Goal: Feedback & Contribution: Leave review/rating

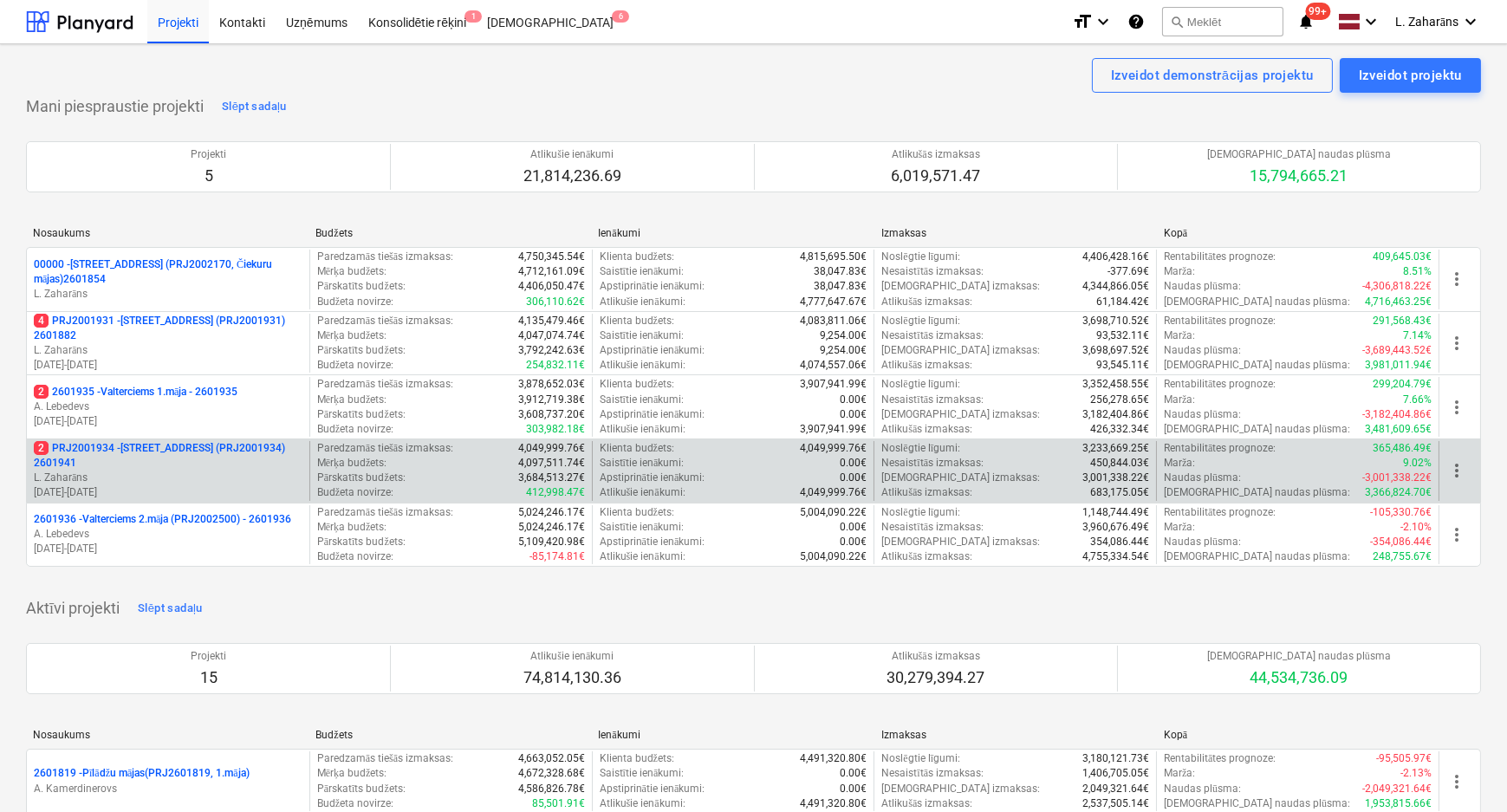
click at [172, 450] on p "2 PRJ2001934 - [STREET_ADDRESS] (PRJ2001934) 2601941" at bounding box center [169, 456] width 269 height 30
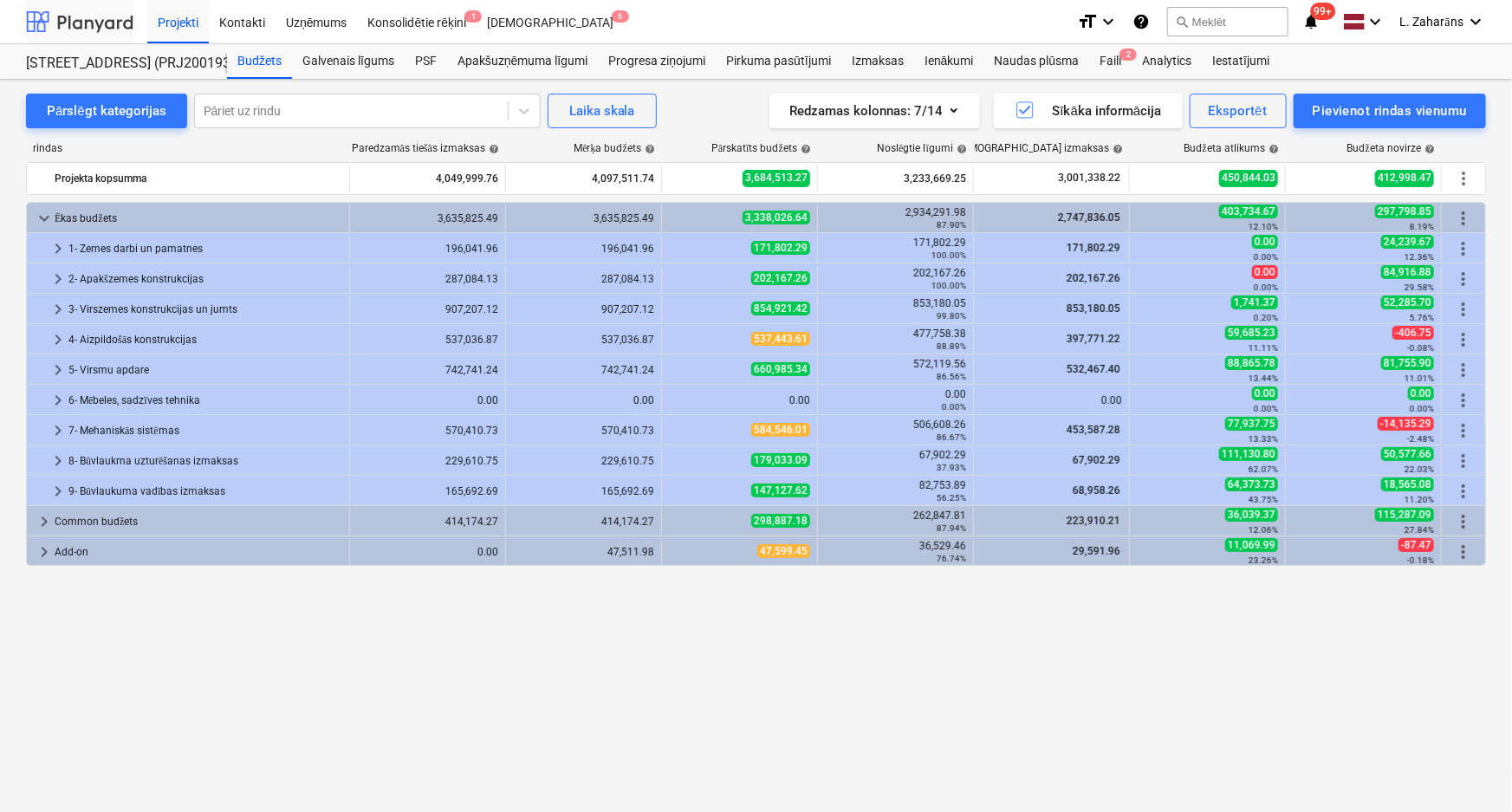
click at [109, 11] on div at bounding box center [79, 22] width 107 height 43
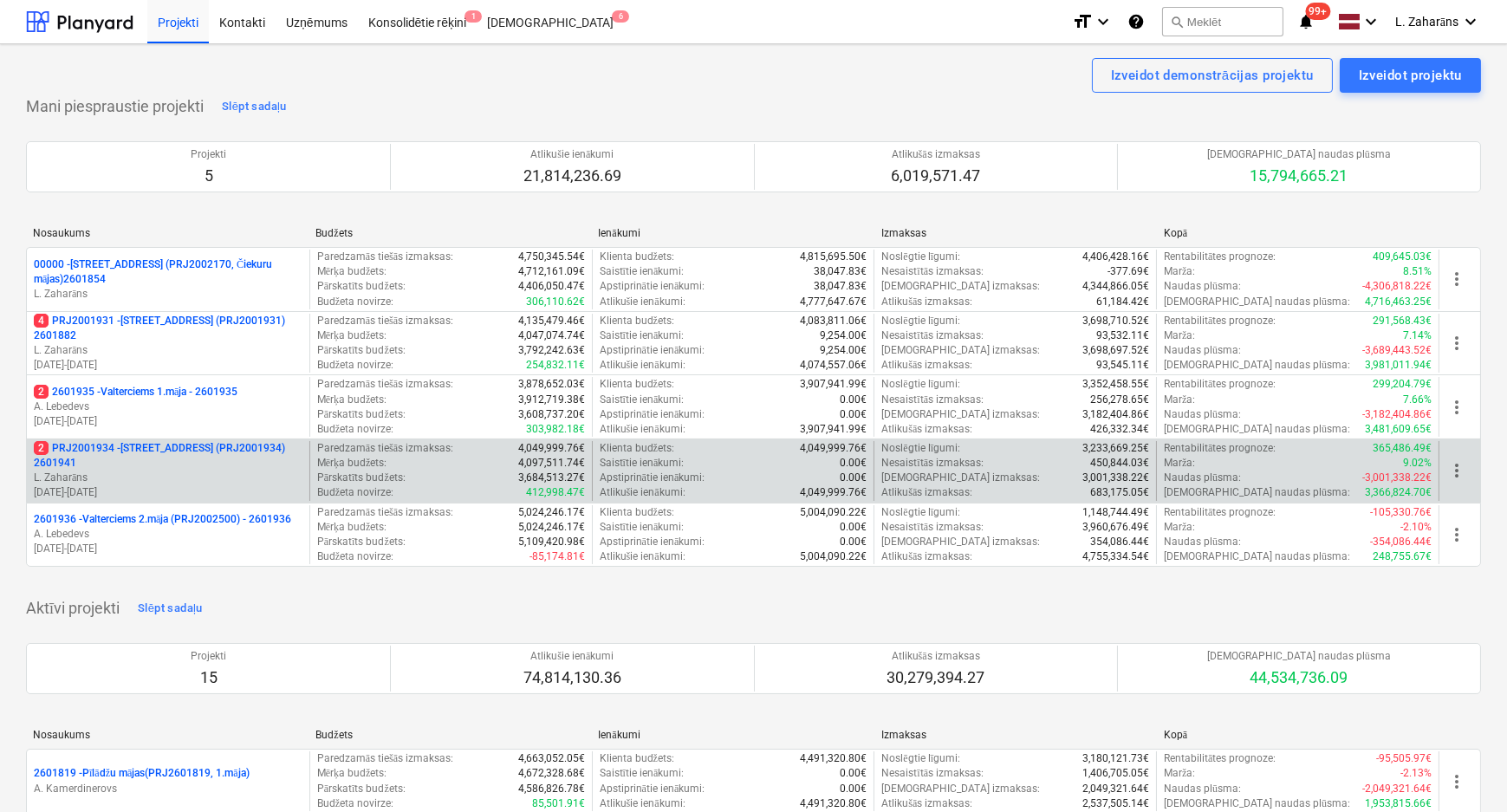
click at [146, 448] on p "2 PRJ2001934 - [STREET_ADDRESS] (PRJ2001934) 2601941" at bounding box center [169, 456] width 269 height 30
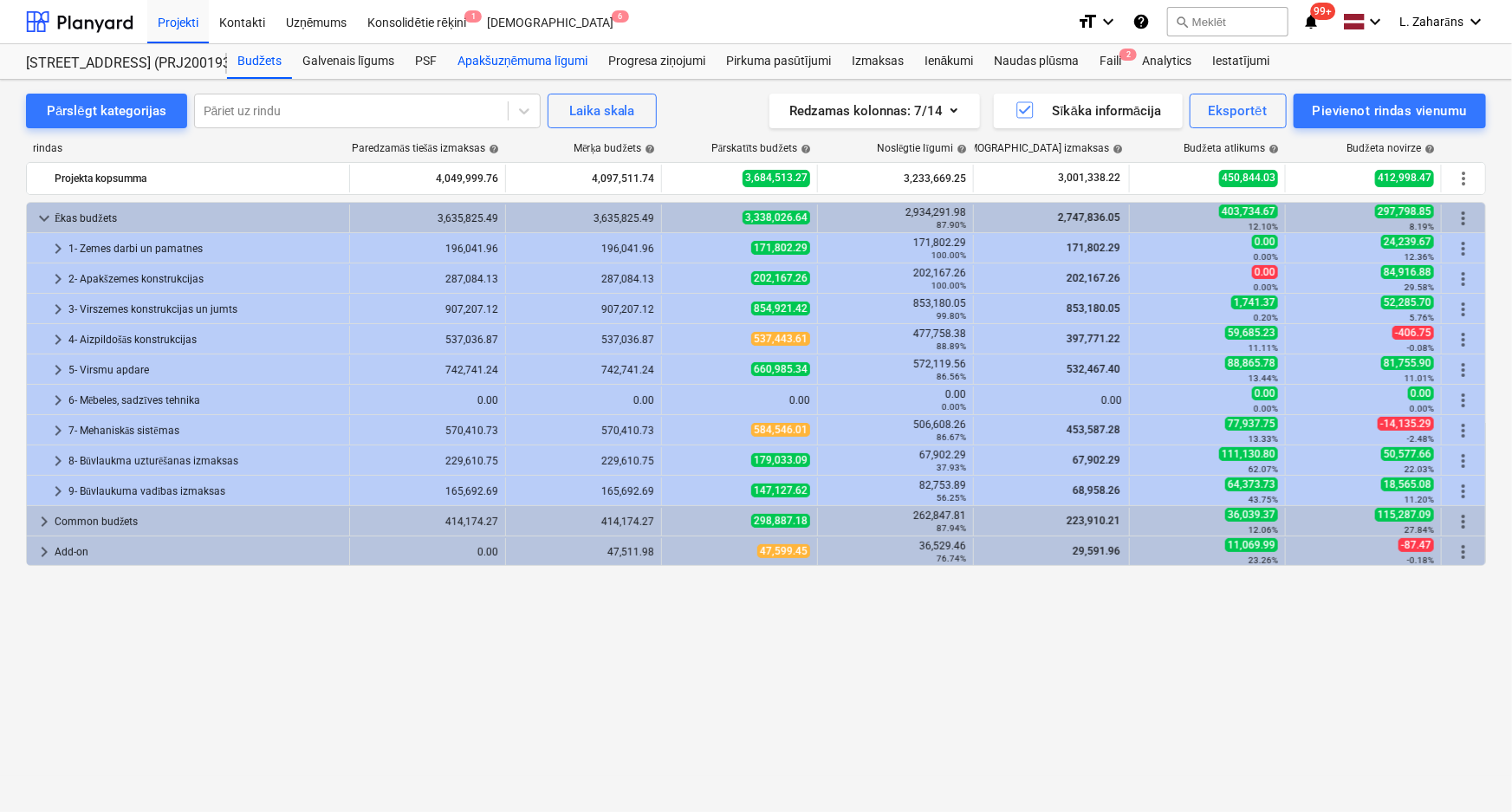
click at [532, 67] on div "Apakšuzņēmuma līgumi" at bounding box center [522, 61] width 150 height 34
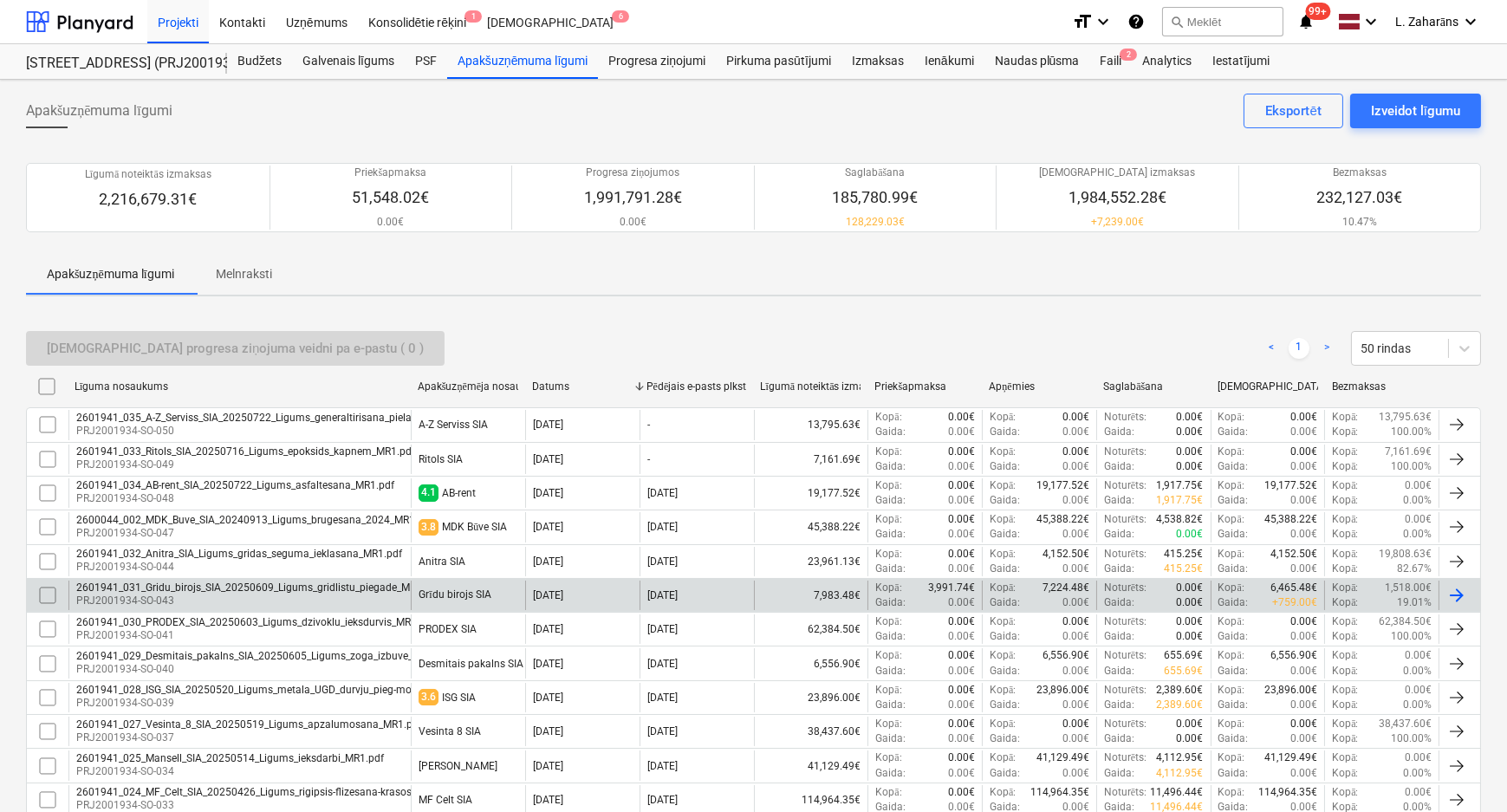
click at [278, 588] on div "2601941_031_Gridu_birojs_SIA_20250609_Ligums_gridlistu_piegade_MR1.pdf" at bounding box center [259, 587] width 364 height 12
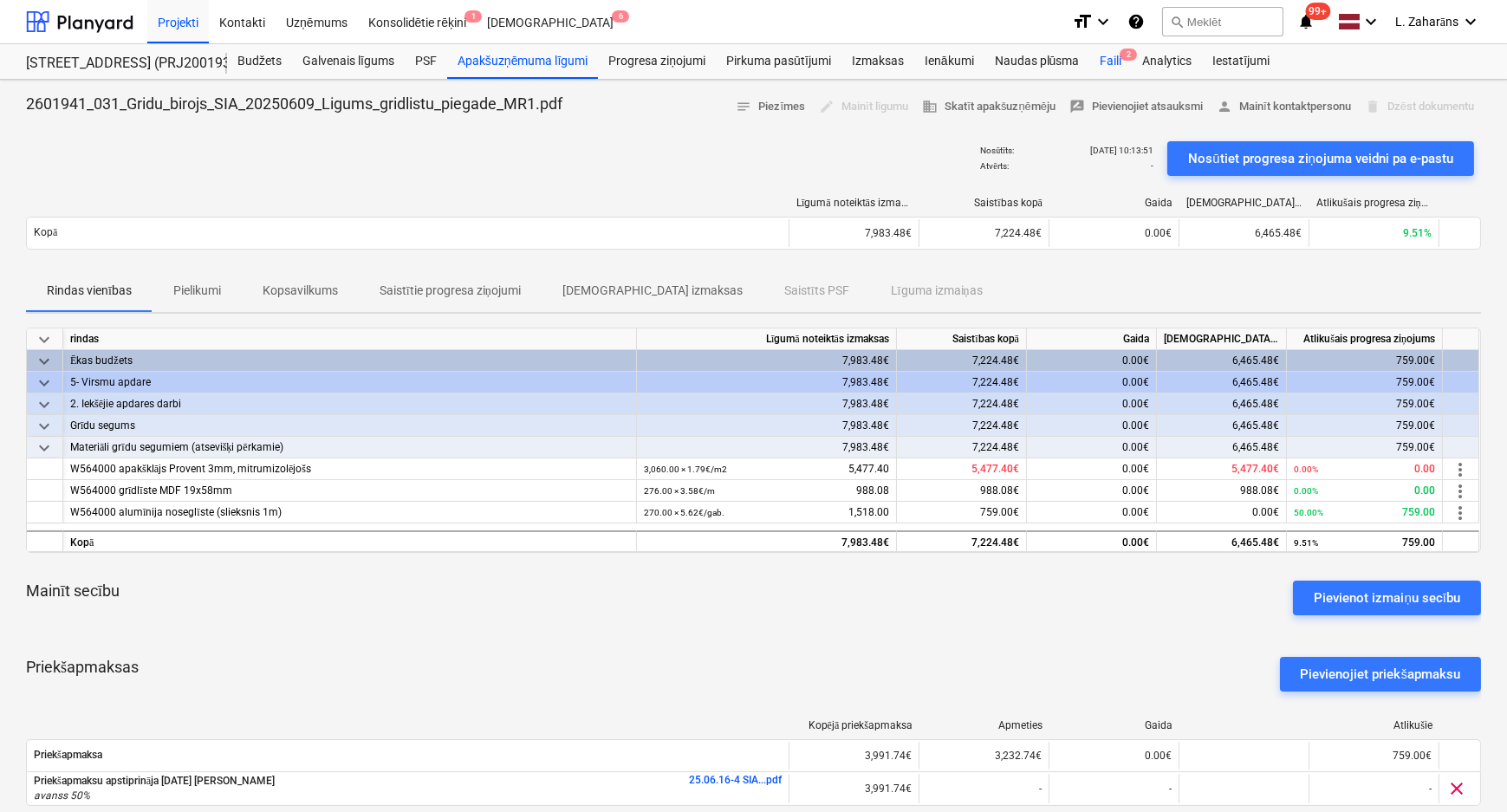
click at [1110, 60] on div "Faili 2" at bounding box center [1110, 61] width 42 height 34
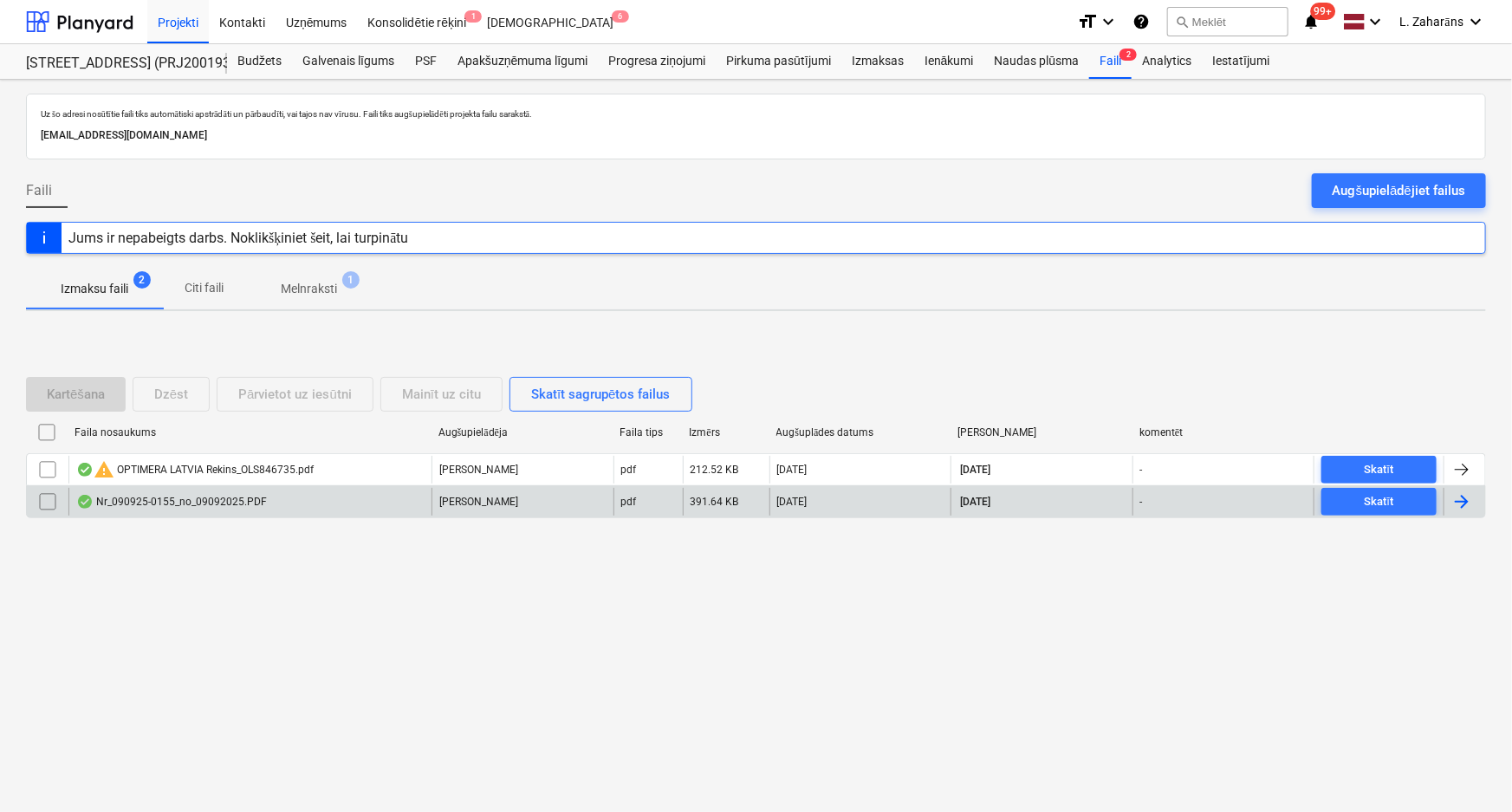
click at [286, 502] on div "Nr_090925-0155_no_09092025.PDF" at bounding box center [250, 501] width 363 height 28
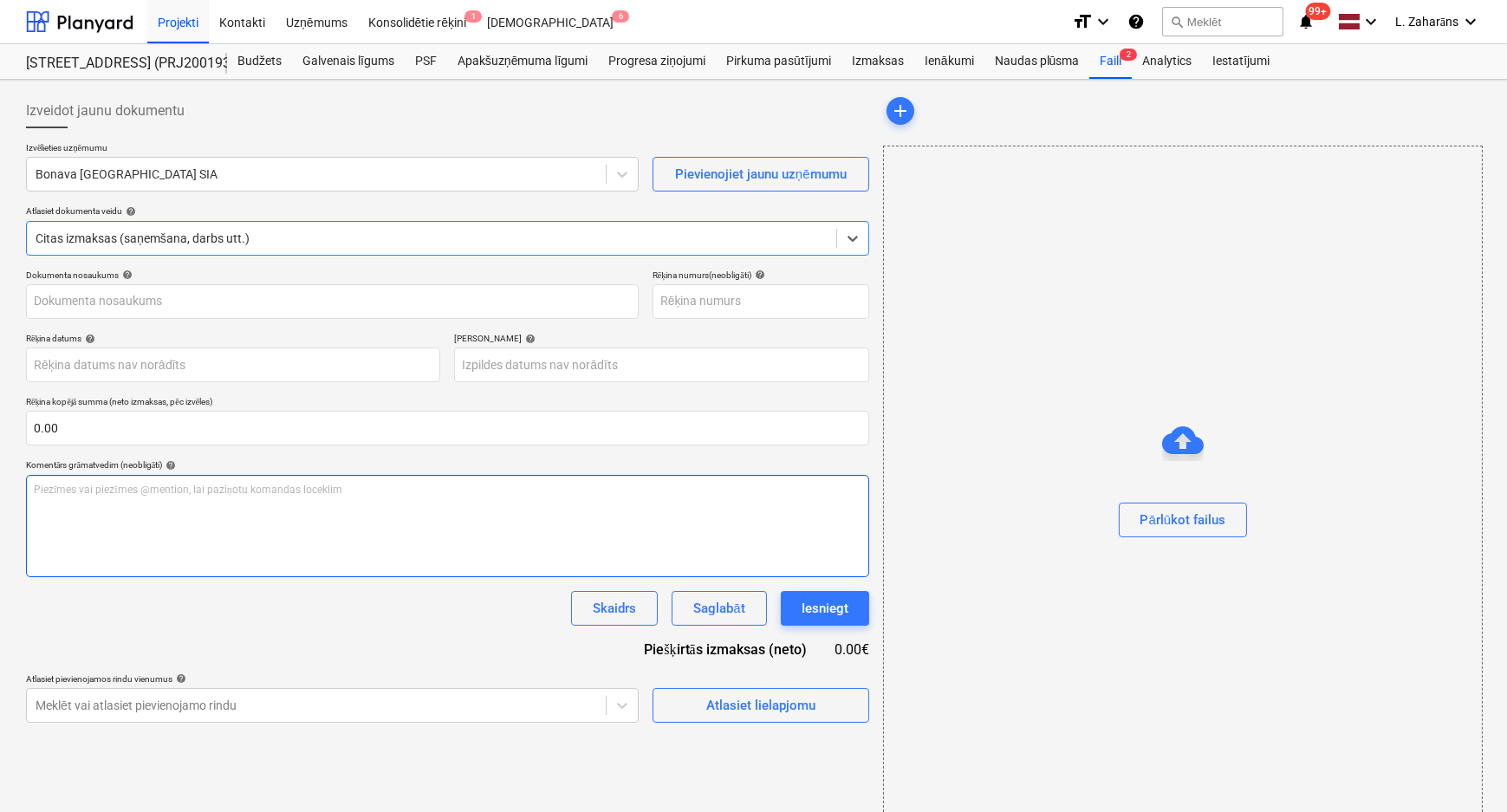
type input "090925-0155"
type input "09 Sep 2025"
type input "16 Sep 2025"
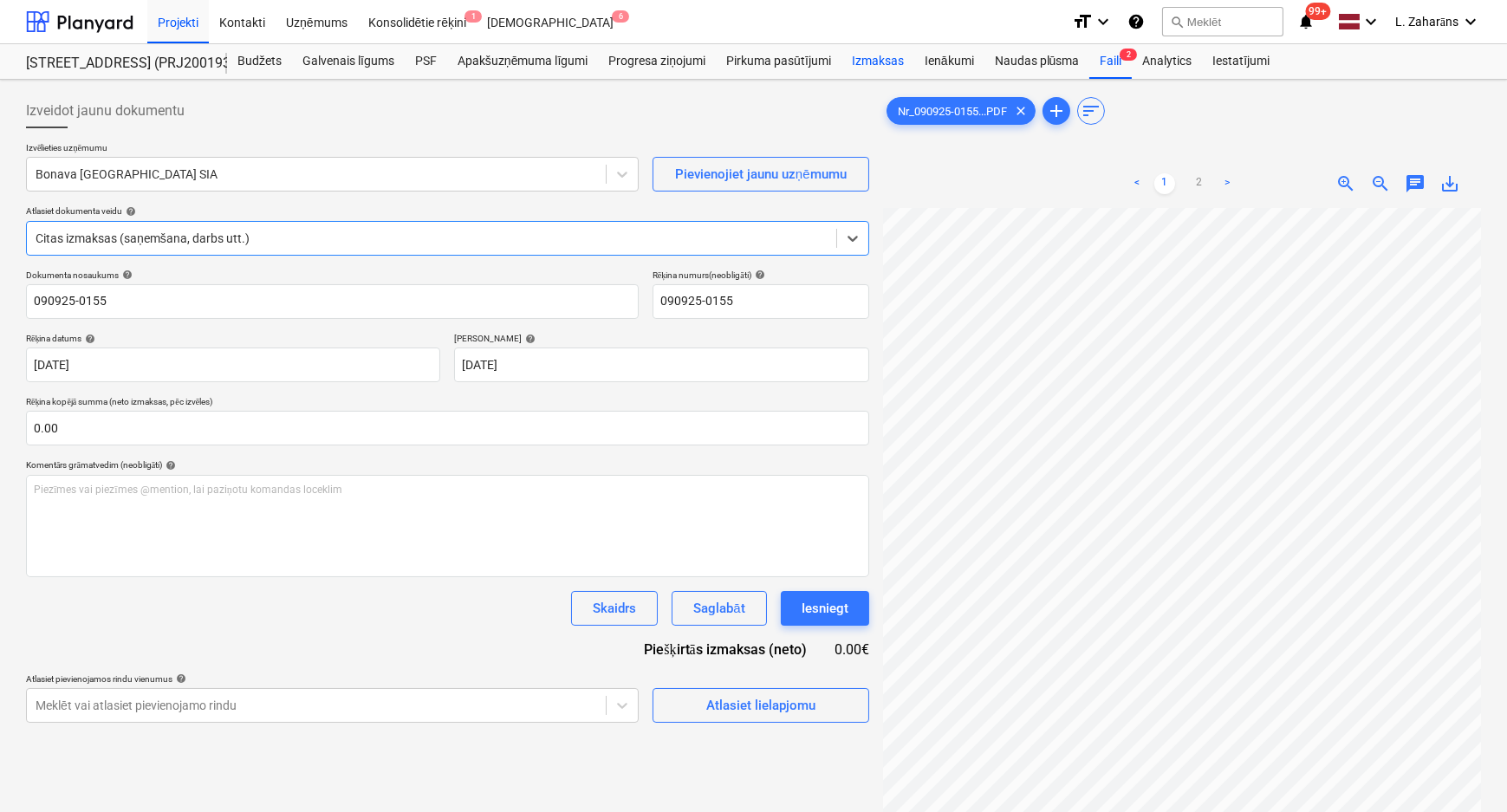
click at [871, 54] on div "Izmaksas" at bounding box center [878, 61] width 73 height 34
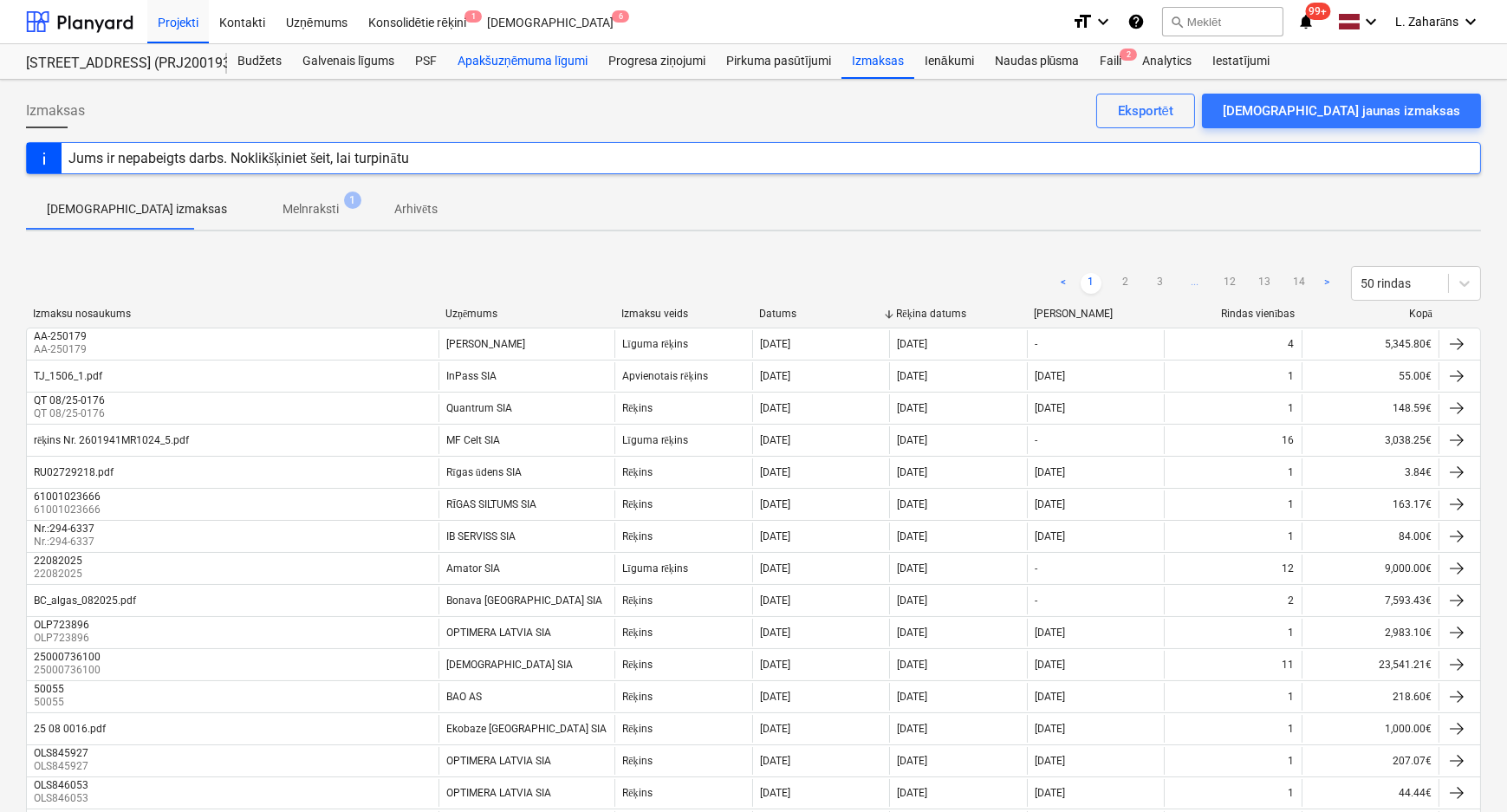
click at [507, 60] on div "Apakšuzņēmuma līgumi" at bounding box center [522, 61] width 151 height 34
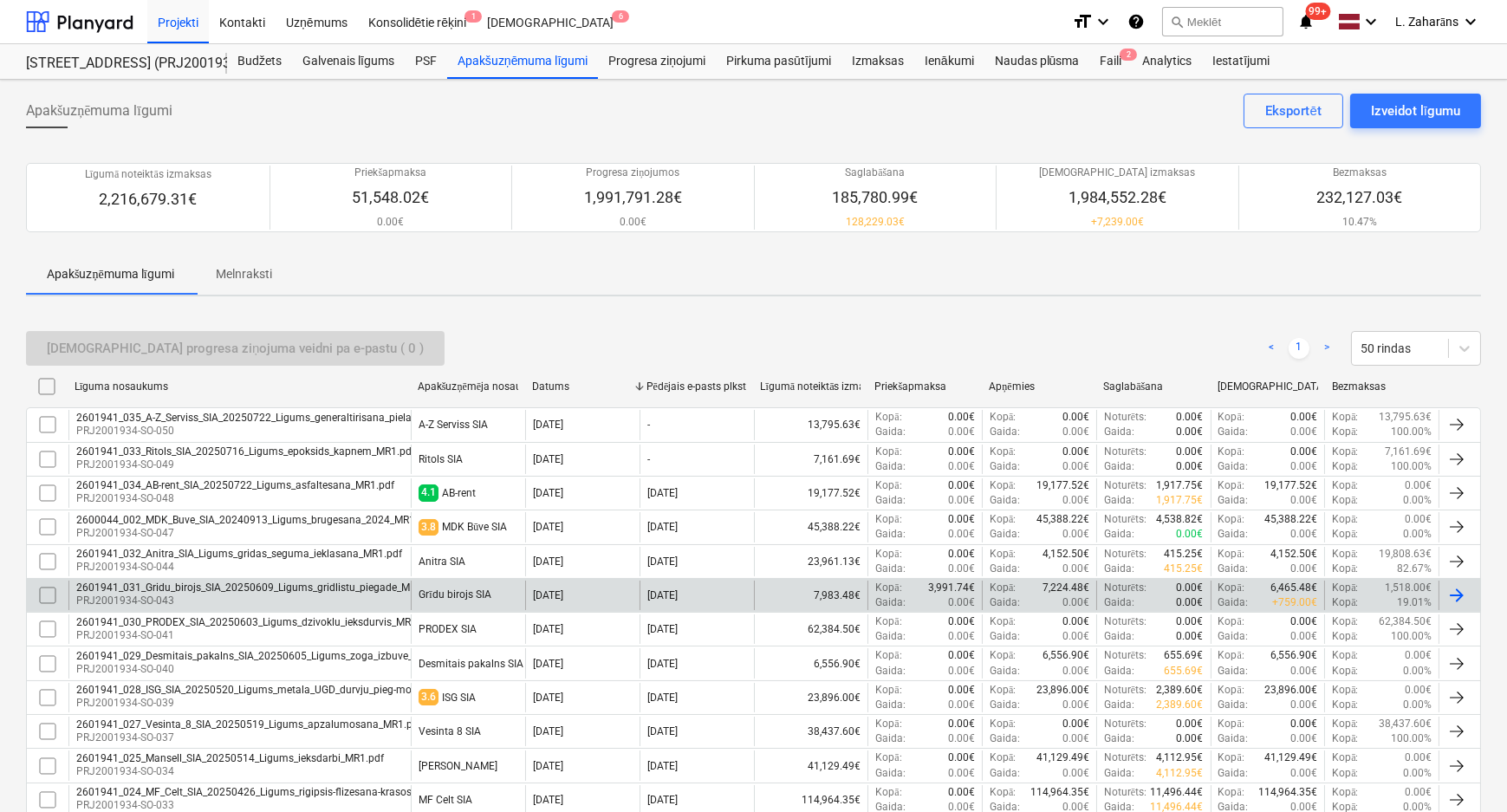
click at [289, 589] on div "2601941_031_Gridu_birojs_SIA_20250609_Ligums_gridlistu_piegade_MR1.pdf" at bounding box center [259, 587] width 364 height 12
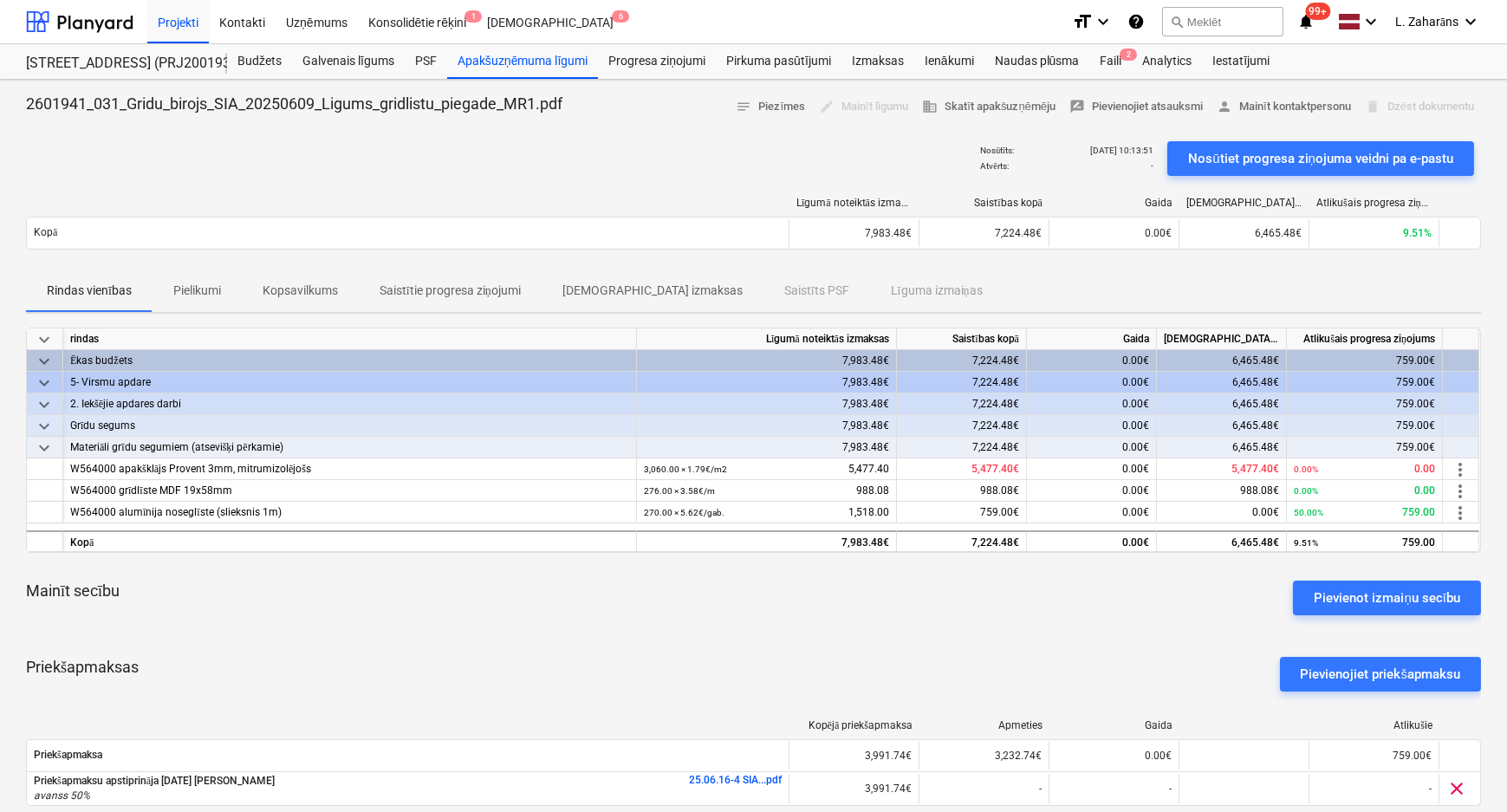
click at [201, 287] on p "Pielikumi" at bounding box center [196, 291] width 48 height 18
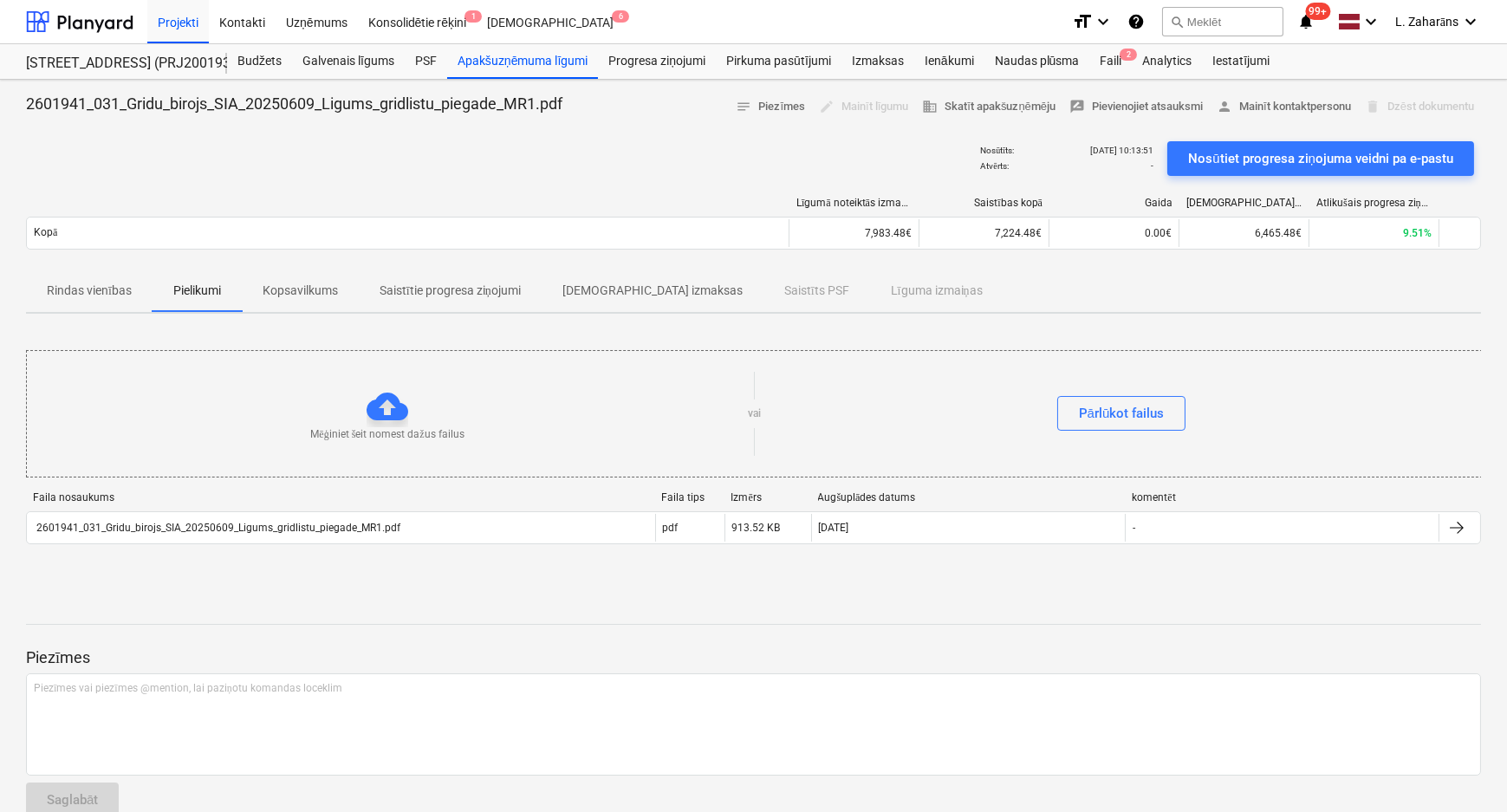
click at [314, 289] on p "Kopsavilkums" at bounding box center [300, 291] width 76 height 18
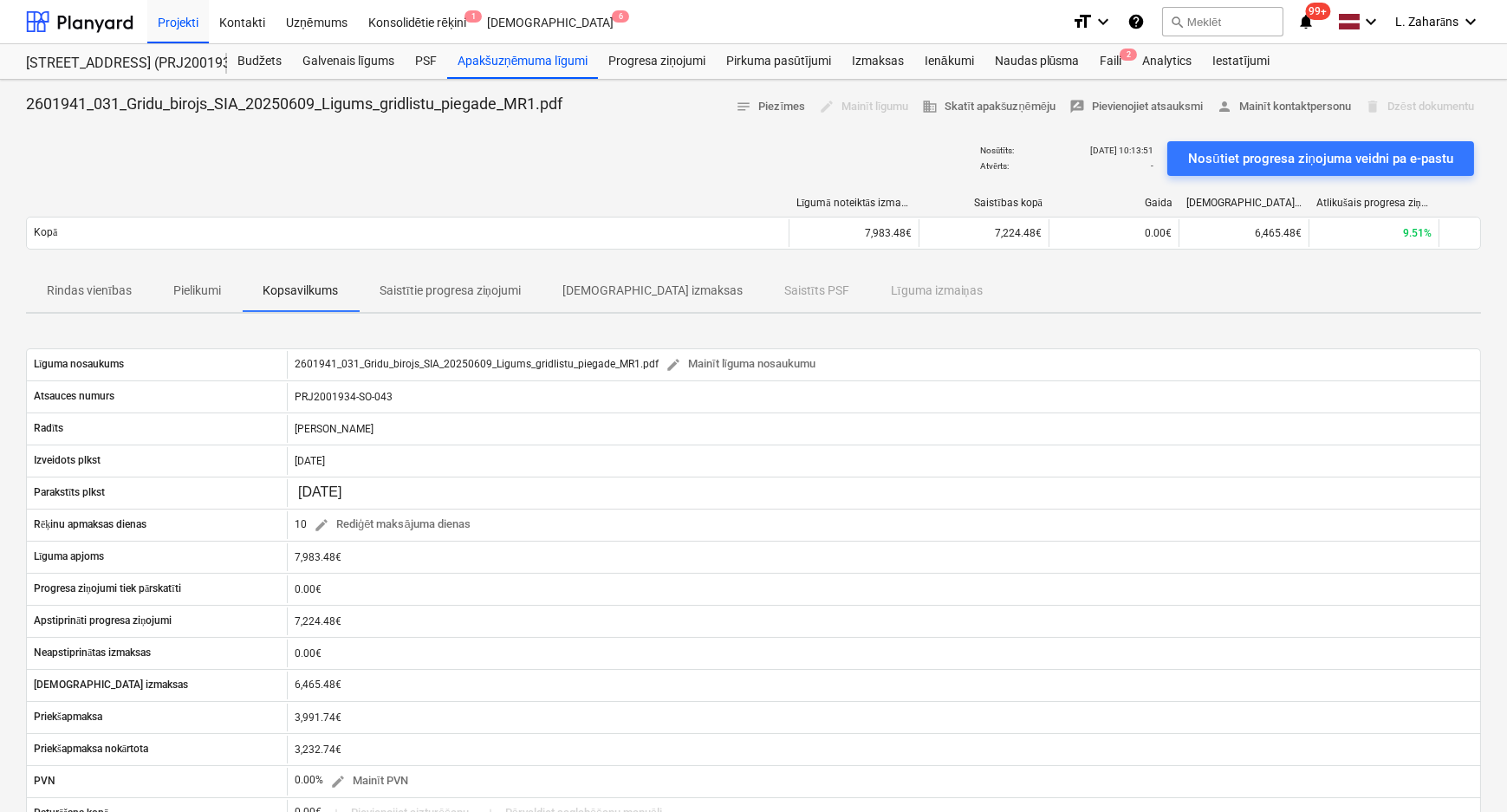
click at [397, 288] on p "Saistītie progresa ziņojumi" at bounding box center [450, 291] width 142 height 18
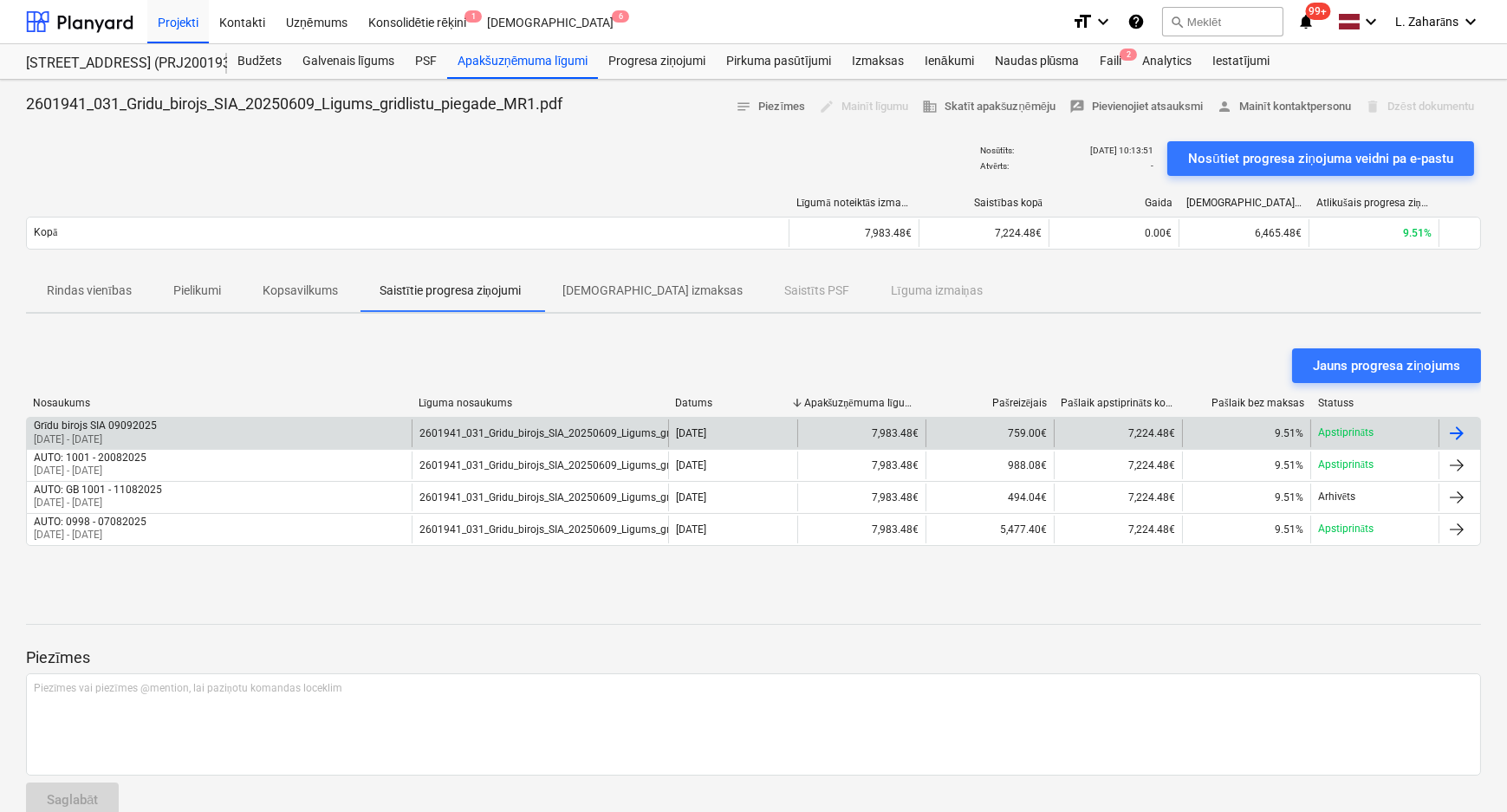
click at [1460, 433] on div at bounding box center [1457, 433] width 21 height 21
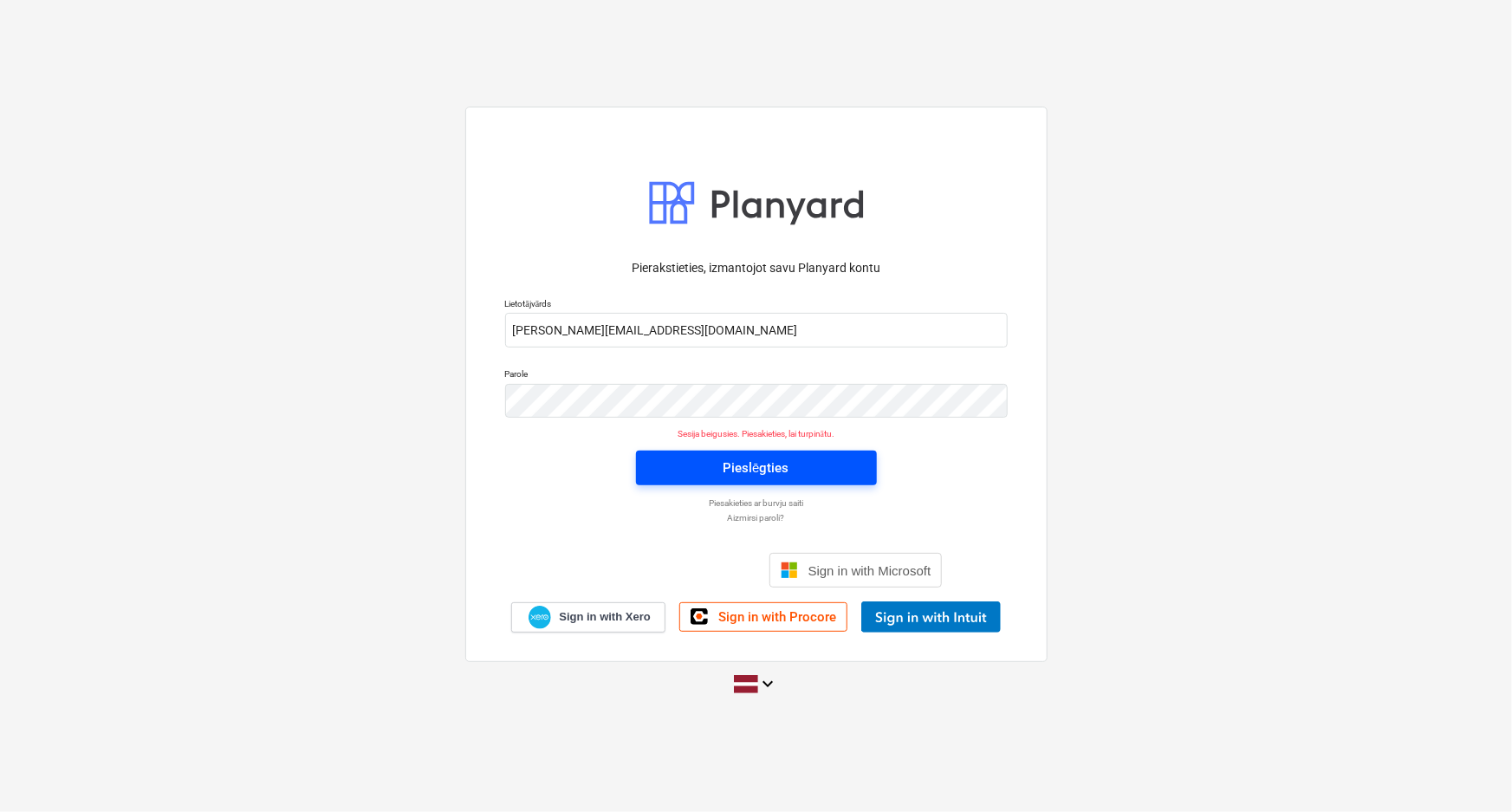
click at [815, 473] on span "Pieslēgties" at bounding box center [756, 468] width 199 height 23
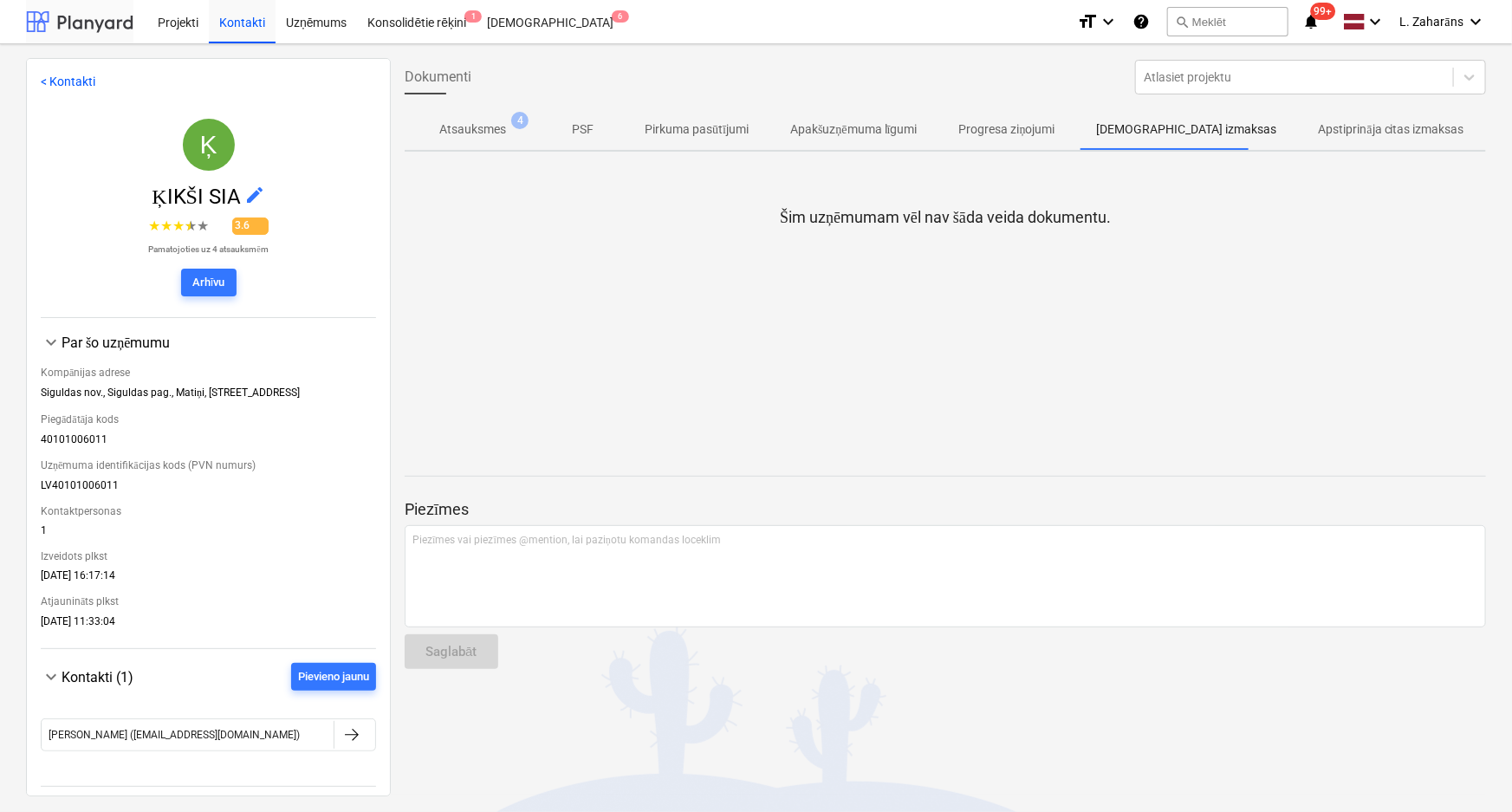
click at [96, 25] on div at bounding box center [79, 22] width 107 height 43
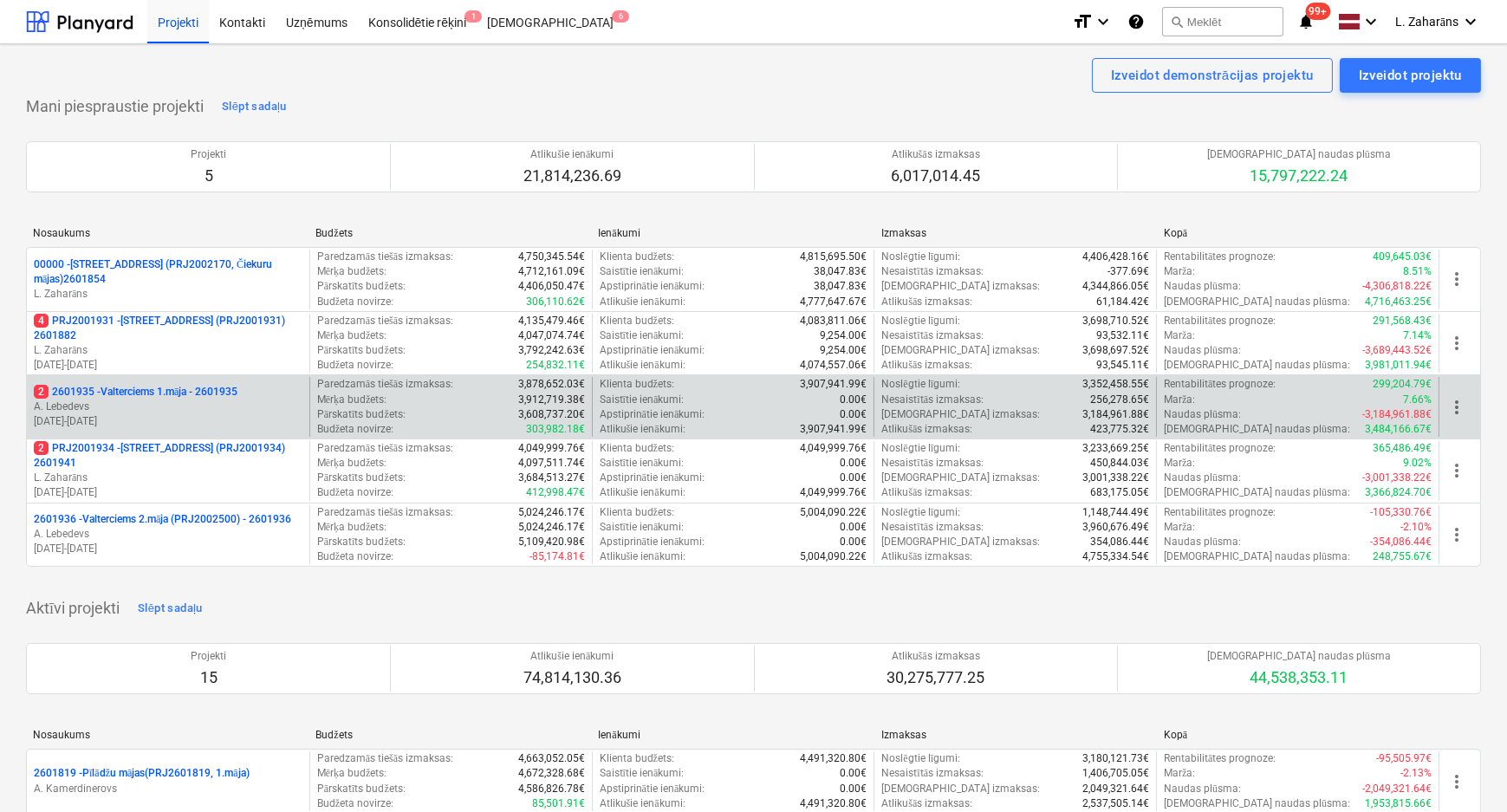
click at [132, 387] on p "2 2601935 - Valterciems 1.māja - 2601935" at bounding box center [136, 392] width 204 height 14
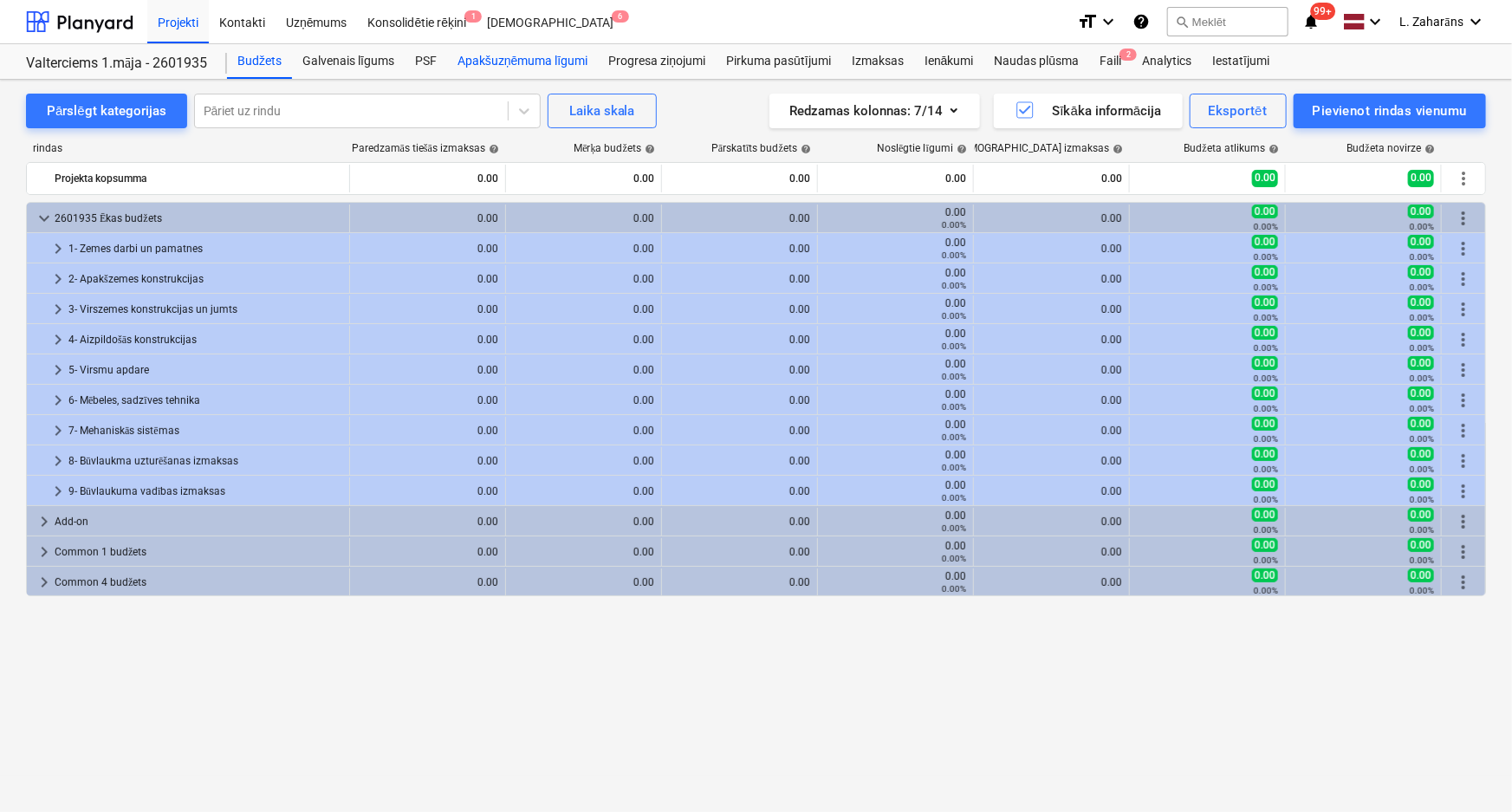
click at [496, 62] on div "Apakšuzņēmuma līgumi" at bounding box center [522, 61] width 150 height 34
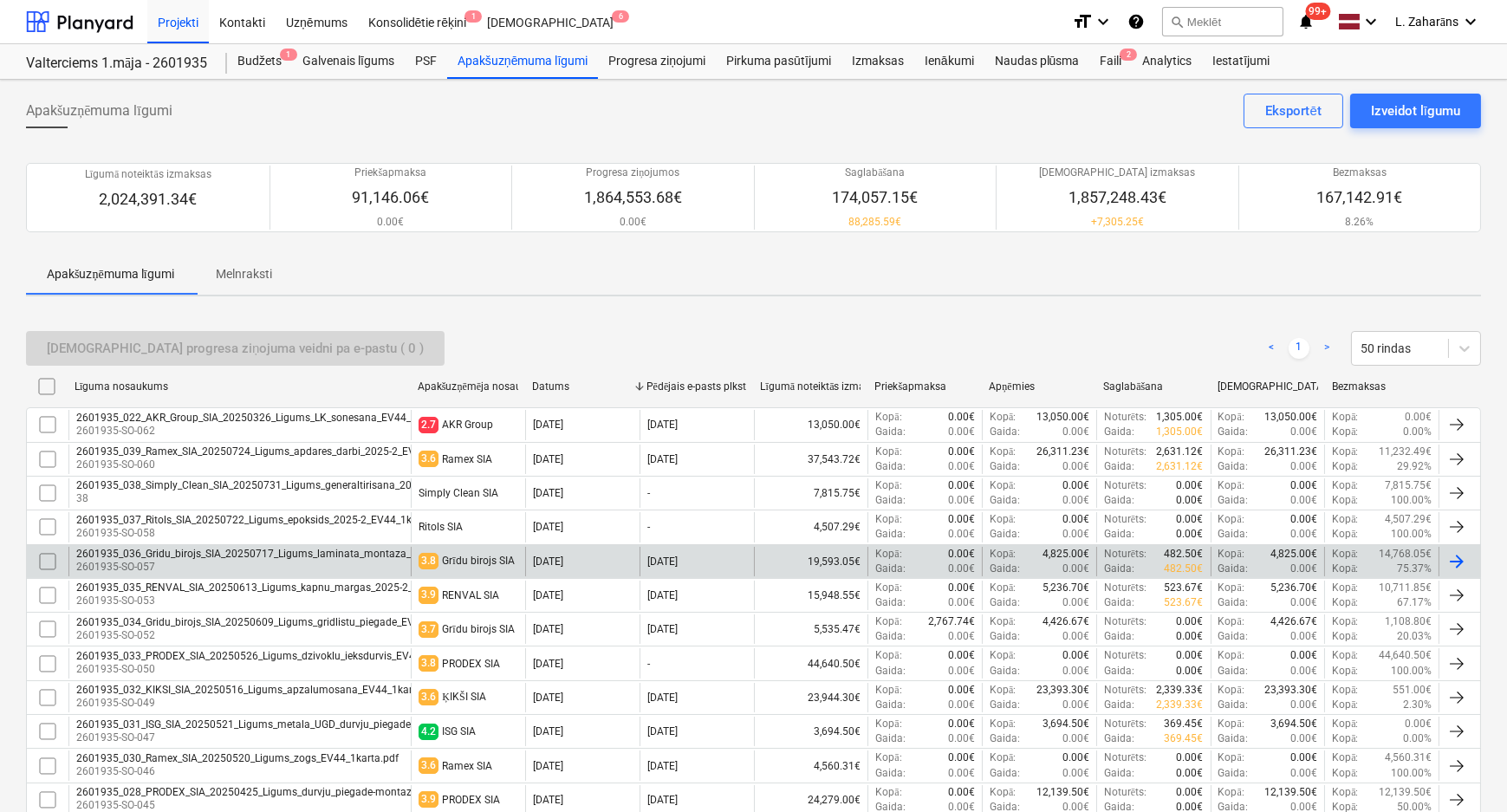
click at [137, 552] on div "2601935_036_Gridu_birojs_SIA_20250717_Ligums_laminata_montaza_2025-2_EV44_1kart…" at bounding box center [301, 553] width 450 height 12
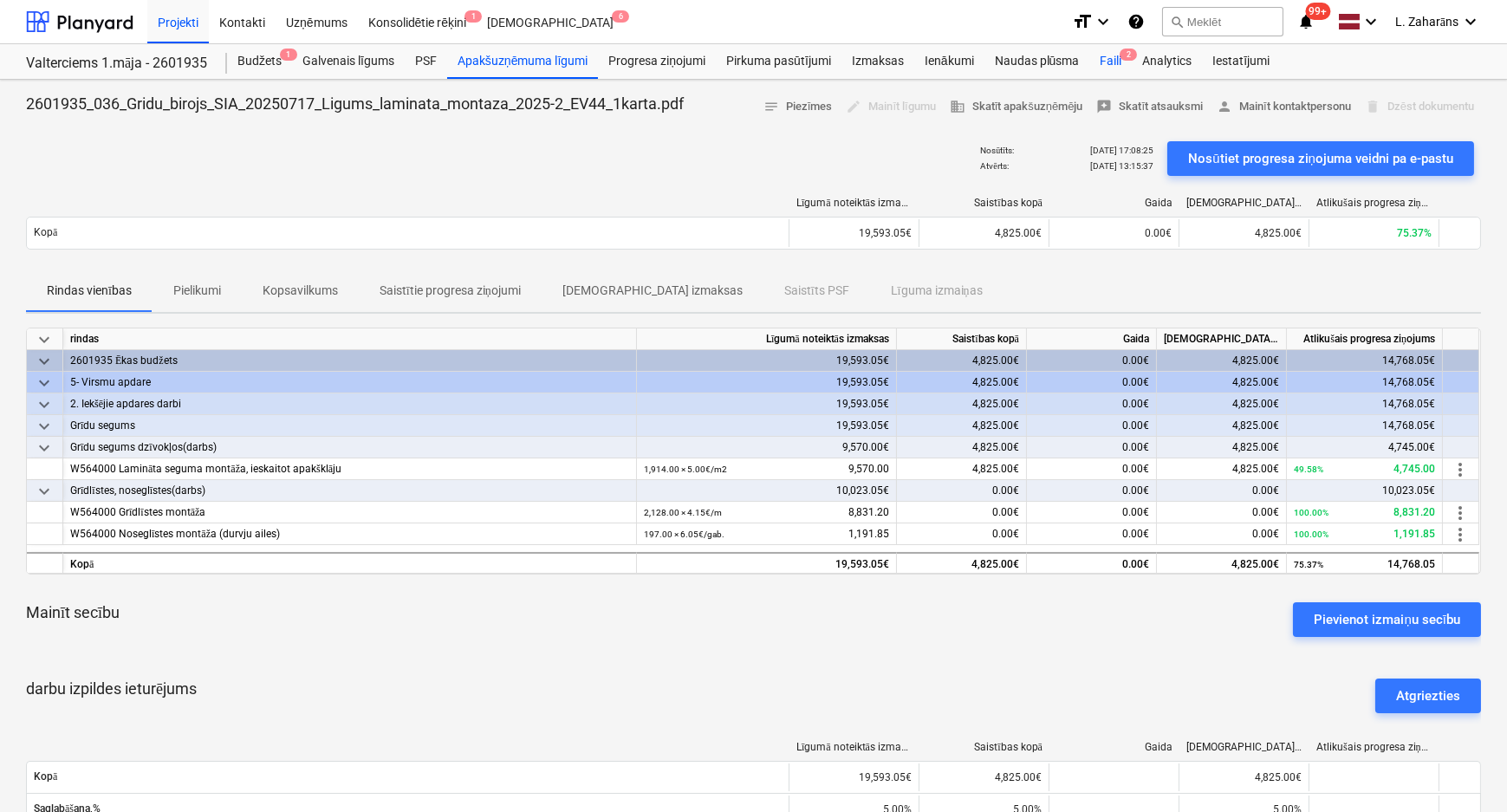
drag, startPoint x: 1105, startPoint y: 61, endPoint x: 1119, endPoint y: 68, distance: 15.7
click at [1108, 61] on div "Faili 2" at bounding box center [1110, 61] width 42 height 34
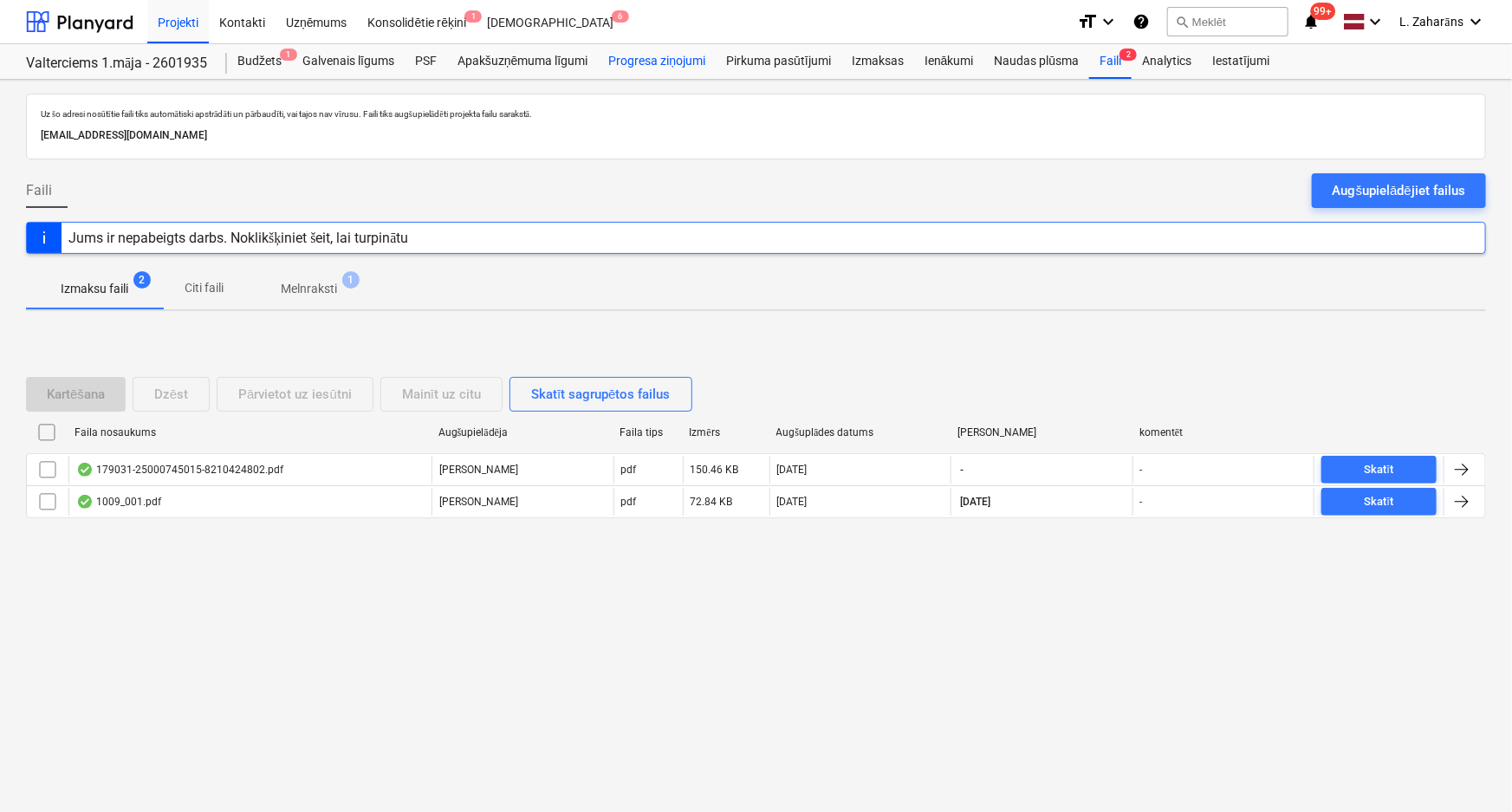
click at [658, 66] on div "Progresa ziņojumi" at bounding box center [657, 61] width 118 height 34
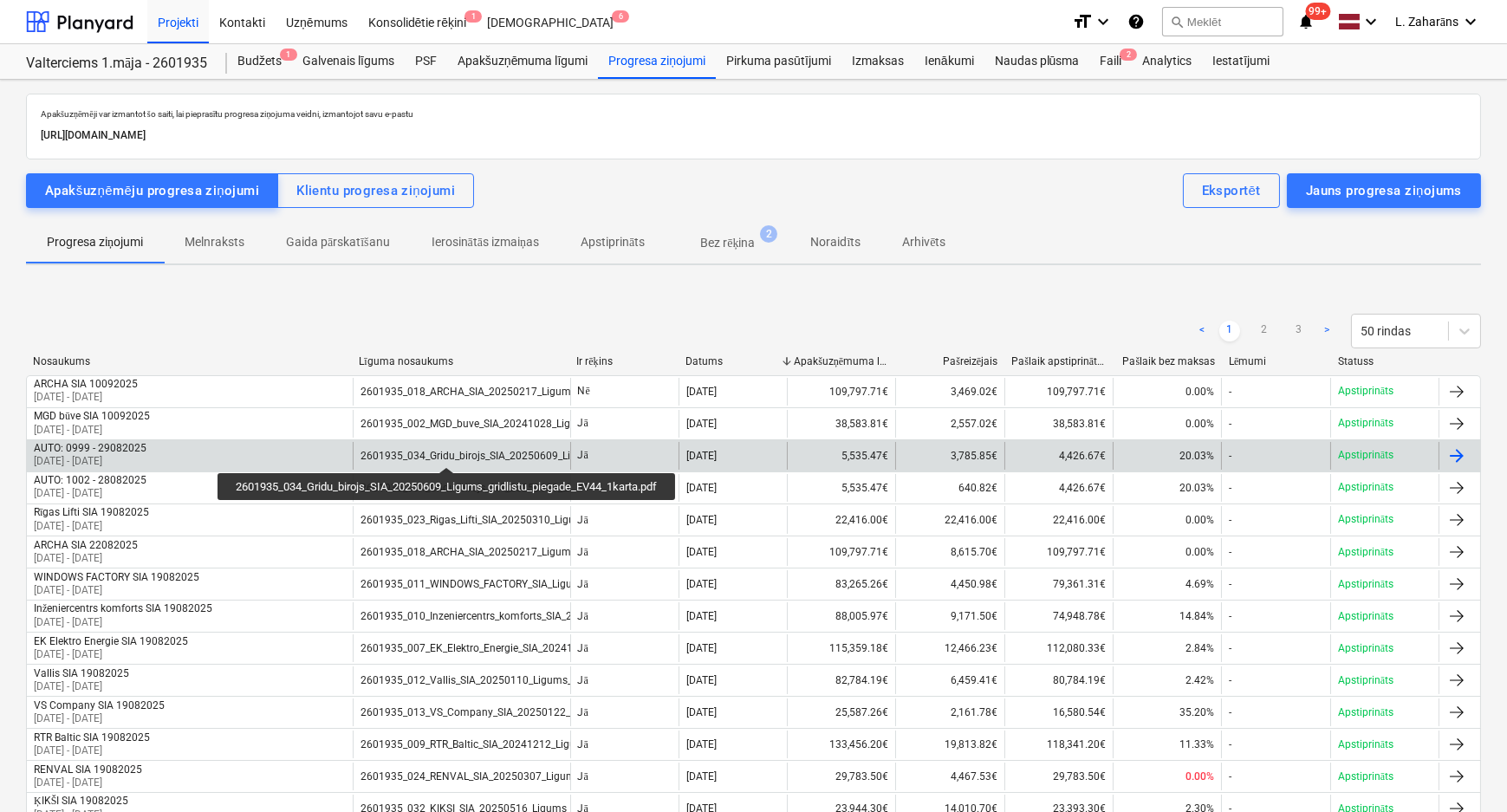
click at [451, 452] on div "2601935_034_Gridu_birojs_SIA_20250609_Ligums_gridlistu_piegade_EV44_1karta.pdf" at bounding box center [562, 455] width 403 height 12
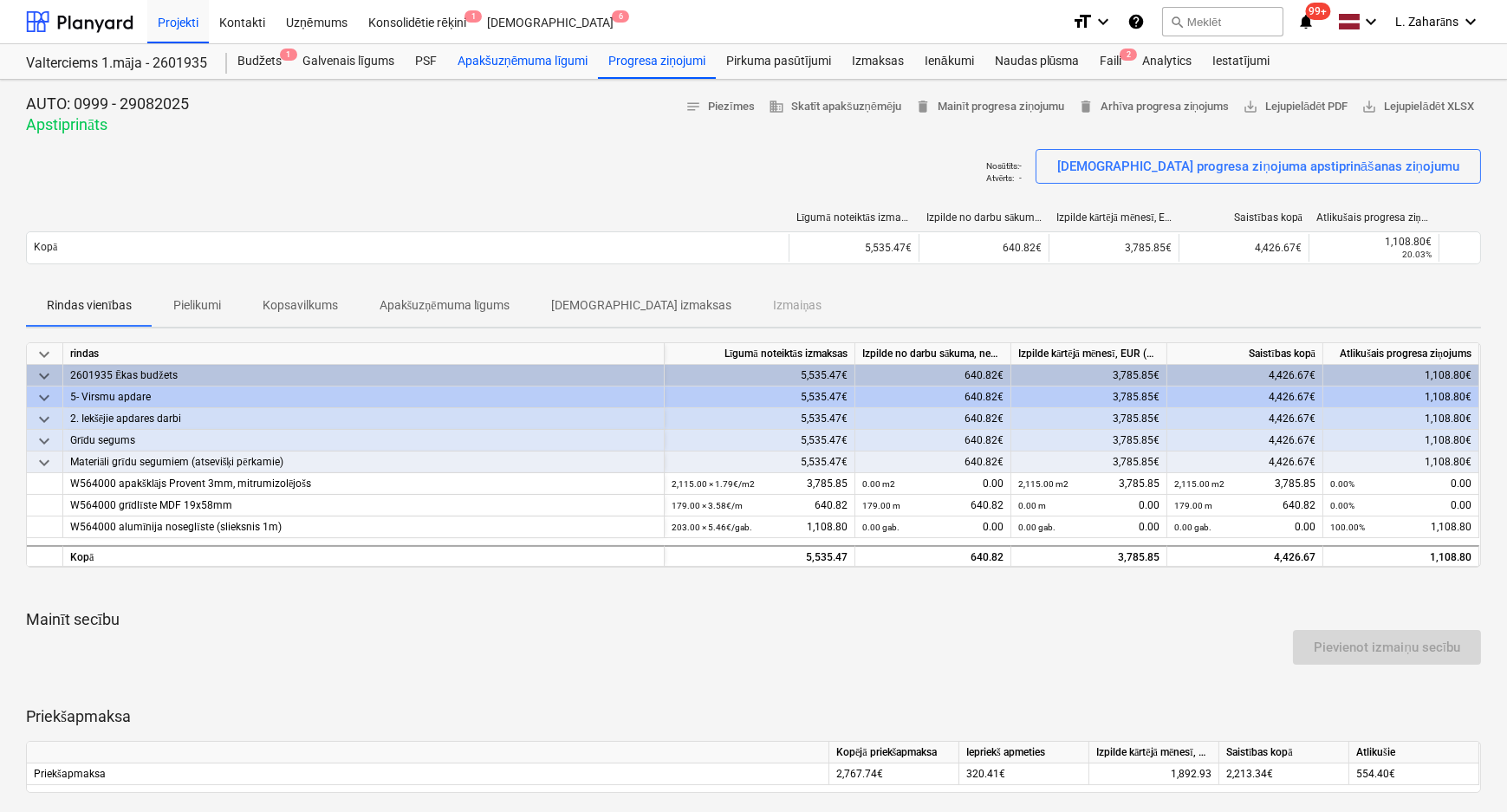
click at [503, 59] on div "Apakšuzņēmuma līgumi" at bounding box center [522, 61] width 151 height 34
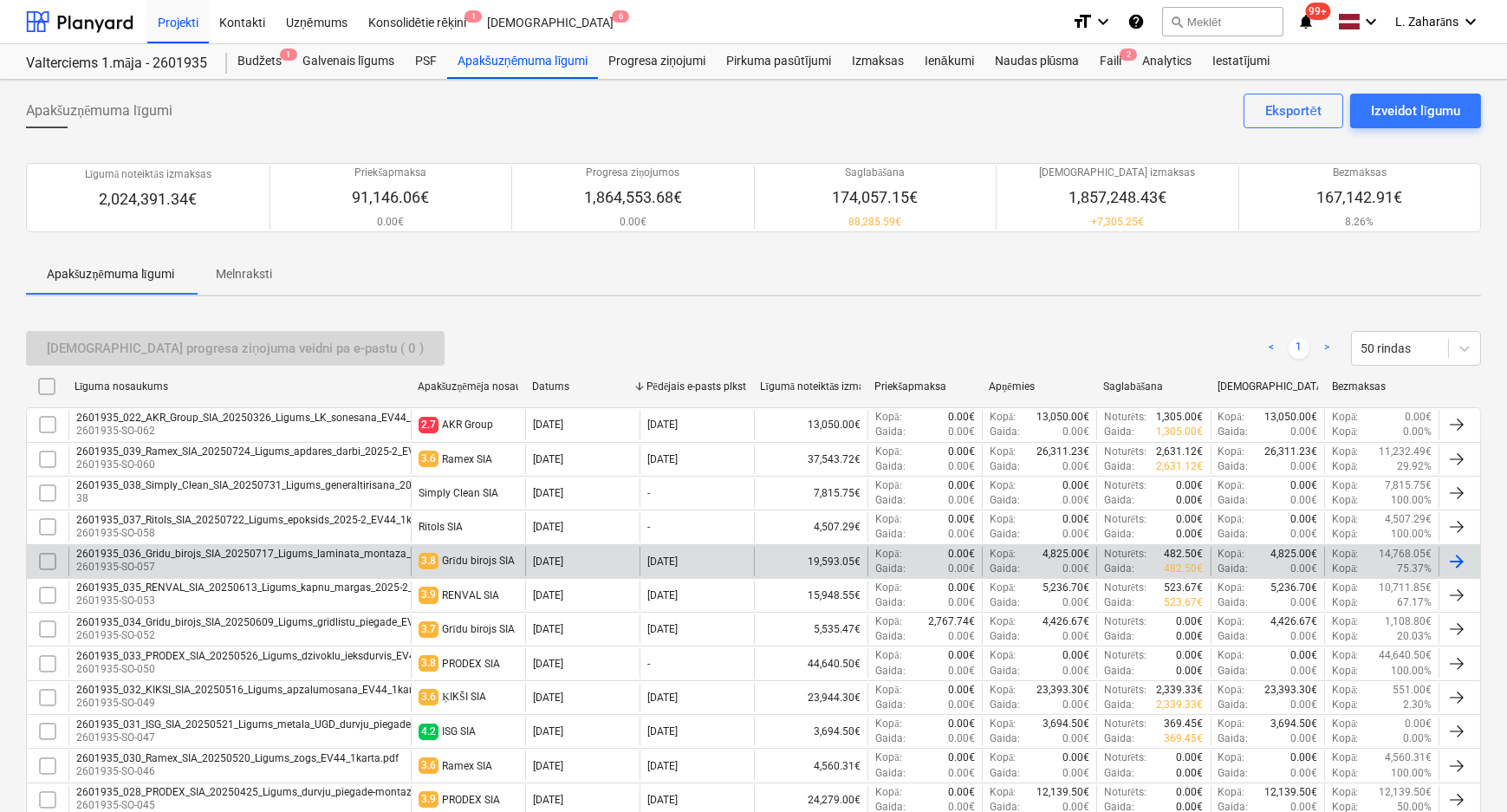
click at [377, 554] on div "2601935_036_Gridu_birojs_SIA_20250717_Ligums_laminata_montaza_2025-2_EV44_1kart…" at bounding box center [301, 553] width 450 height 12
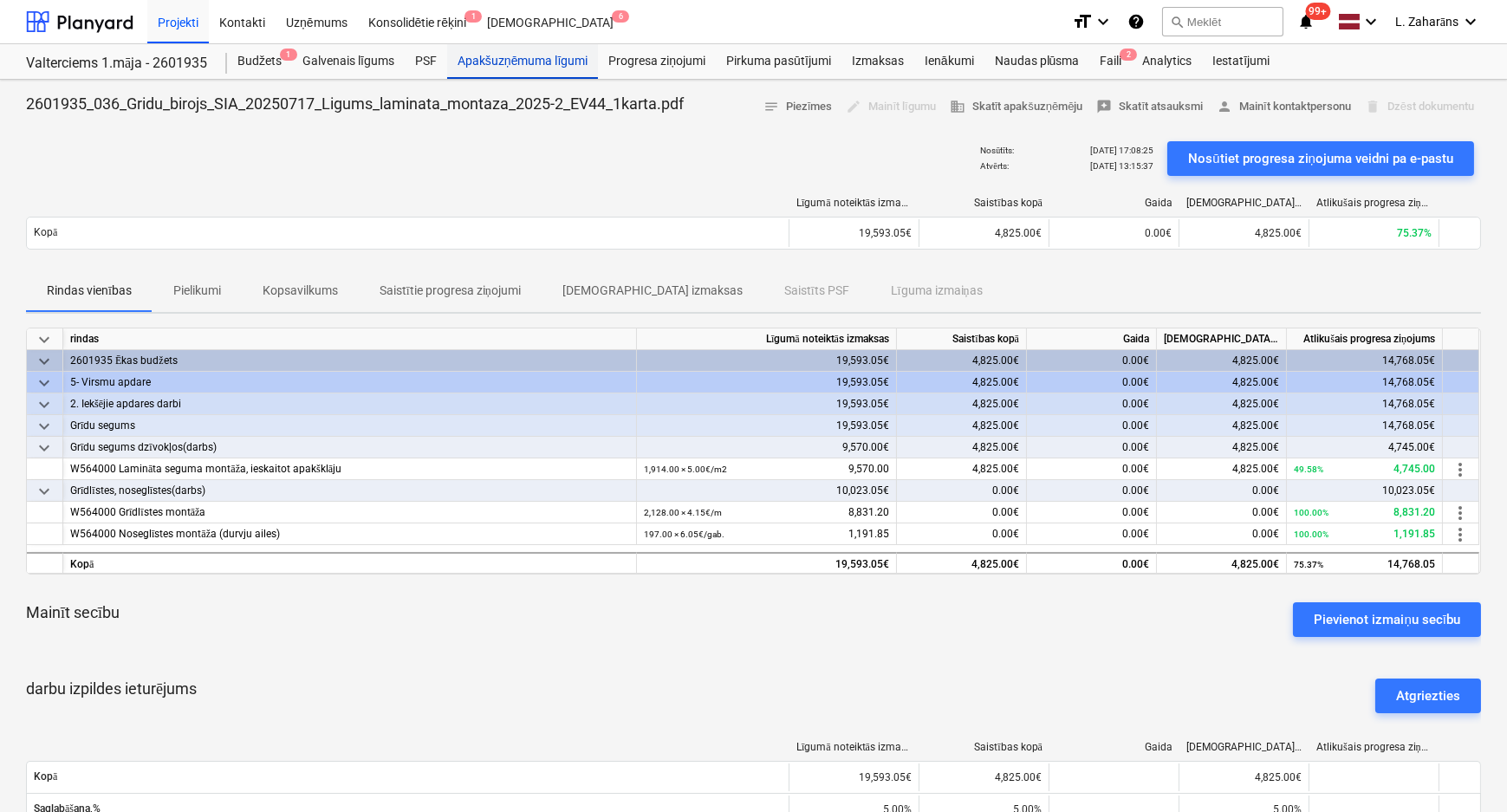
click at [492, 62] on div "Apakšuzņēmuma līgumi" at bounding box center [522, 61] width 151 height 34
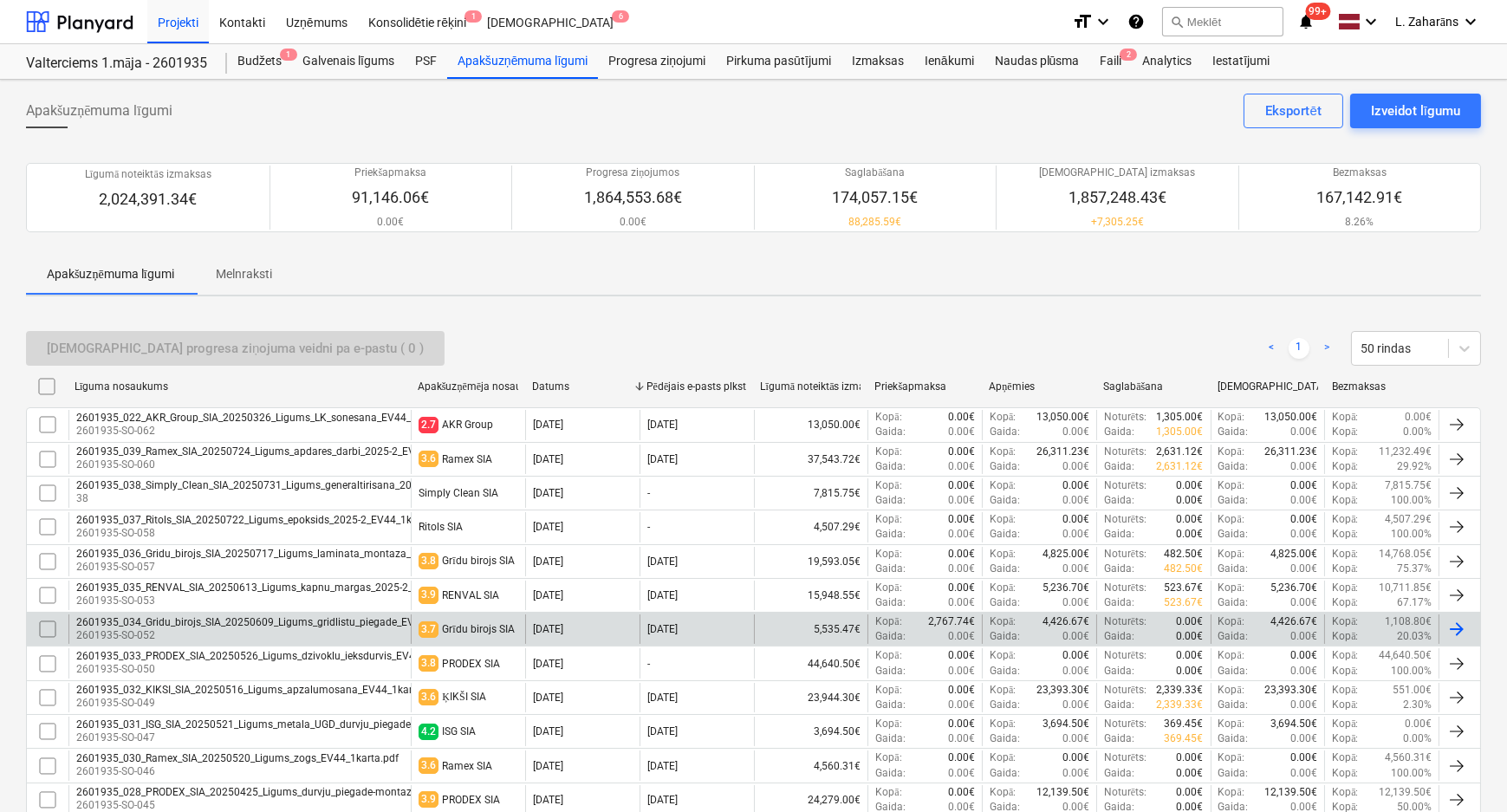
click at [199, 624] on div "2601935_034_Gridu_birojs_SIA_20250609_Ligums_gridlistu_piegade_EV44_1karta.pdf" at bounding box center [278, 622] width 403 height 12
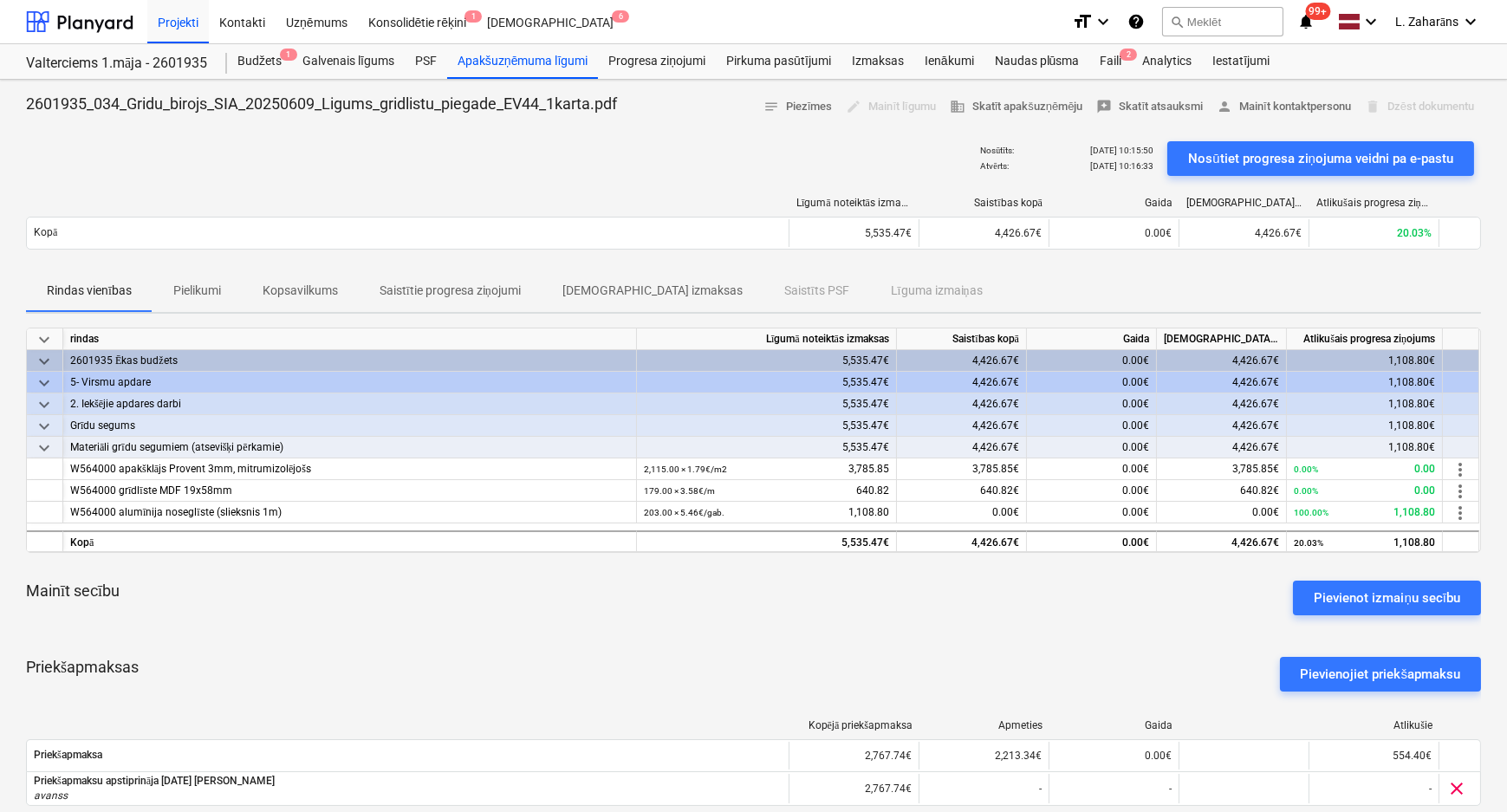
click at [452, 295] on p "Saistītie progresa ziņojumi" at bounding box center [450, 291] width 142 height 18
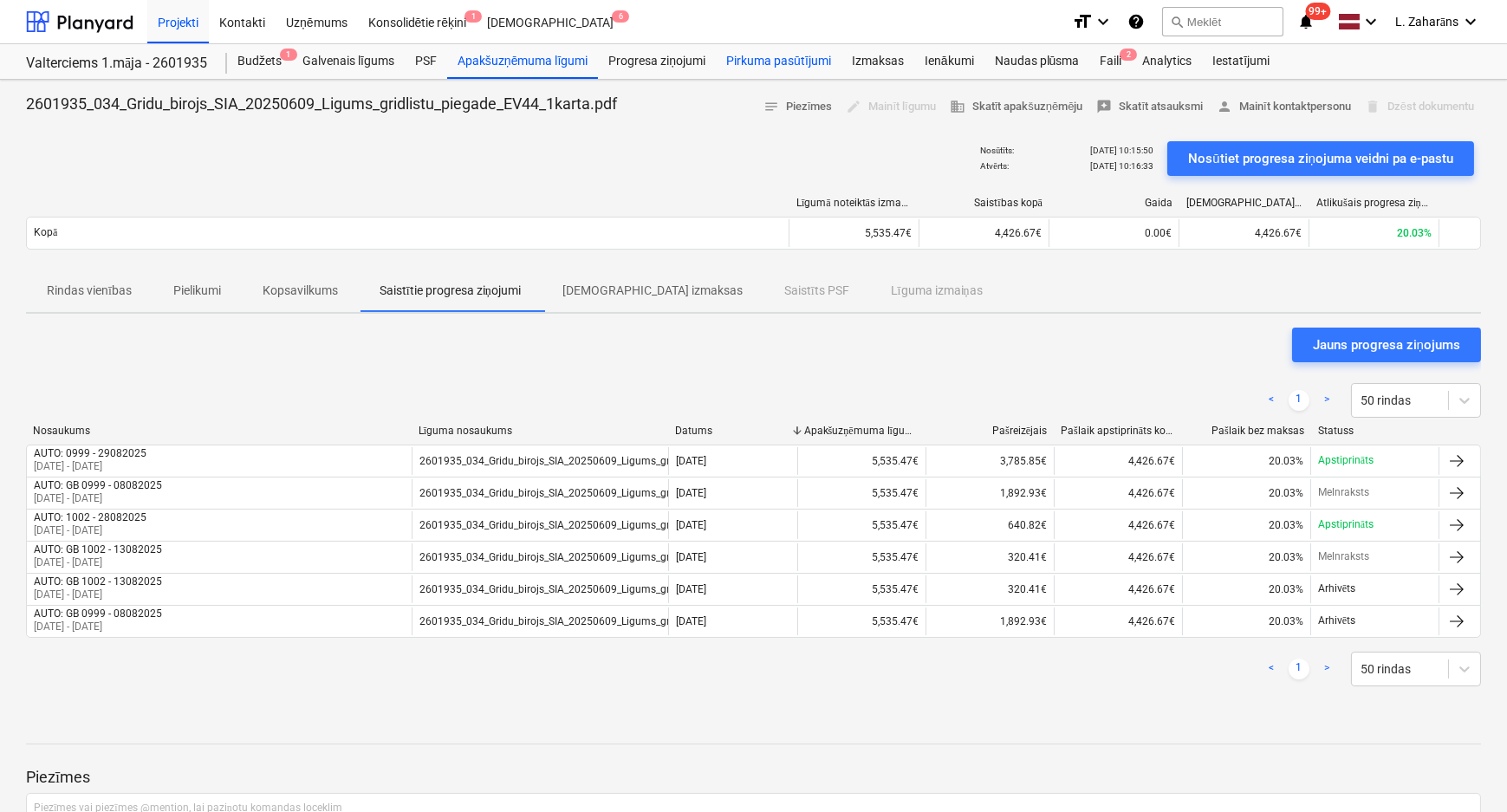
click at [805, 65] on div "Pirkuma pasūtījumi" at bounding box center [778, 61] width 125 height 34
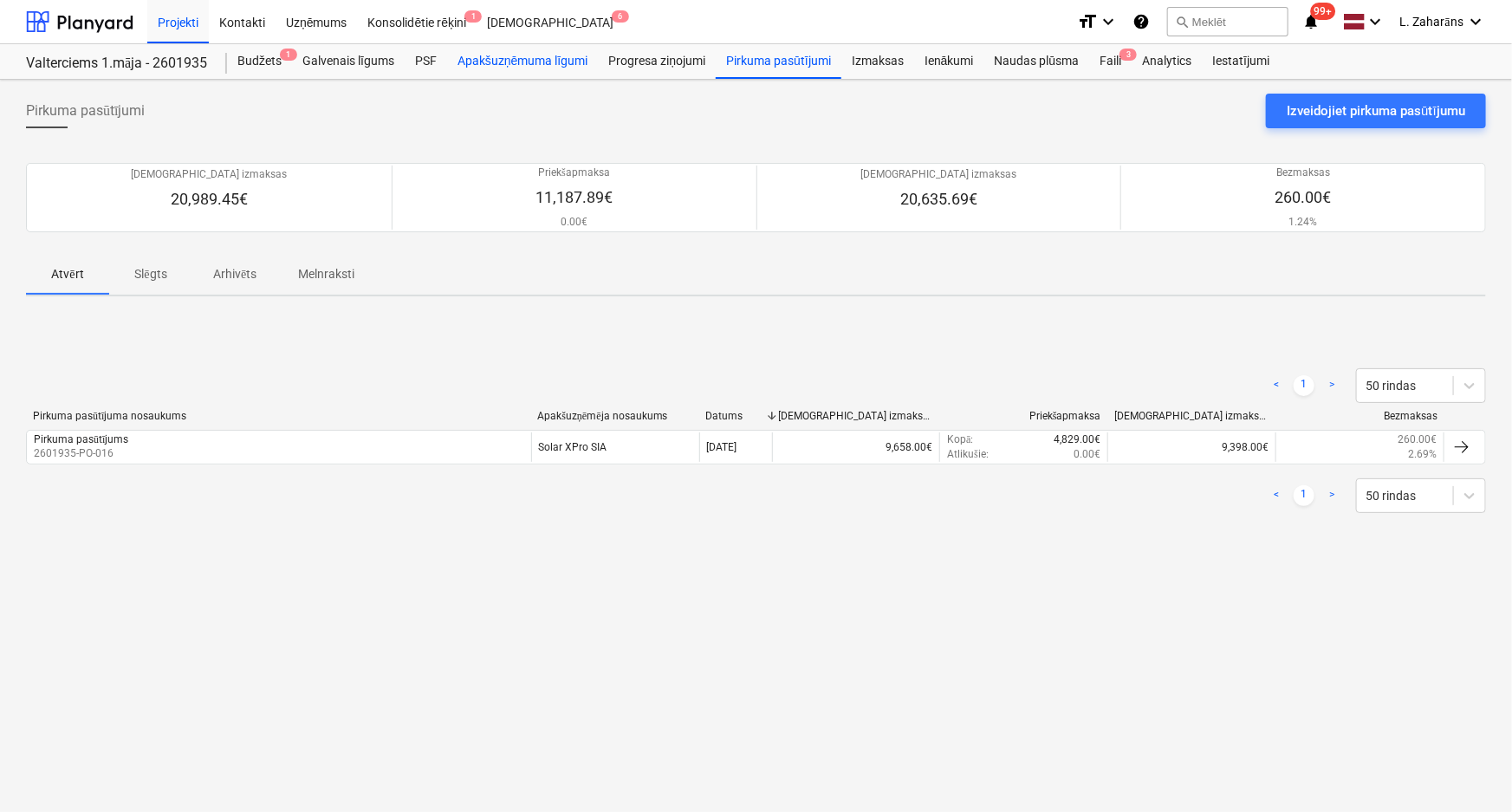
click at [507, 57] on div "Apakšuzņēmuma līgumi" at bounding box center [522, 61] width 150 height 34
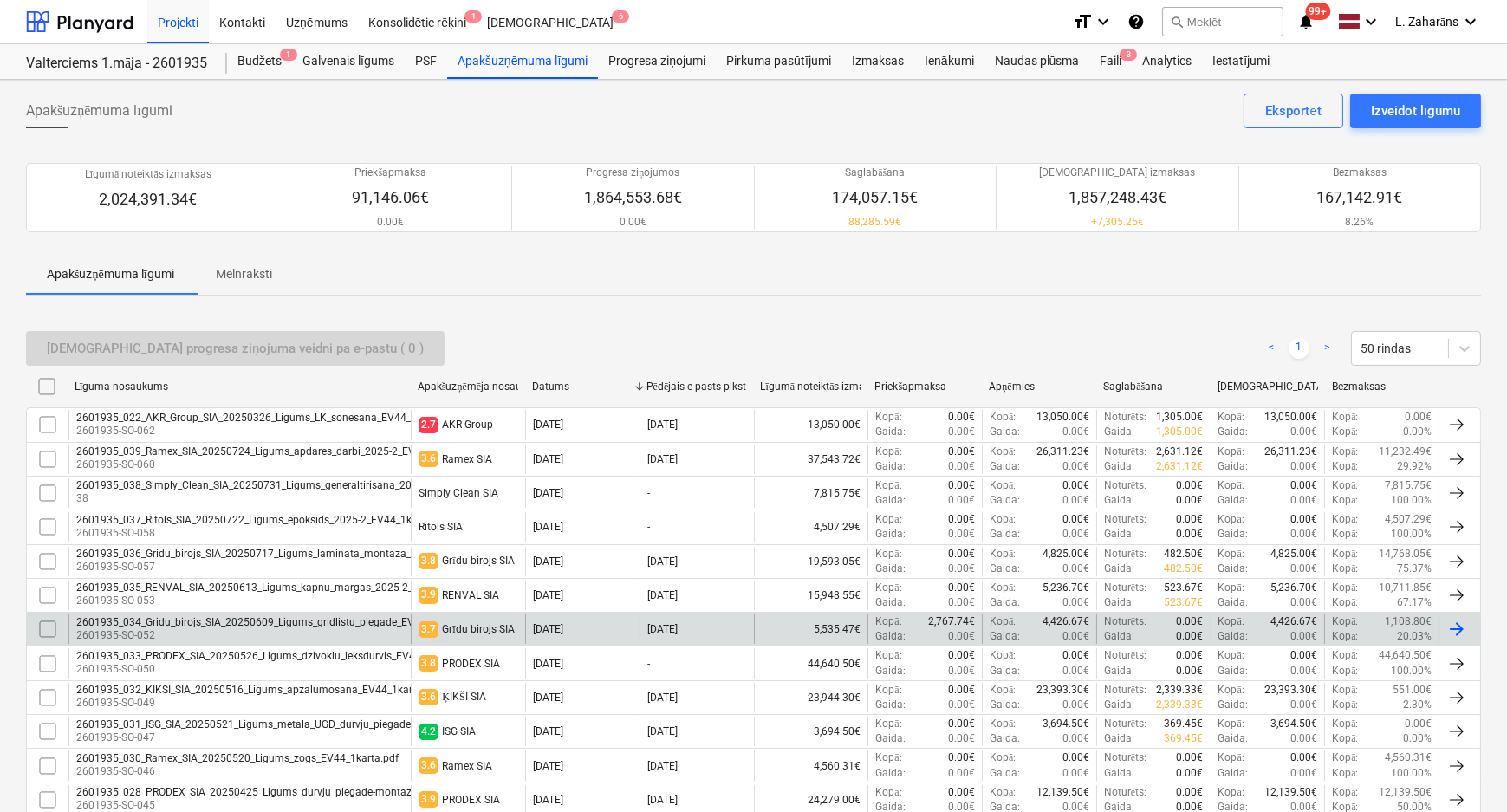
click at [284, 624] on div "2601935_034_Gridu_birojs_SIA_20250609_Ligums_gridlistu_piegade_EV44_1karta.pdf" at bounding box center [278, 622] width 403 height 12
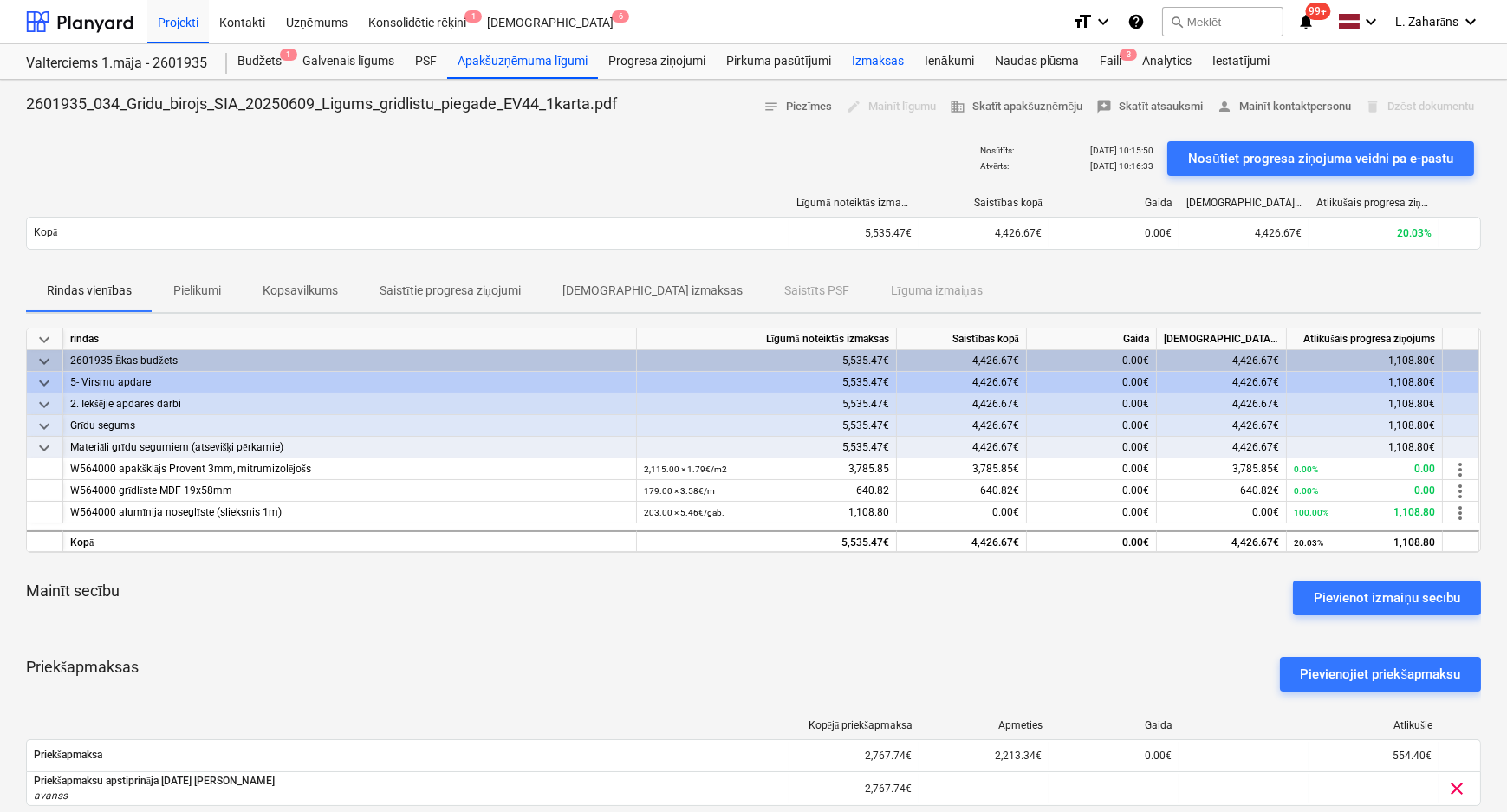
click at [893, 59] on div "Izmaksas" at bounding box center [878, 61] width 73 height 34
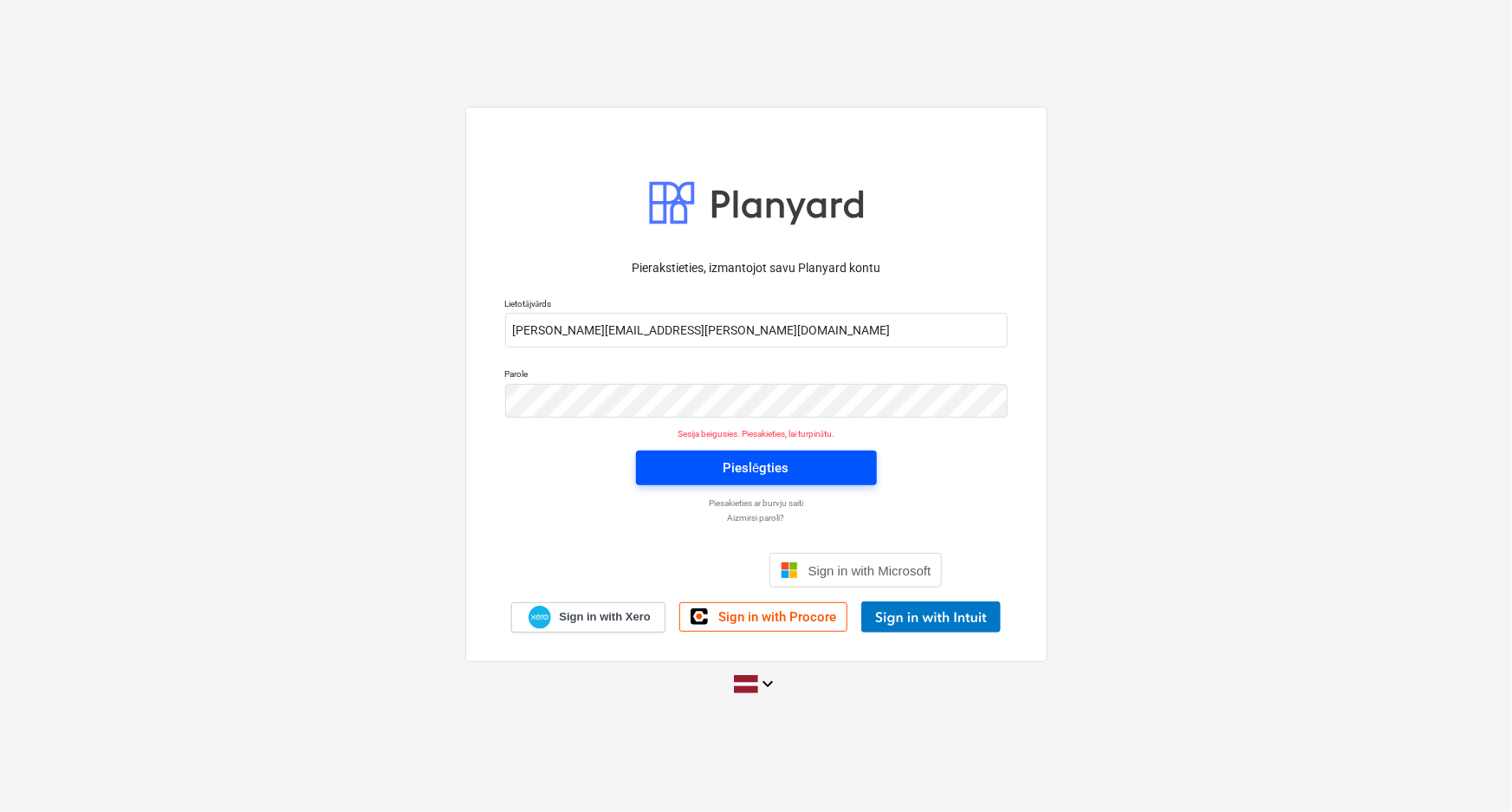
click at [724, 460] on div "Pieslēgties" at bounding box center [755, 468] width 66 height 23
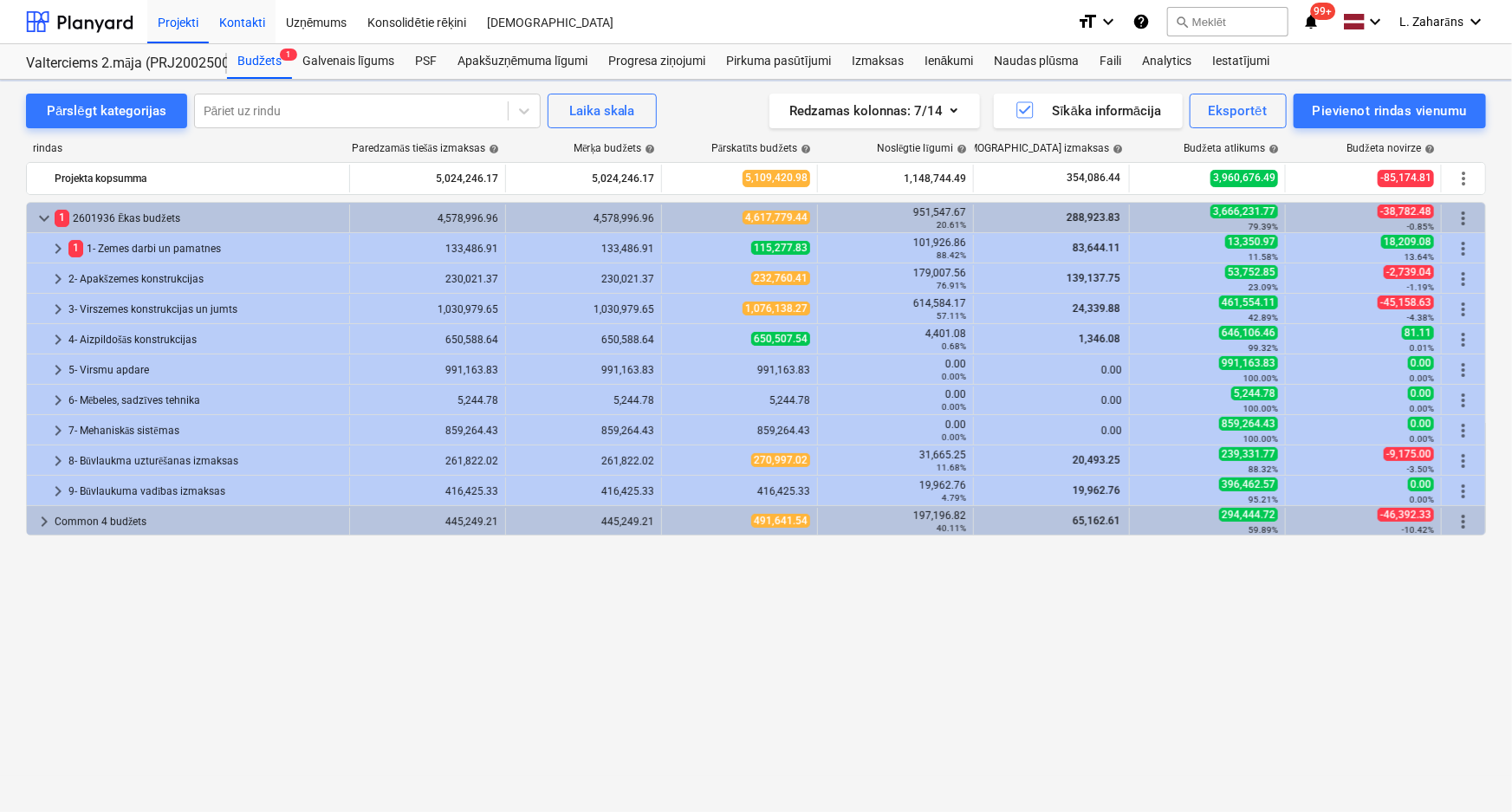
click at [251, 20] on div "Kontakti" at bounding box center [242, 21] width 67 height 44
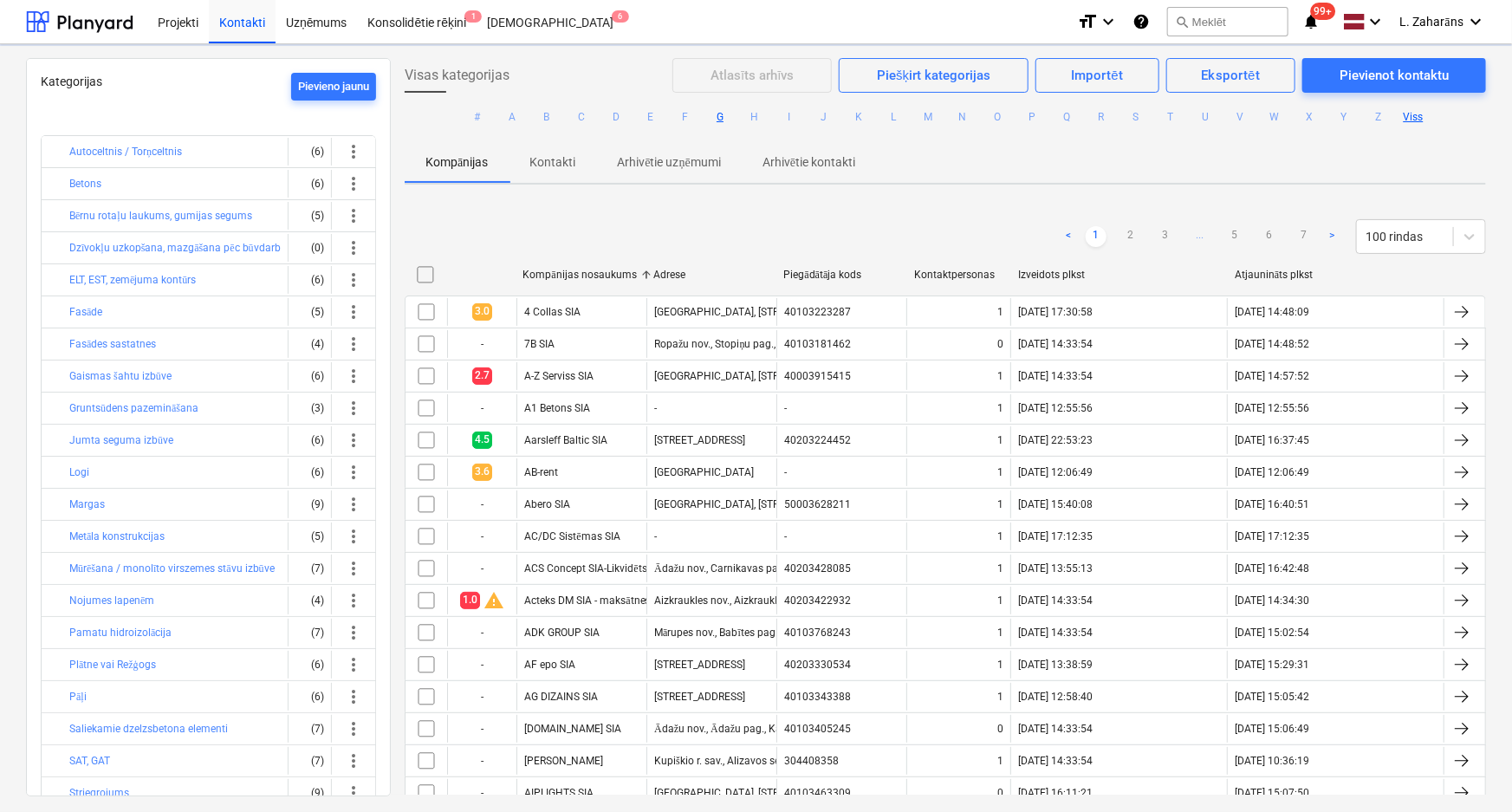
click at [719, 117] on button "G" at bounding box center [720, 116] width 21 height 21
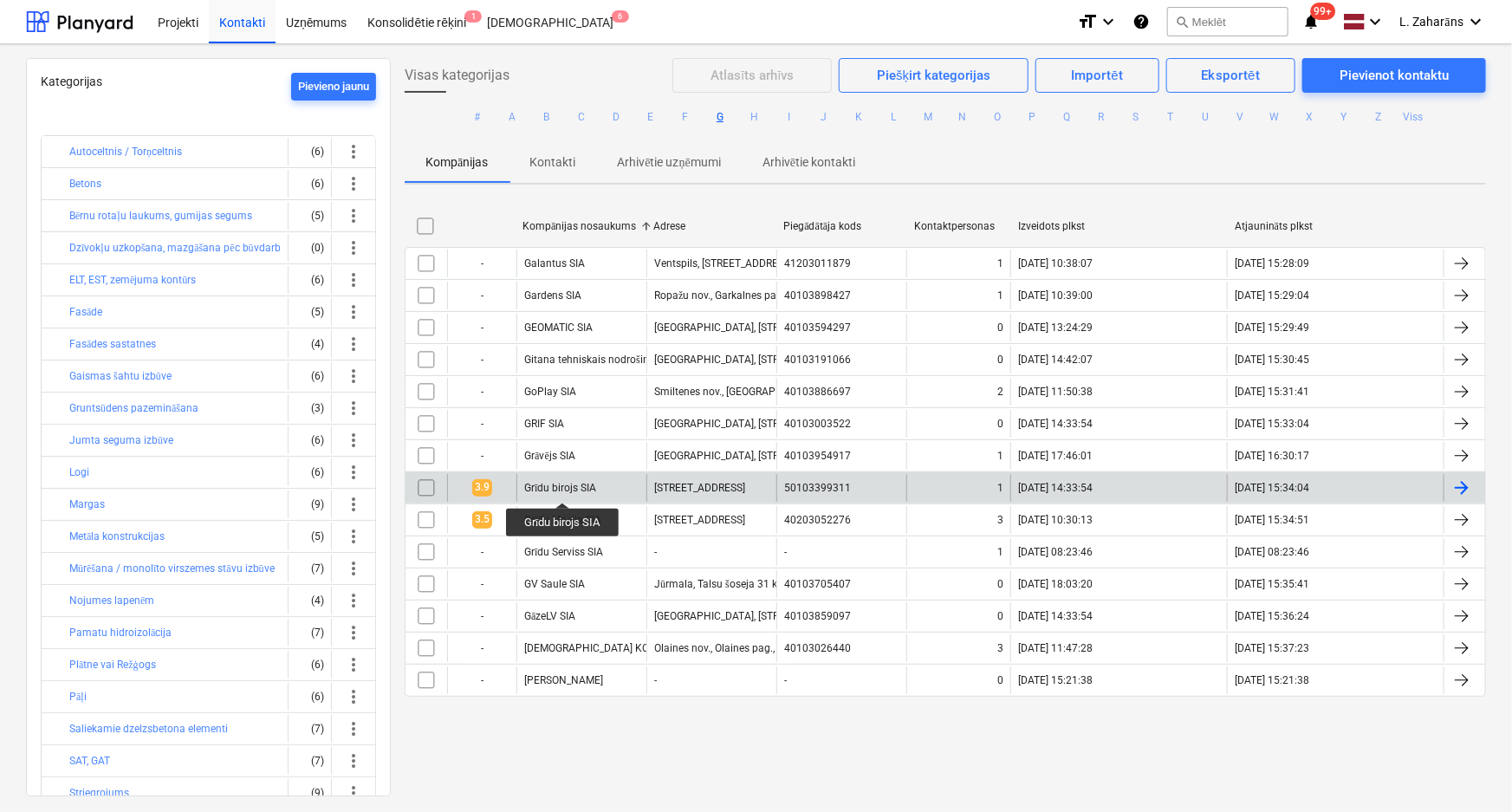
click at [563, 487] on div "Grīdu birojs SIA" at bounding box center [560, 488] width 72 height 13
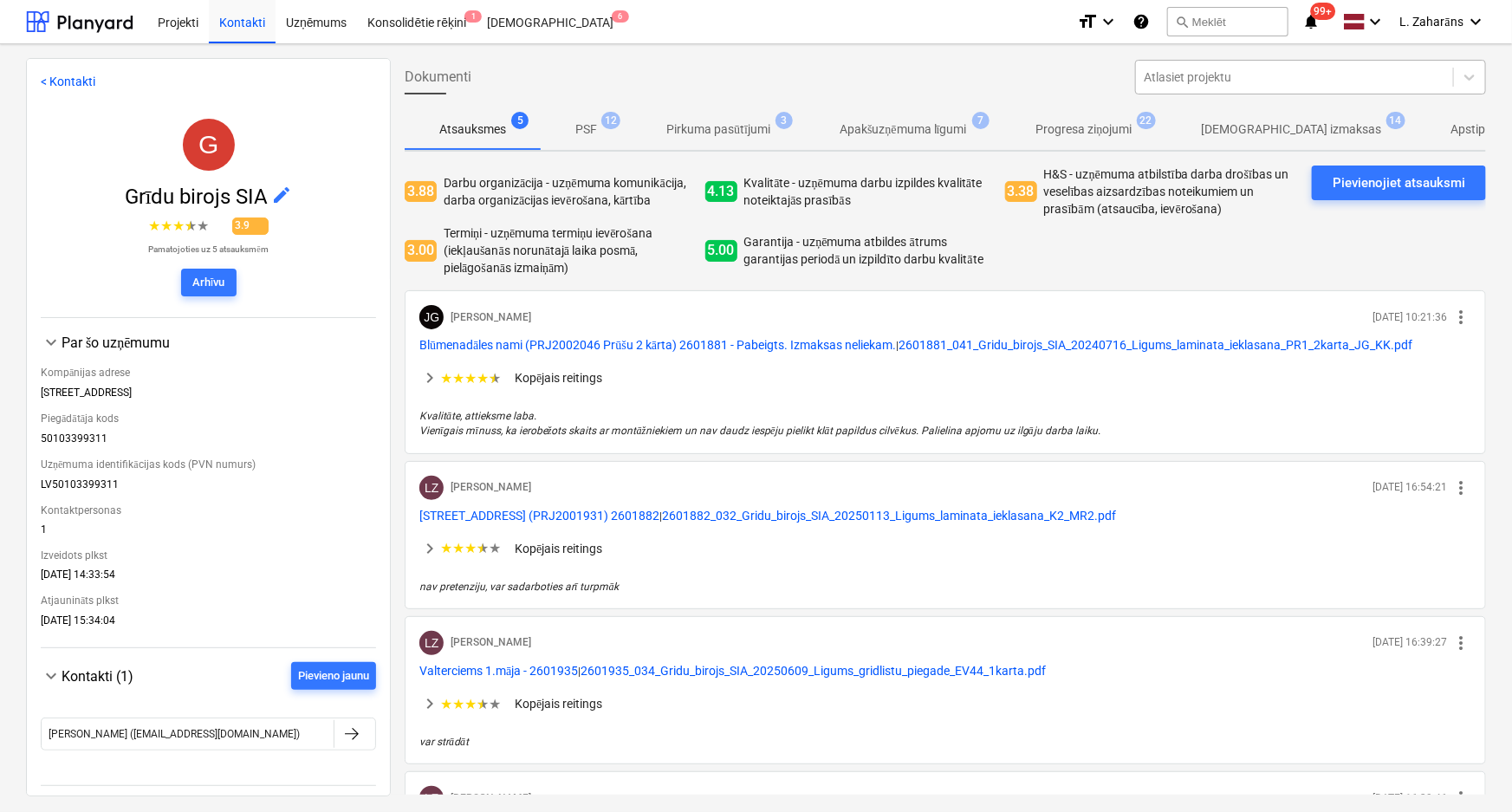
click at [1257, 73] on div at bounding box center [1294, 77] width 300 height 17
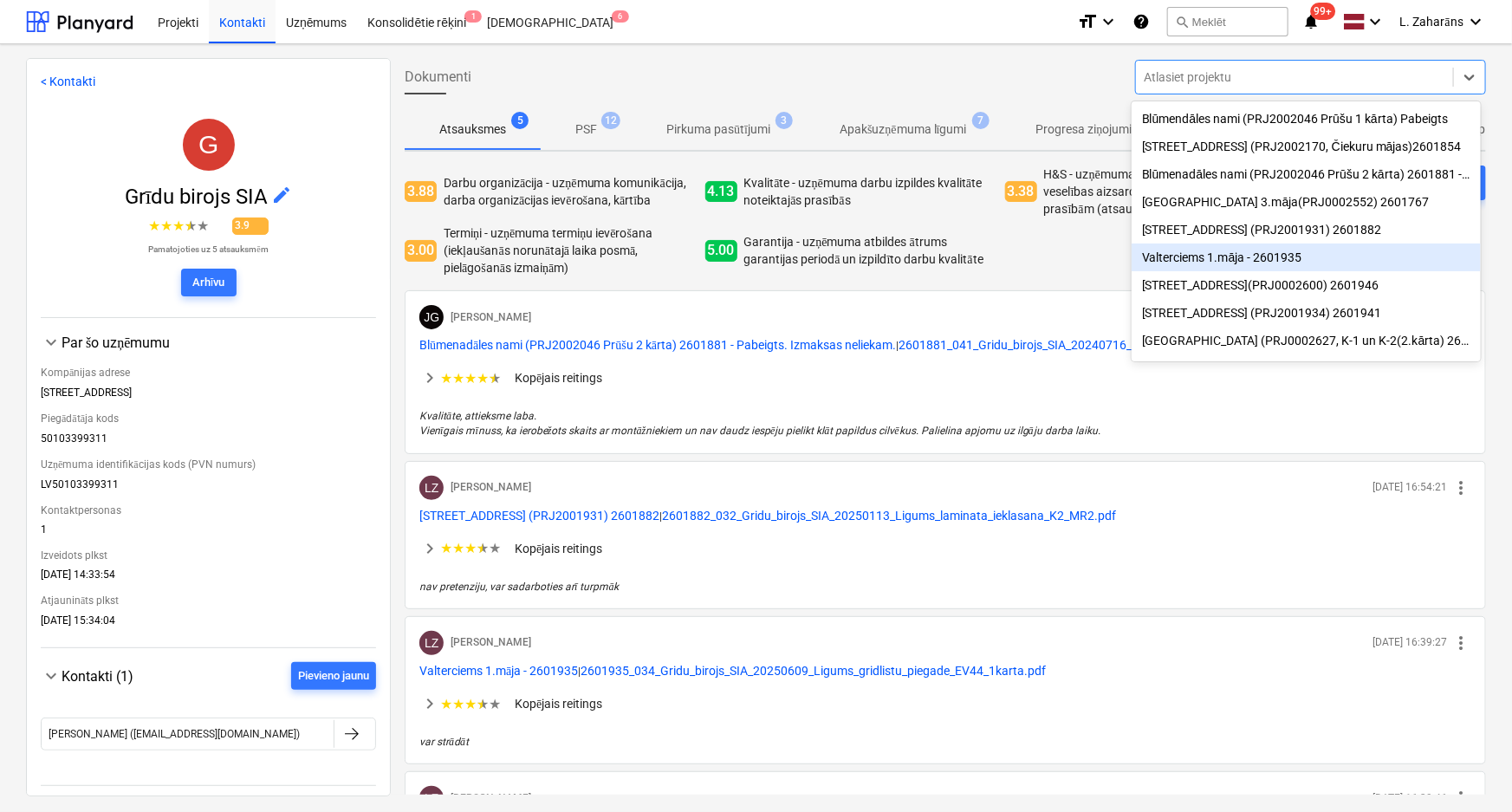
click at [1192, 267] on div "Valterciems 1.māja - 2601935" at bounding box center [1307, 257] width 350 height 28
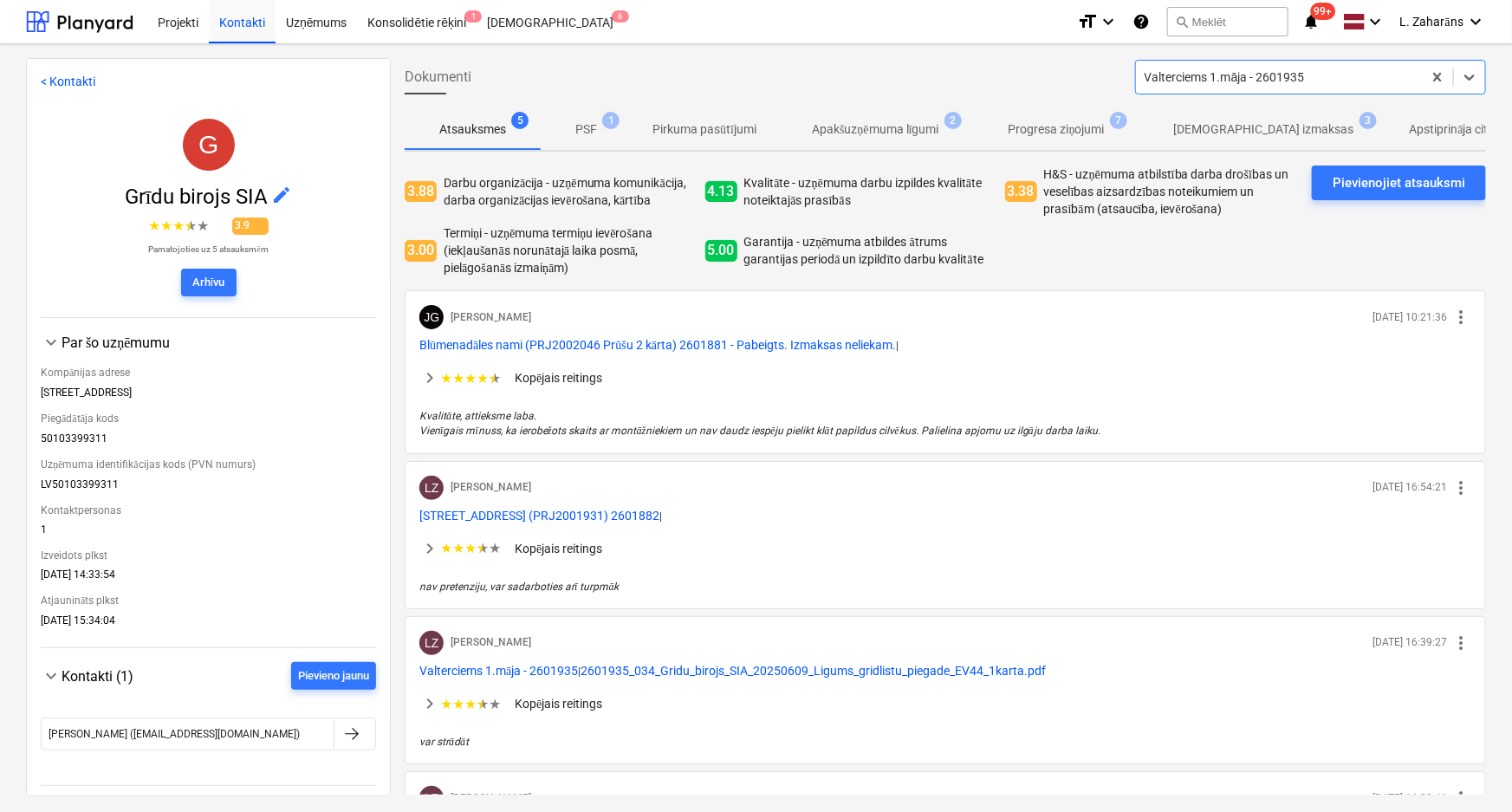
click at [887, 136] on p "Apakšuzņēmuma līgumi" at bounding box center [875, 130] width 127 height 18
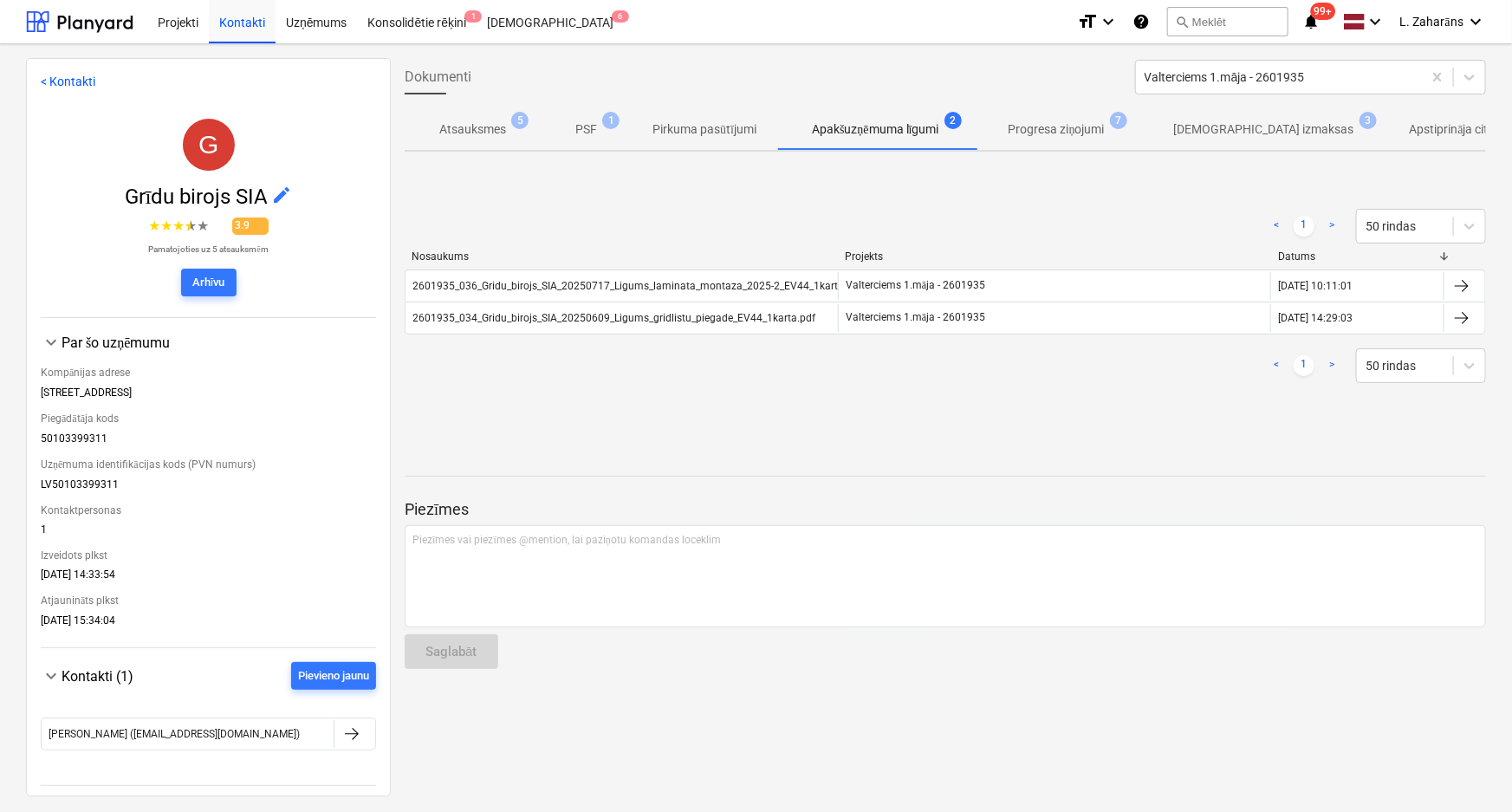
click at [1045, 129] on p "Progresa ziņojumi" at bounding box center [1056, 130] width 96 height 18
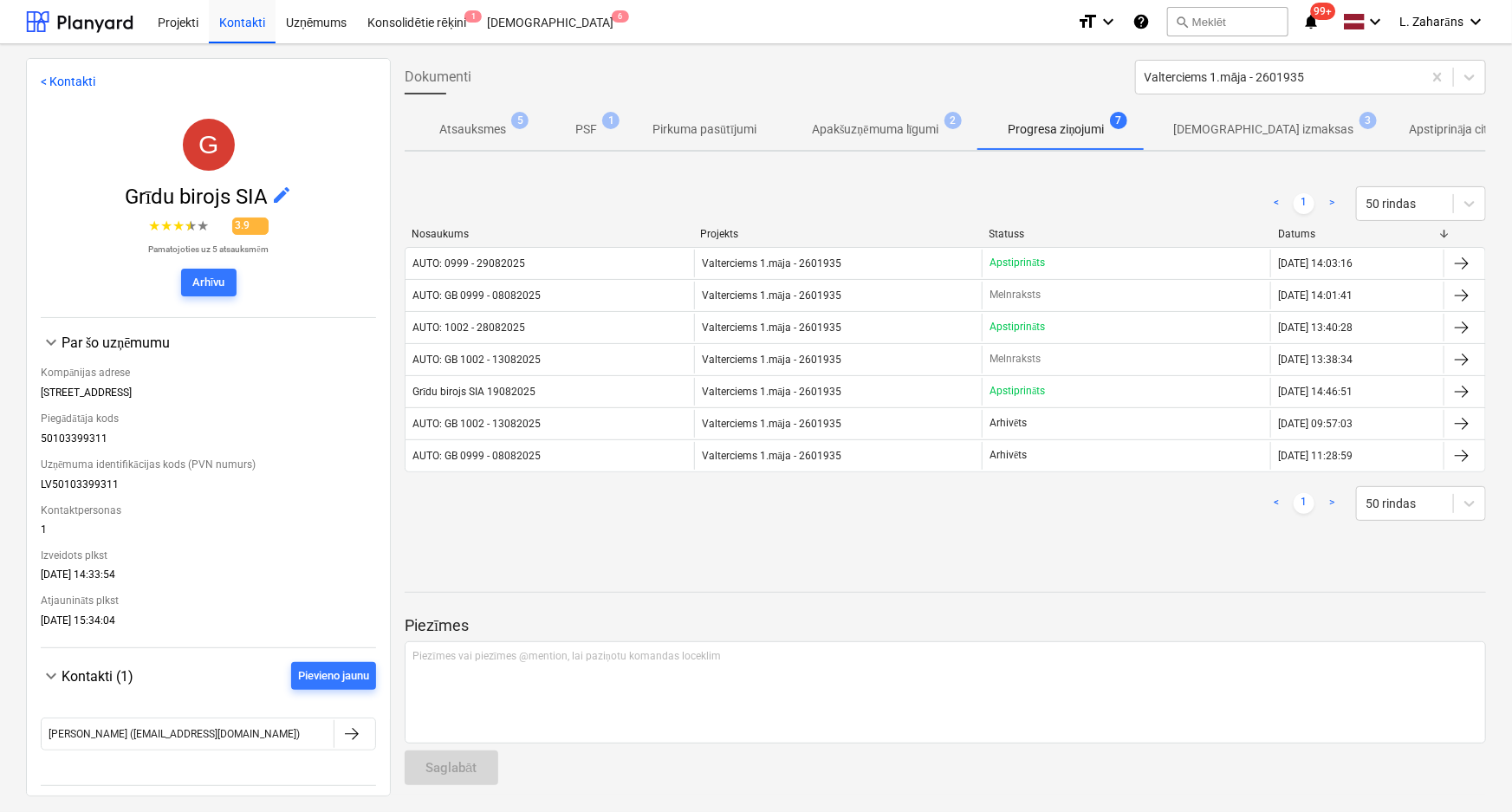
click at [1215, 127] on p "Apstiprinātas izmaksas" at bounding box center [1264, 130] width 180 height 18
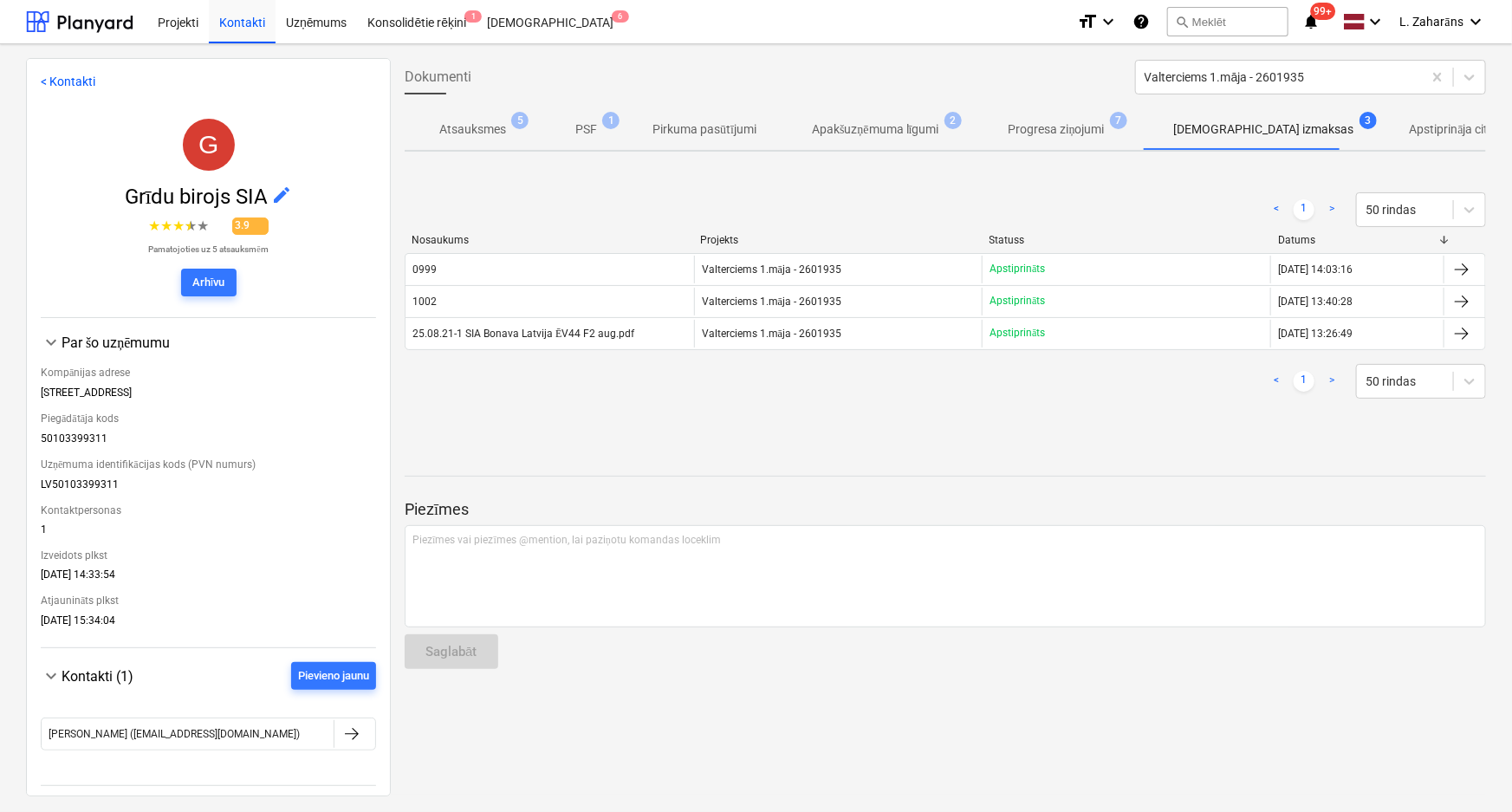
click at [1031, 123] on p "Progresa ziņojumi" at bounding box center [1056, 130] width 96 height 18
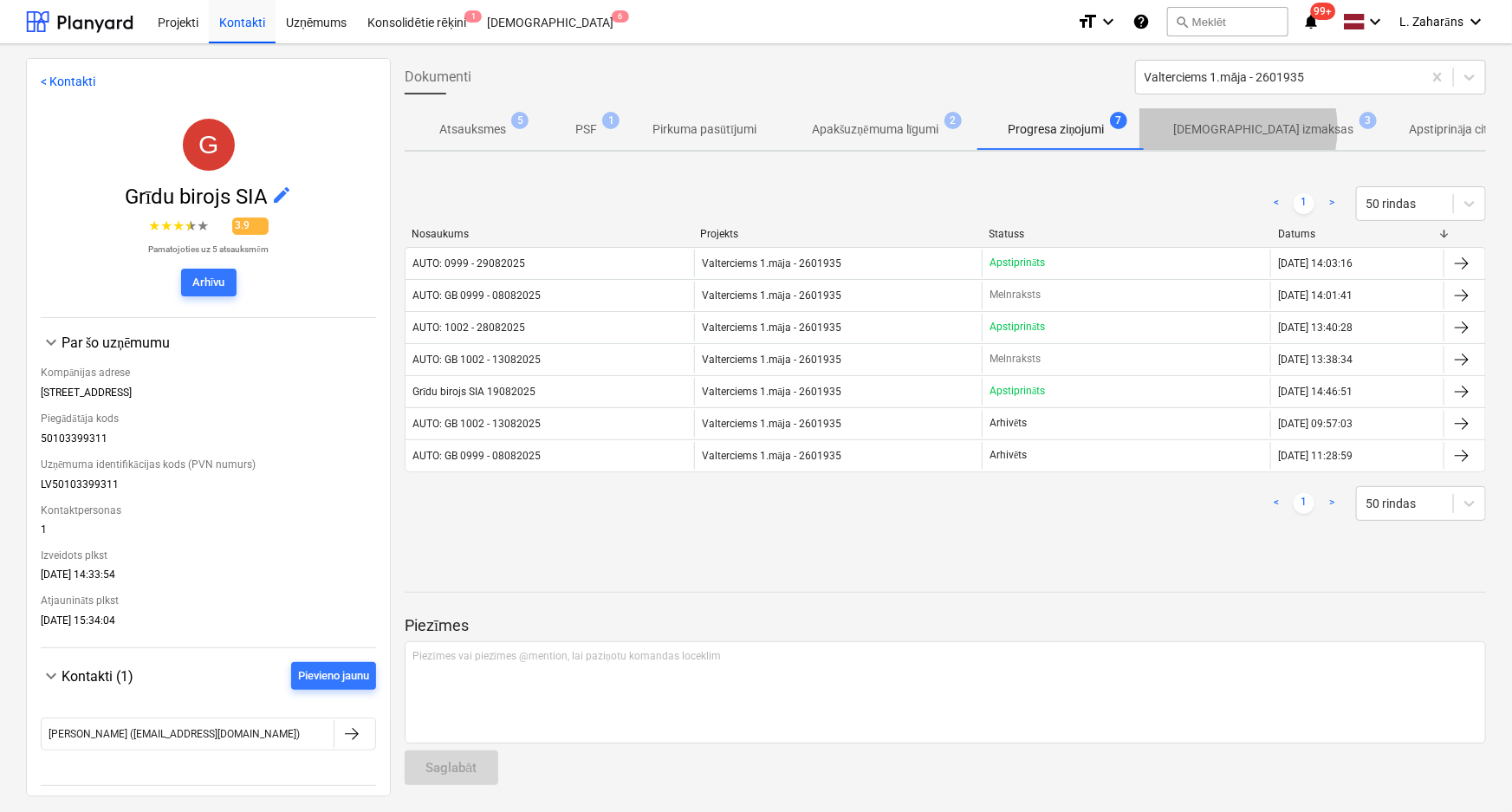
click at [1231, 128] on p "Apstiprinātas izmaksas" at bounding box center [1264, 130] width 180 height 18
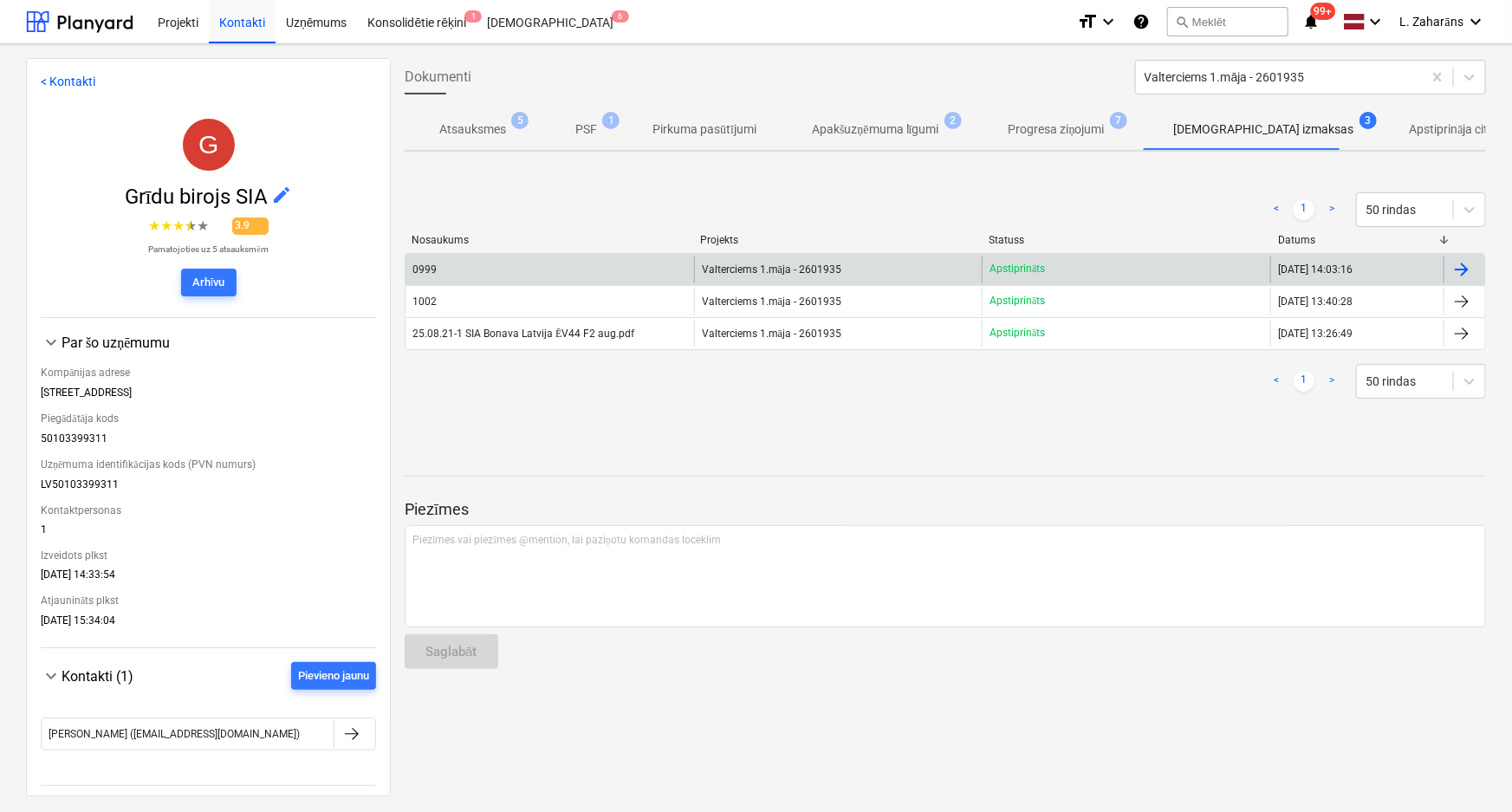
click at [887, 260] on div "Valterciems 1.māja - 2601935" at bounding box center [838, 269] width 288 height 28
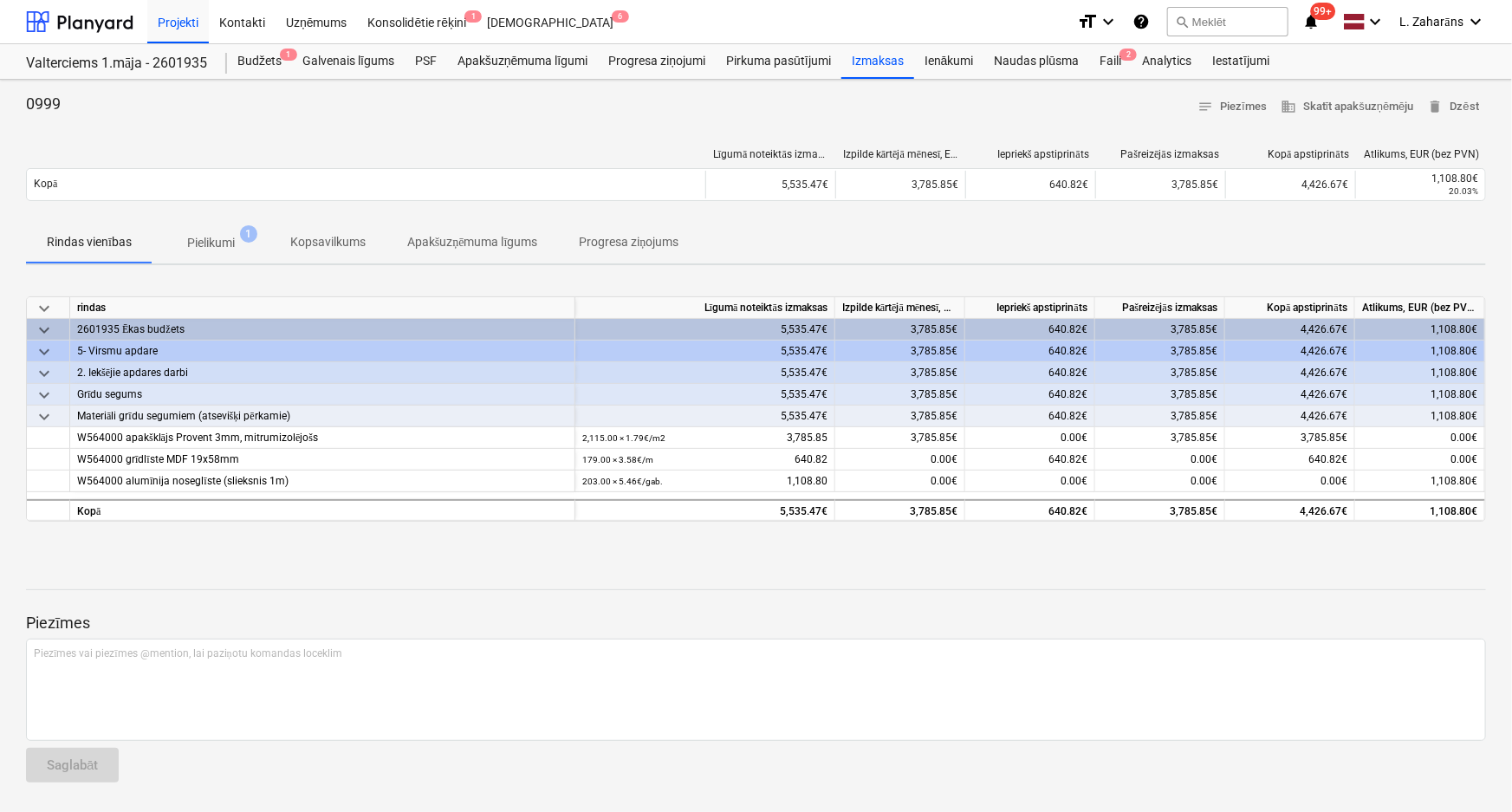
click at [196, 241] on p "Pielikumi" at bounding box center [211, 243] width 48 height 18
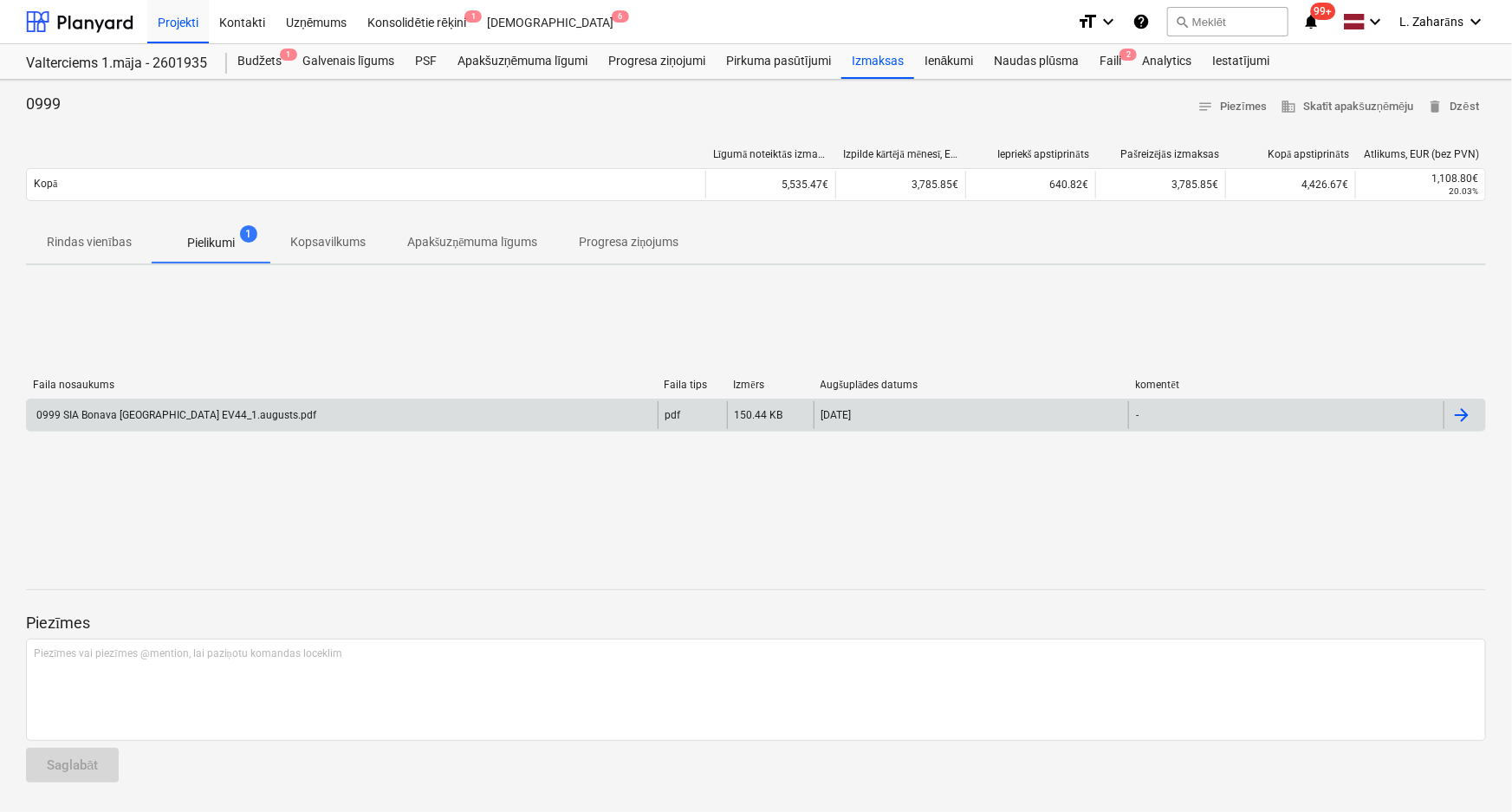
click at [268, 424] on div "0999 SIA Bonava Latvija EV44_1.augusts.pdf" at bounding box center [342, 415] width 631 height 28
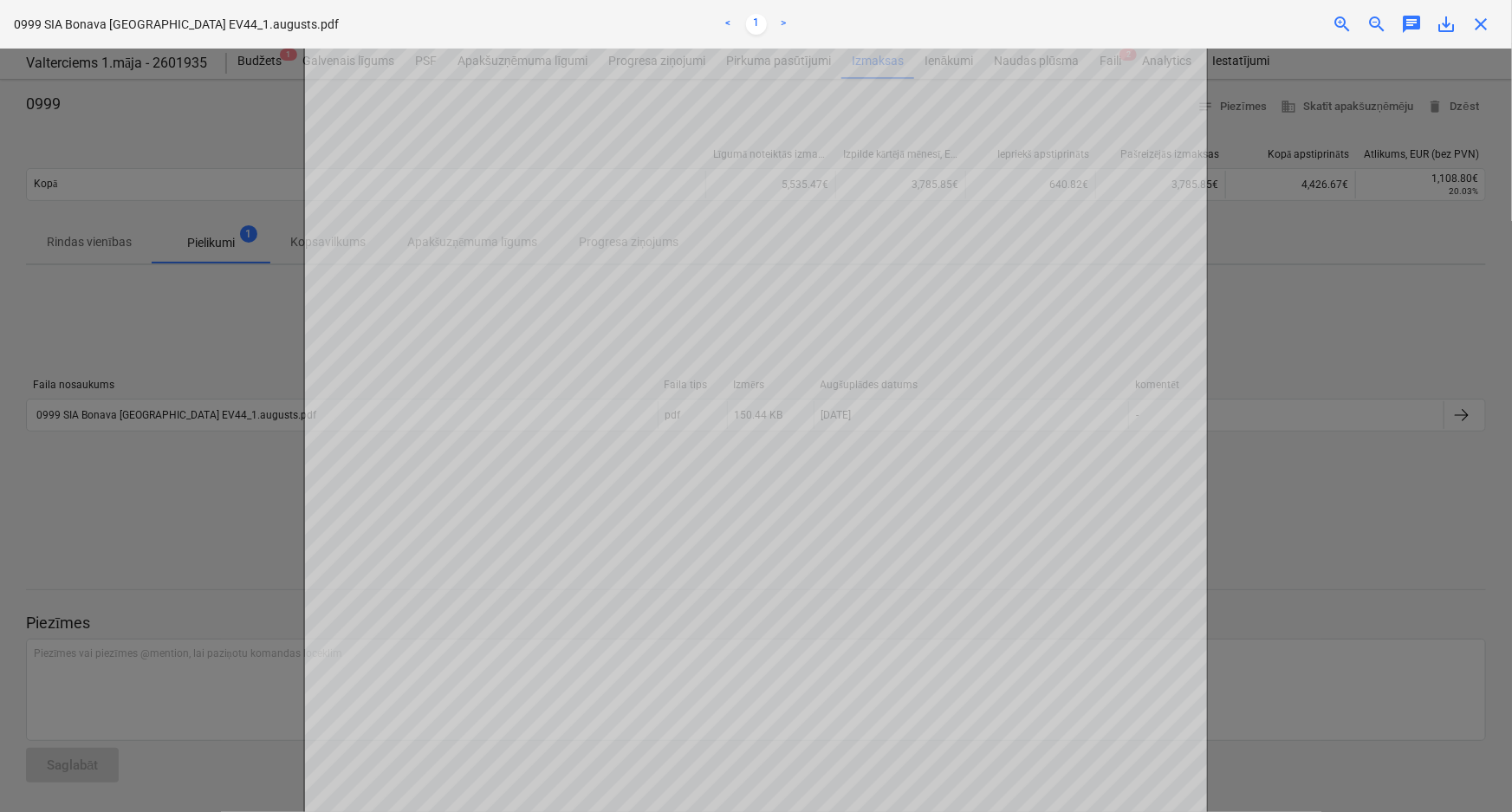
click at [1480, 24] on div "Neizdevās iegūt projektu" at bounding box center [1269, 18] width 468 height 36
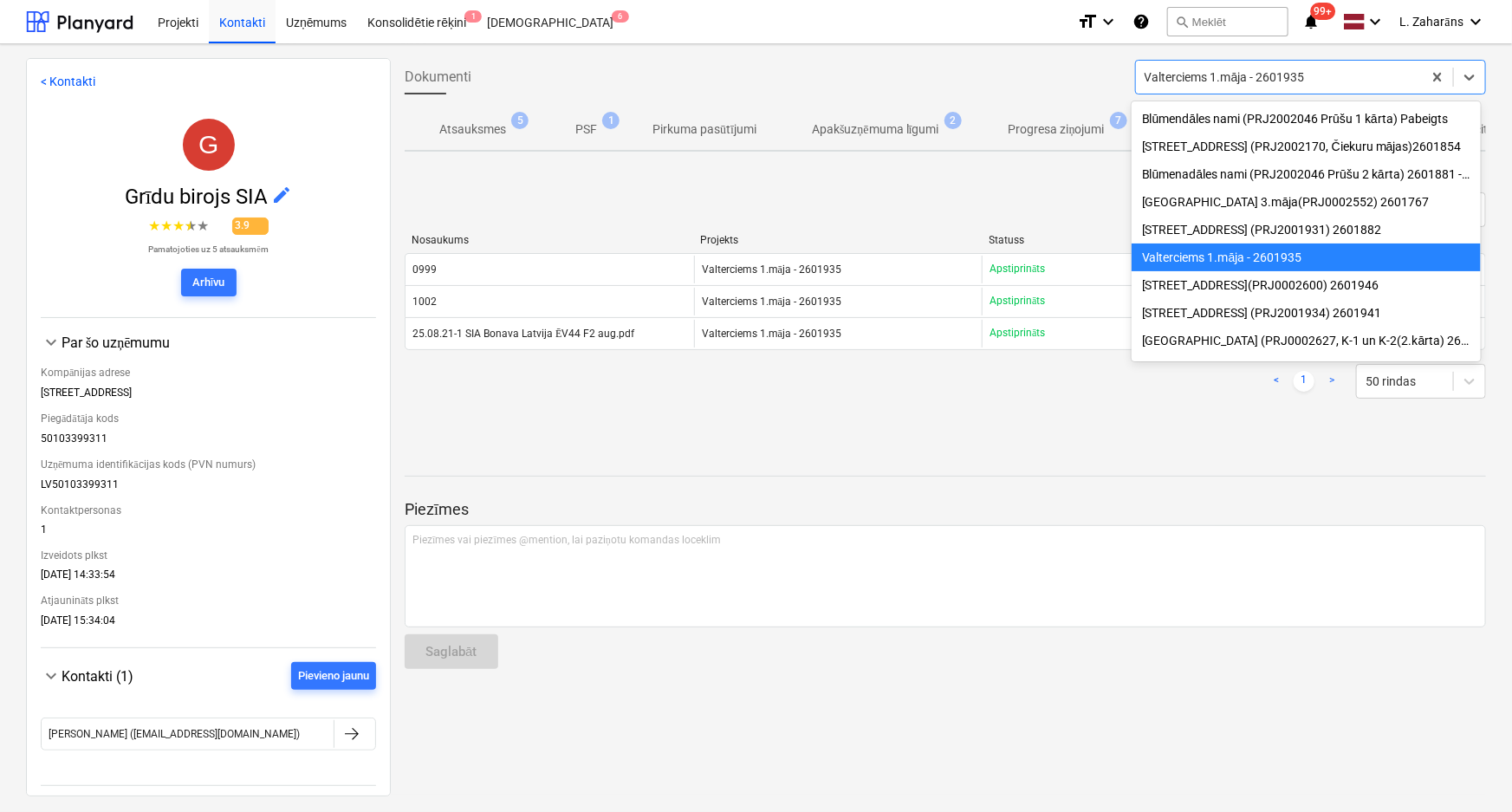
click at [1198, 79] on div at bounding box center [1279, 77] width 269 height 17
click at [1183, 318] on div "[STREET_ADDRESS] (PRJ2001934) 2601941" at bounding box center [1307, 313] width 350 height 28
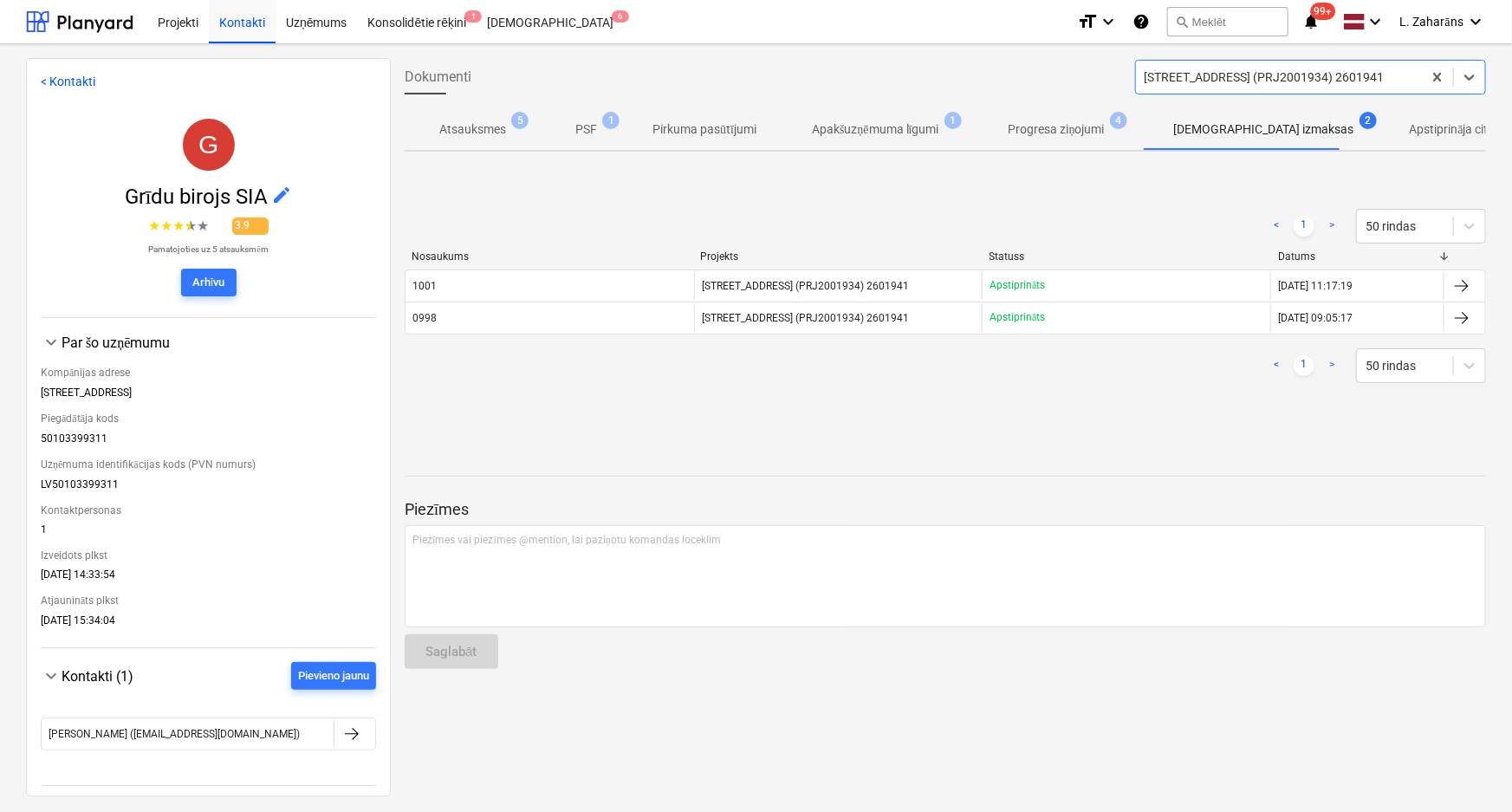
click at [876, 130] on p "Apakšuzņēmuma līgumi" at bounding box center [875, 130] width 127 height 18
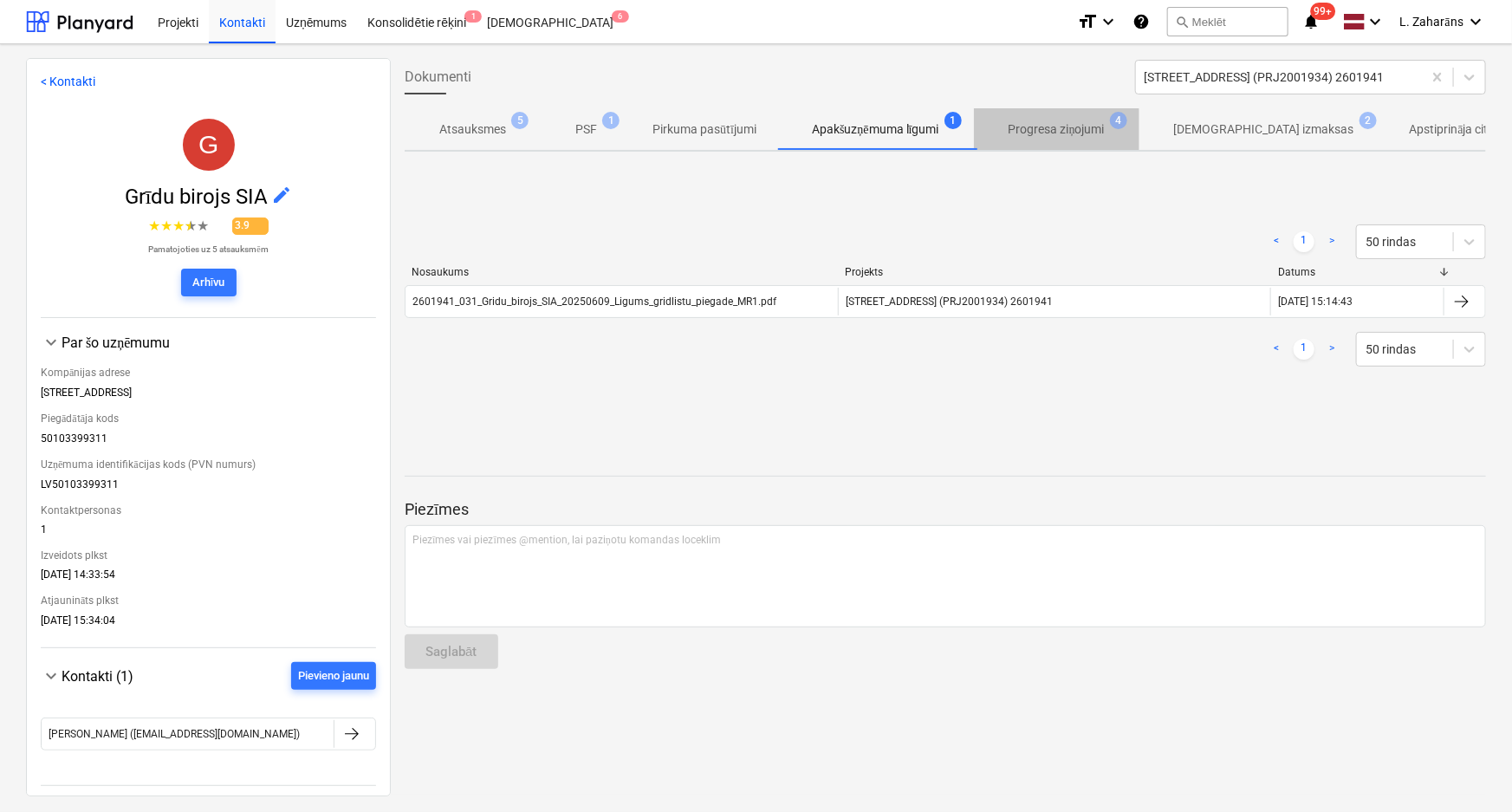
click at [1047, 125] on p "Progresa ziņojumi" at bounding box center [1056, 130] width 96 height 18
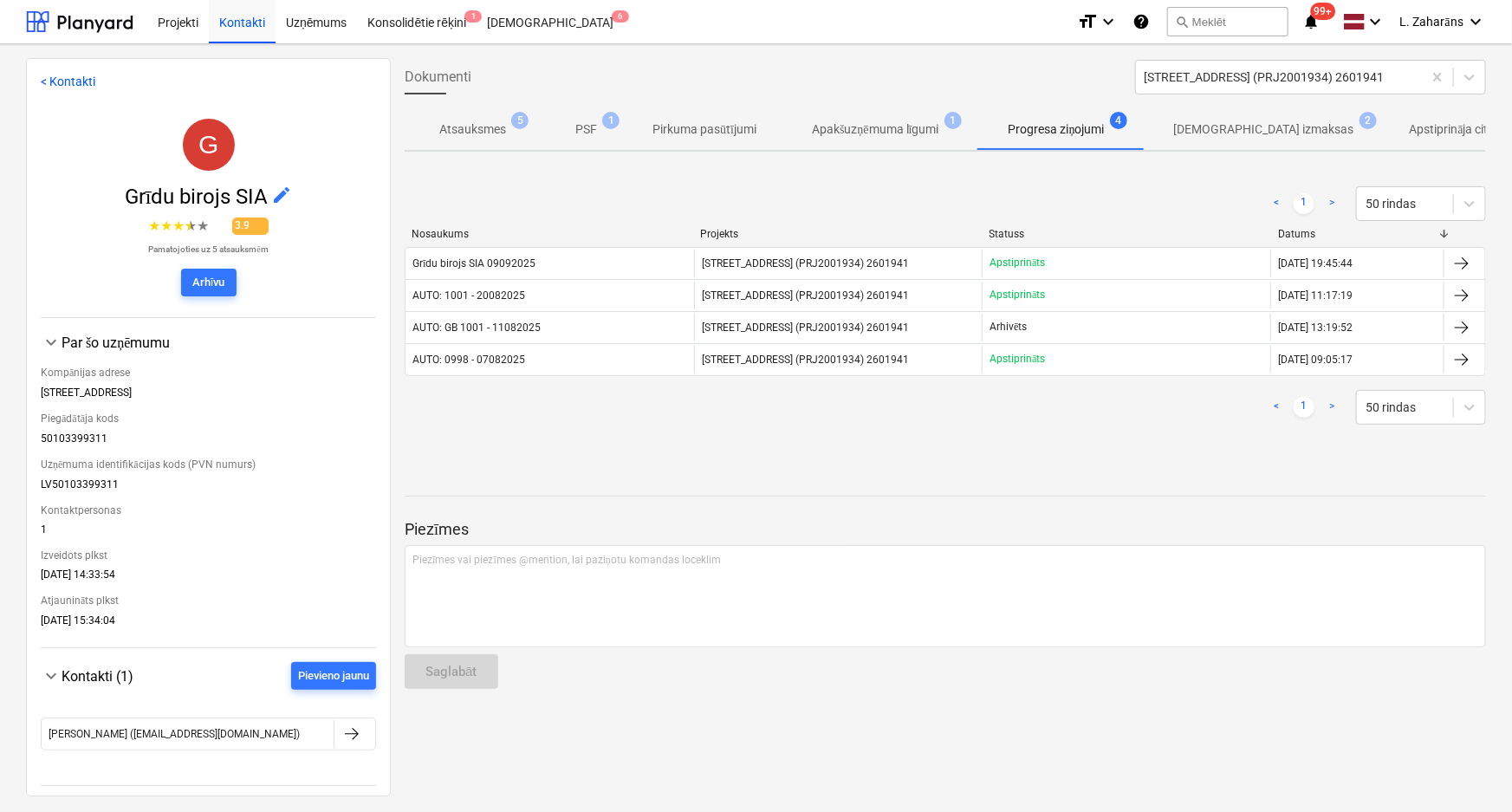
click at [1258, 125] on p "Apstiprinātas izmaksas" at bounding box center [1264, 130] width 180 height 18
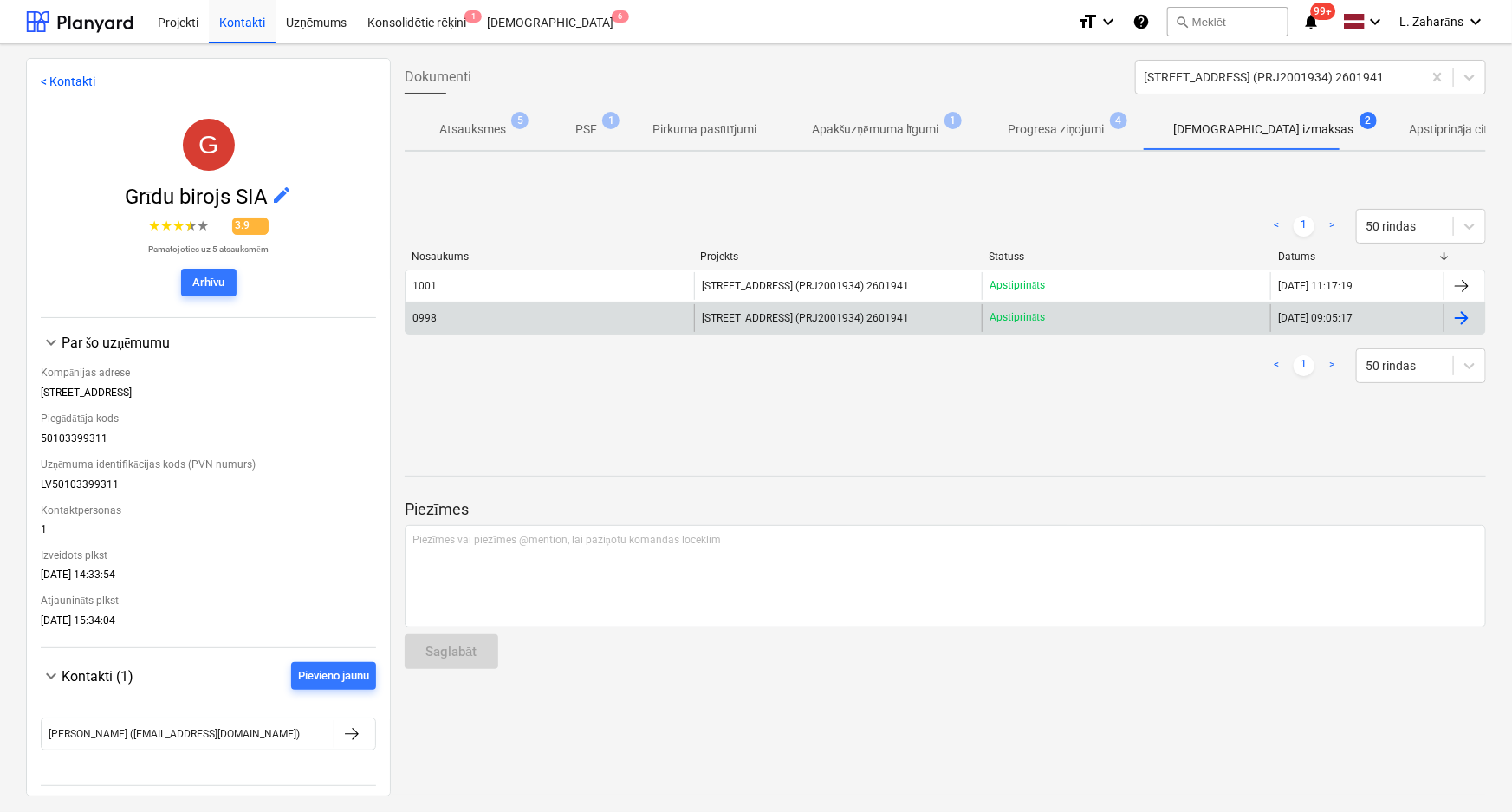
click at [646, 325] on div "0998" at bounding box center [550, 318] width 288 height 28
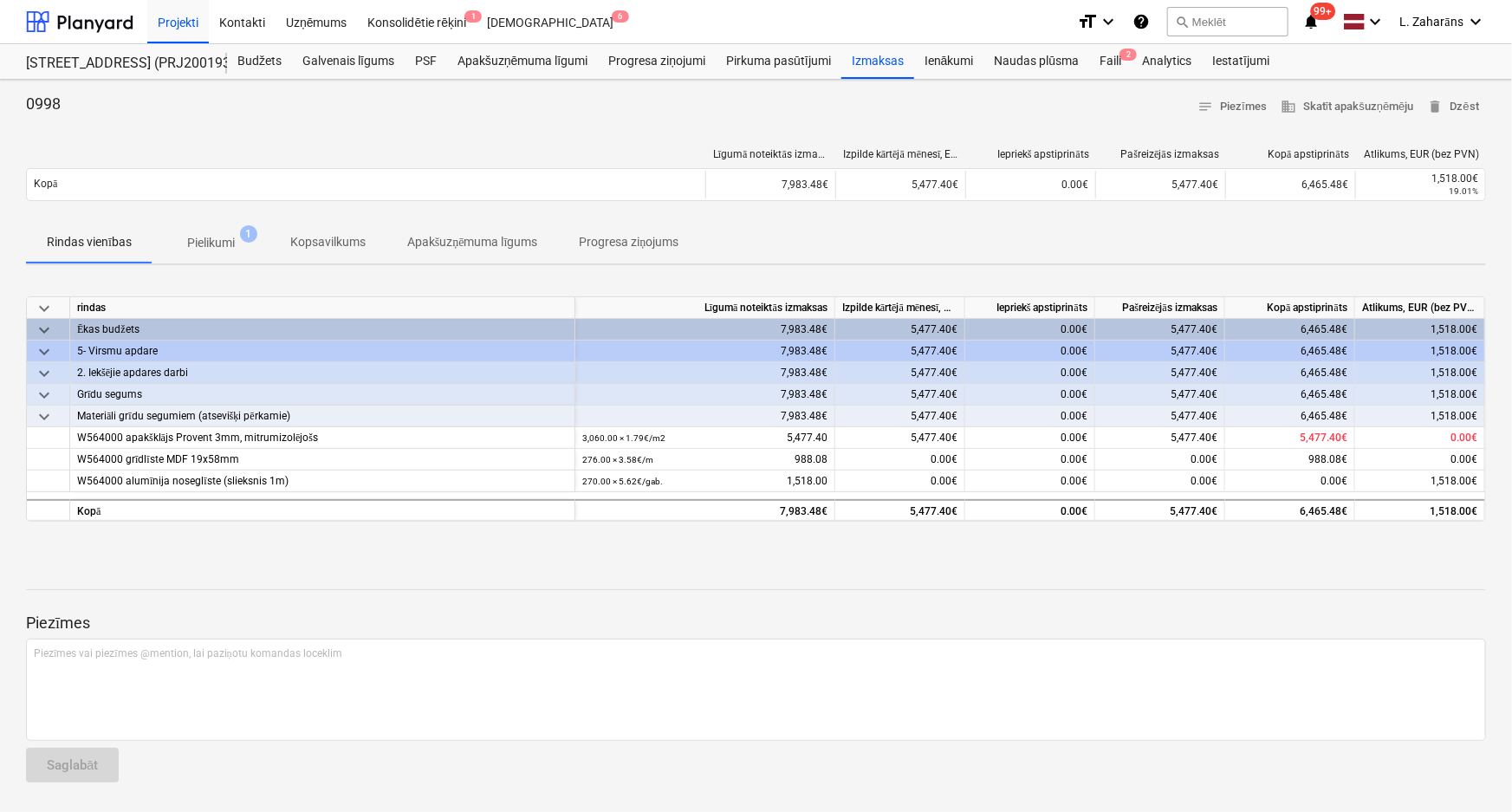
click at [221, 234] on p "Pielikumi" at bounding box center [211, 243] width 48 height 18
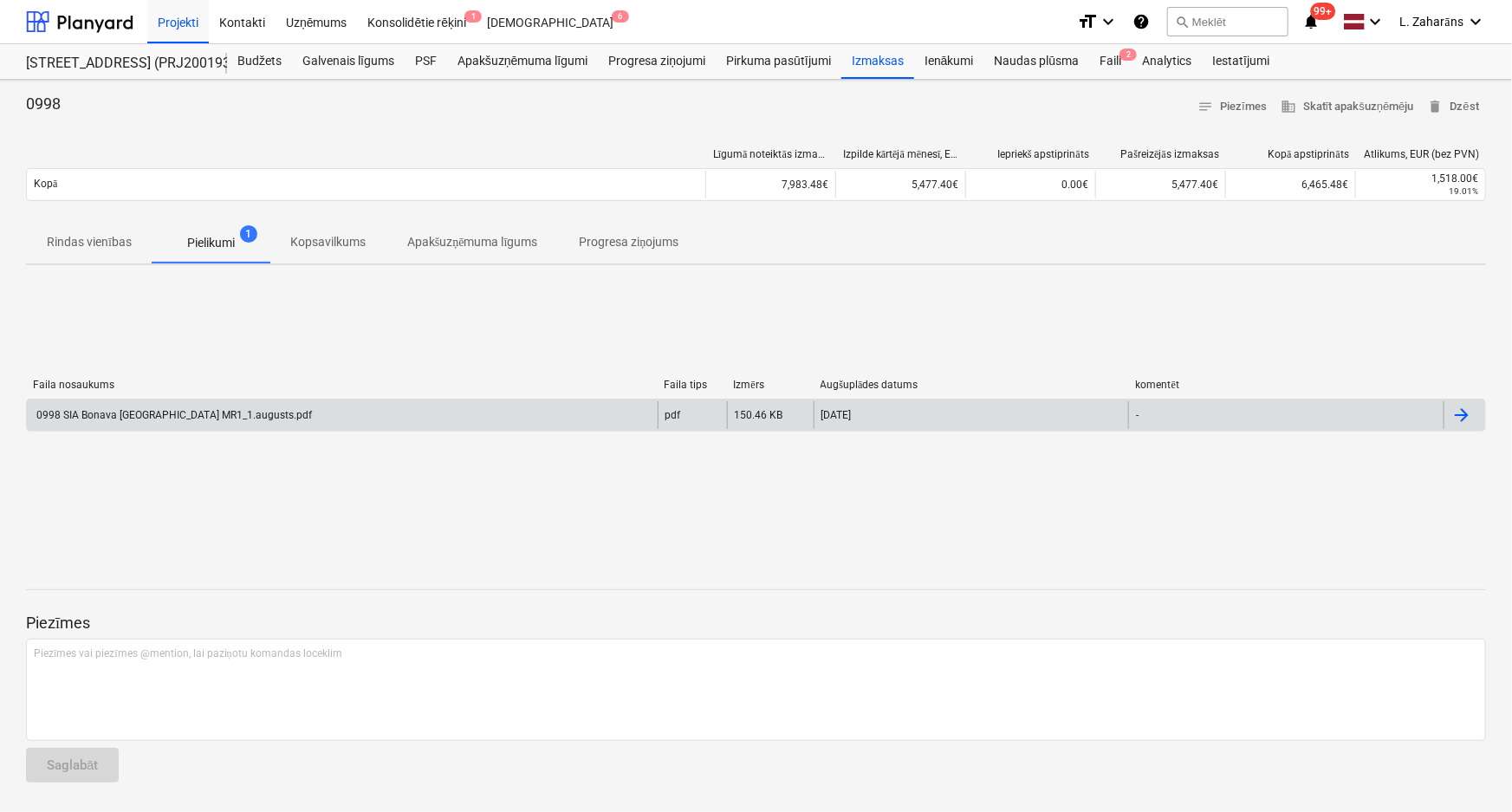
click at [342, 408] on div "0998 SIA Bonava Latvija MR1_1.augusts.pdf" at bounding box center [342, 415] width 631 height 28
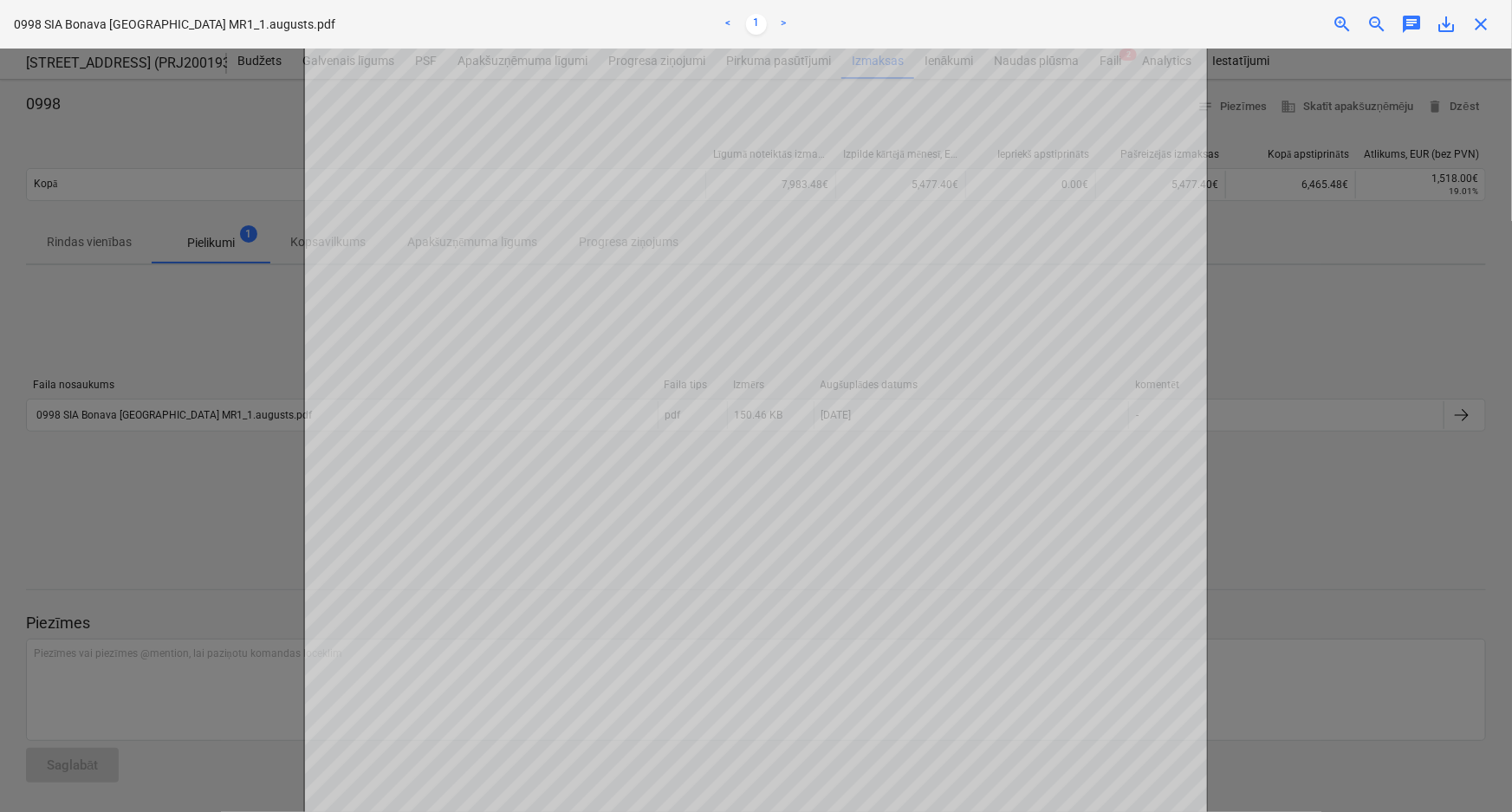
scroll to position [394, 0]
click at [1484, 21] on div "Neizdevās iegūt projektu" at bounding box center [1269, 18] width 468 height 36
click at [1480, 21] on div "Neizdevās iegūt projektu" at bounding box center [1269, 18] width 468 height 36
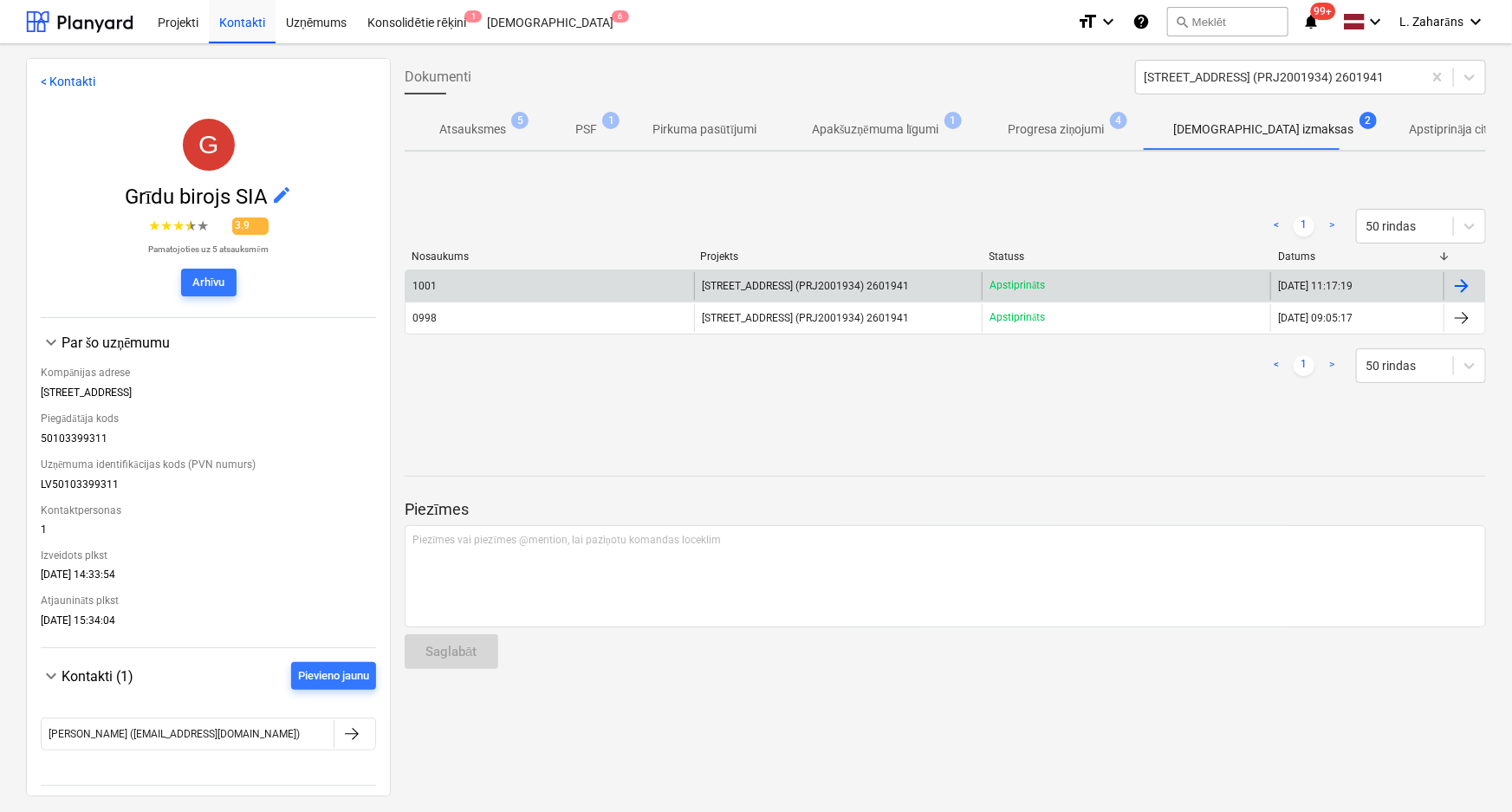
click at [523, 291] on div "1001" at bounding box center [550, 286] width 288 height 28
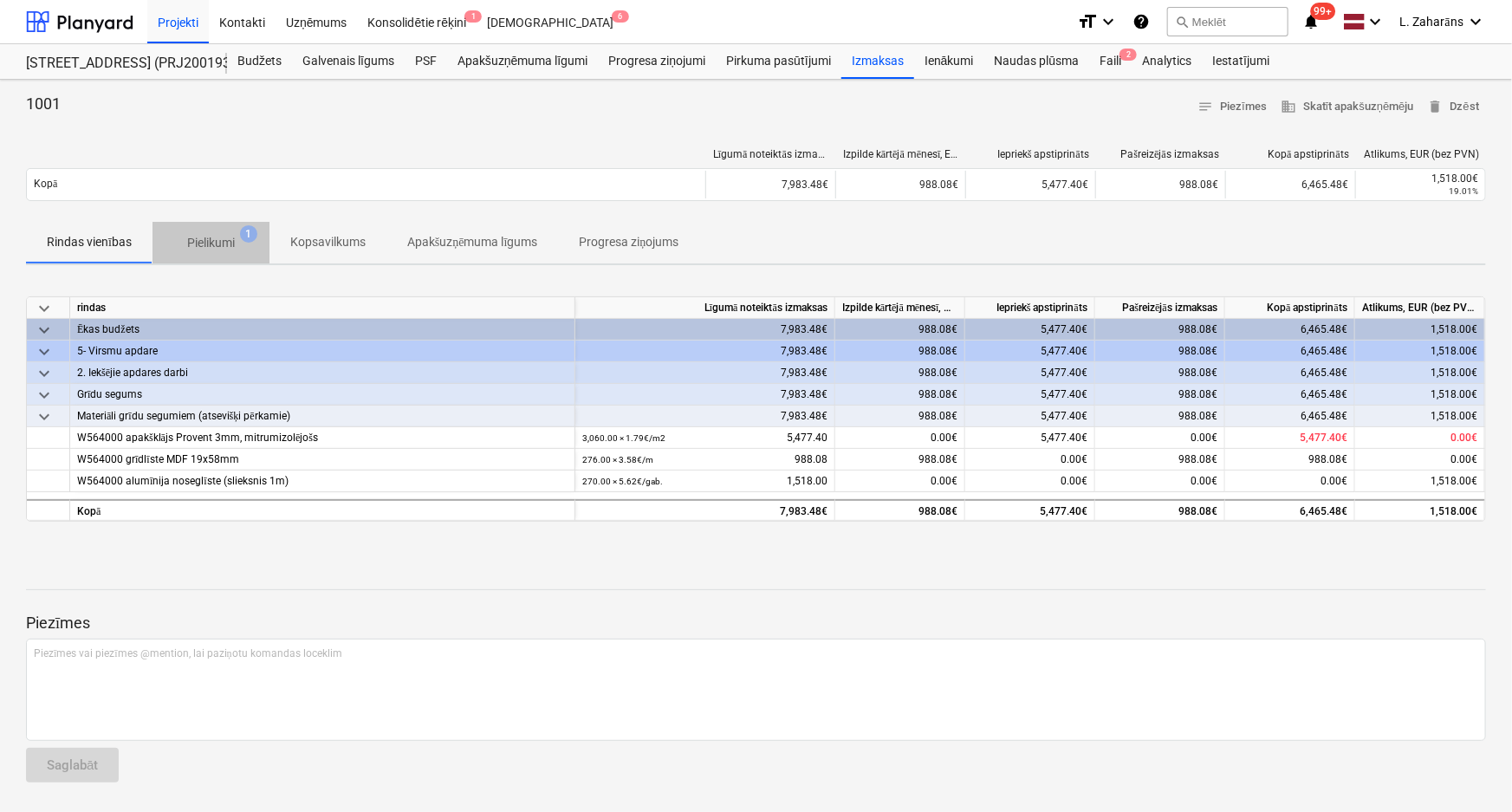
click at [208, 237] on p "Pielikumi" at bounding box center [211, 243] width 48 height 18
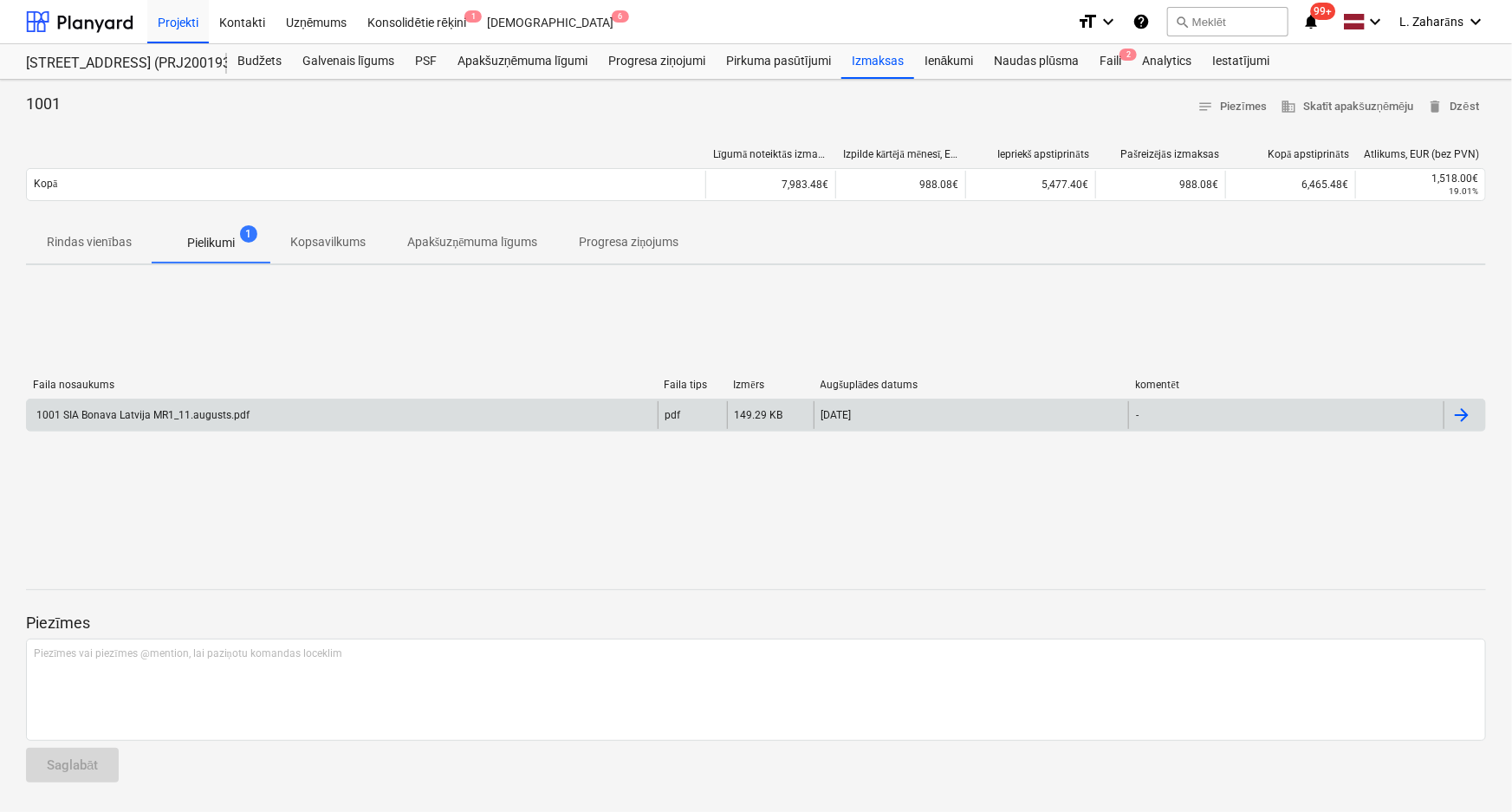
click at [188, 415] on div "1001 SIA Bonava Latvija MR1_11.augusts.pdf" at bounding box center [141, 415] width 215 height 12
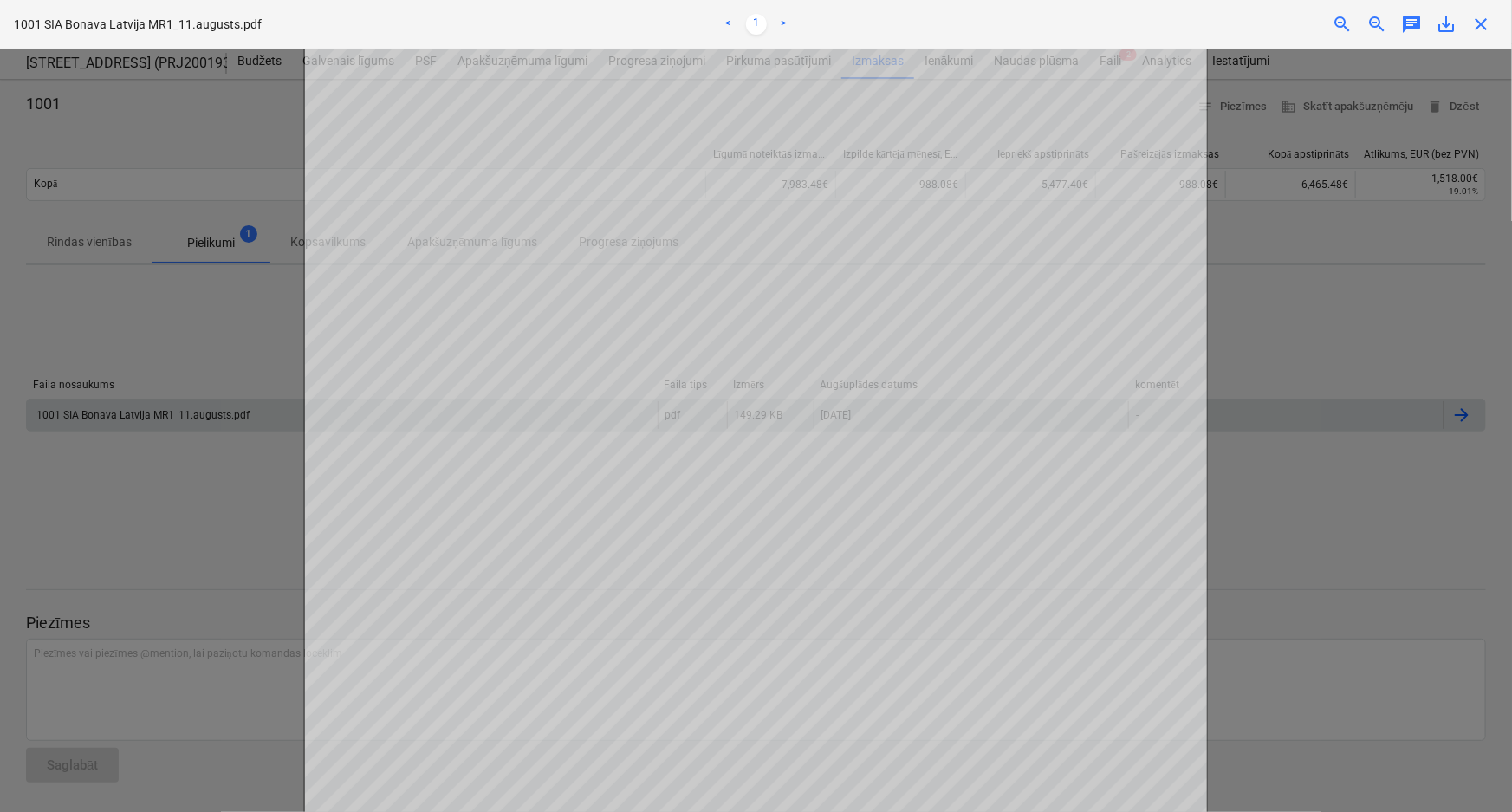
scroll to position [515, 0]
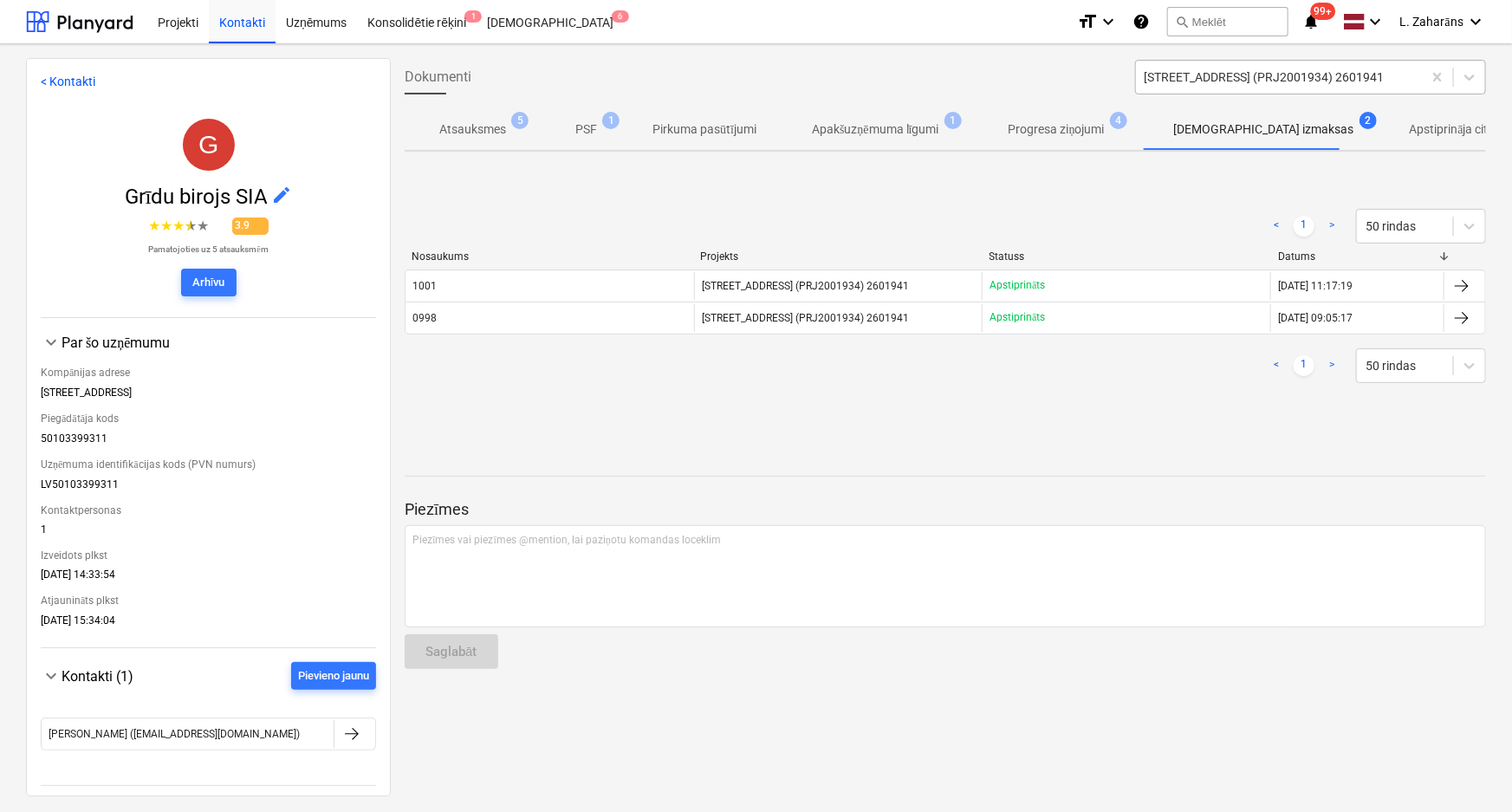
click at [1182, 73] on div at bounding box center [1279, 77] width 269 height 17
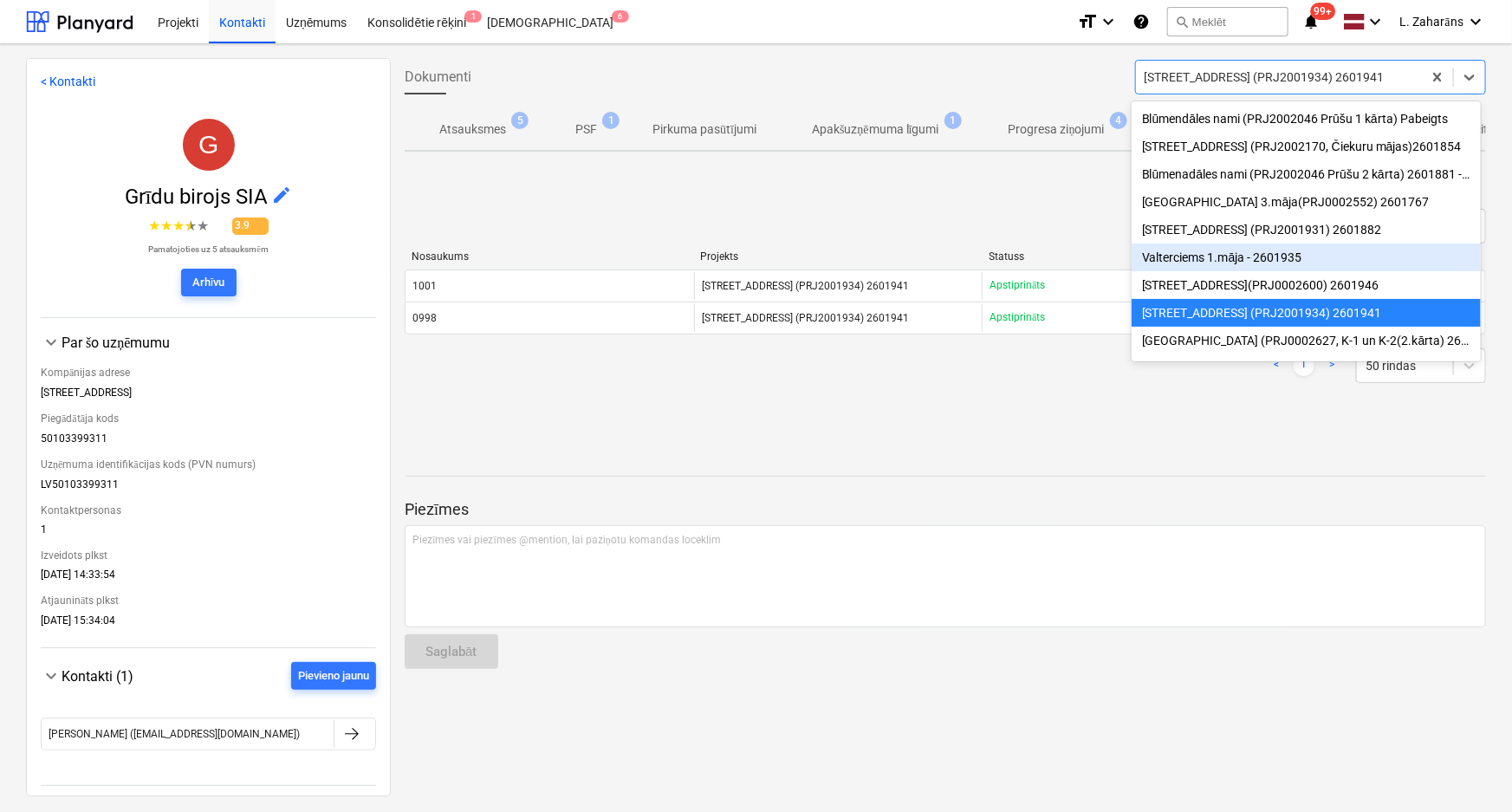
click at [1195, 260] on div "Valterciems 1.māja - 2601935" at bounding box center [1307, 257] width 350 height 28
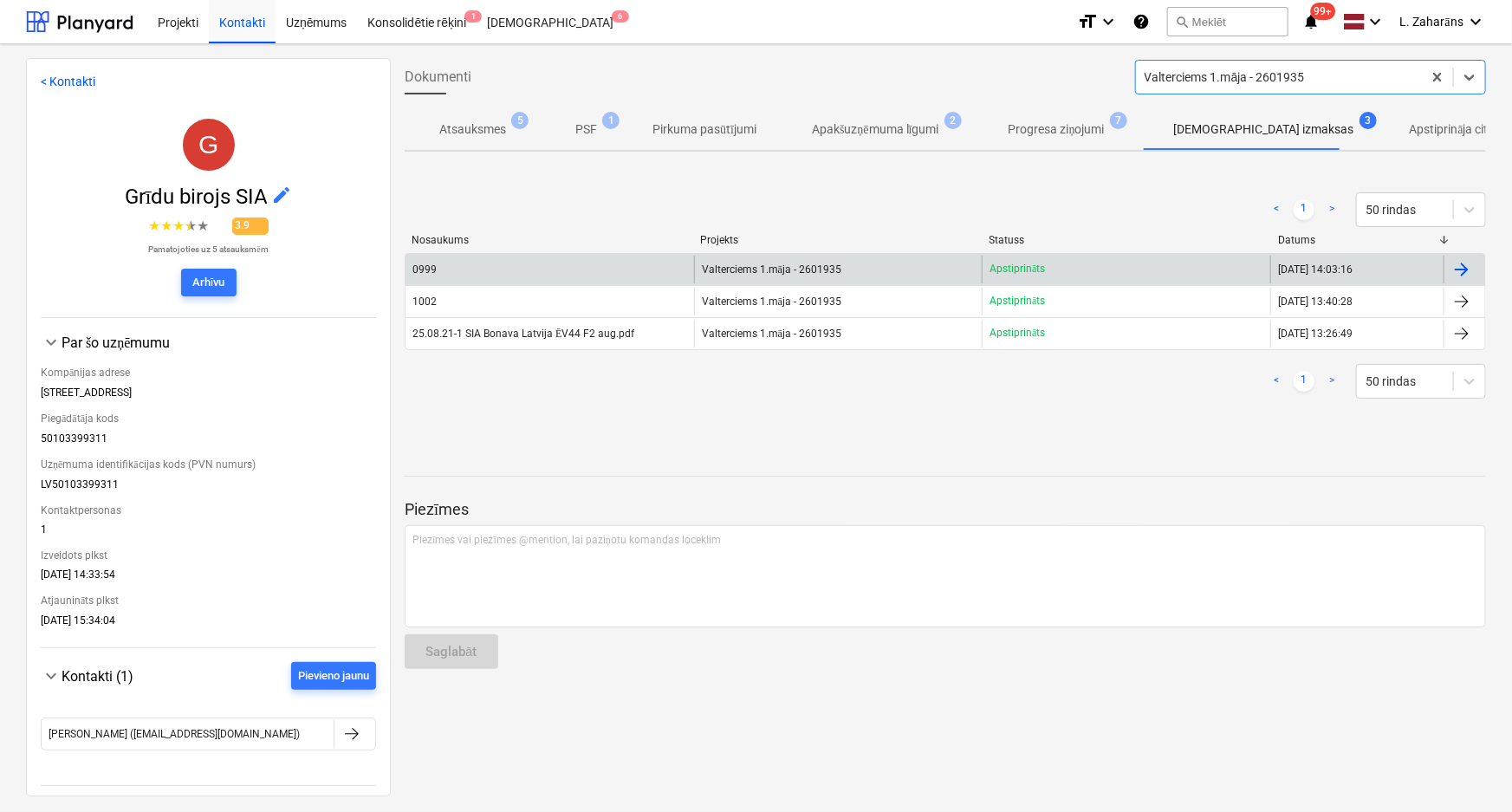
click at [569, 266] on div "0999" at bounding box center [550, 269] width 288 height 28
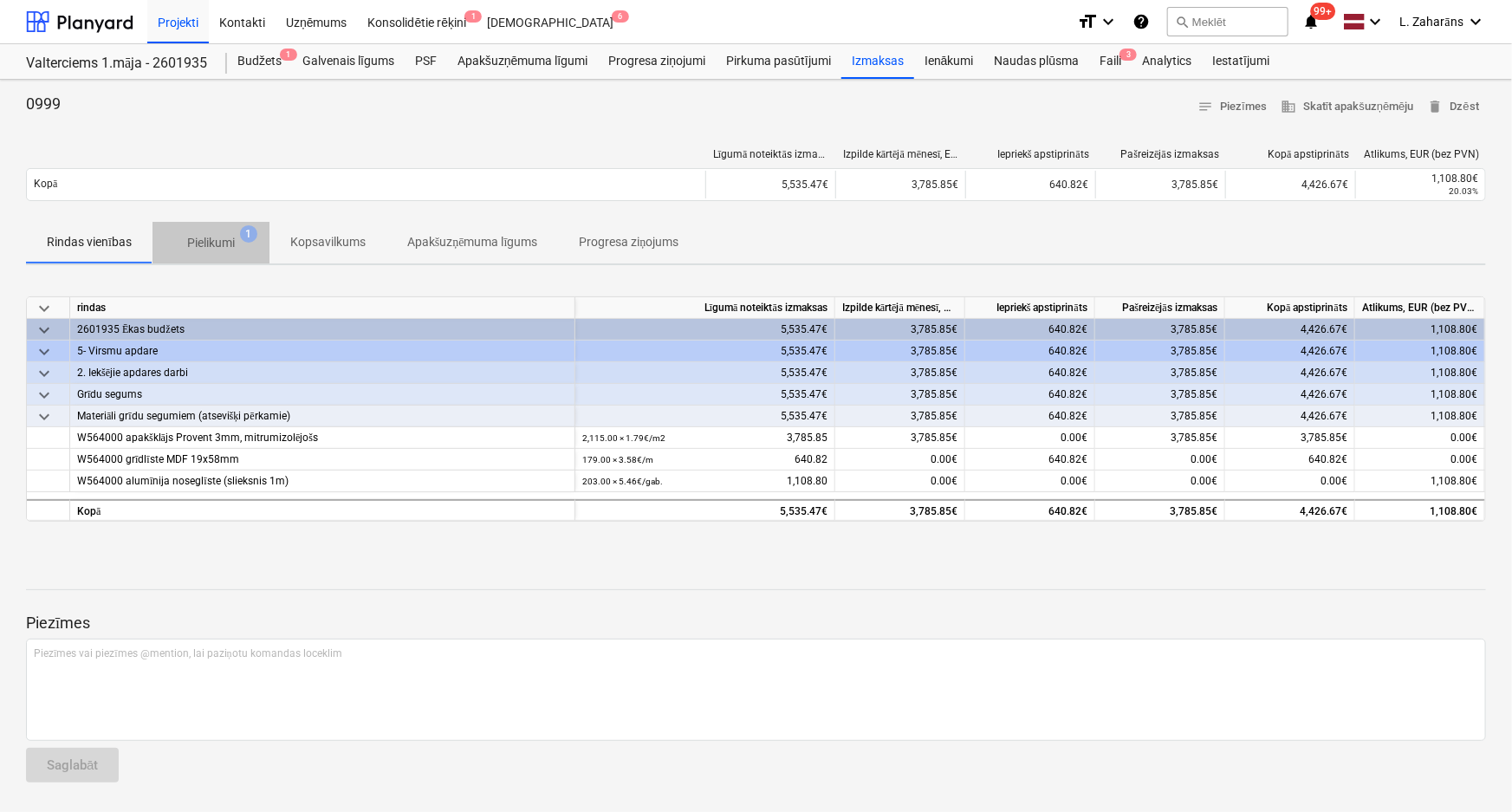
drag, startPoint x: 222, startPoint y: 241, endPoint x: 214, endPoint y: 248, distance: 10.6
click at [221, 241] on p "Pielikumi" at bounding box center [211, 243] width 48 height 18
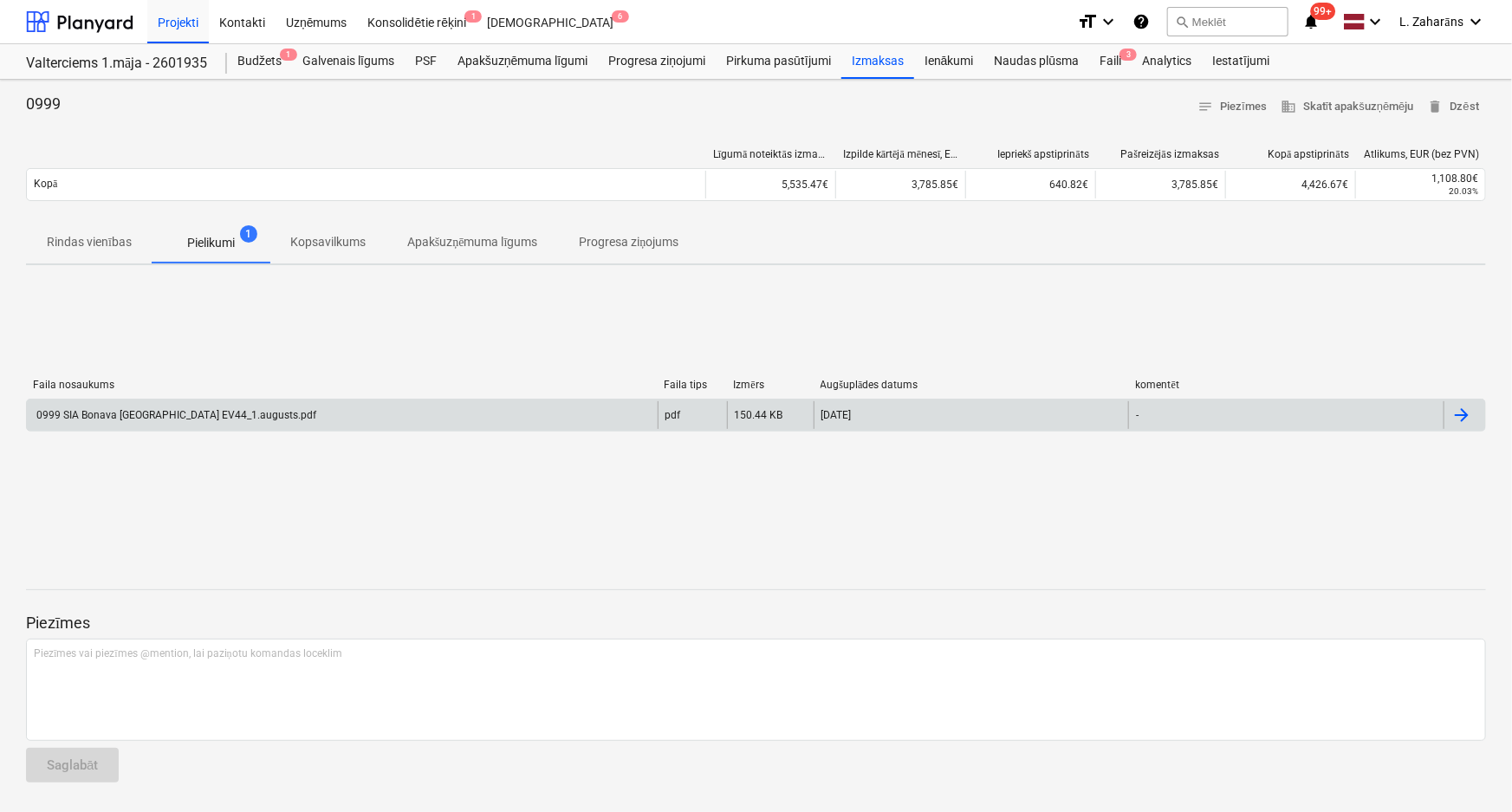
click at [196, 416] on div "0999 SIA Bonava Latvija EV44_1.augusts.pdf" at bounding box center [176, 415] width 283 height 12
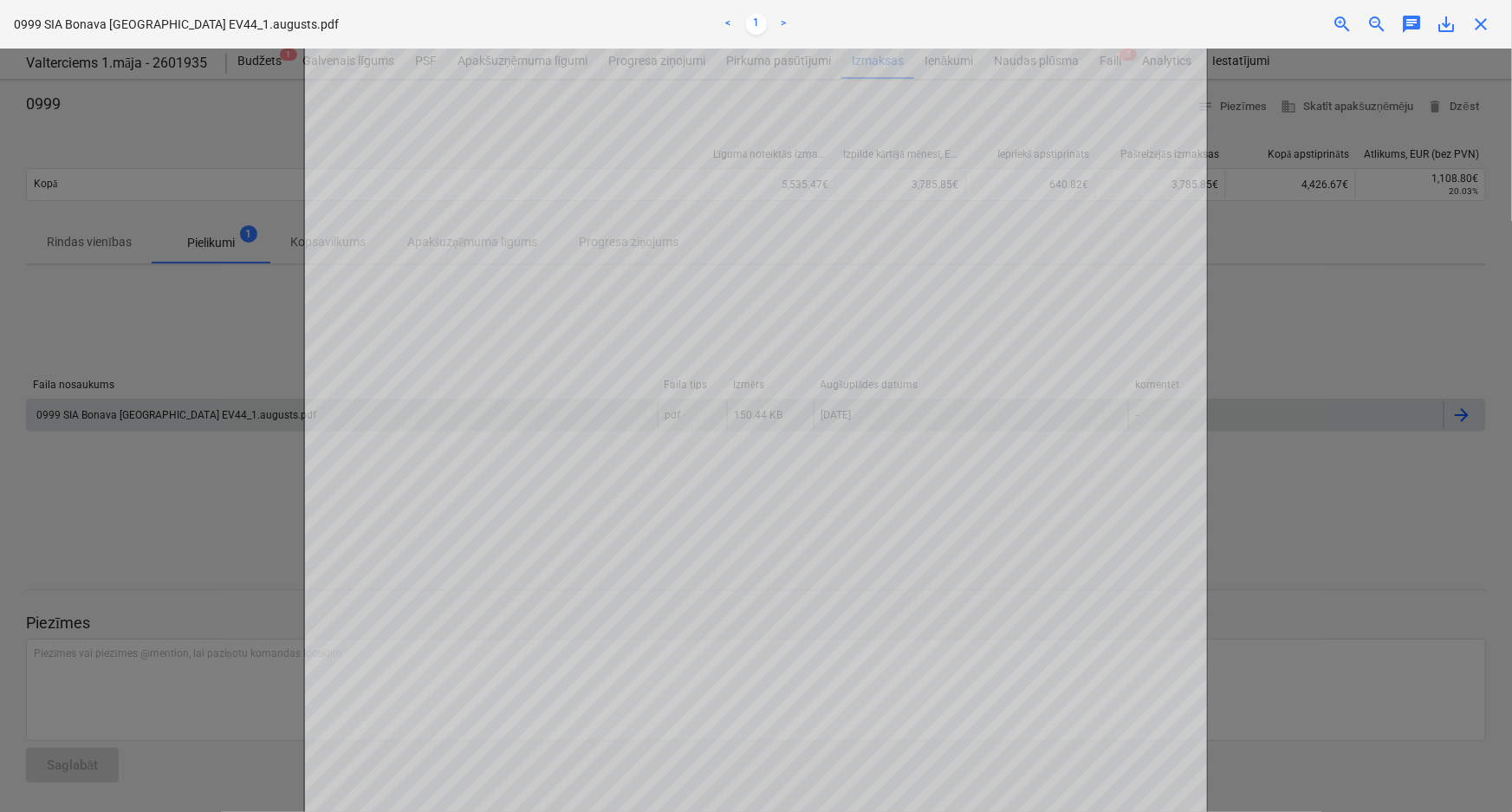
scroll to position [472, 0]
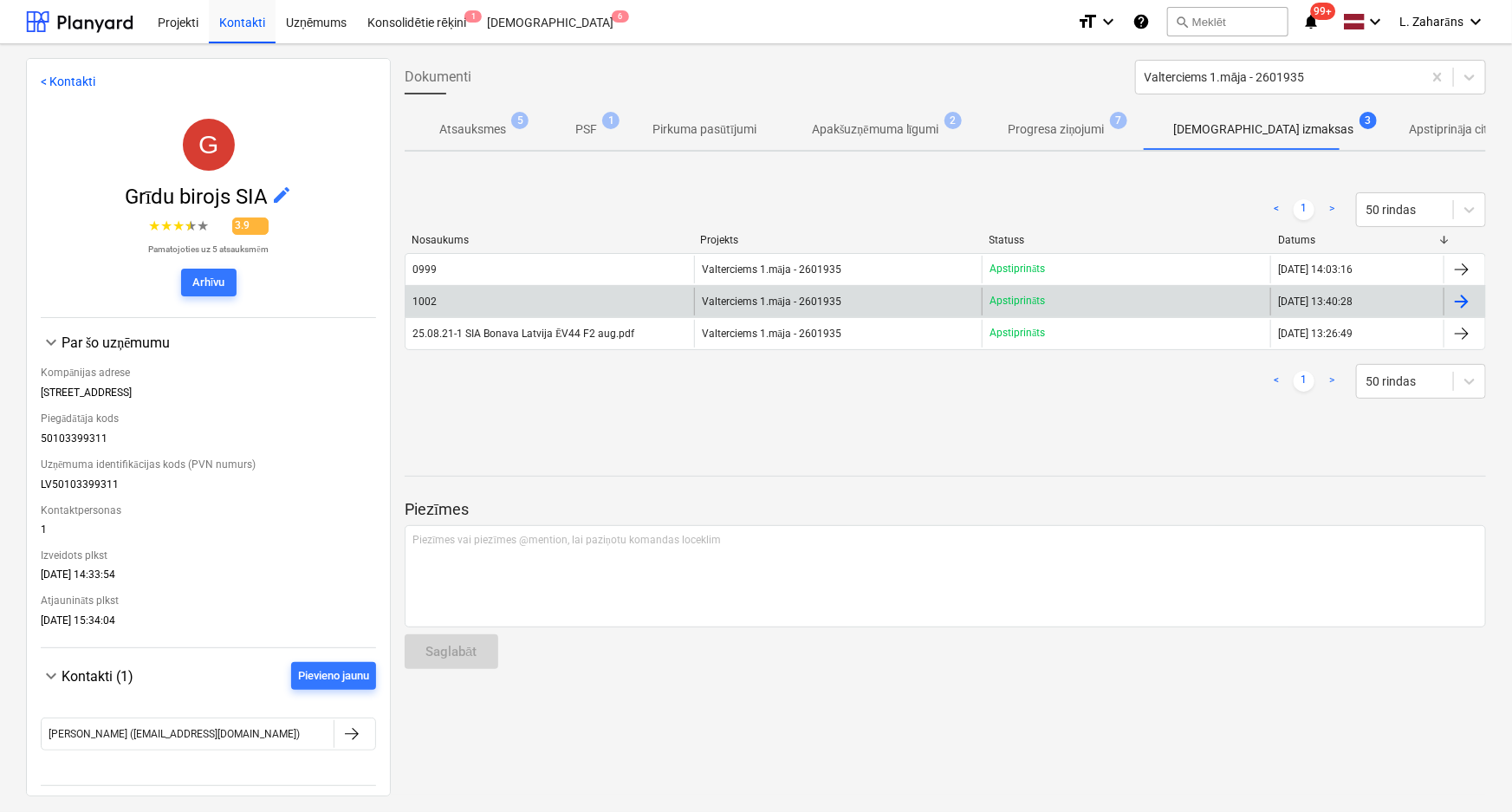
click at [509, 305] on div "1002" at bounding box center [550, 301] width 288 height 28
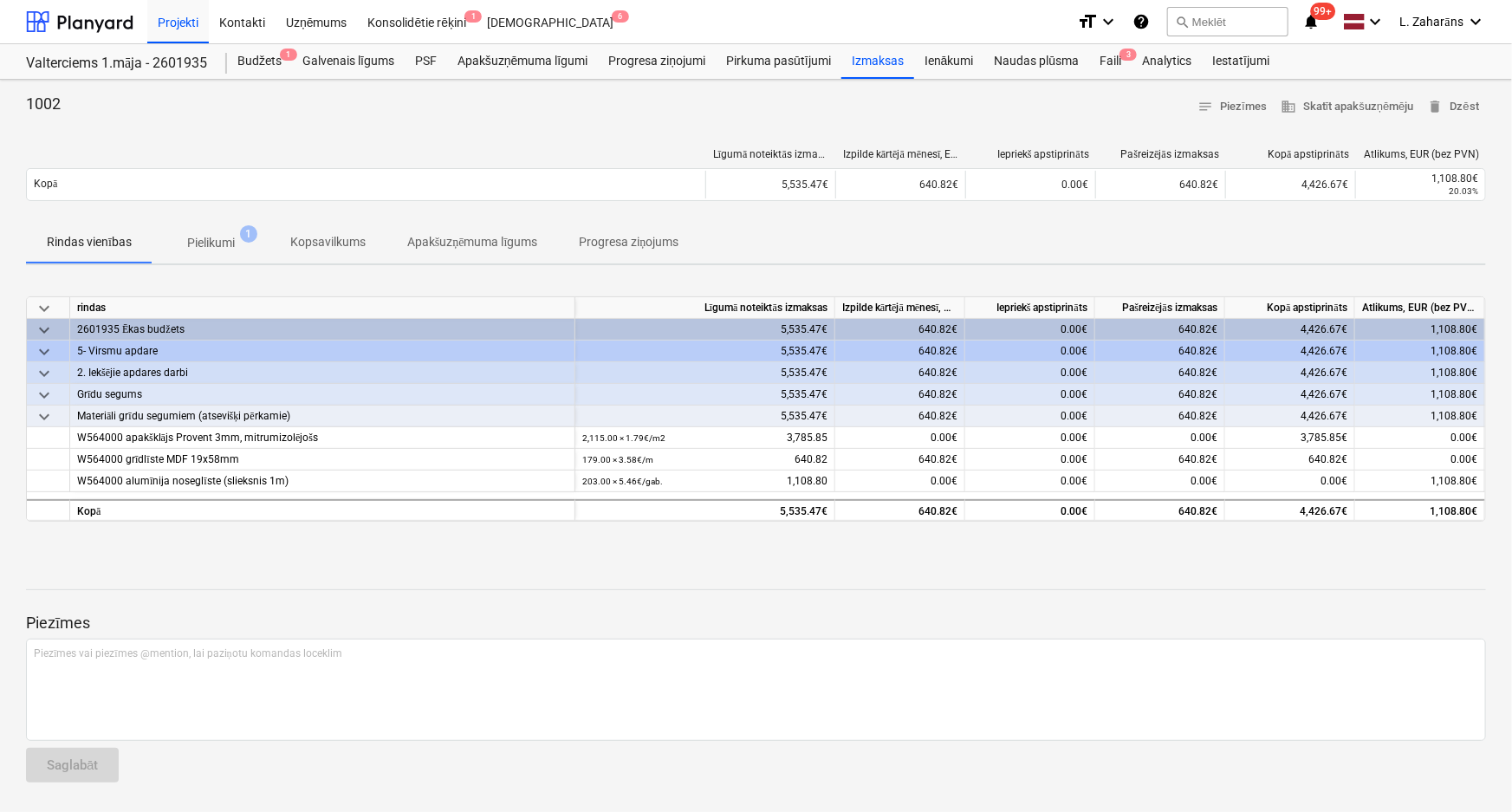
click at [223, 243] on p "Pielikumi" at bounding box center [211, 243] width 48 height 18
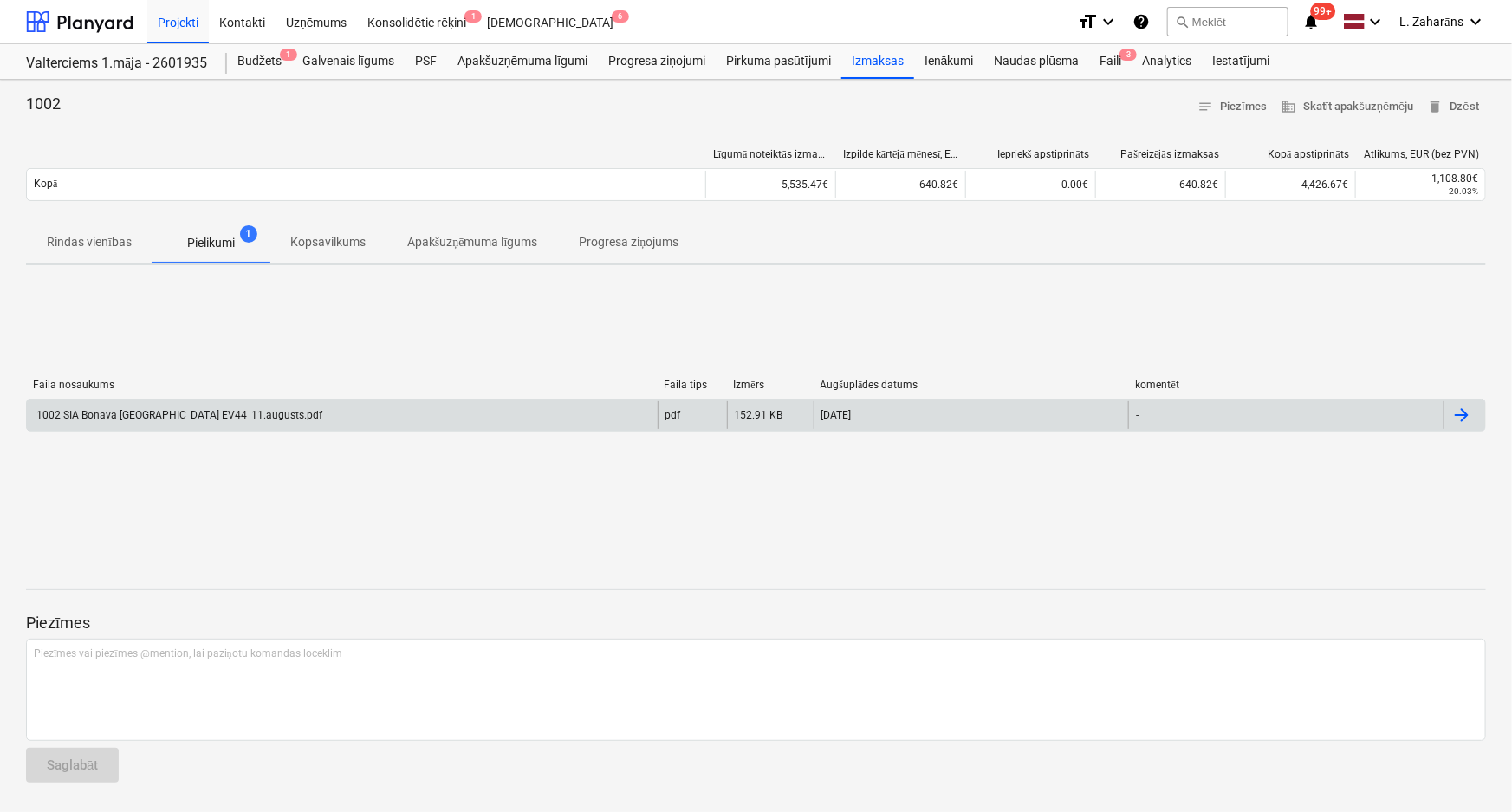
click at [253, 409] on div "1002 SIA Bonava Latvija EV44_11.augusts.pdf" at bounding box center [342, 415] width 631 height 28
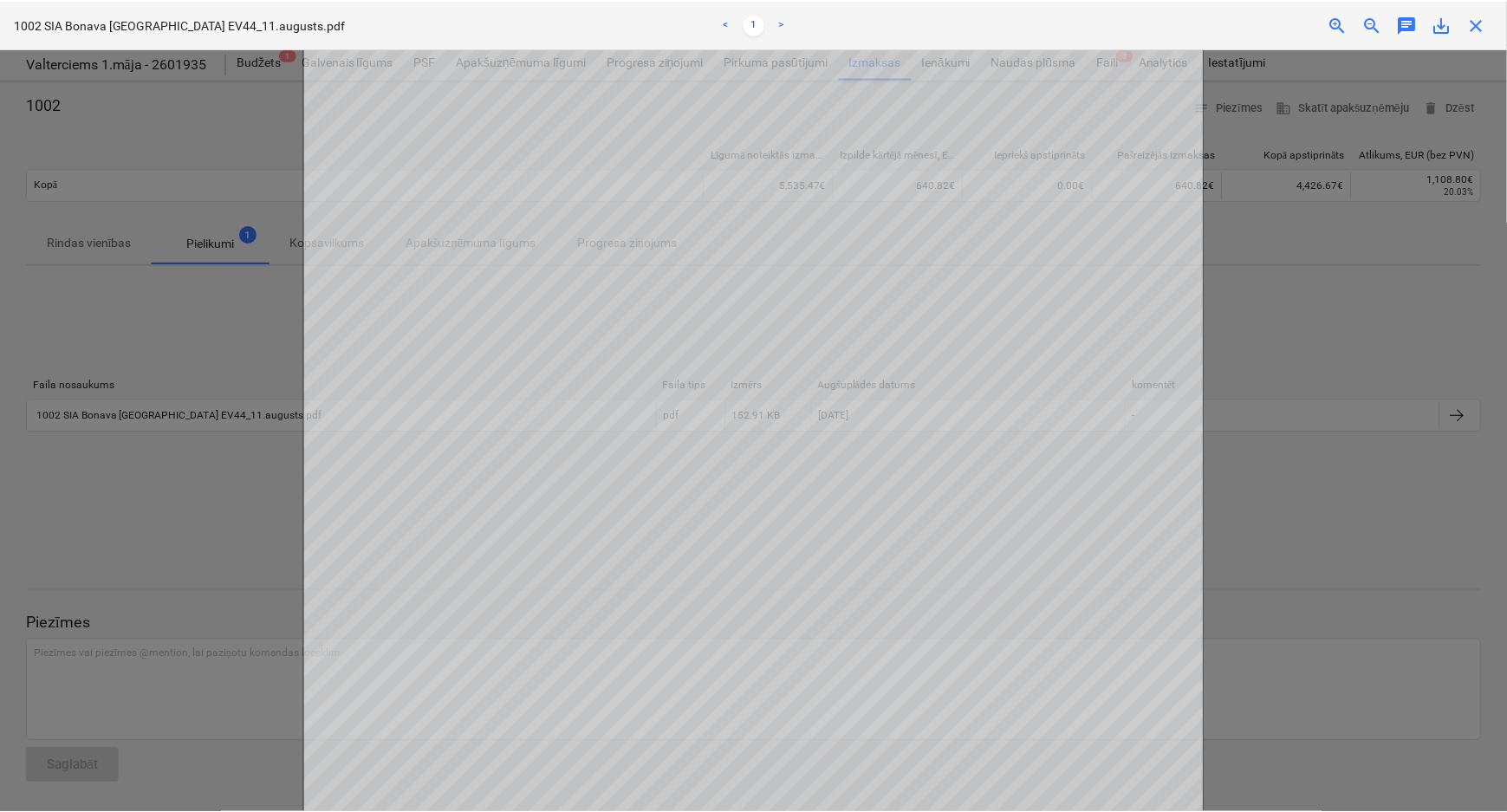
scroll to position [515, 0]
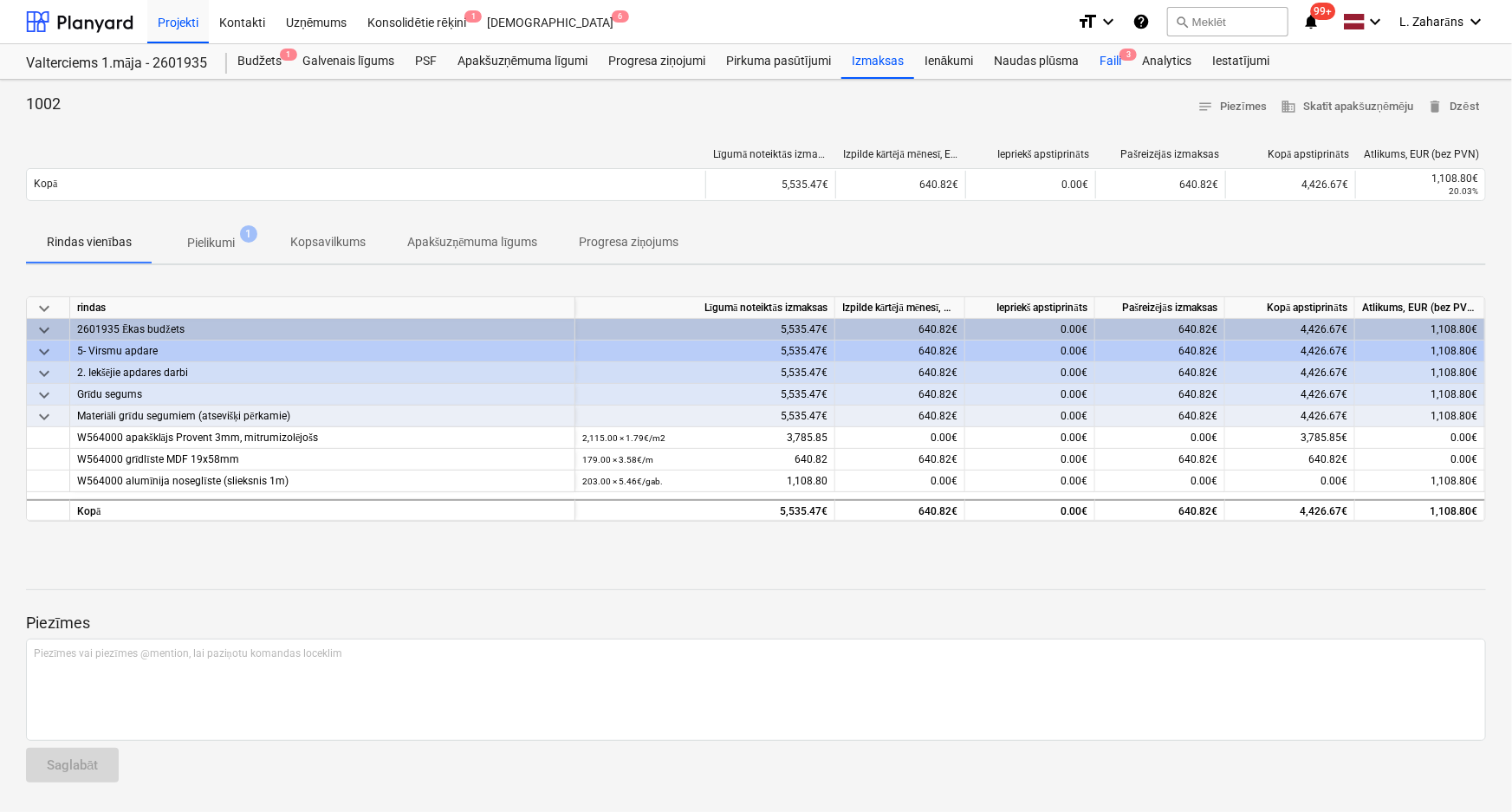
click at [1112, 60] on div "Faili 3" at bounding box center [1110, 61] width 42 height 34
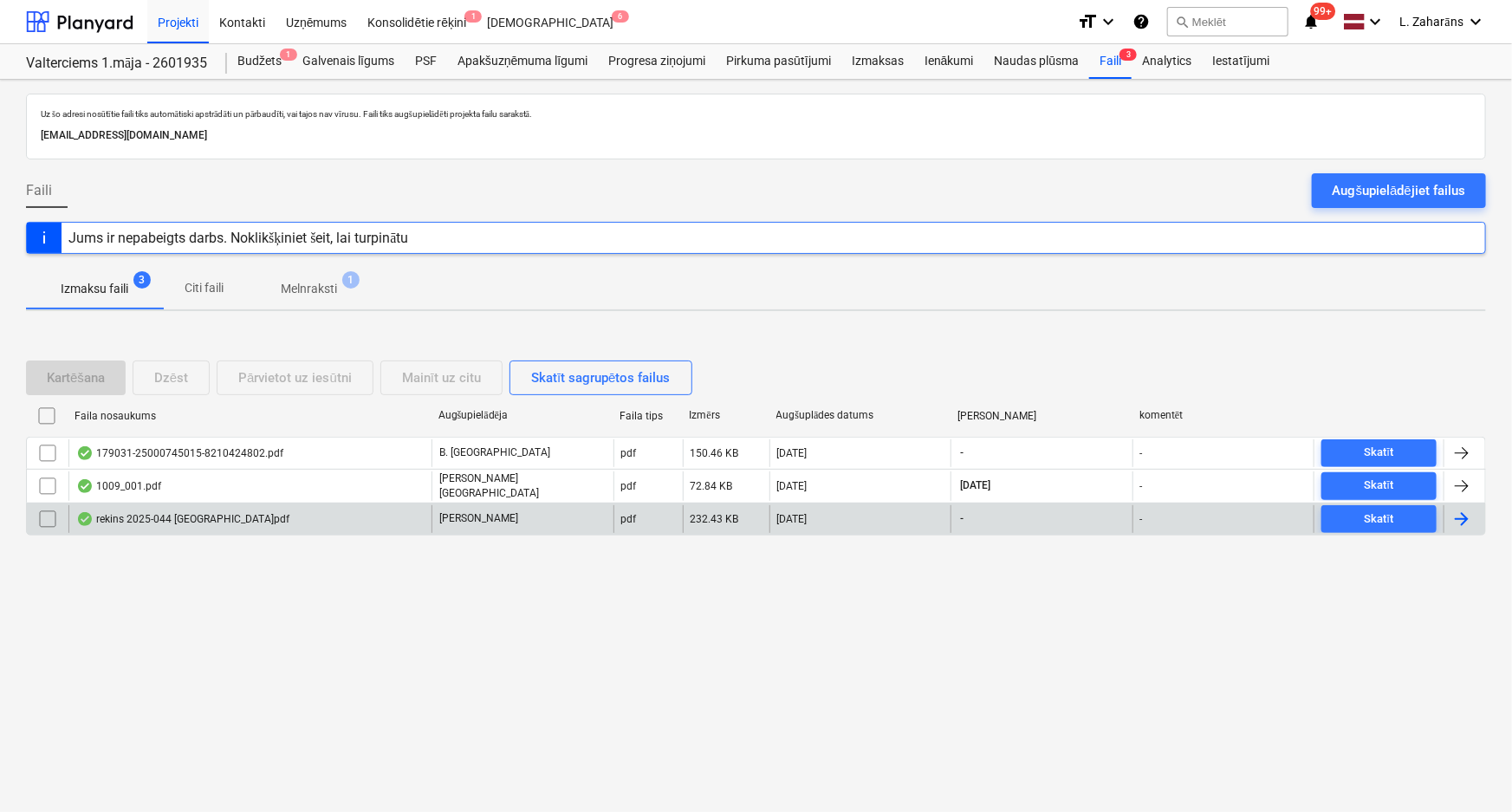
click at [351, 520] on div "rekins 2025-044 Valtera iela.pdf" at bounding box center [250, 519] width 363 height 28
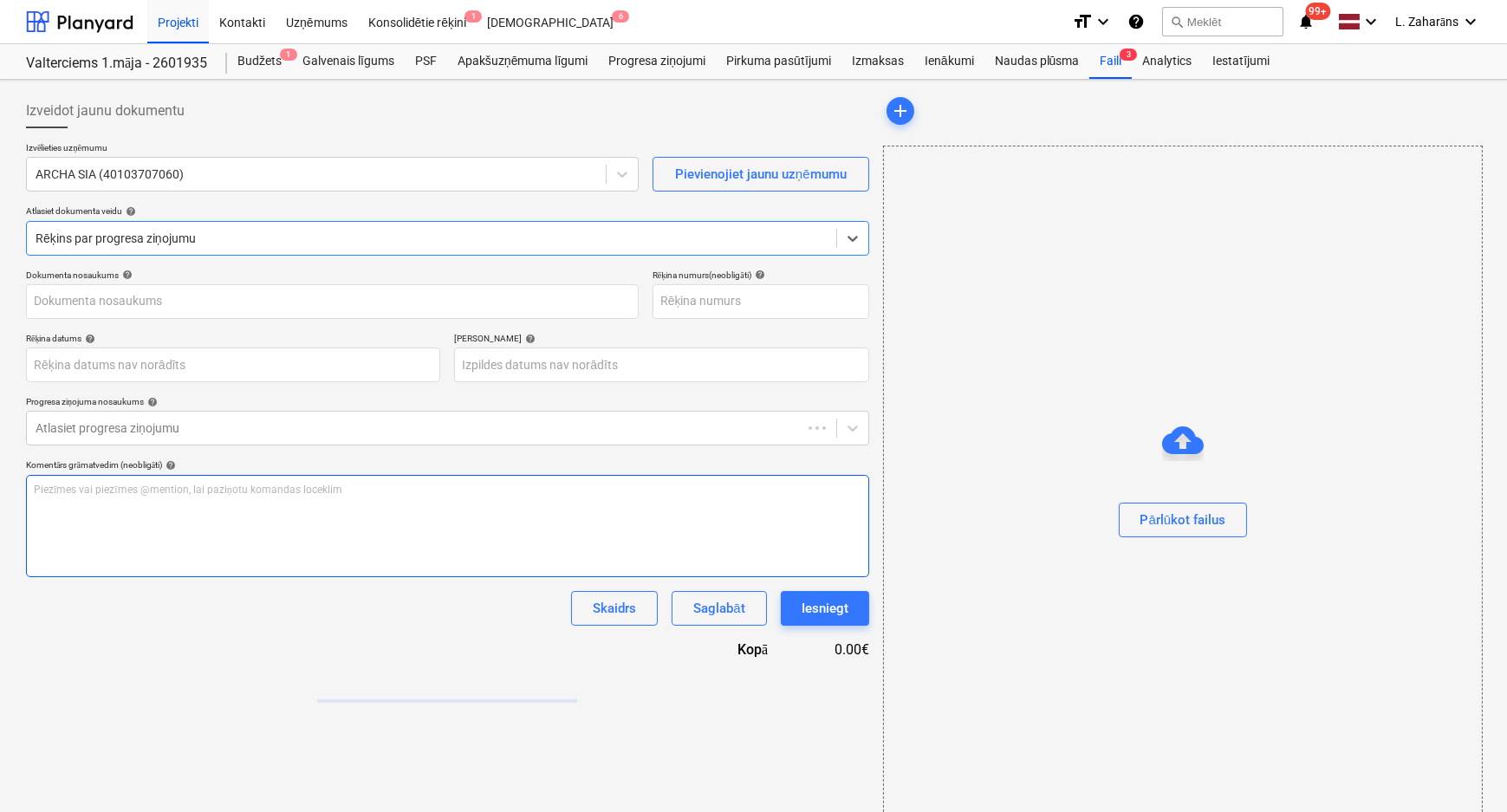
type input "2025-044"
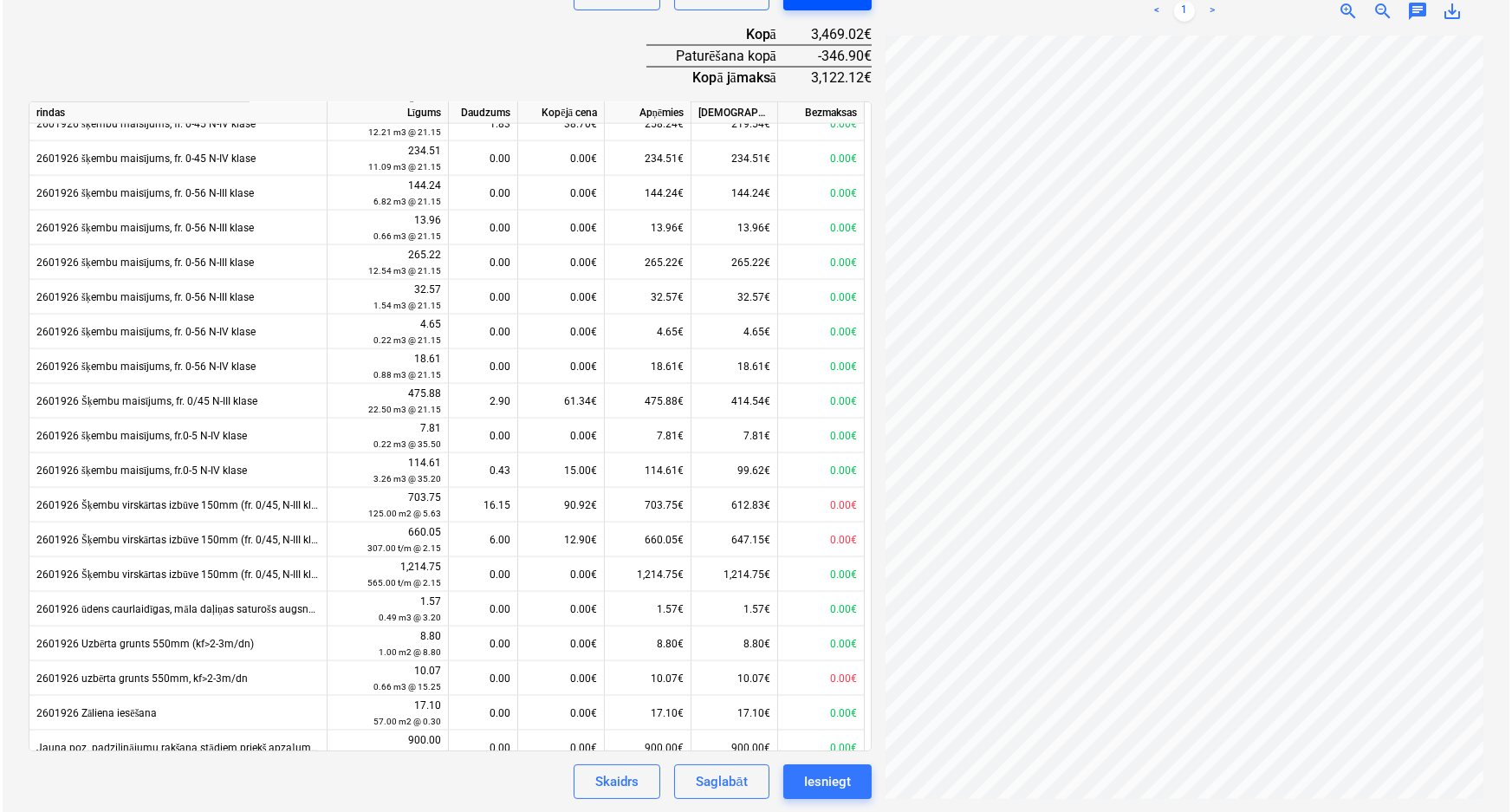
scroll to position [5163, 0]
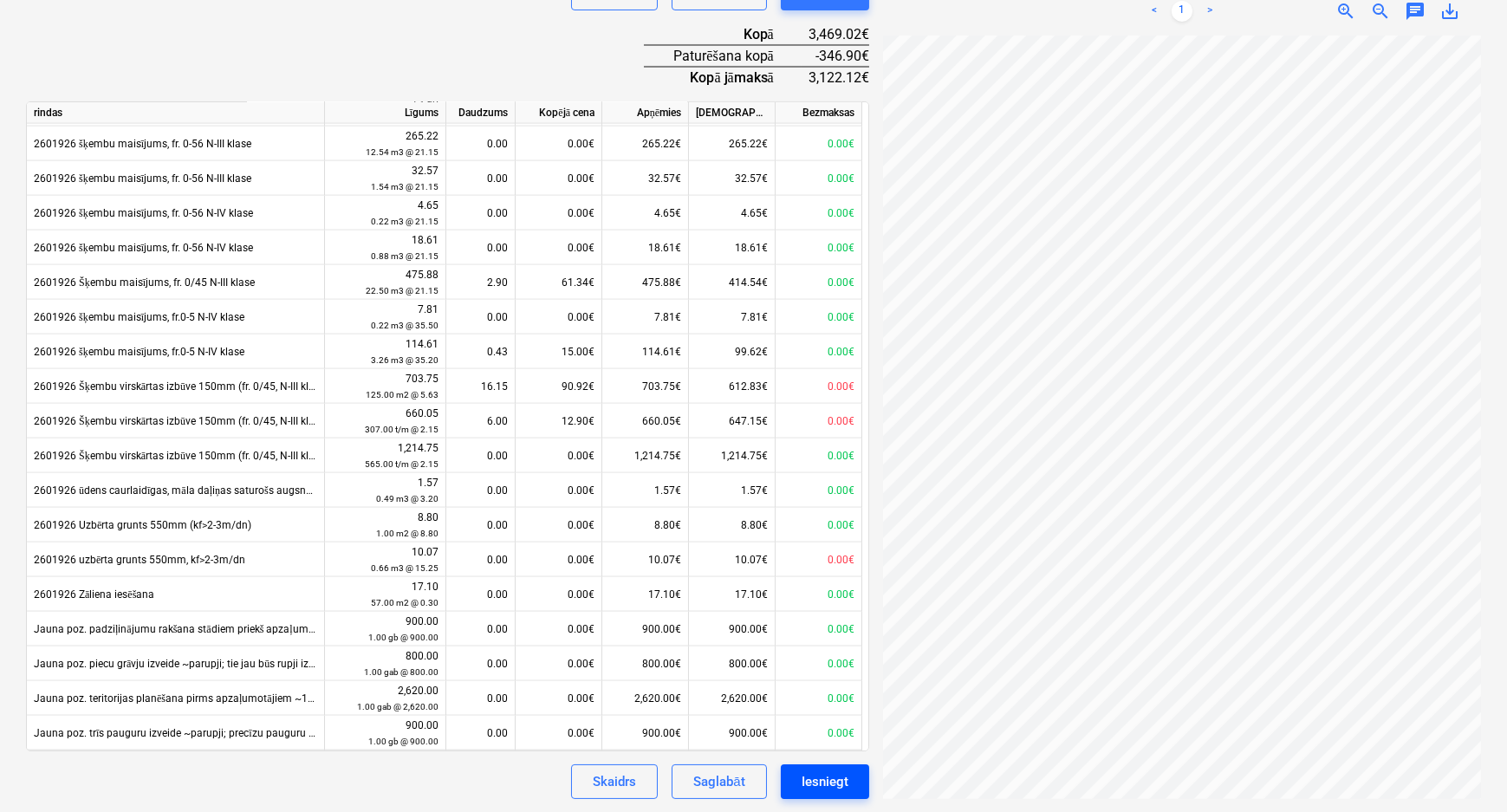
click at [826, 776] on div "Iesniegt" at bounding box center [826, 781] width 47 height 23
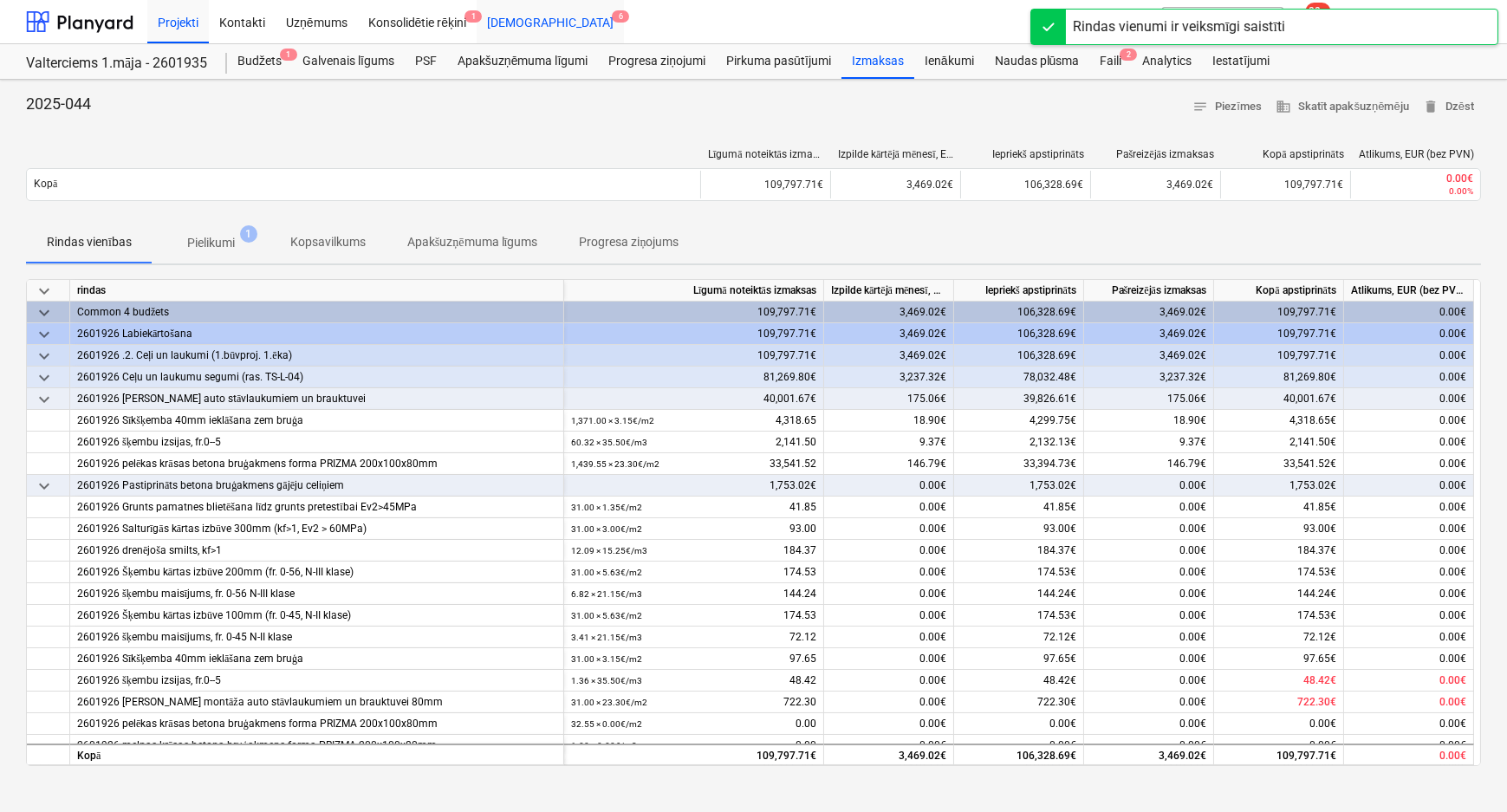
click at [500, 18] on div "Iesūtne 6" at bounding box center [550, 21] width 147 height 44
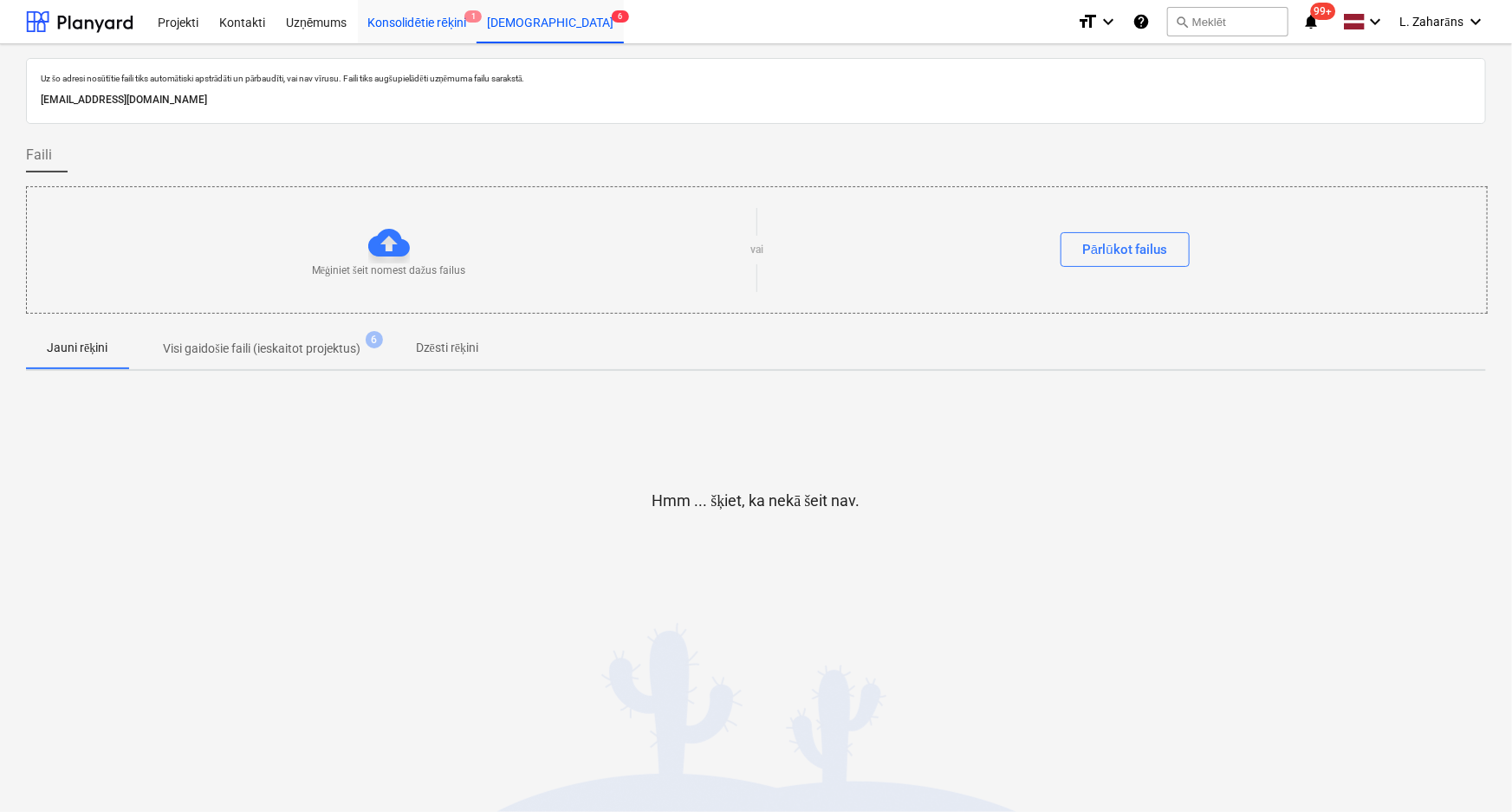
click at [442, 20] on div "Konsolidētie rēķini 1" at bounding box center [417, 21] width 120 height 44
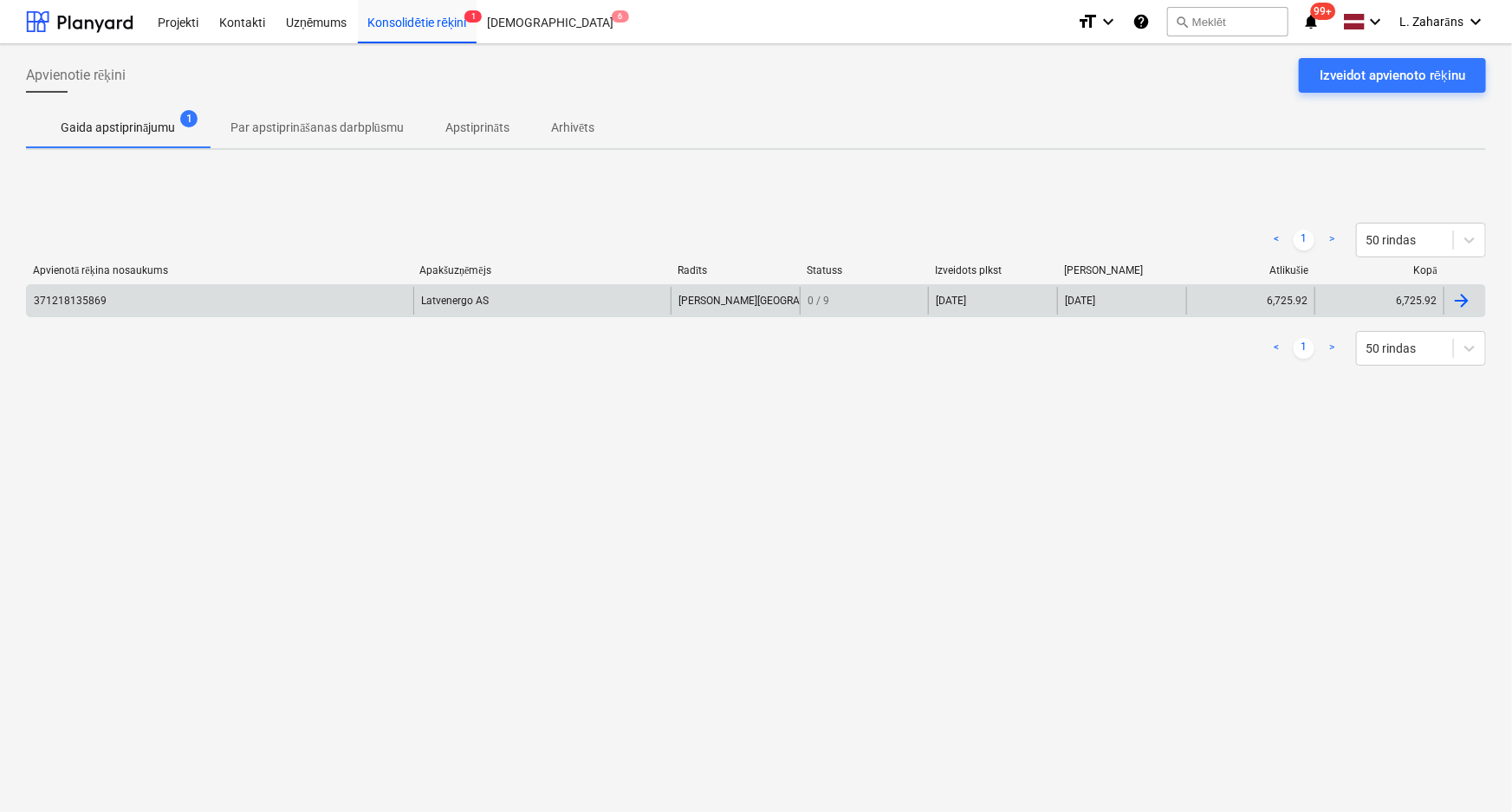
click at [327, 298] on div "371218135869" at bounding box center [220, 300] width 387 height 28
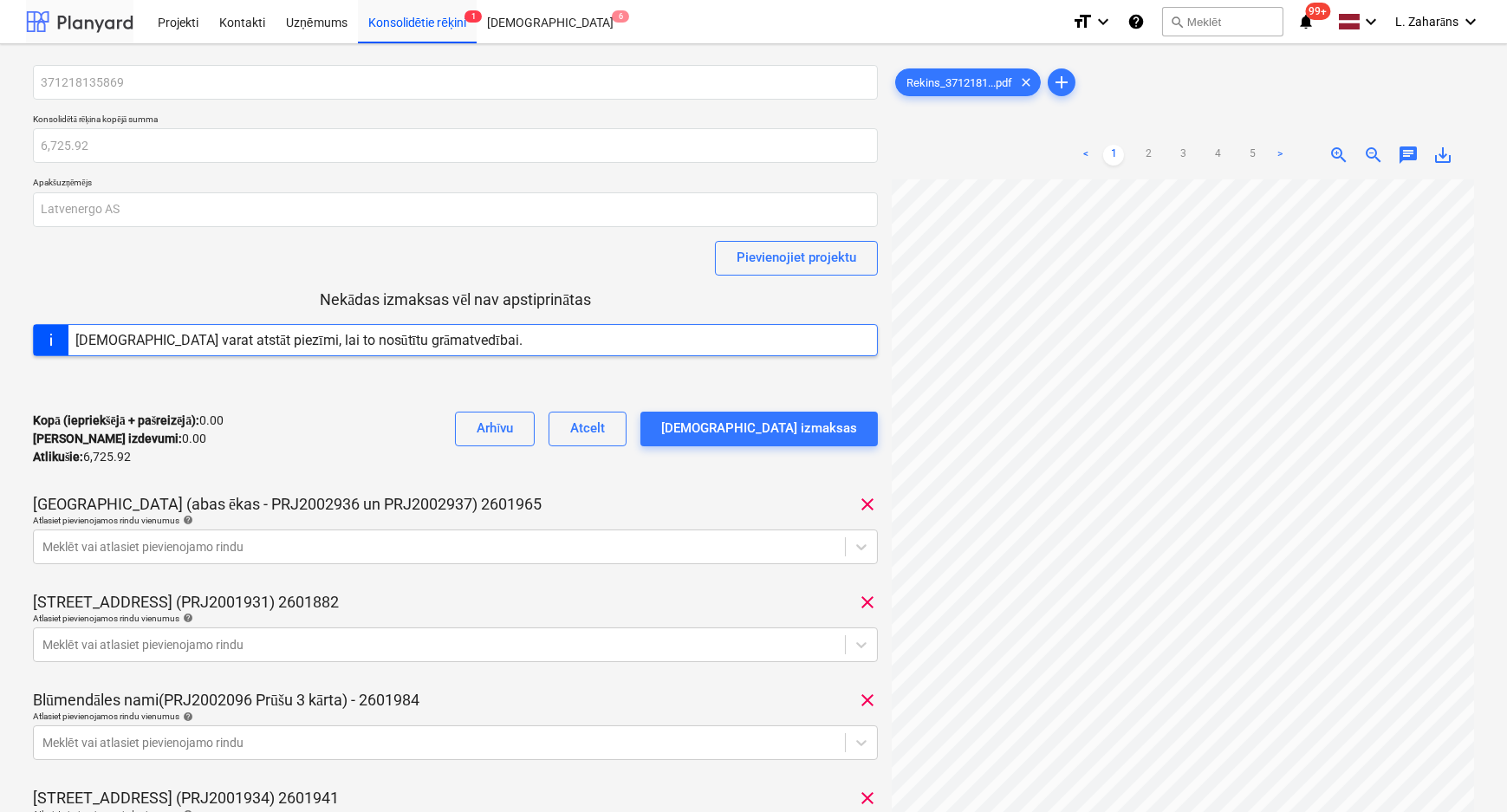
click at [101, 17] on div at bounding box center [79, 22] width 107 height 43
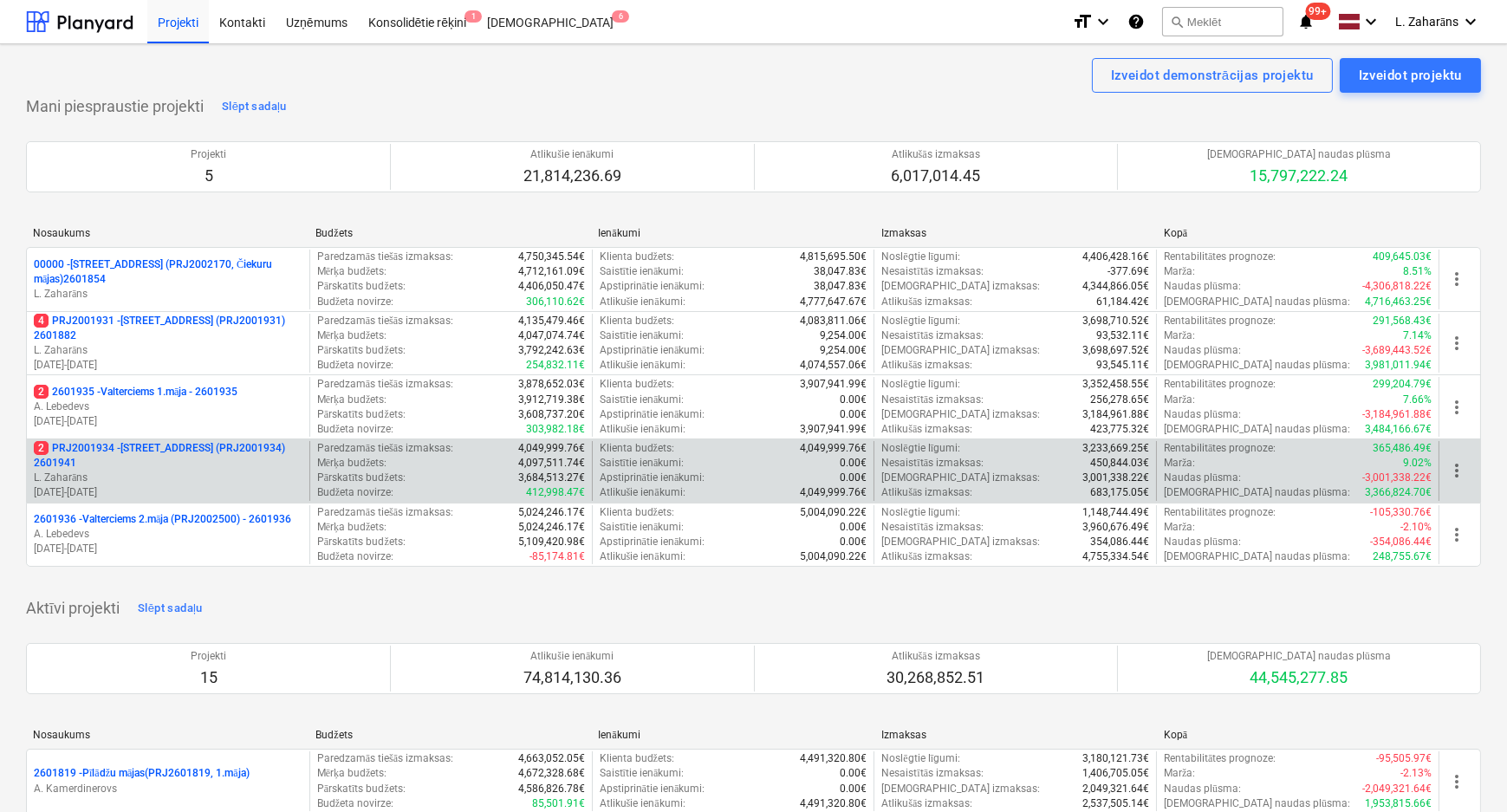
click at [198, 452] on p "2 PRJ2001934 - Mazā Robežu iela 1 (PRJ2001934) 2601941" at bounding box center [169, 456] width 269 height 30
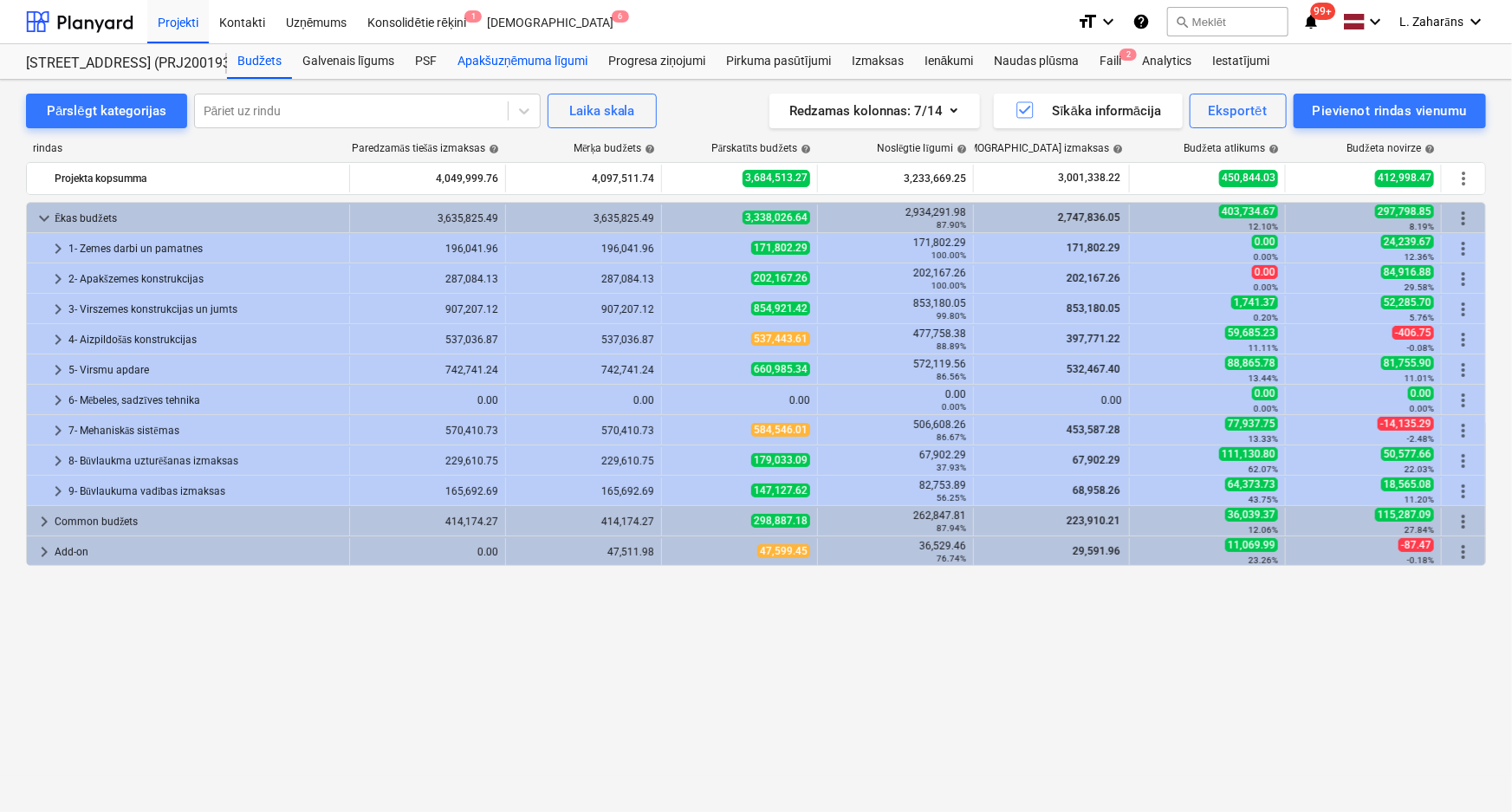
drag, startPoint x: 471, startPoint y: 59, endPoint x: 460, endPoint y: 78, distance: 22.0
click at [471, 59] on div "Apakšuzņēmuma līgumi" at bounding box center [522, 61] width 150 height 34
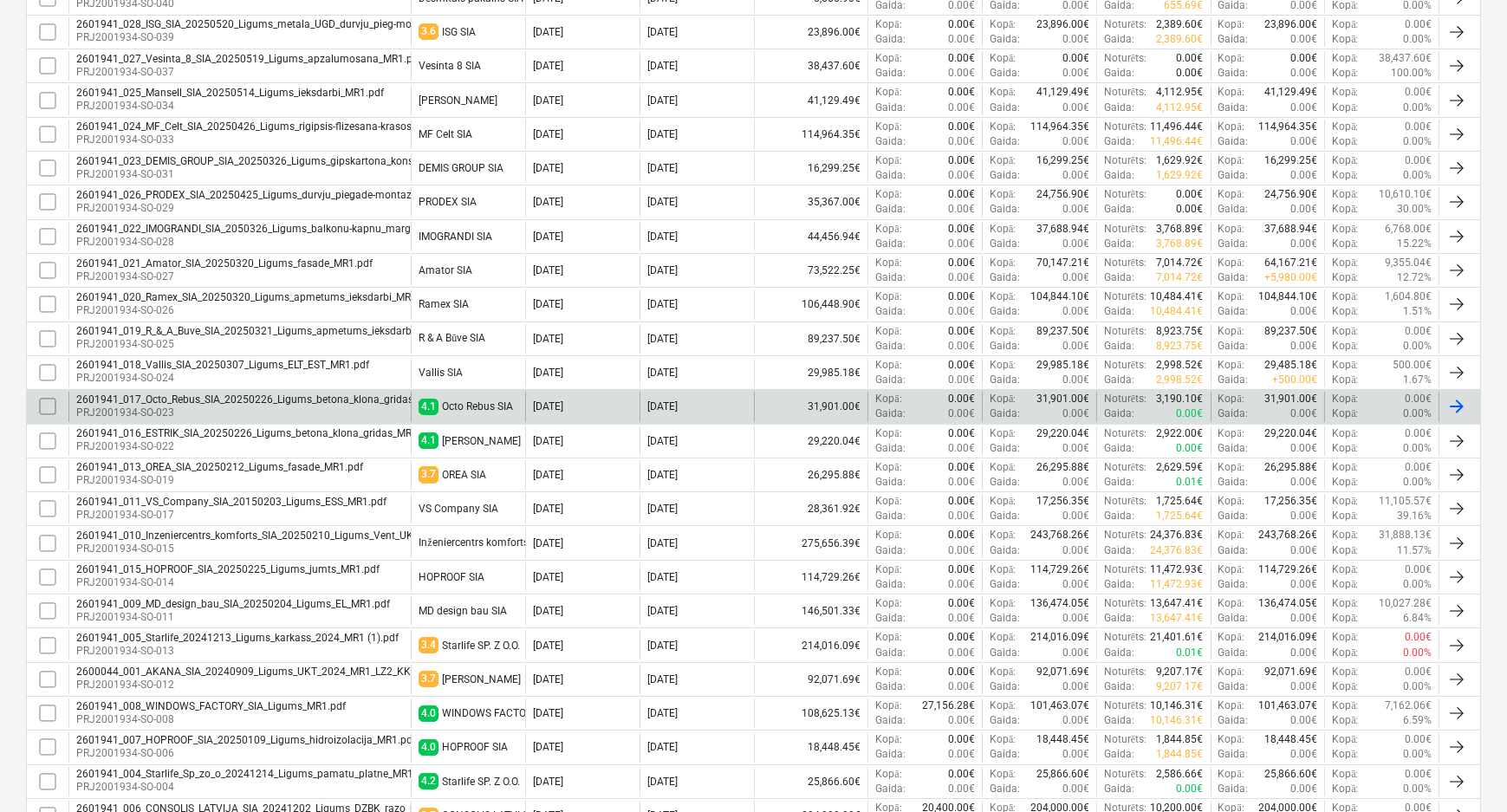
scroll to position [735, 0]
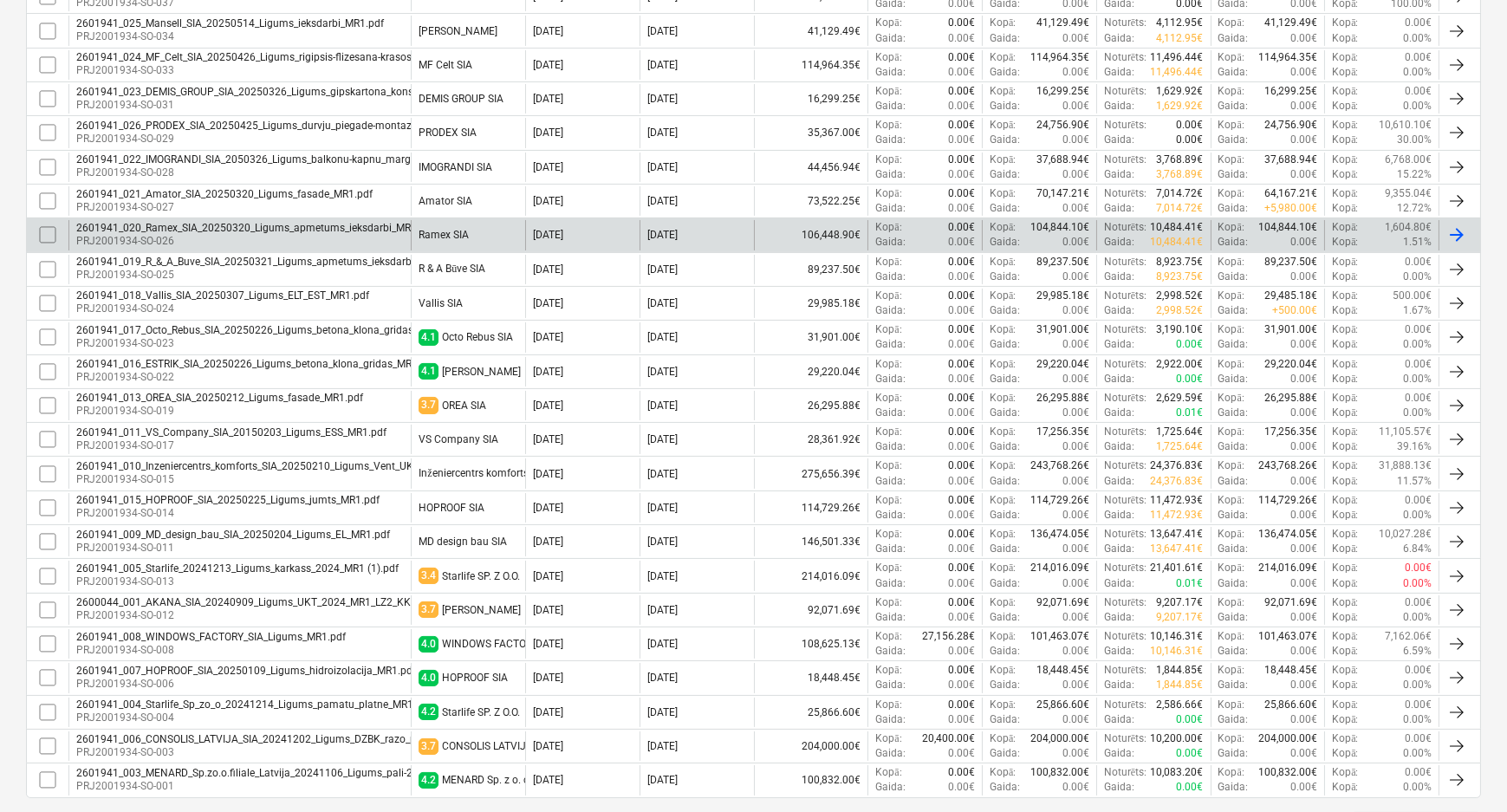
click at [1365, 242] on div "Kopā : 1.51%" at bounding box center [1382, 242] width 100 height 14
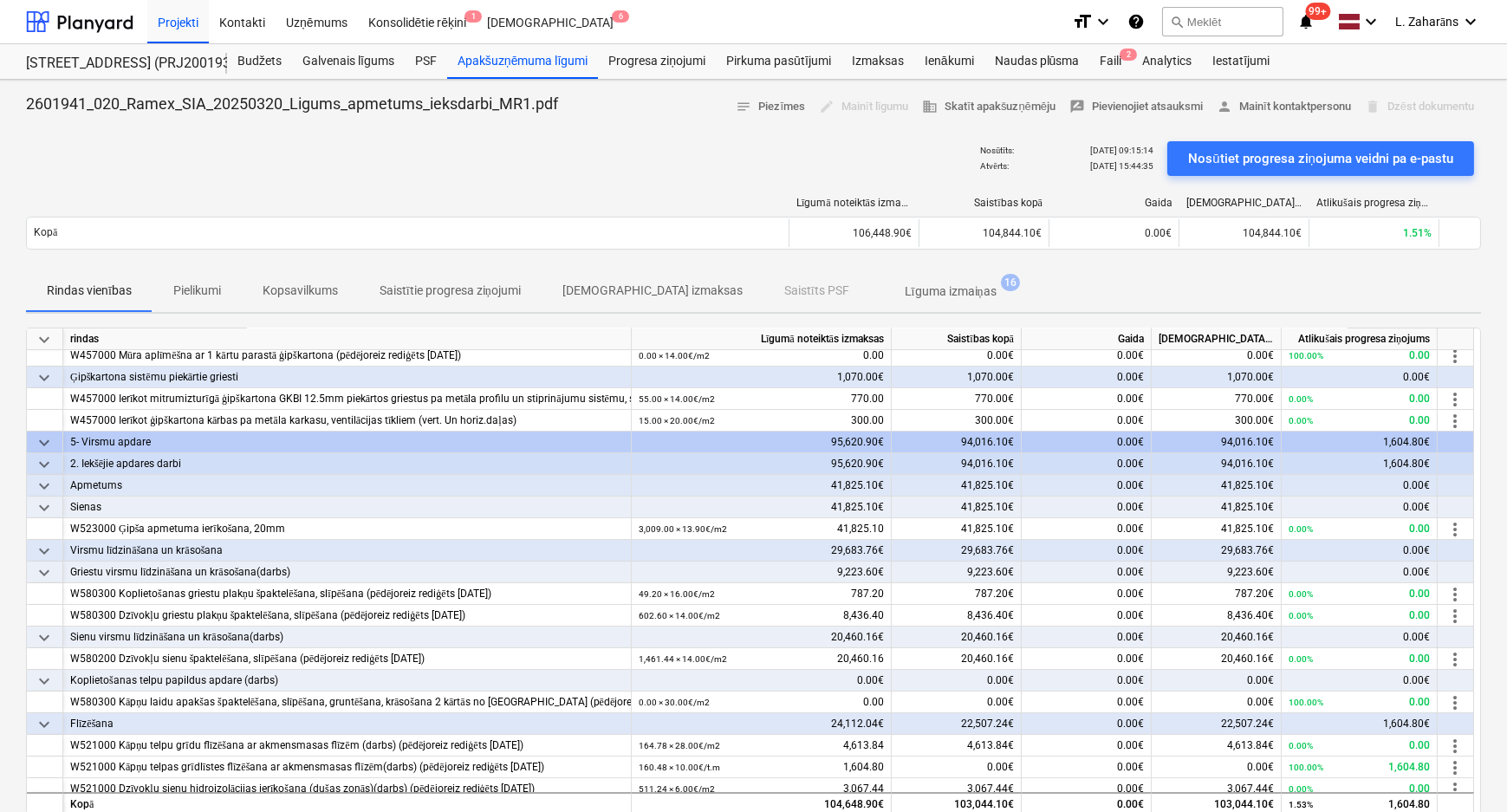
scroll to position [251, 0]
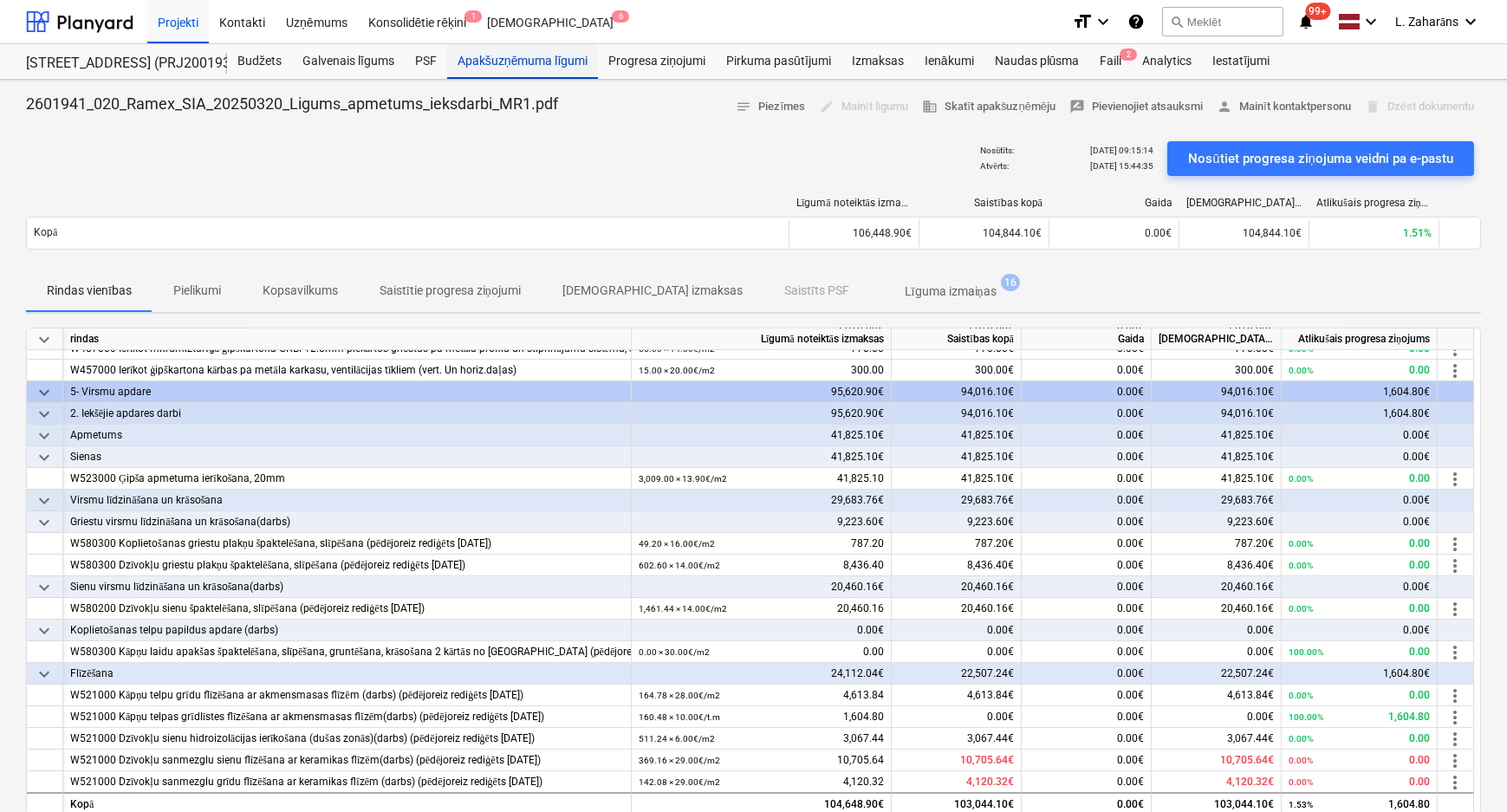
click at [467, 68] on div "Apakšuzņēmuma līgumi" at bounding box center [522, 61] width 151 height 34
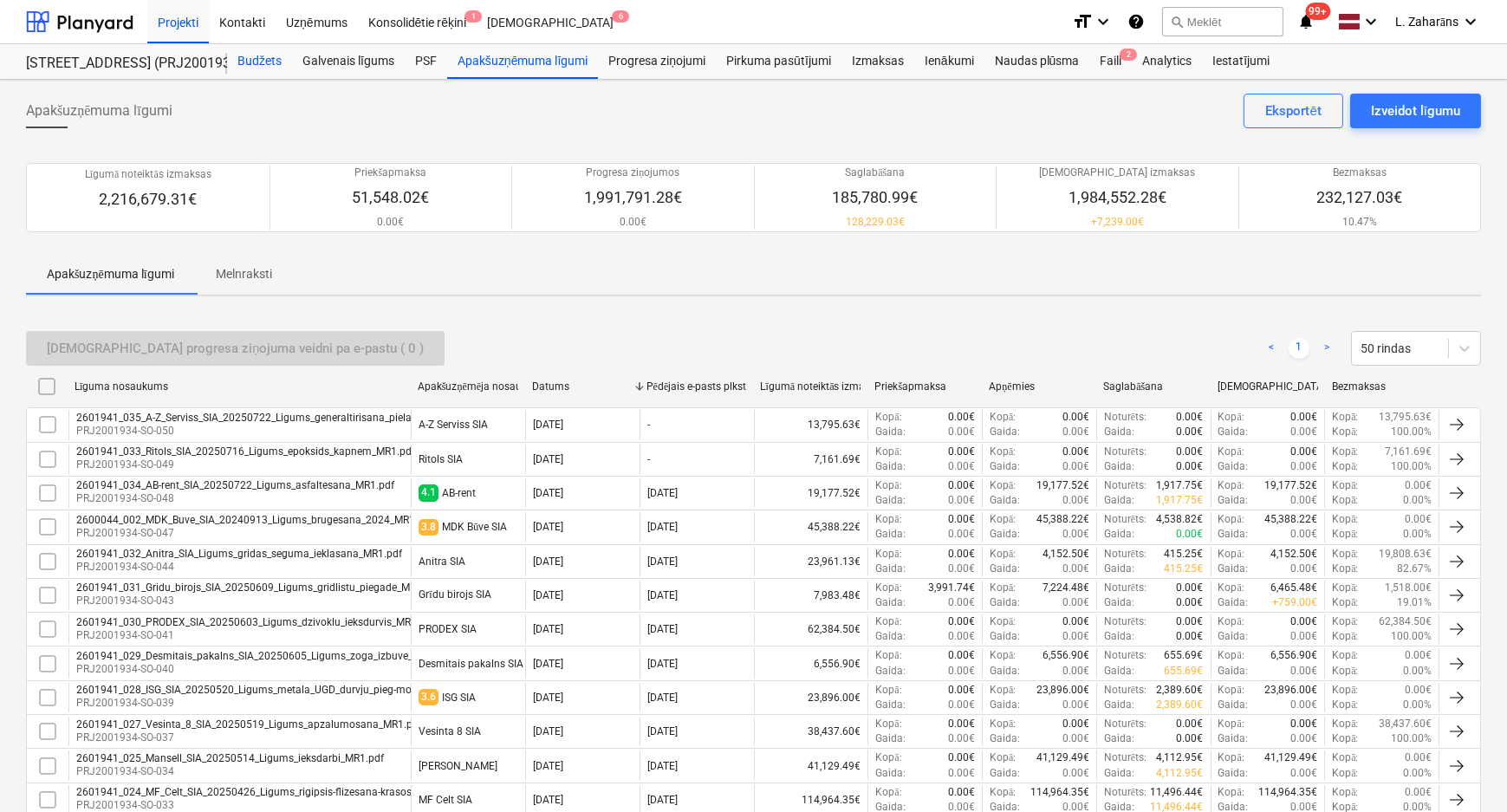
click at [254, 57] on div "Budžets" at bounding box center [260, 61] width 65 height 34
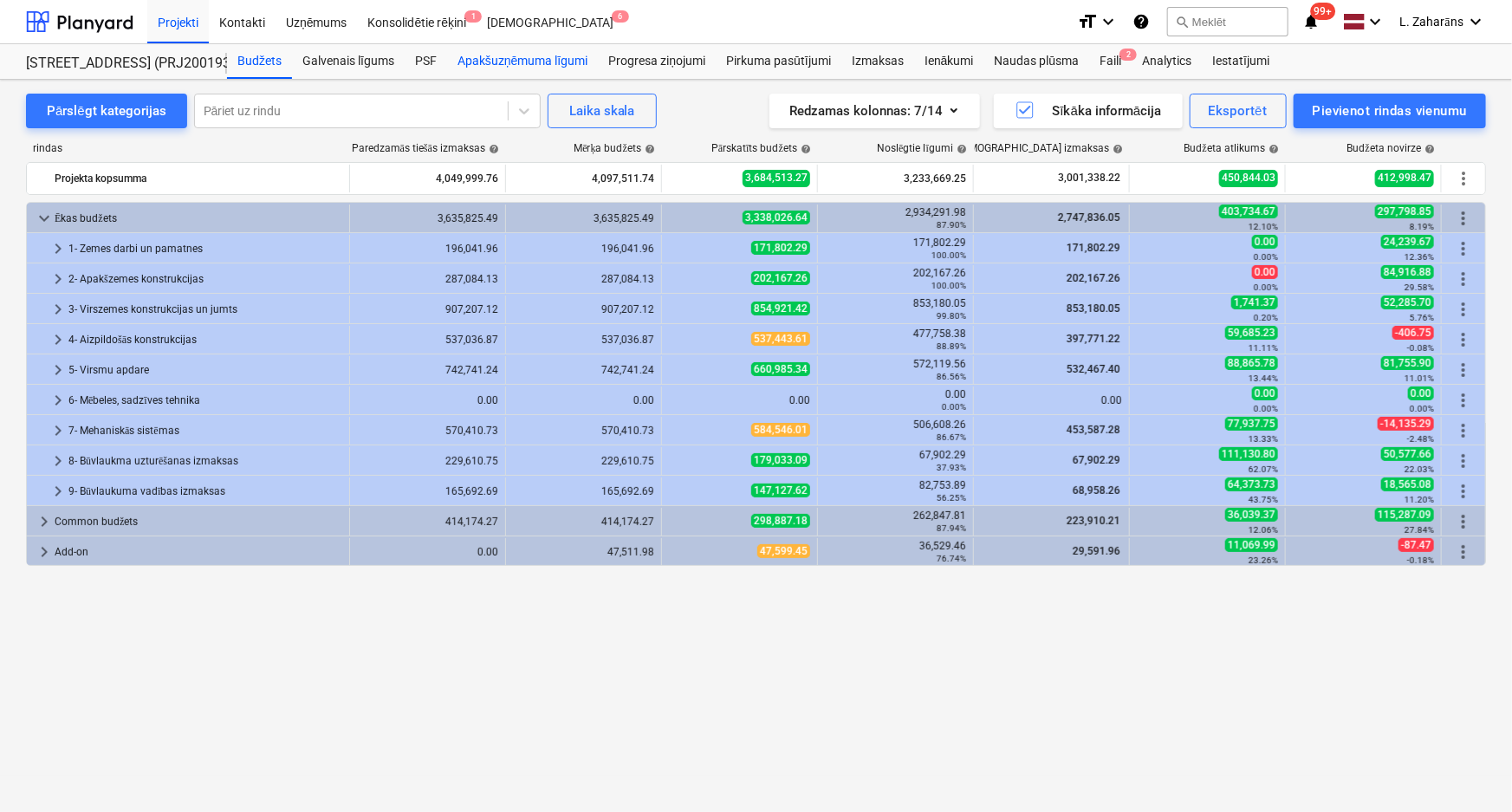
click at [474, 59] on div "Apakšuzņēmuma līgumi" at bounding box center [522, 61] width 150 height 34
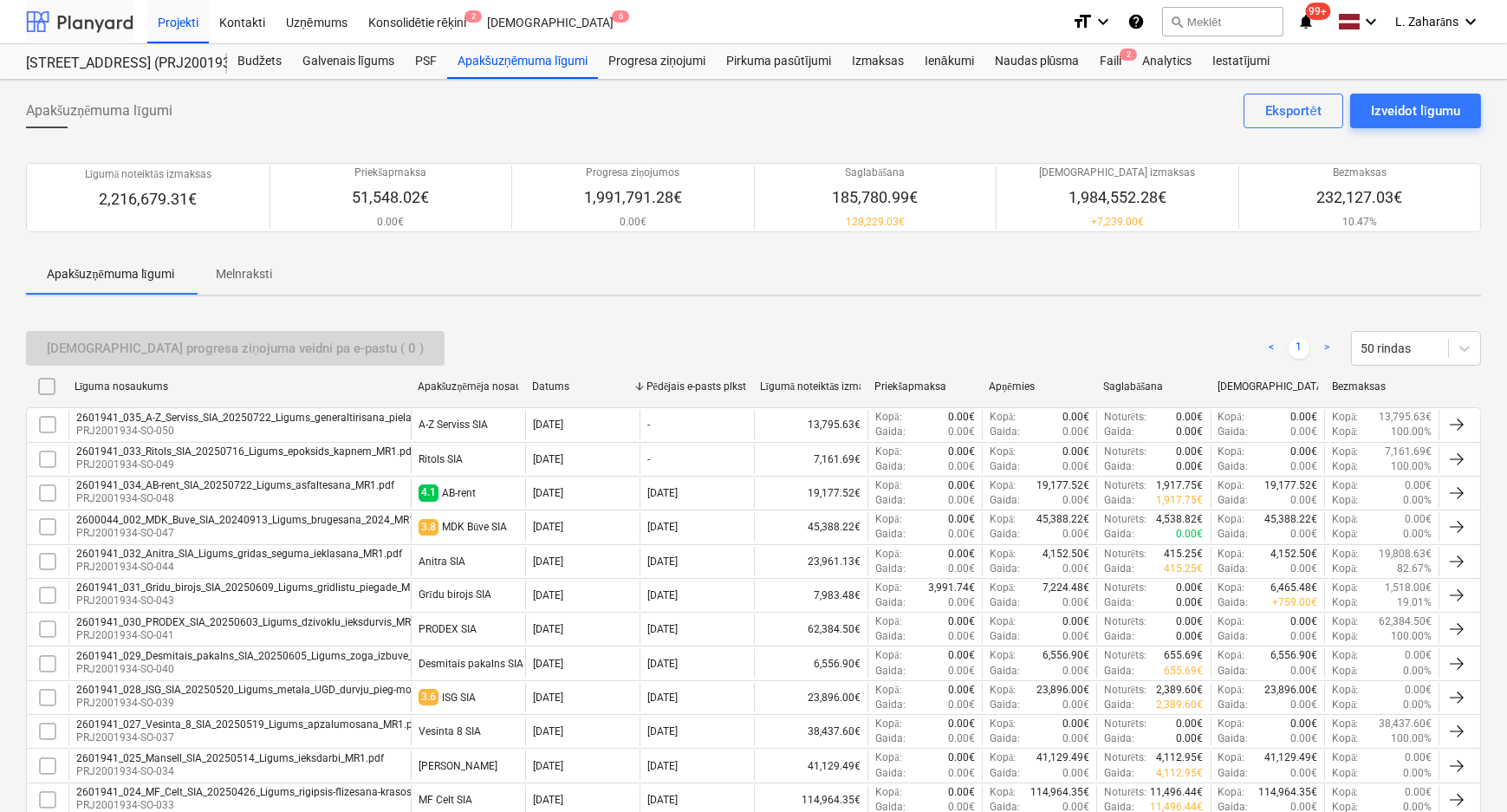
click at [113, 11] on div at bounding box center [79, 22] width 107 height 43
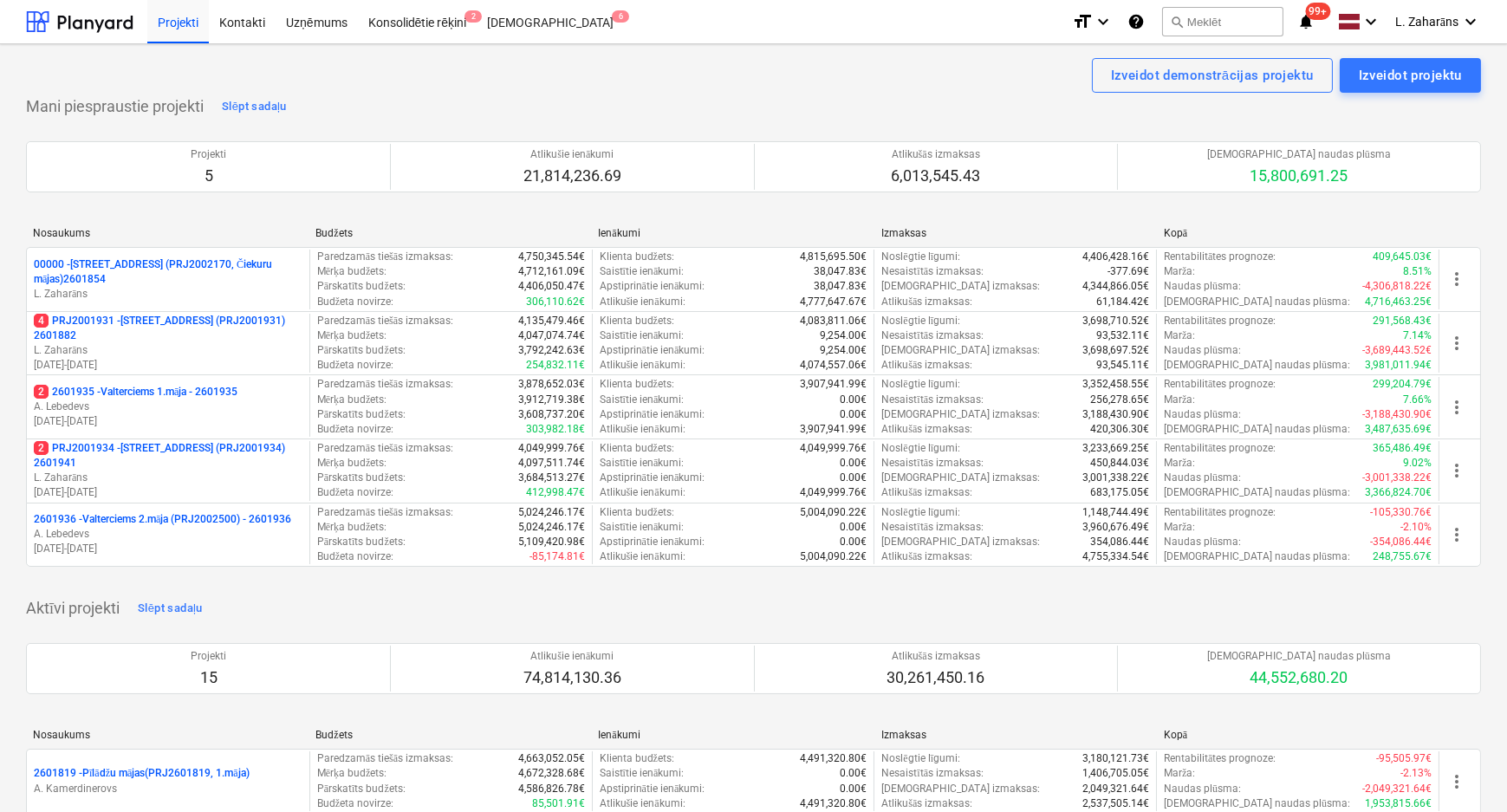
click at [180, 394] on p "2 2601935 - Valterciems 1.māja - 2601935" at bounding box center [136, 392] width 204 height 14
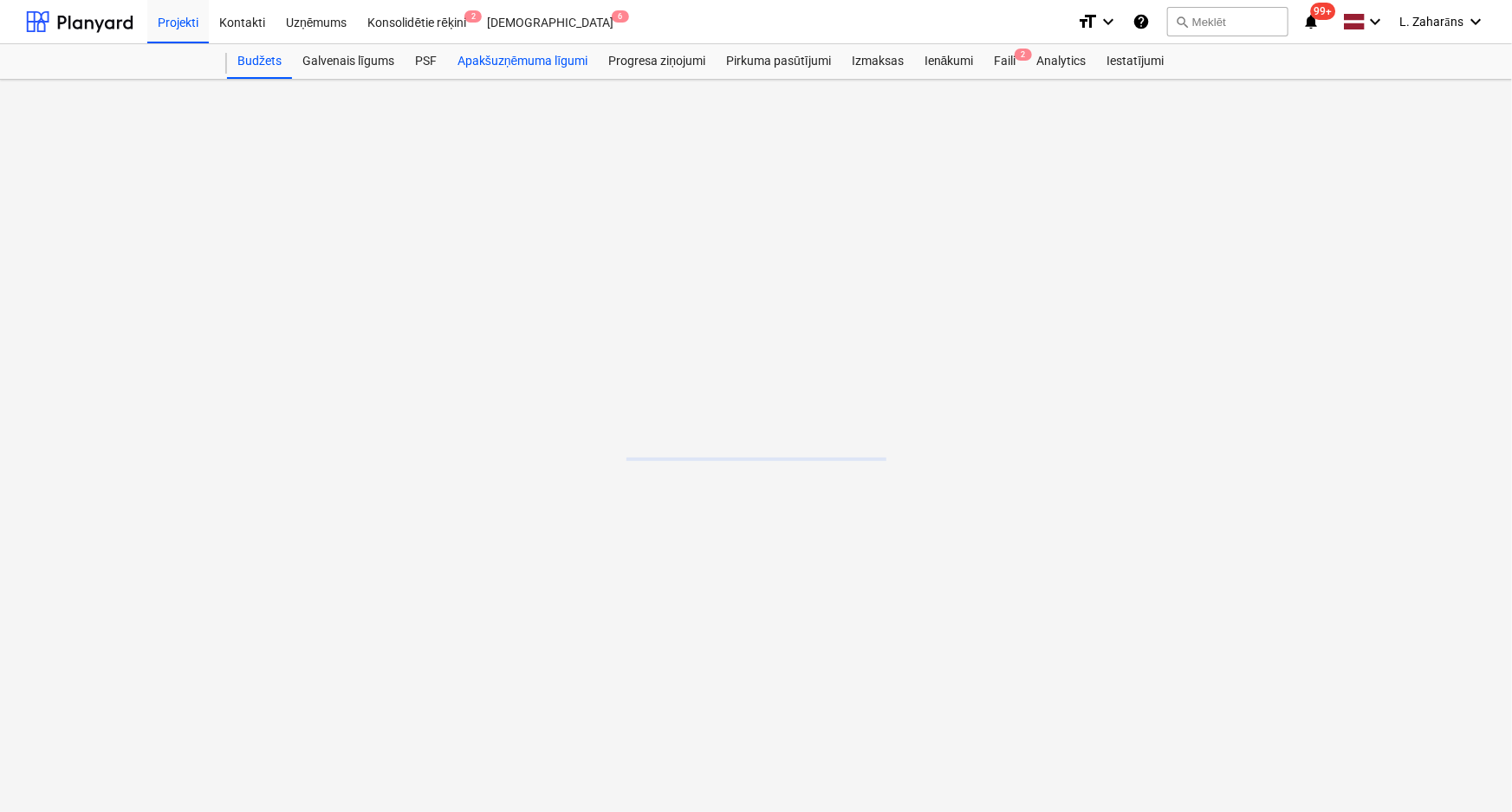
click at [529, 66] on div "Apakšuzņēmuma līgumi" at bounding box center [522, 61] width 150 height 34
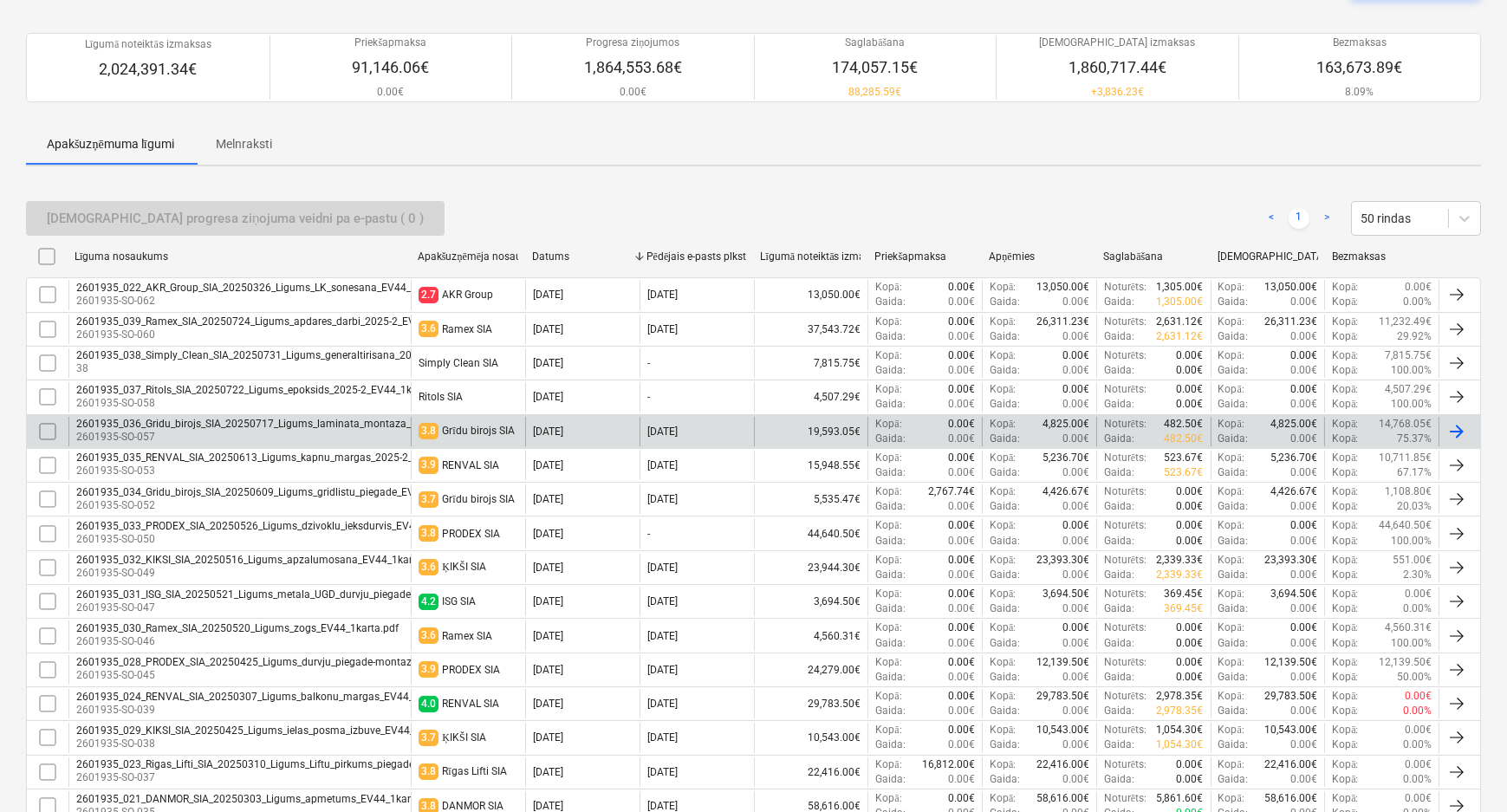
scroll to position [157, 0]
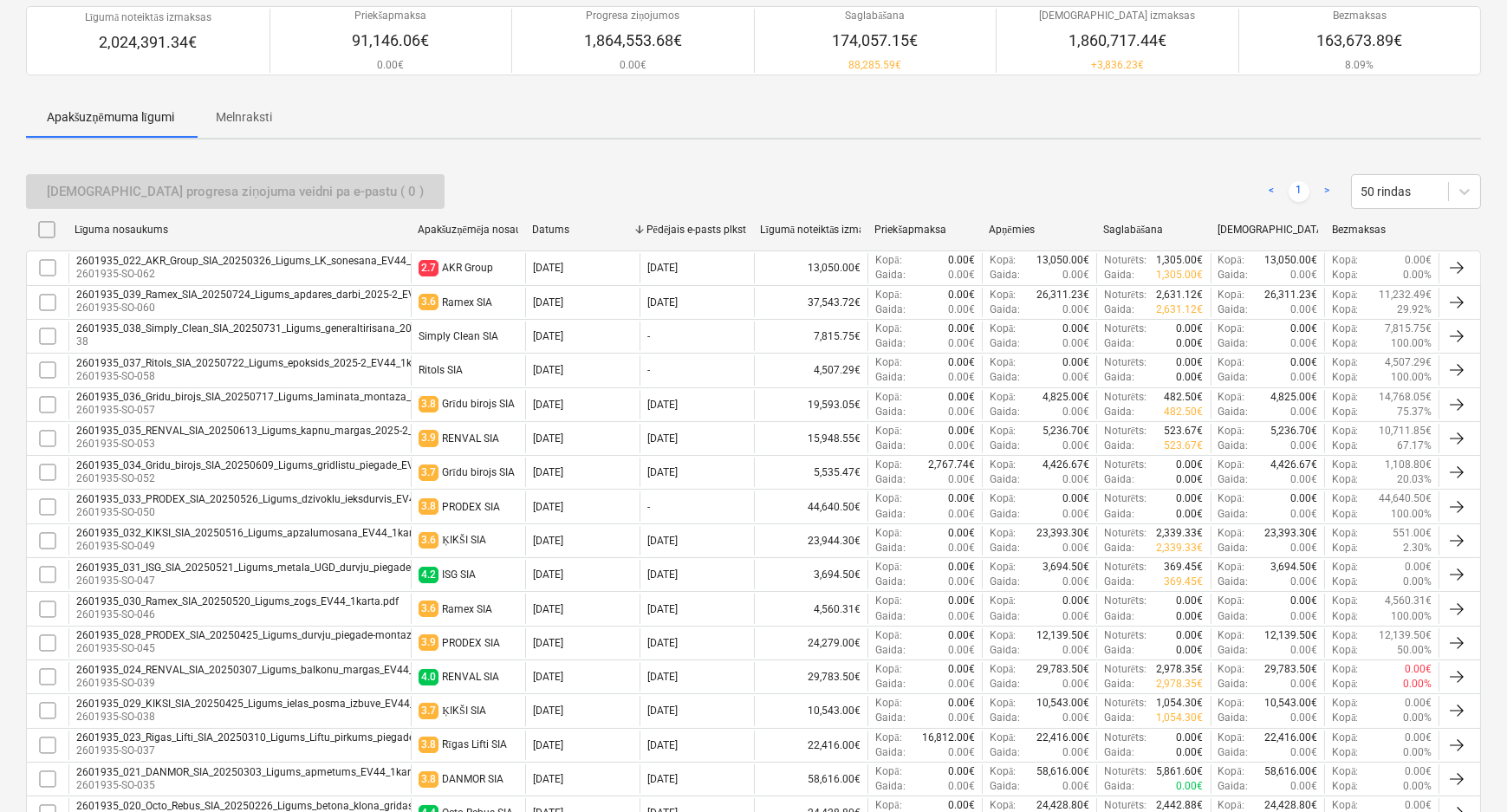
click at [125, 231] on div "Līguma nosaukums" at bounding box center [239, 230] width 329 height 13
checkbox input "false"
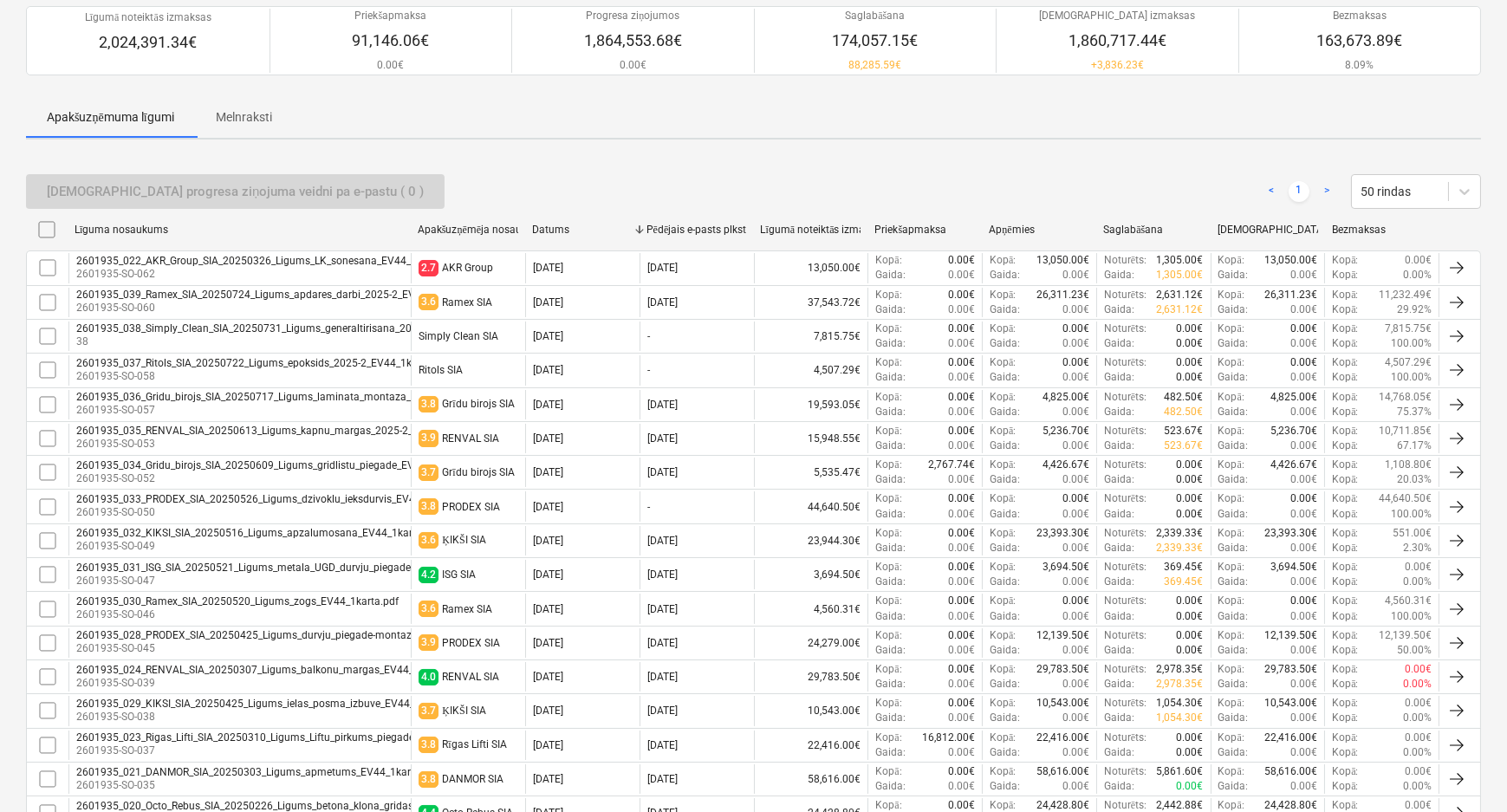
checkbox input "false"
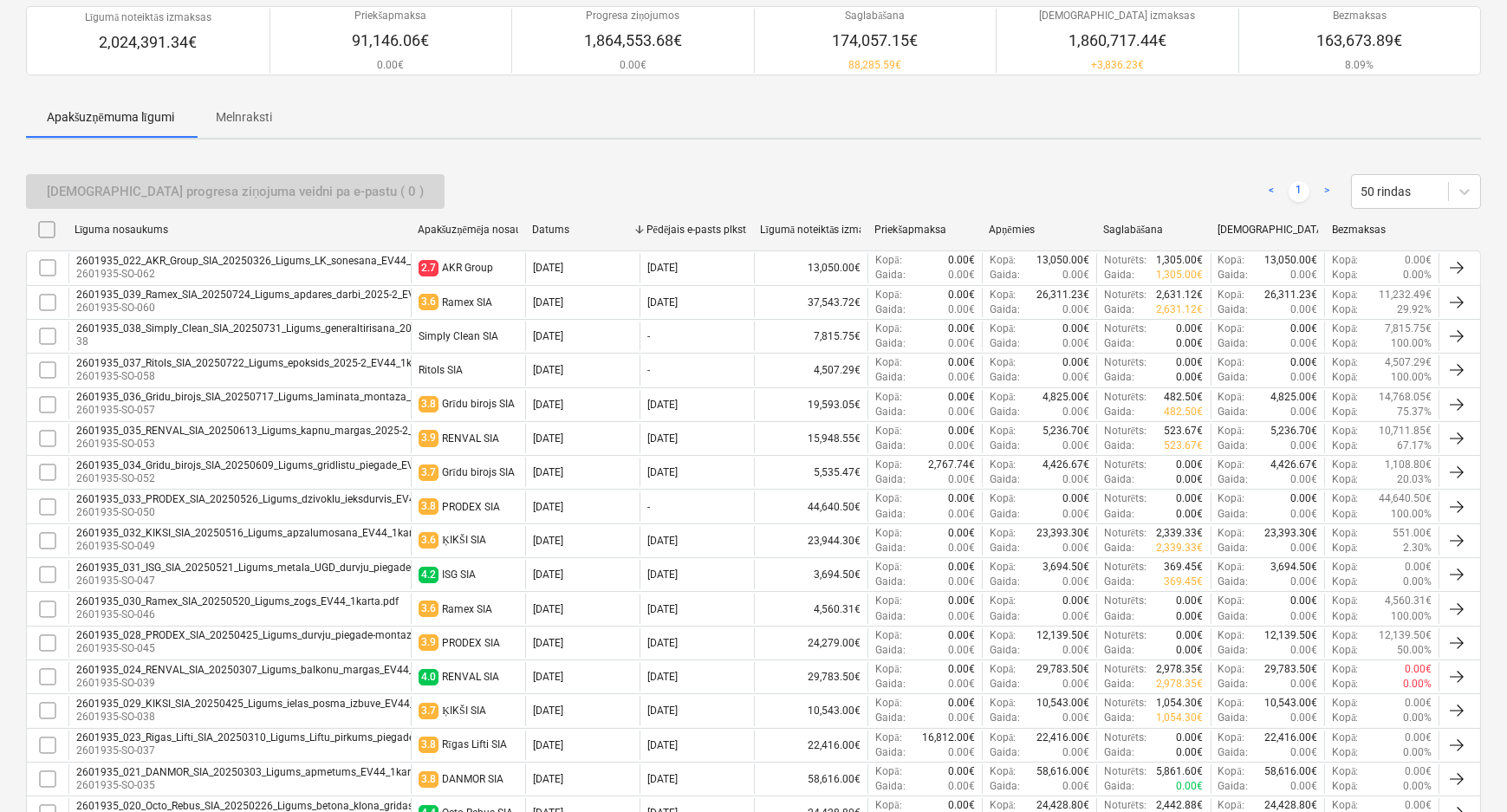
checkbox input "false"
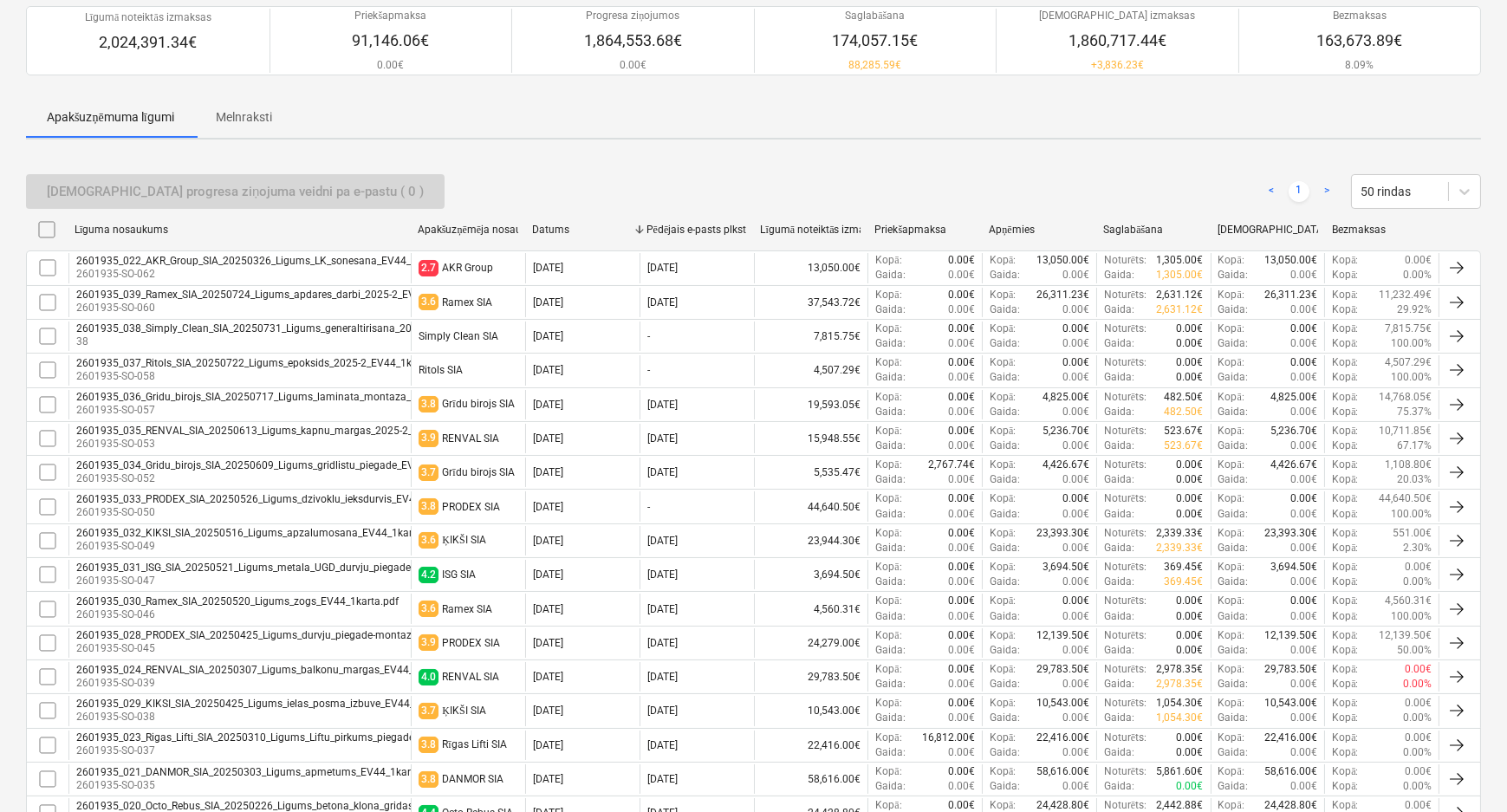
checkbox input "false"
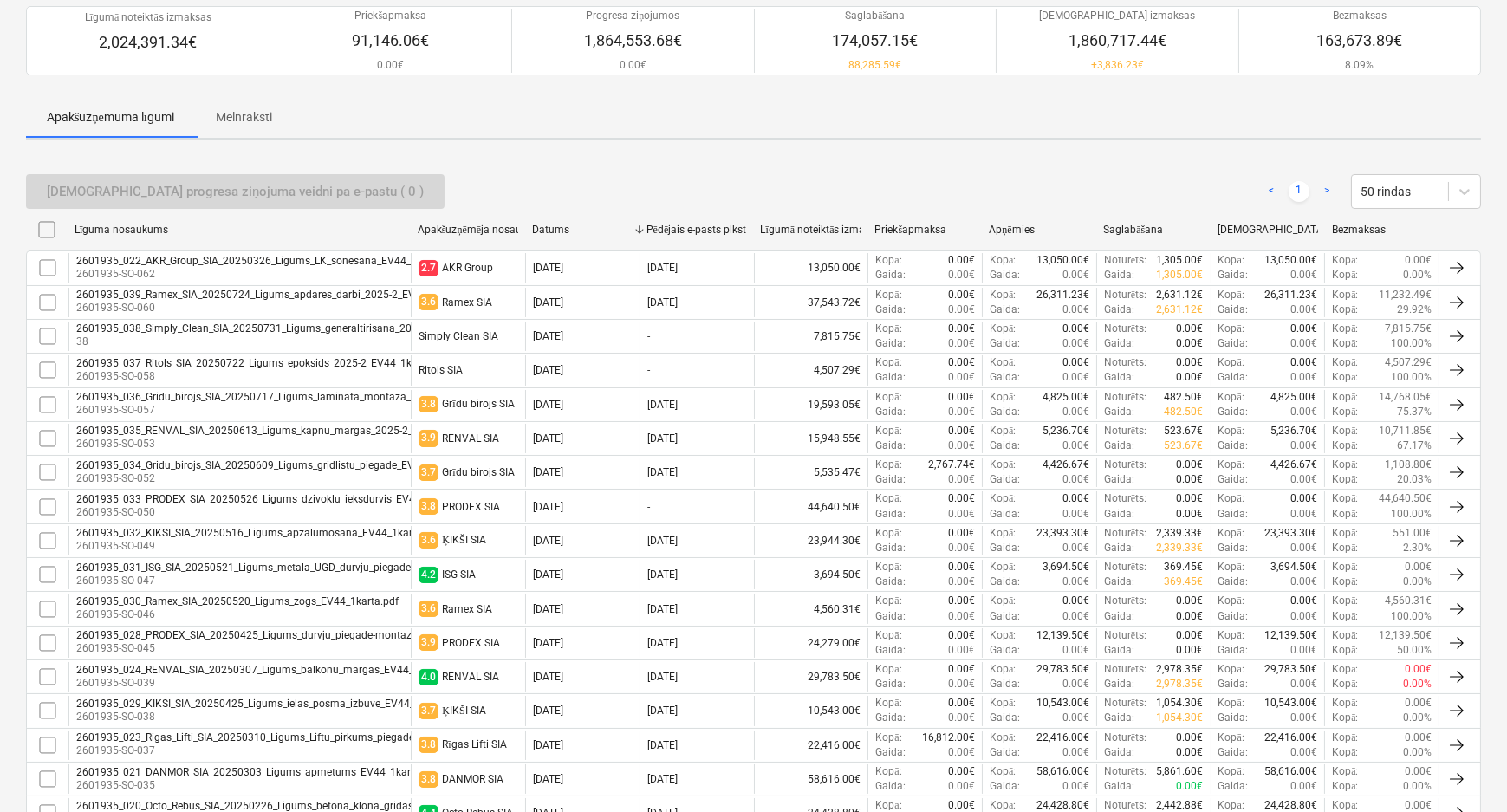
checkbox input "false"
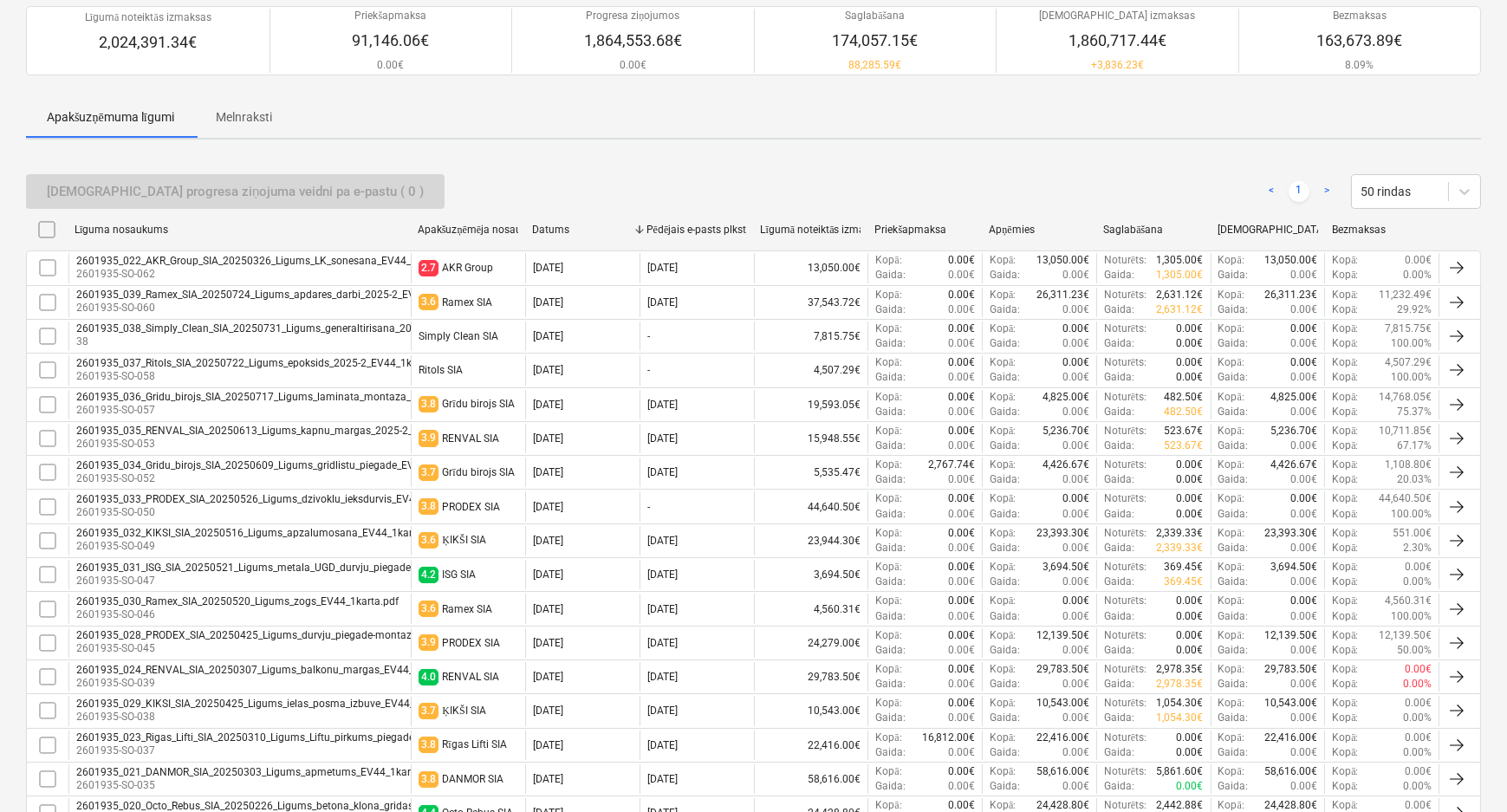
checkbox input "false"
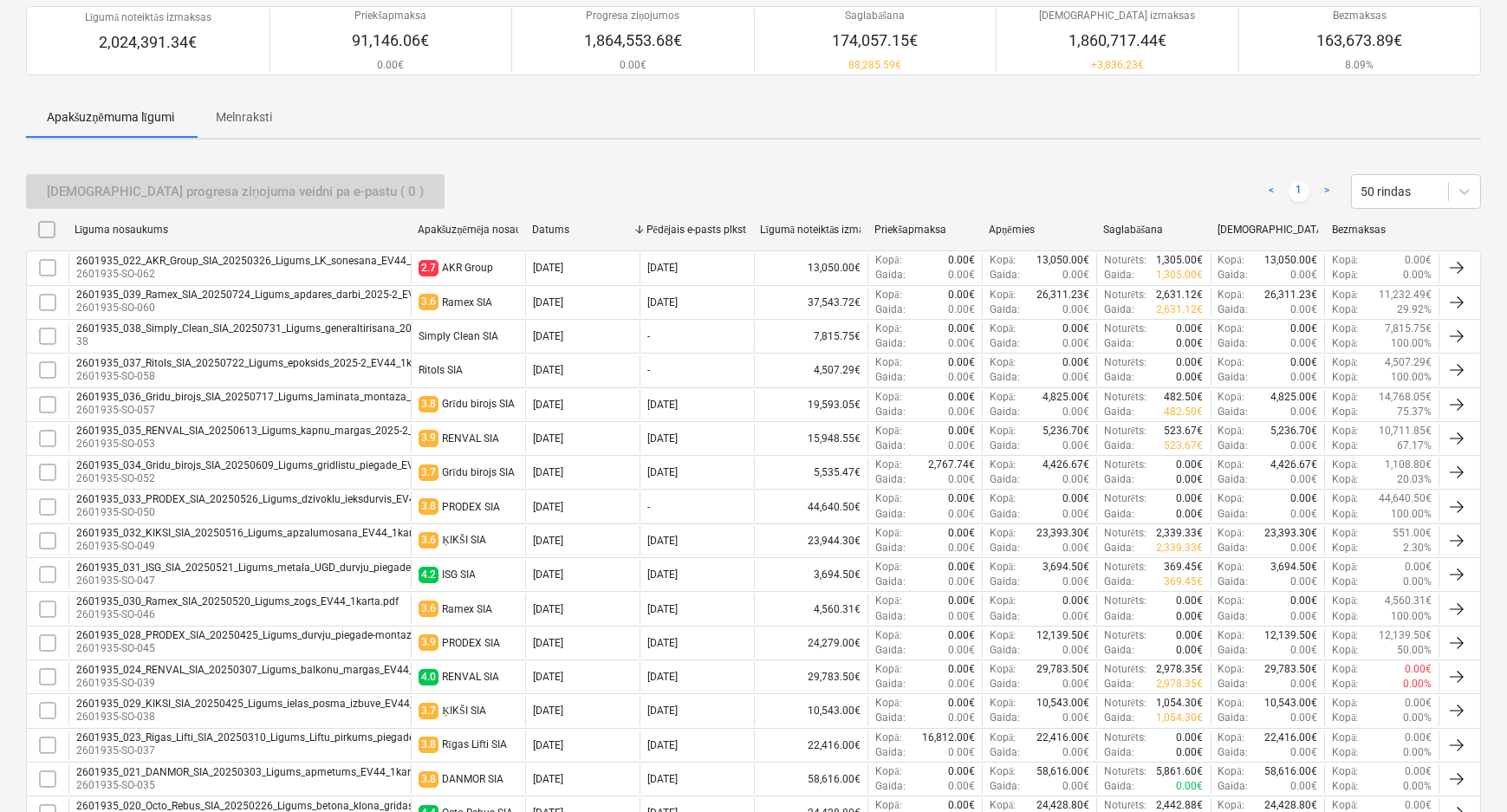
checkbox input "false"
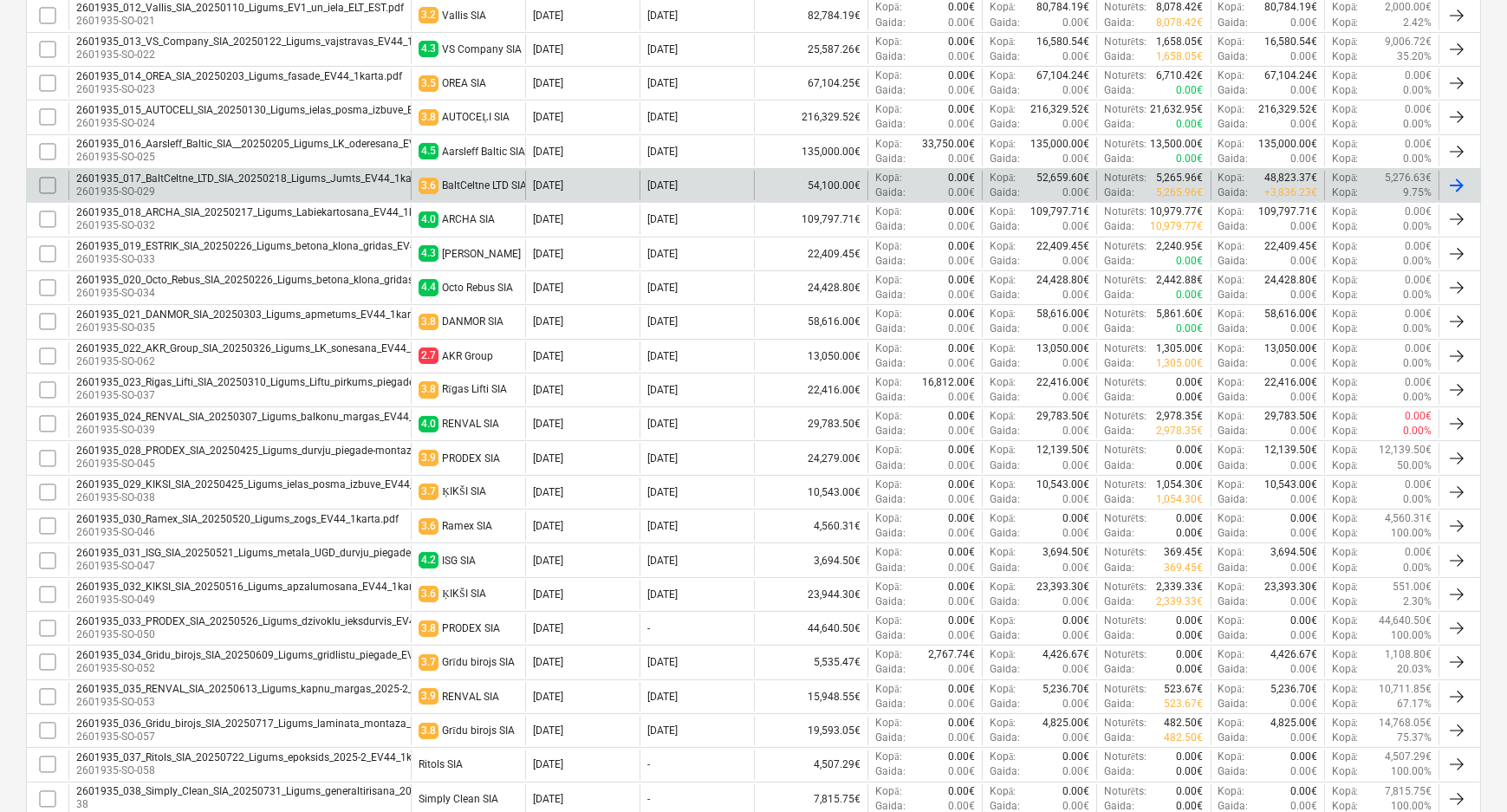
scroll to position [788, 0]
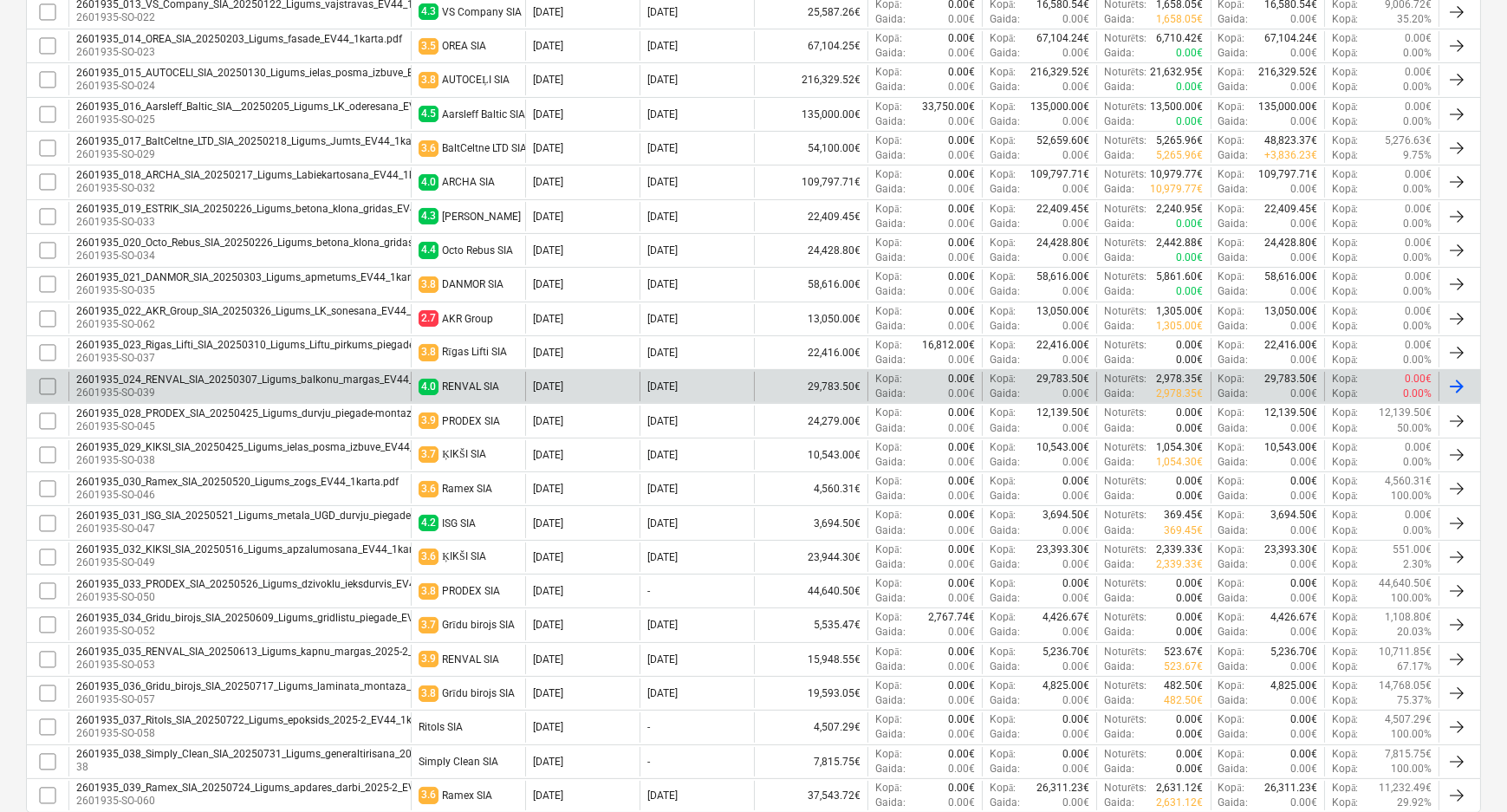
click at [347, 377] on div "2601935_024_RENVAL_SIA_20250307_Ligums_balkonu_margas_EV44_1karta.pdf" at bounding box center [269, 379] width 386 height 12
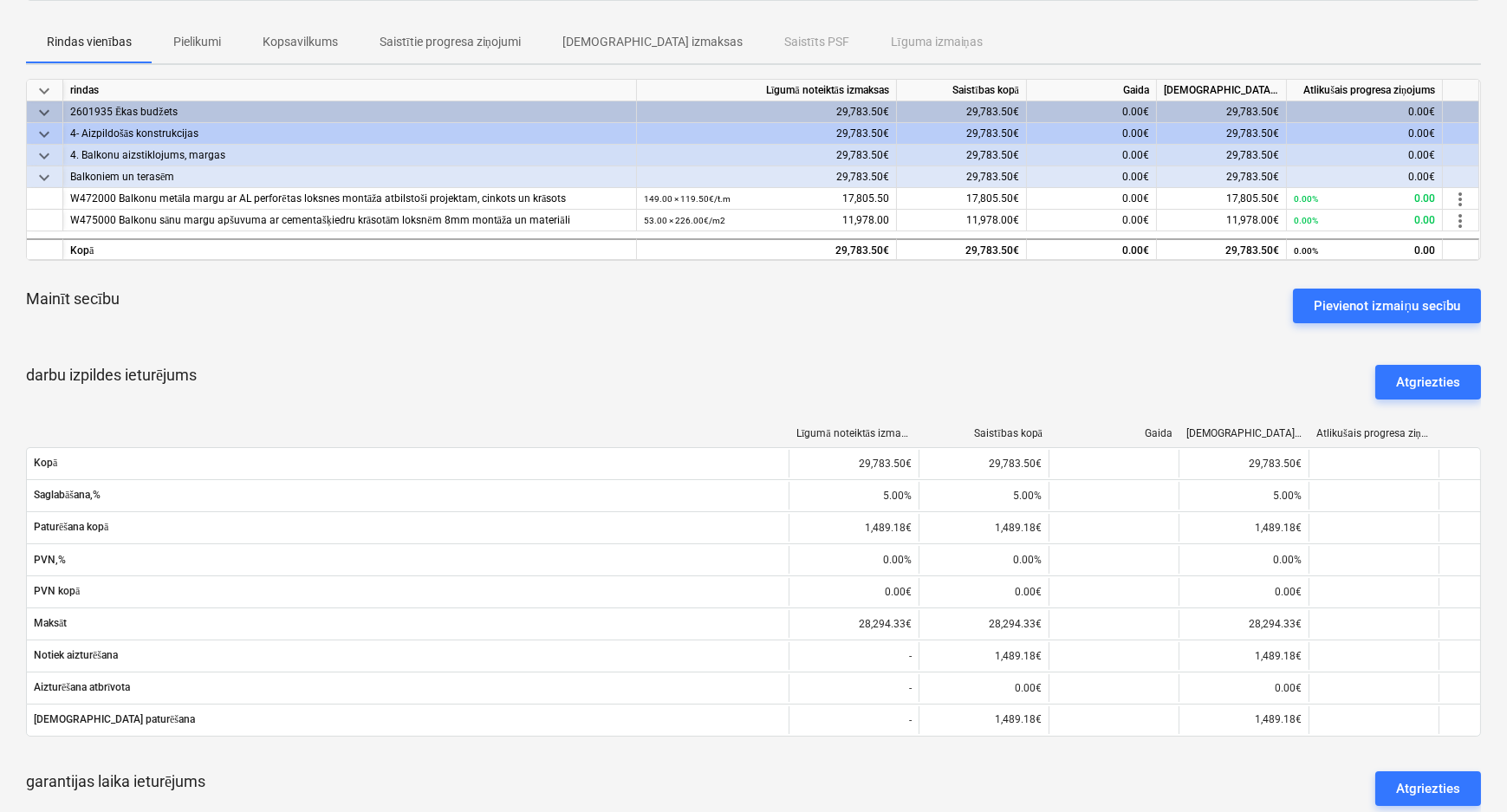
scroll to position [220, 0]
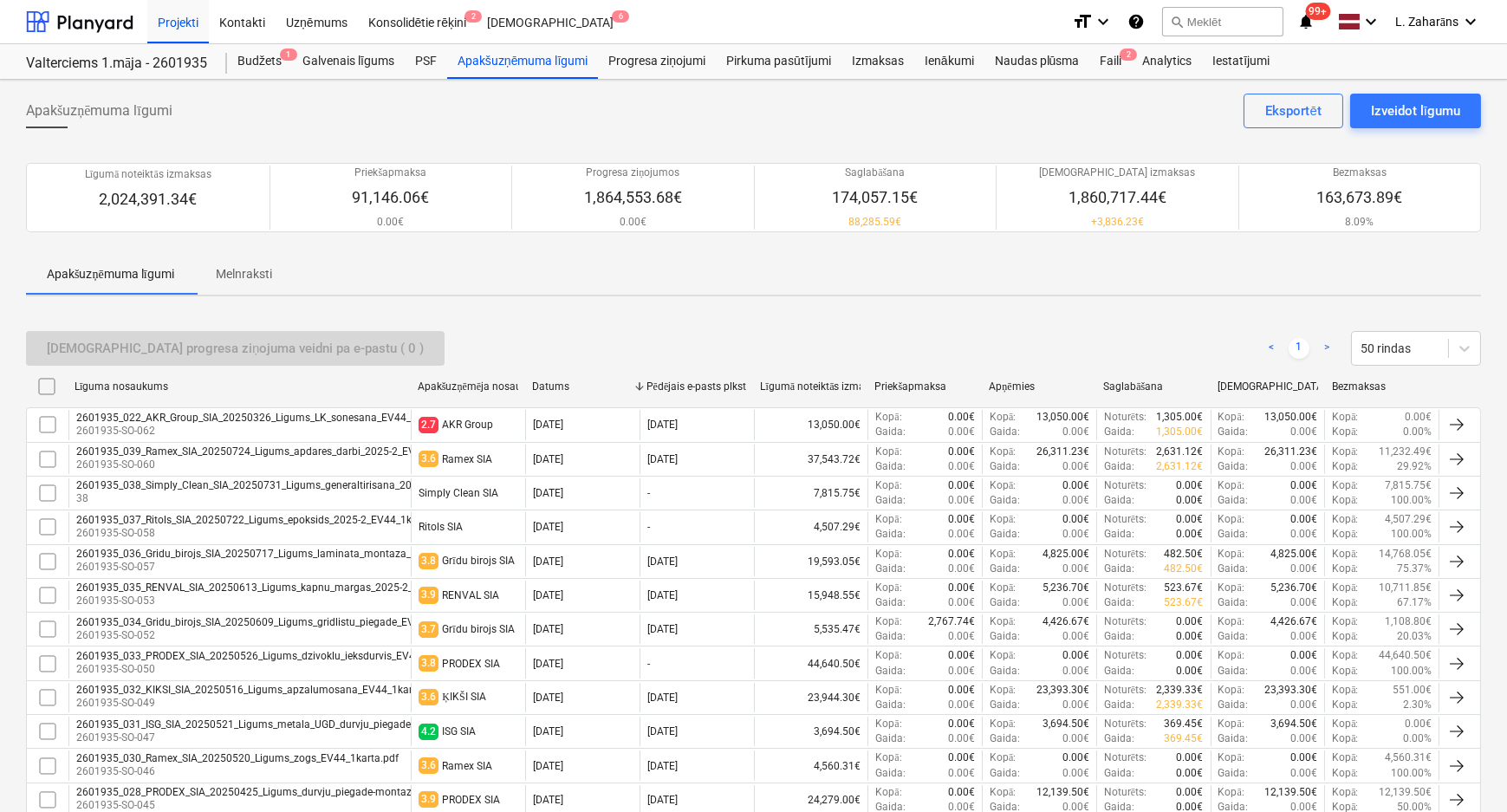
click at [133, 385] on div "Līguma nosaukums" at bounding box center [239, 387] width 329 height 13
checkbox input "false"
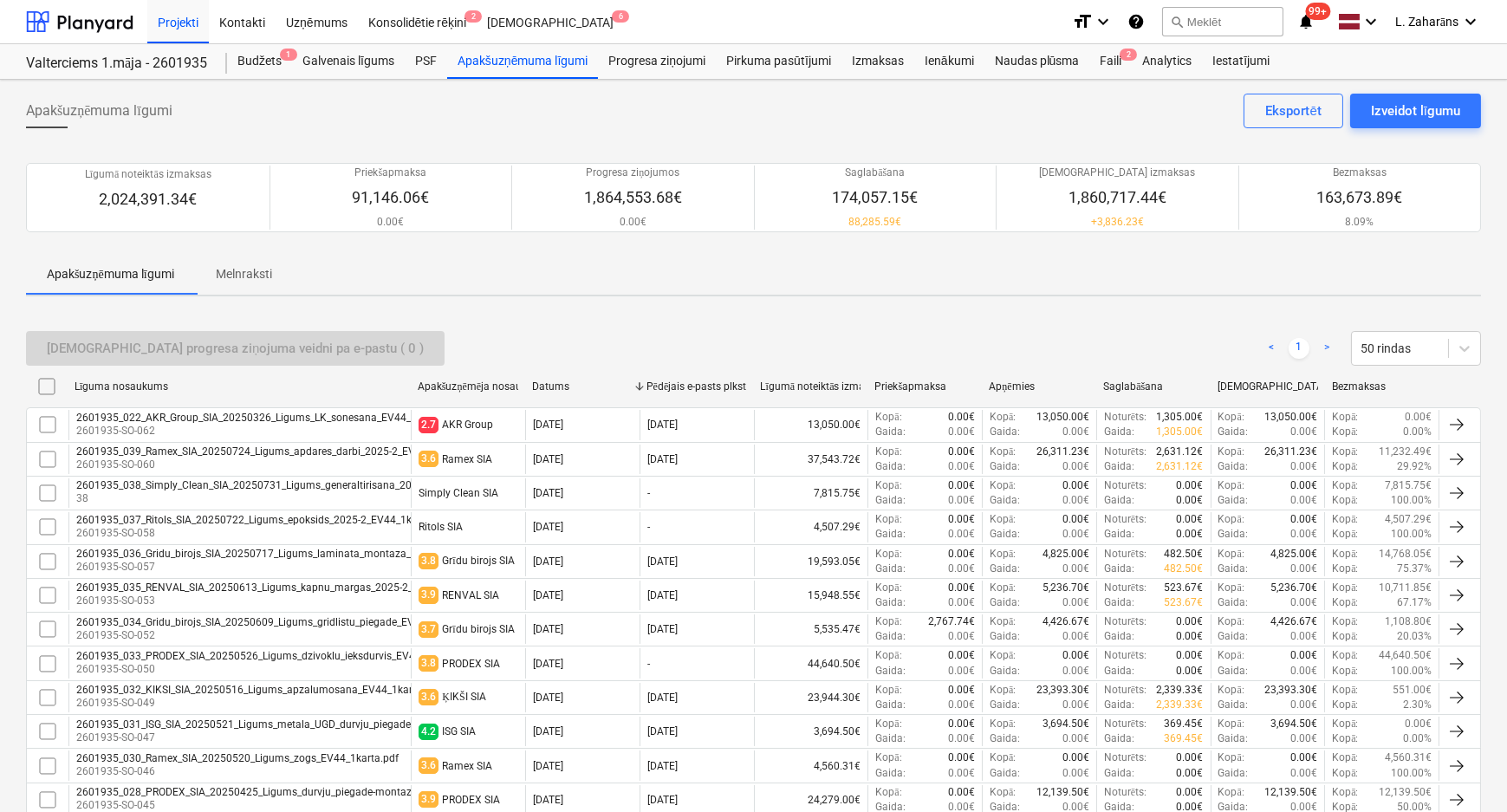
checkbox input "false"
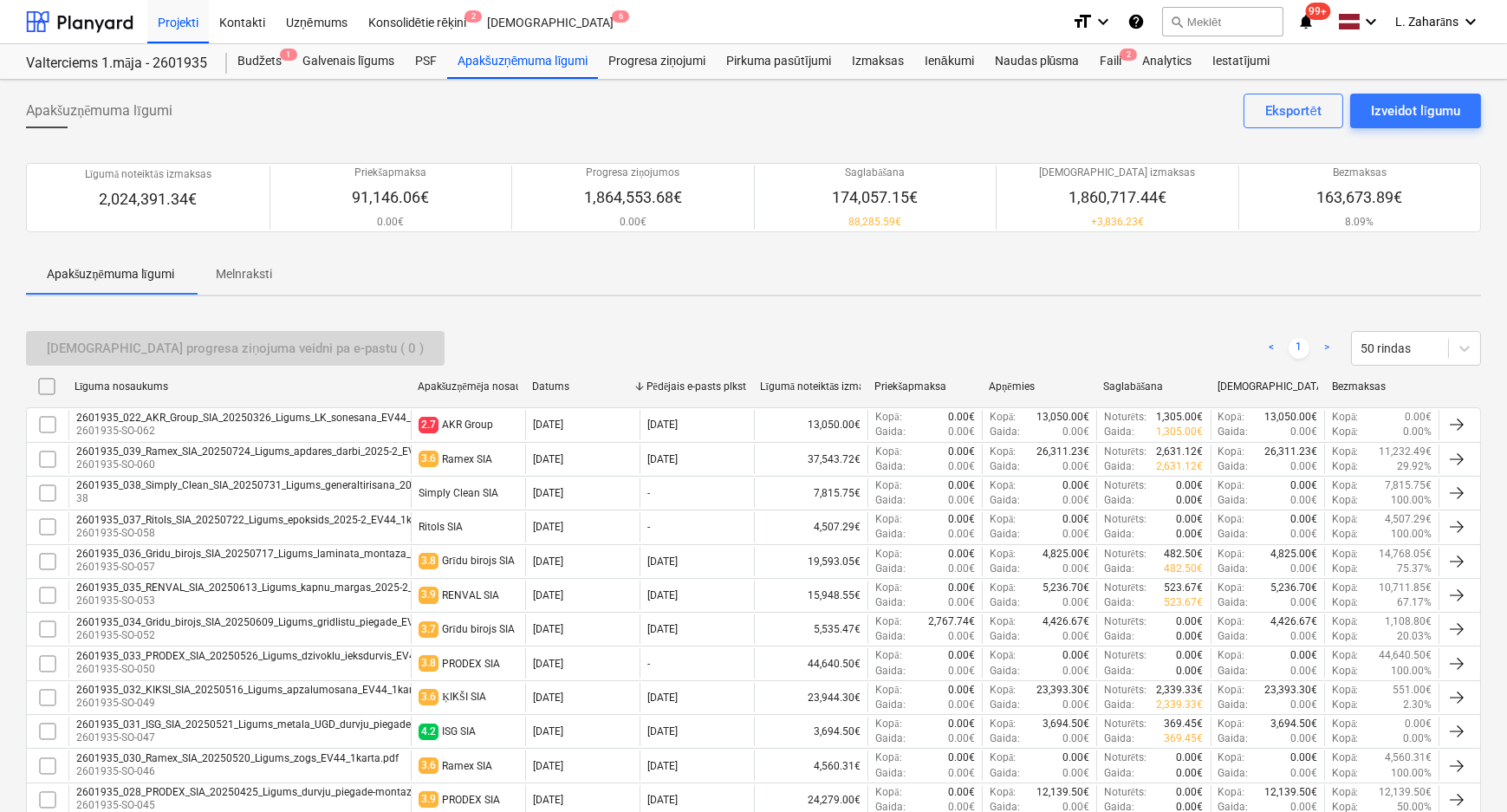
checkbox input "false"
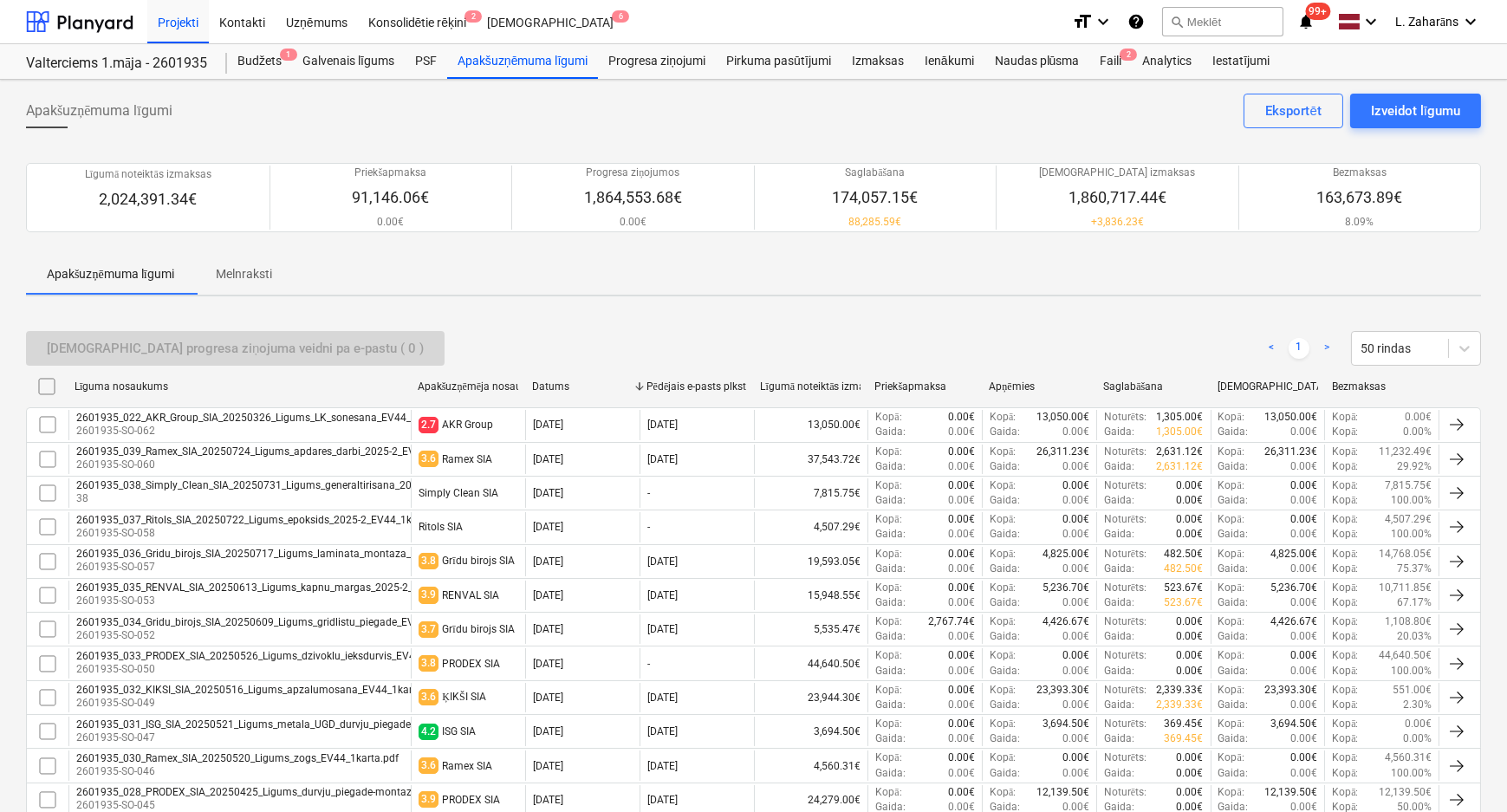
checkbox input "false"
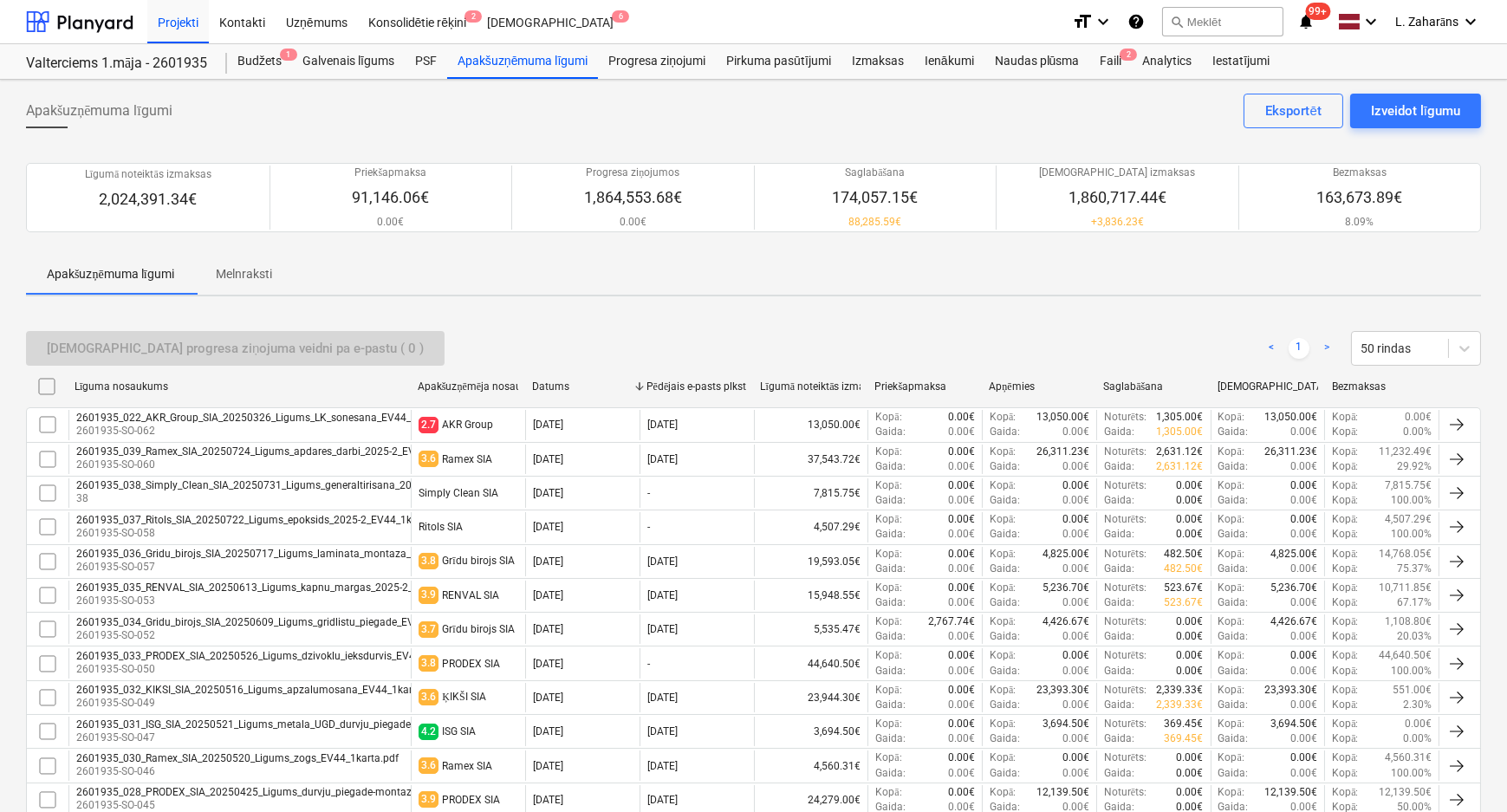
checkbox input "false"
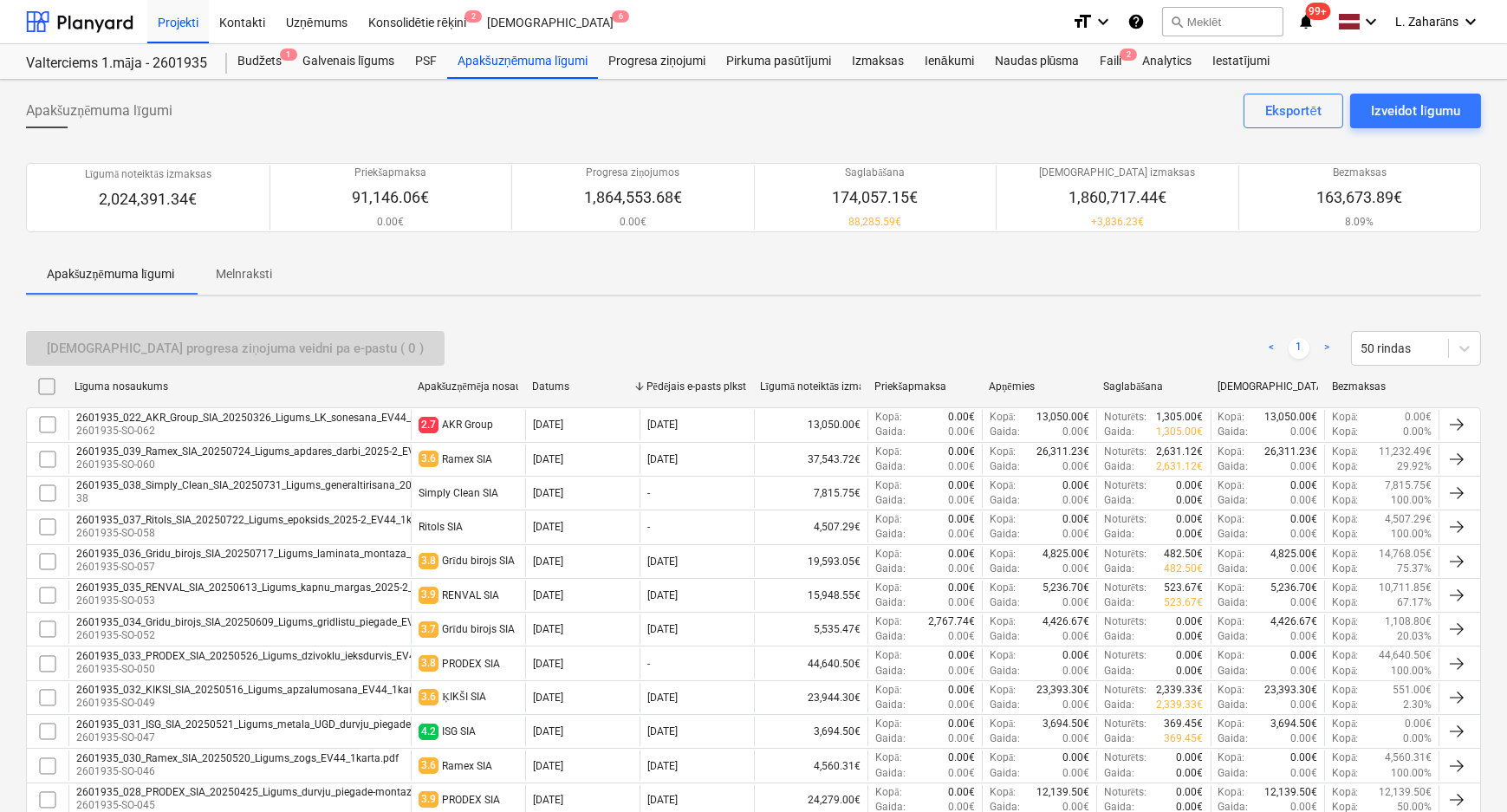
checkbox input "false"
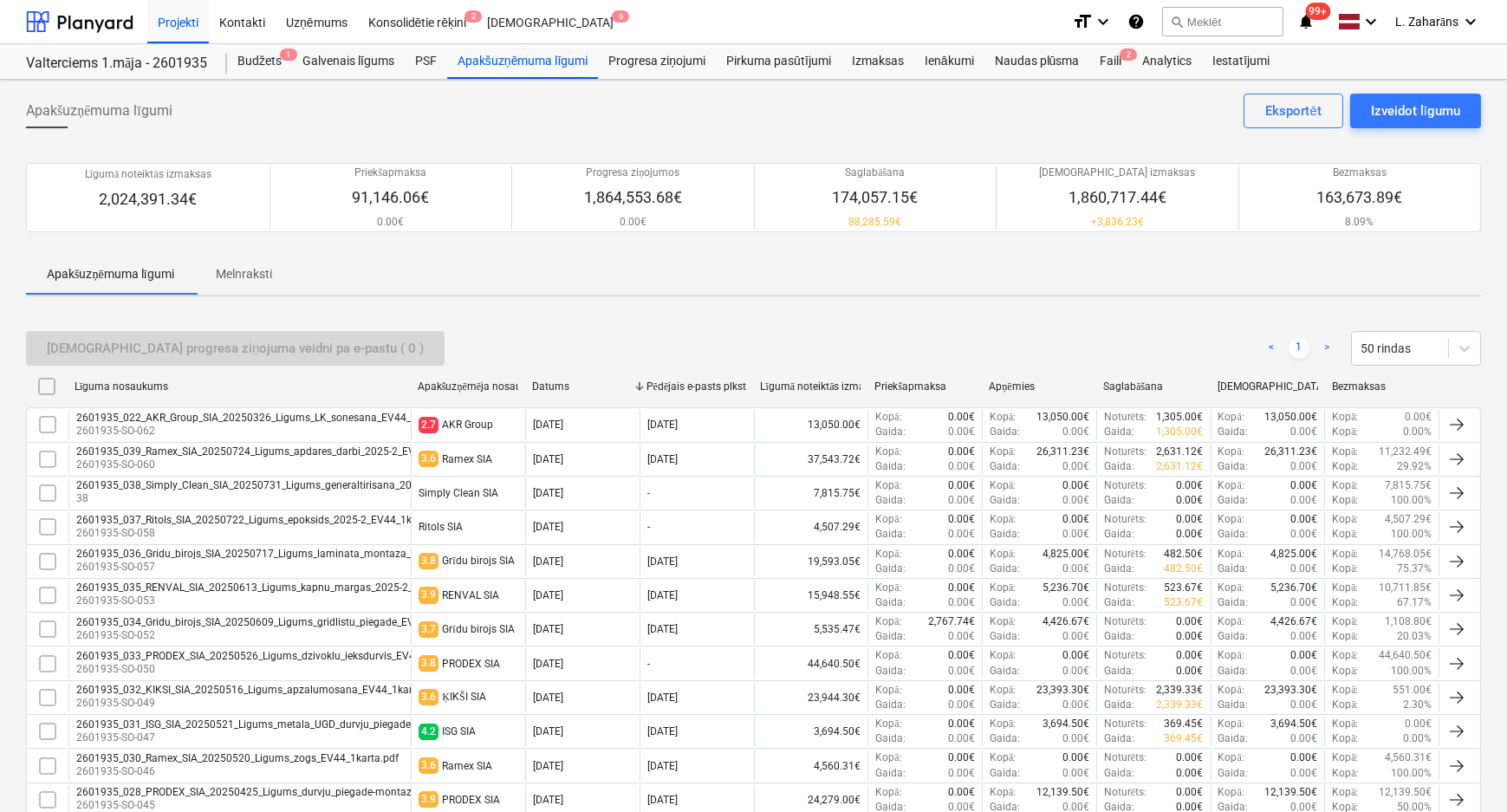
checkbox input "false"
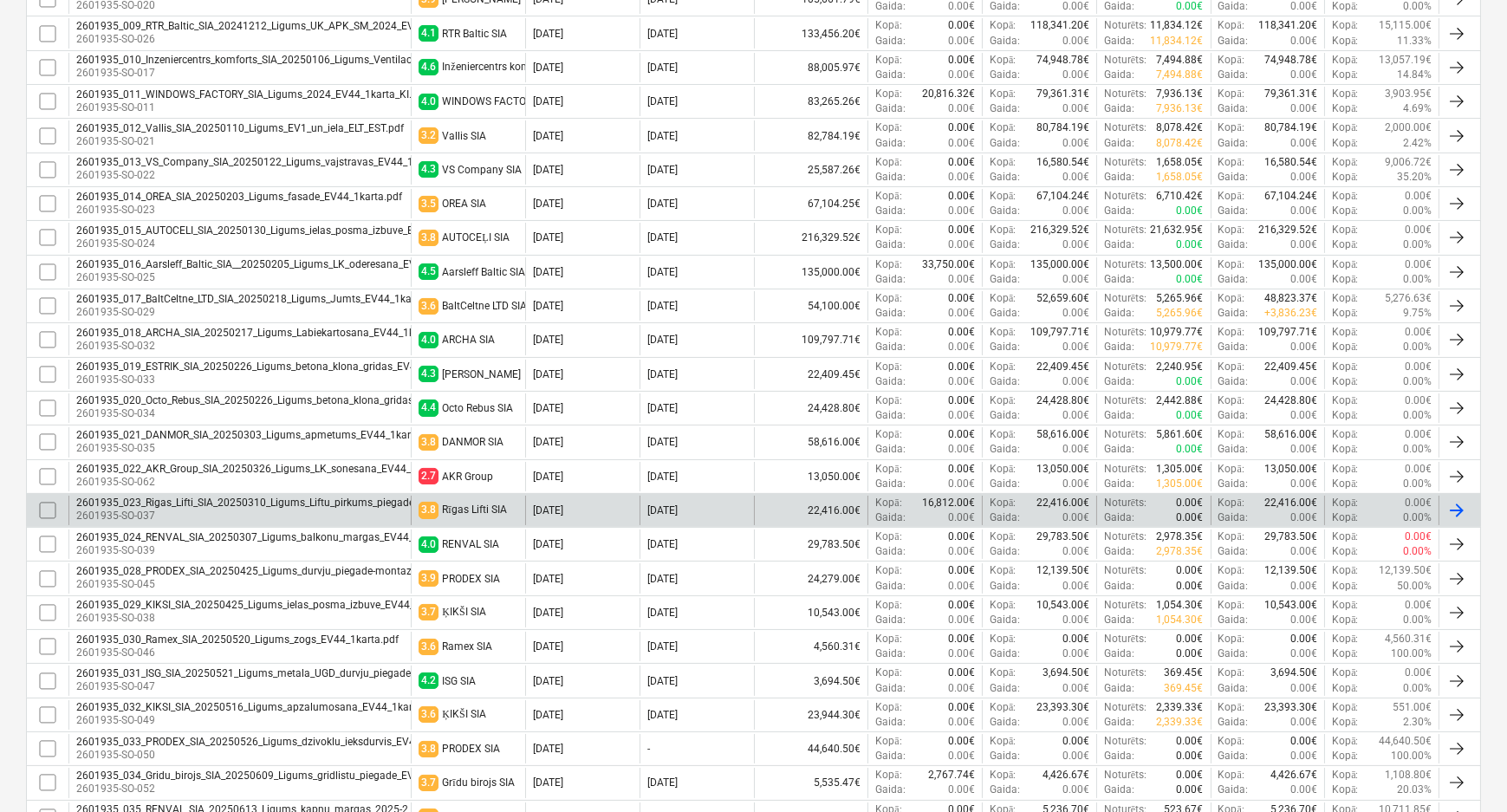
scroll to position [709, 0]
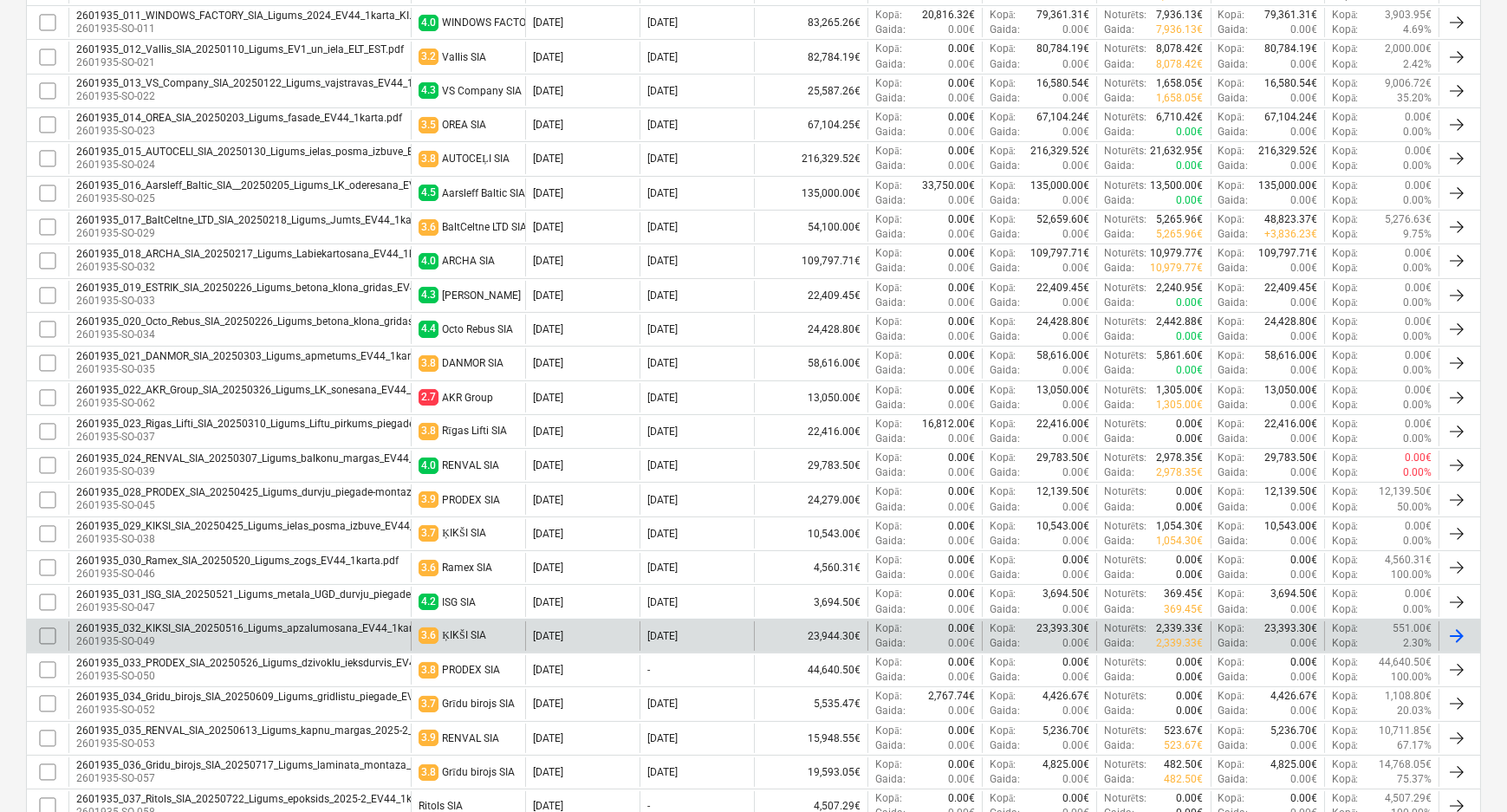
click at [319, 623] on div "2601935_032_KIKSI_SIA_20250516_Ligums_apzalumosana_EV44_1karta.pdf" at bounding box center [259, 628] width 364 height 12
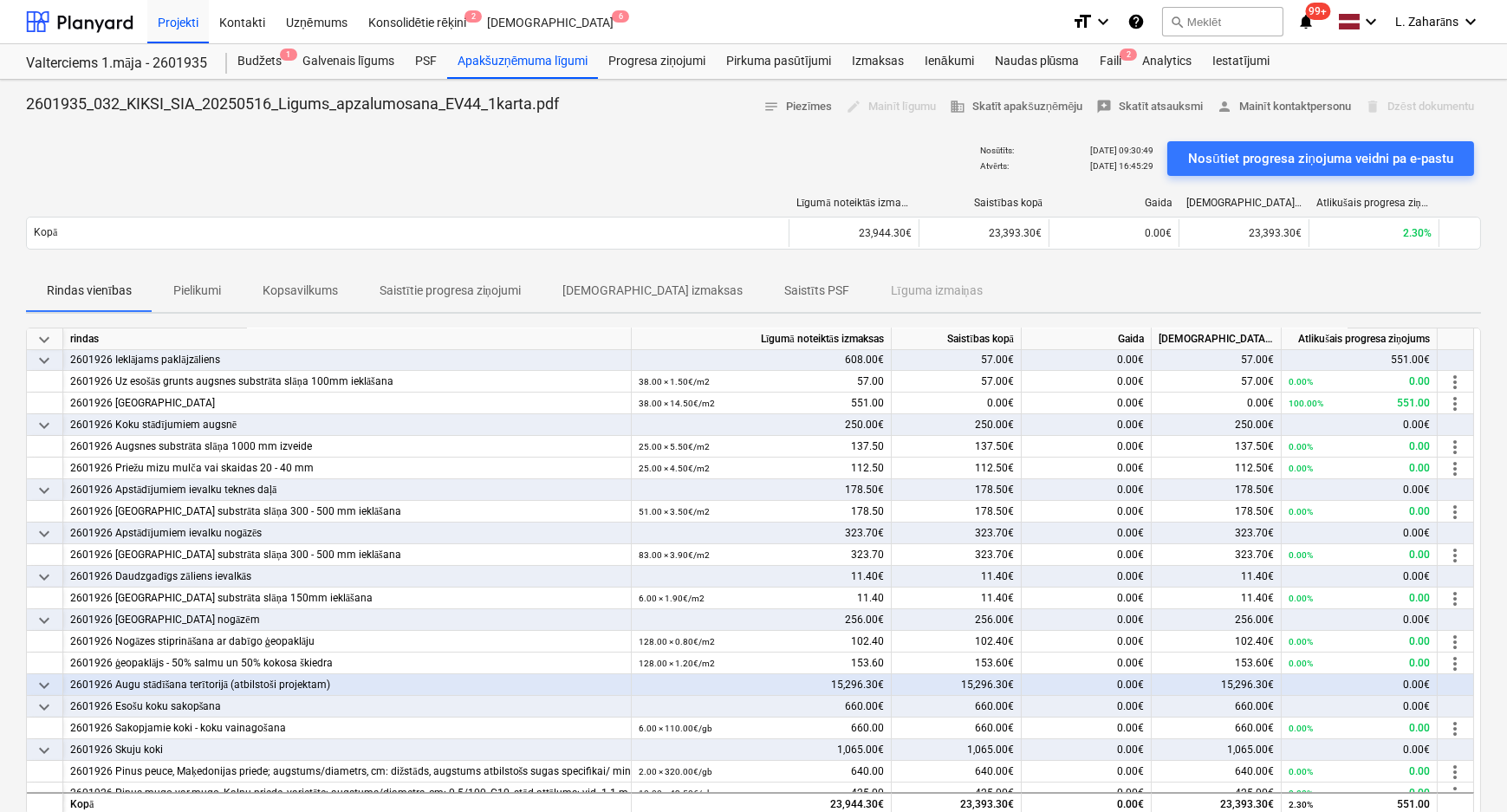
scroll to position [156, 0]
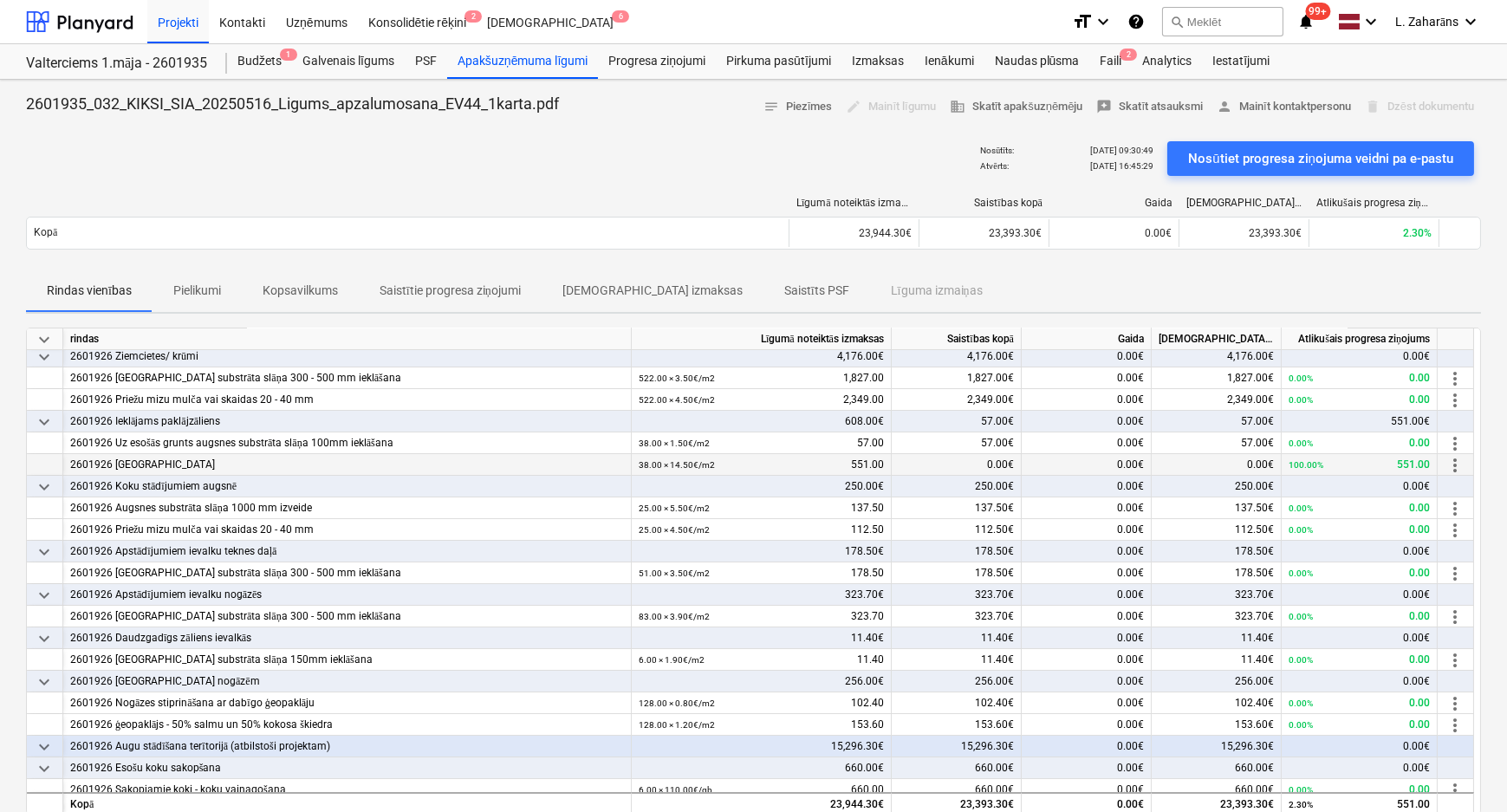
click at [1455, 464] on span "more_vert" at bounding box center [1455, 465] width 21 height 21
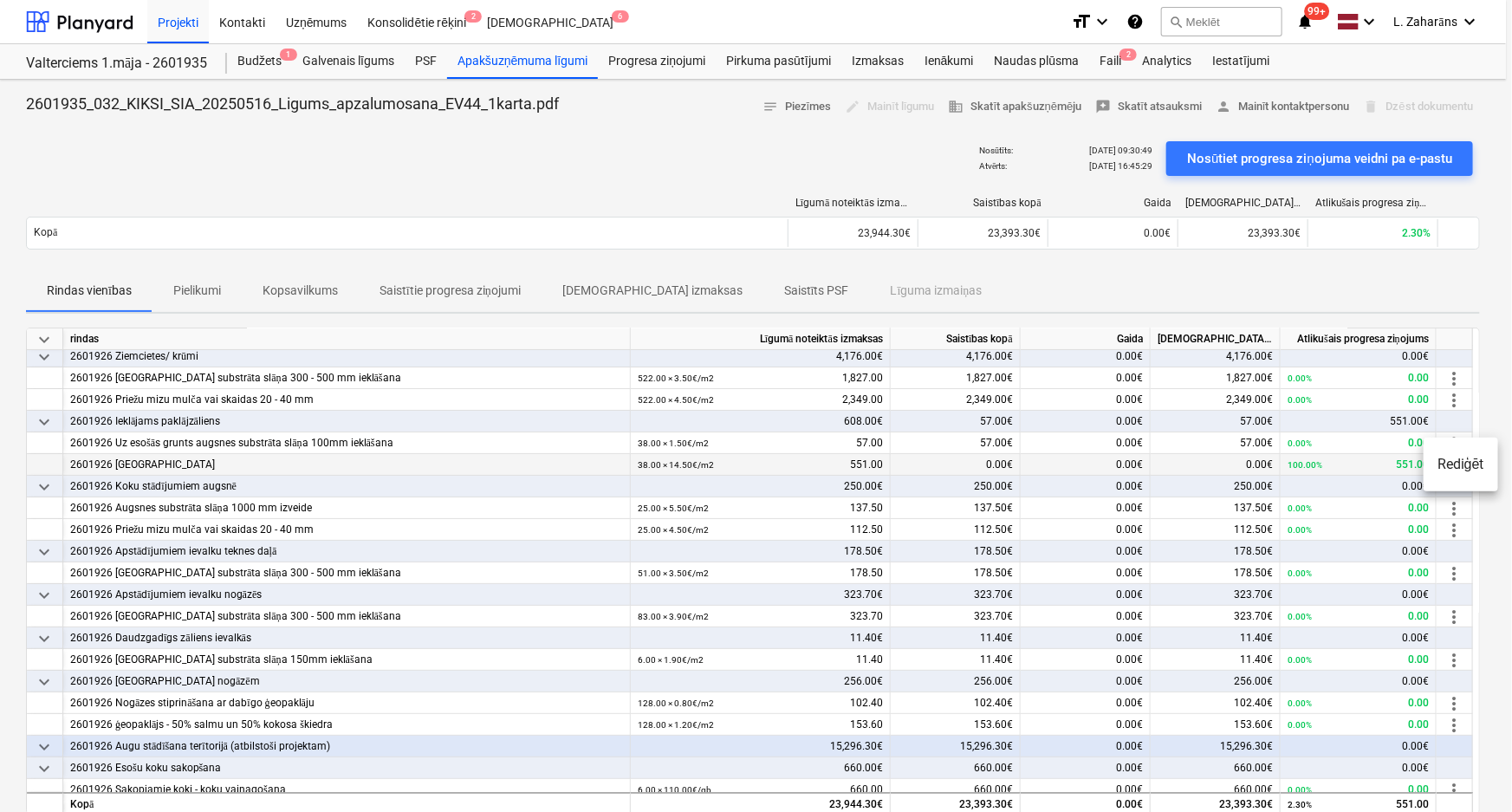
click at [1454, 464] on li "Rediģēt" at bounding box center [1461, 464] width 75 height 40
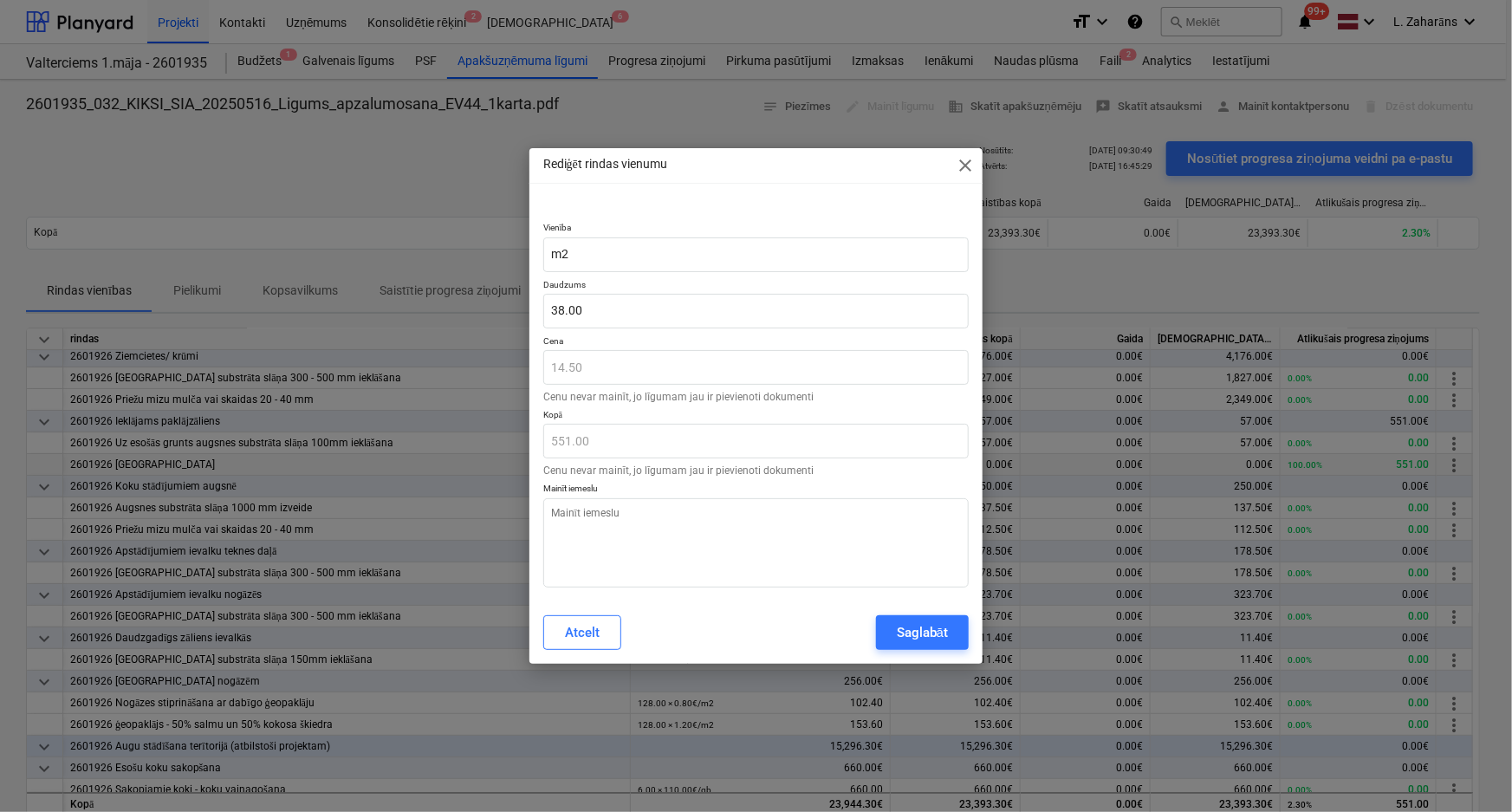
type textarea "x"
type input "38"
click at [607, 315] on input "38" at bounding box center [756, 311] width 426 height 34
type textarea "x"
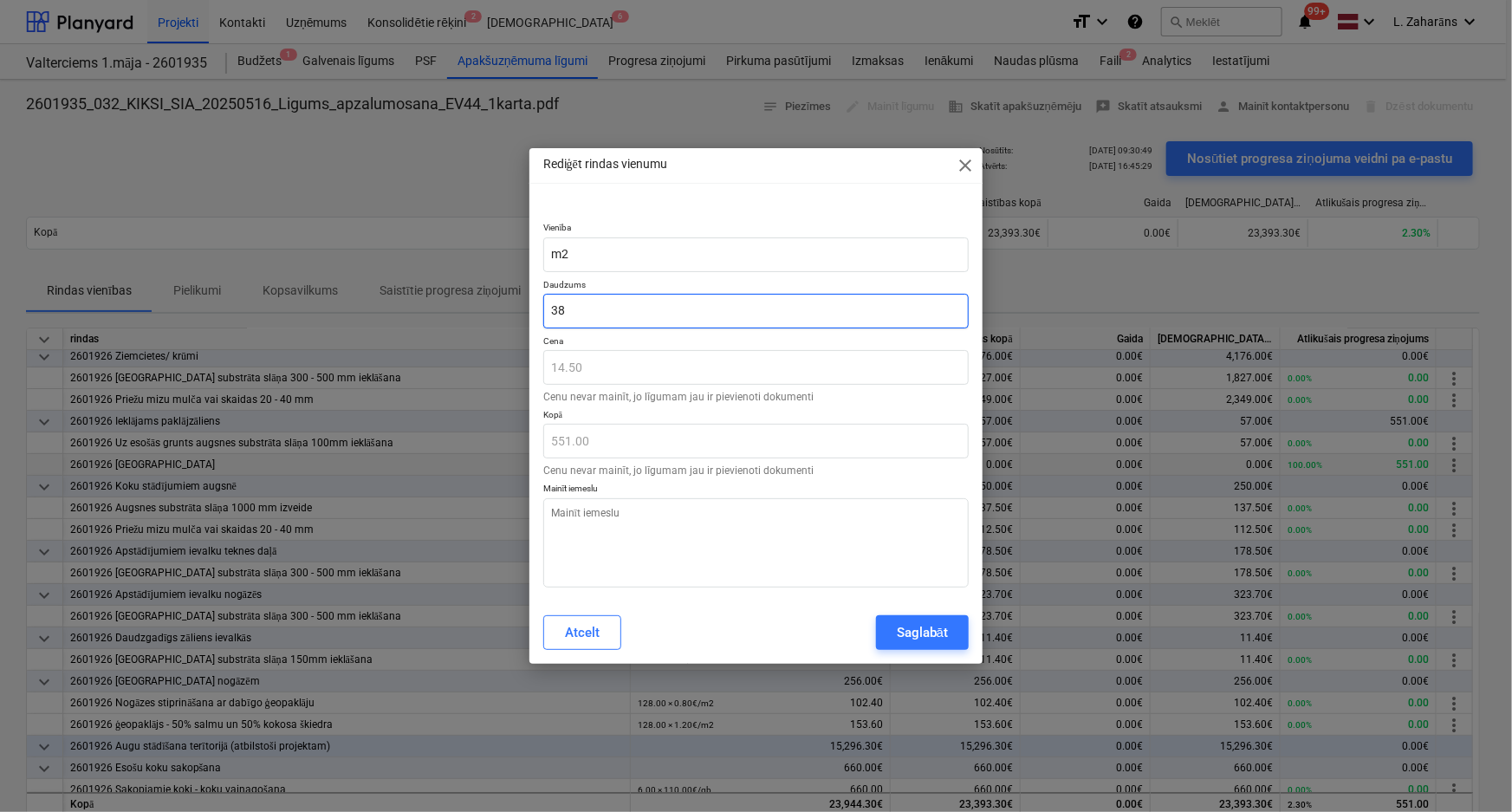
type input "0"
type input "0.00"
type input "0"
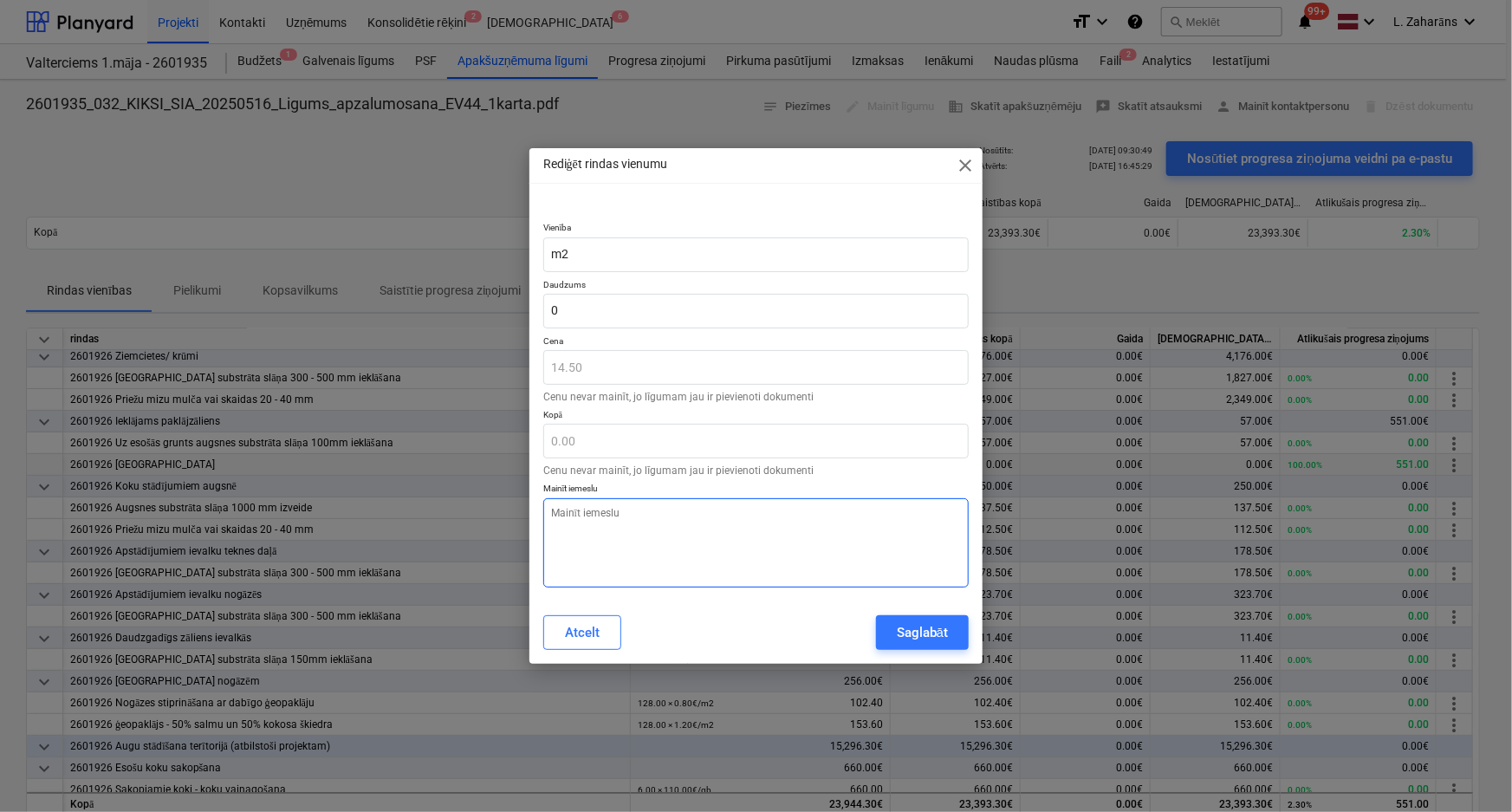
type textarea "x"
type input "0.00"
click at [693, 543] on textarea at bounding box center [756, 543] width 426 height 89
type textarea "x"
type textarea "f"
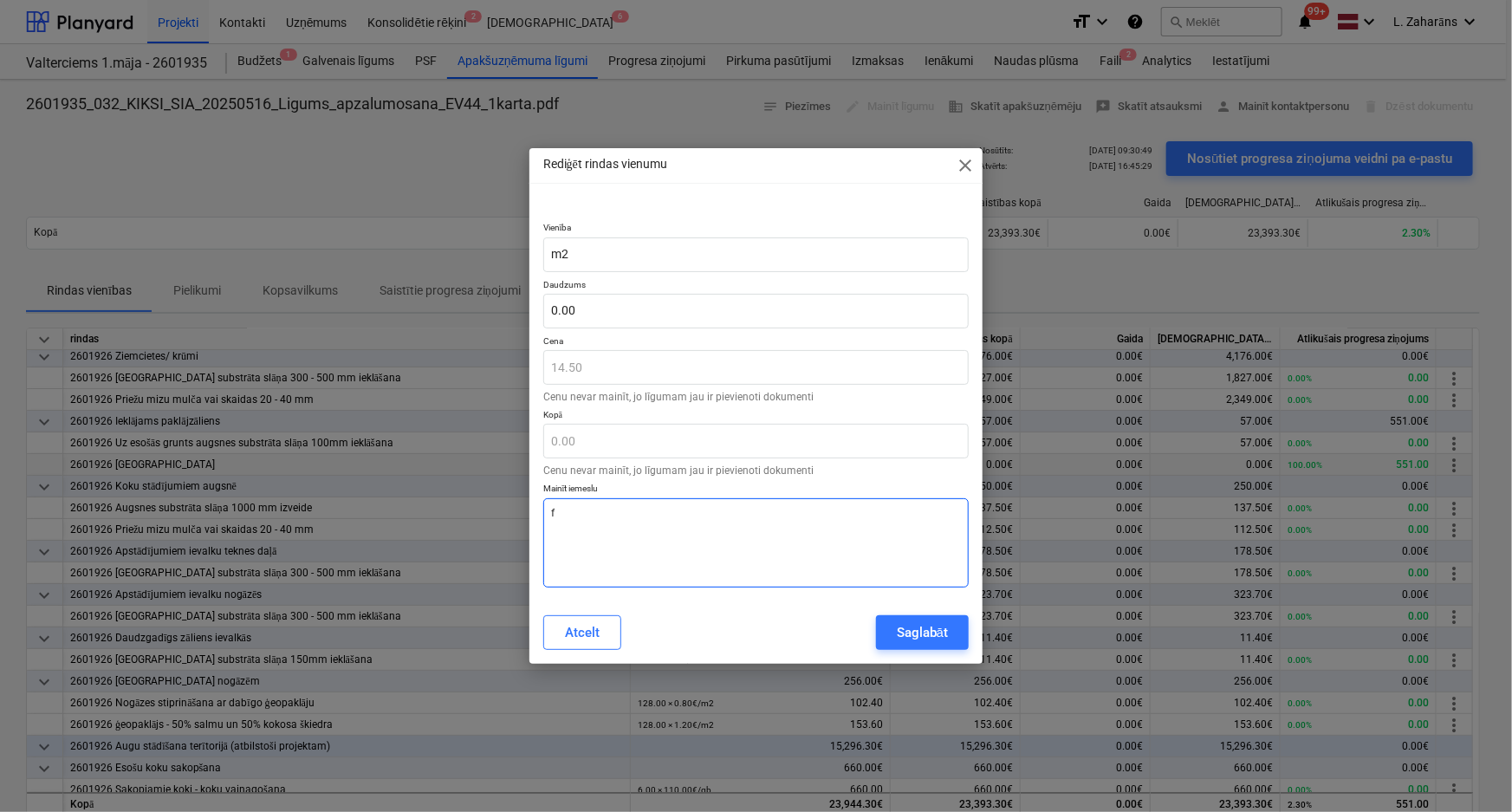
type textarea "x"
type textarea "fa"
type textarea "x"
type textarea "fak"
type textarea "x"
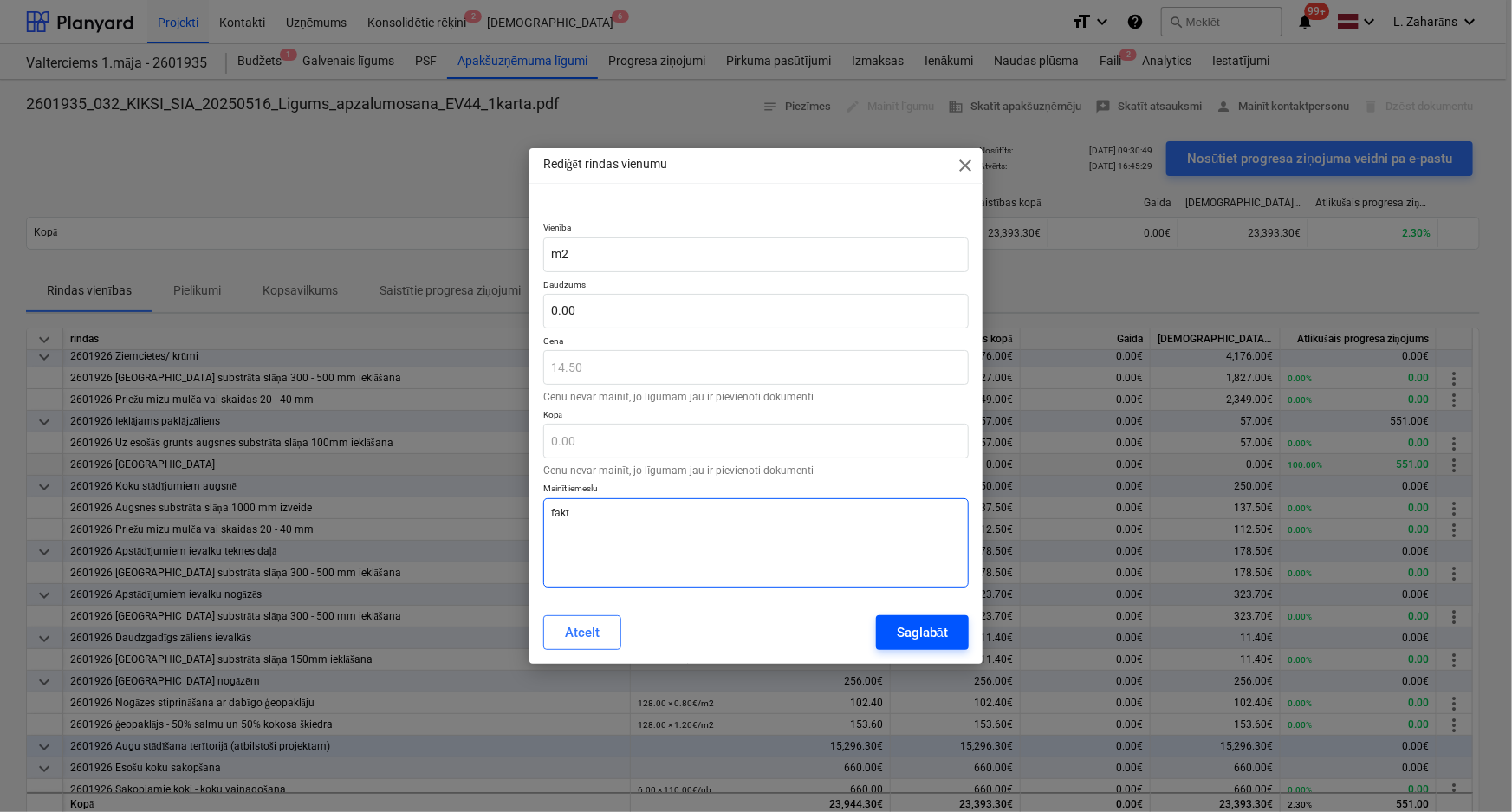
type textarea "fakt"
click at [909, 625] on div "Saglabāt" at bounding box center [922, 633] width 51 height 23
type textarea "x"
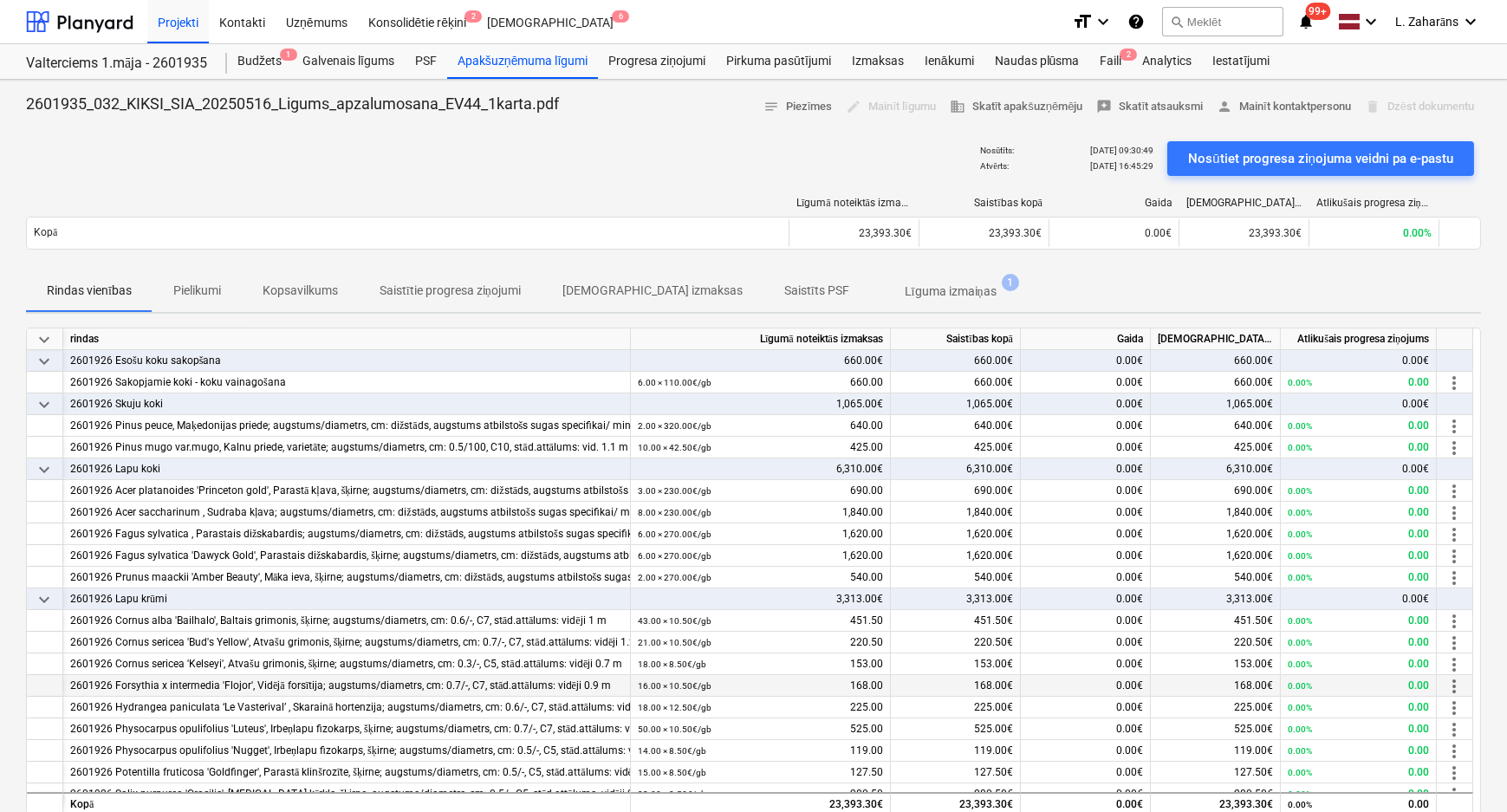
scroll to position [470, 0]
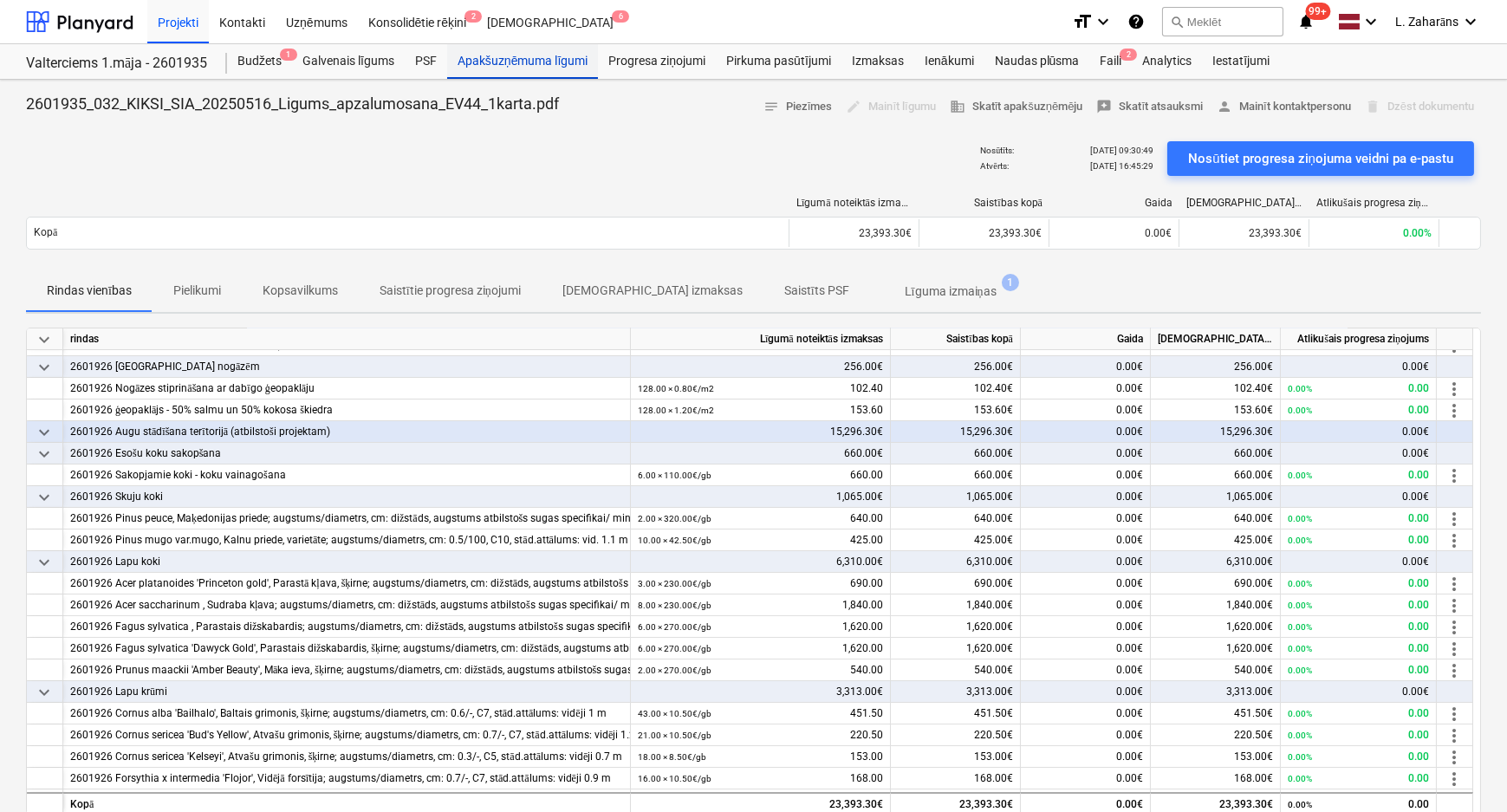
click at [483, 59] on div "Apakšuzņēmuma līgumi" at bounding box center [522, 61] width 151 height 34
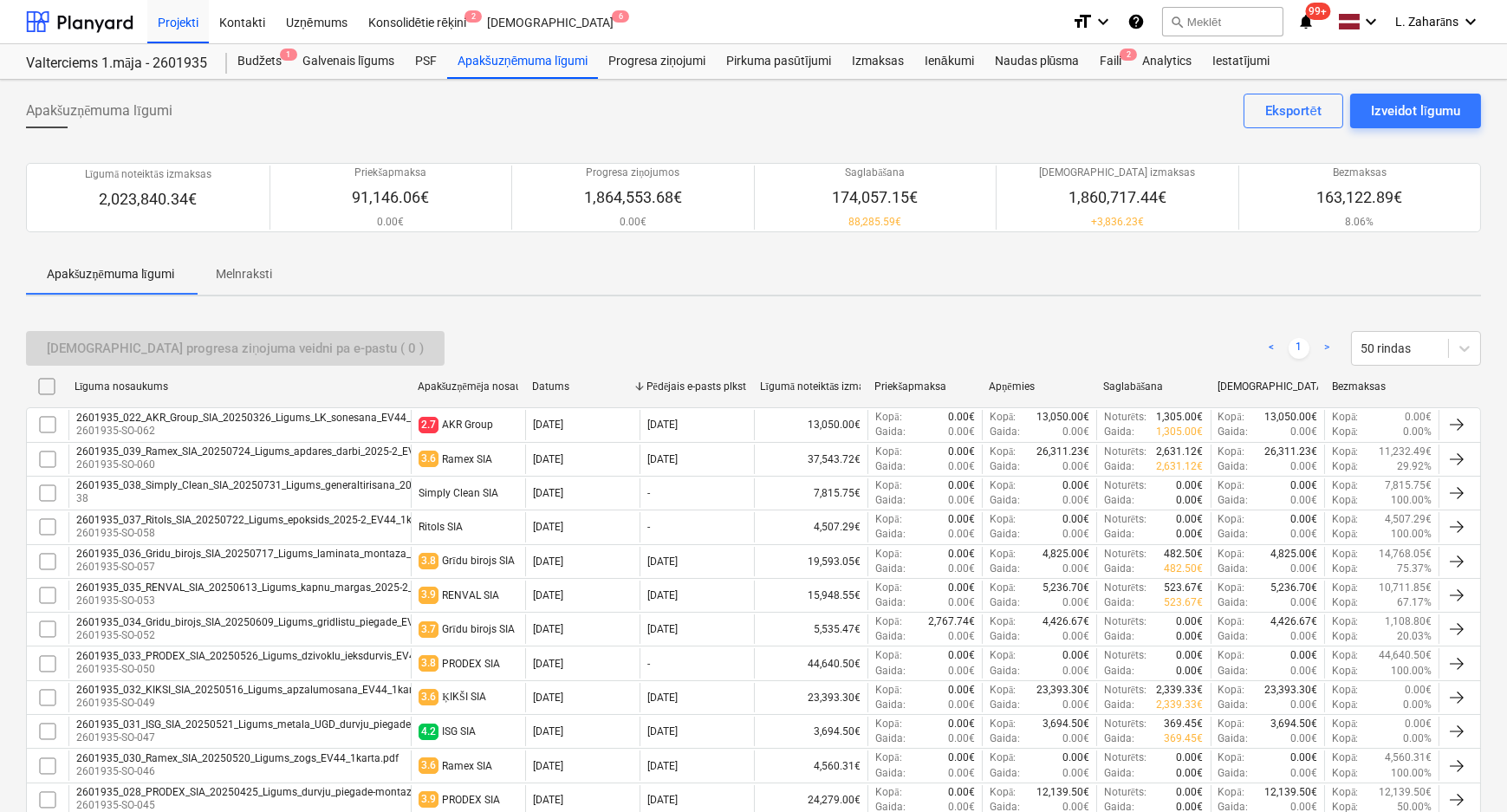
click at [155, 376] on div "Līguma nosaukums" at bounding box center [239, 387] width 343 height 28
checkbox input "false"
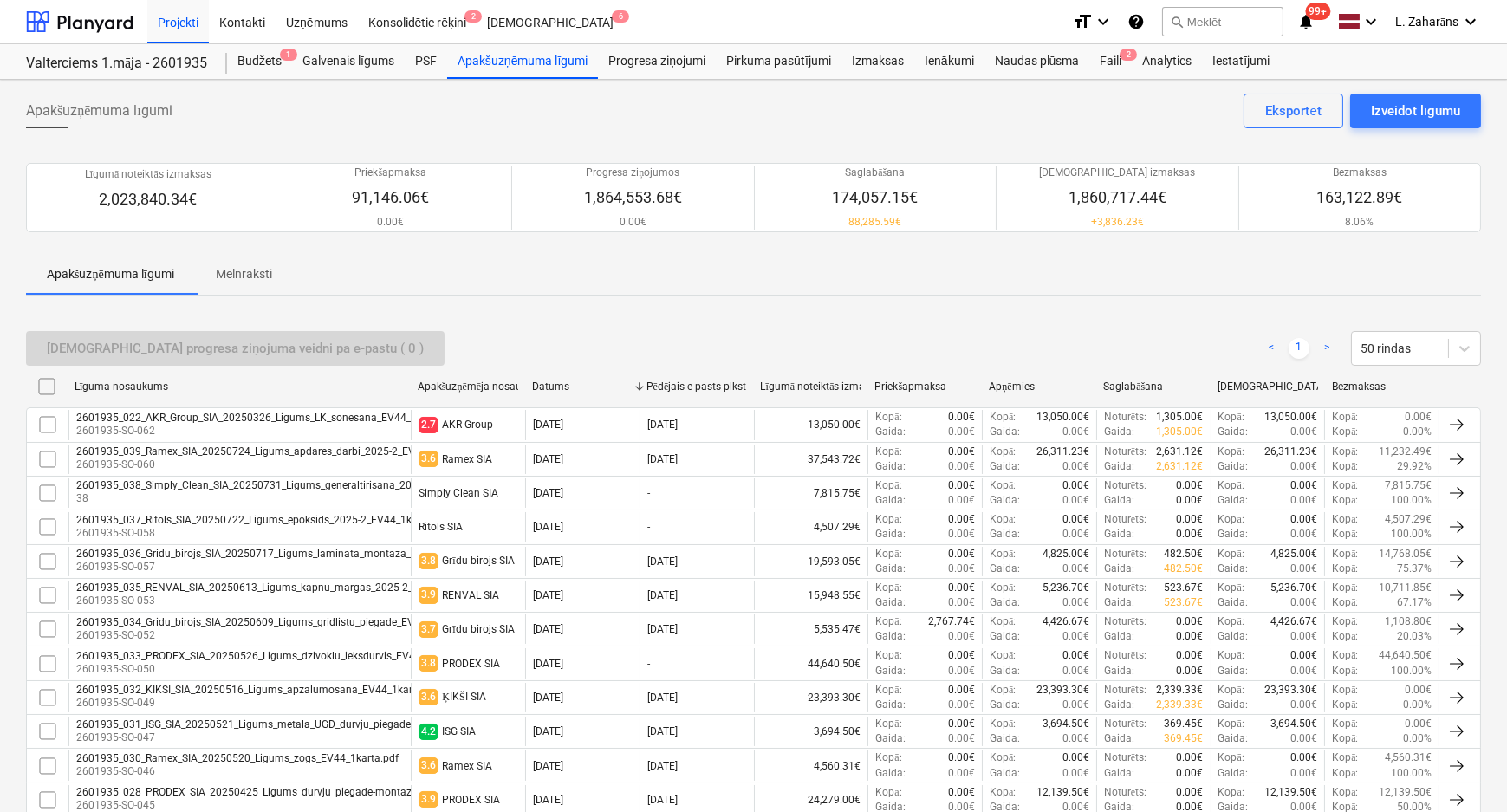
checkbox input "false"
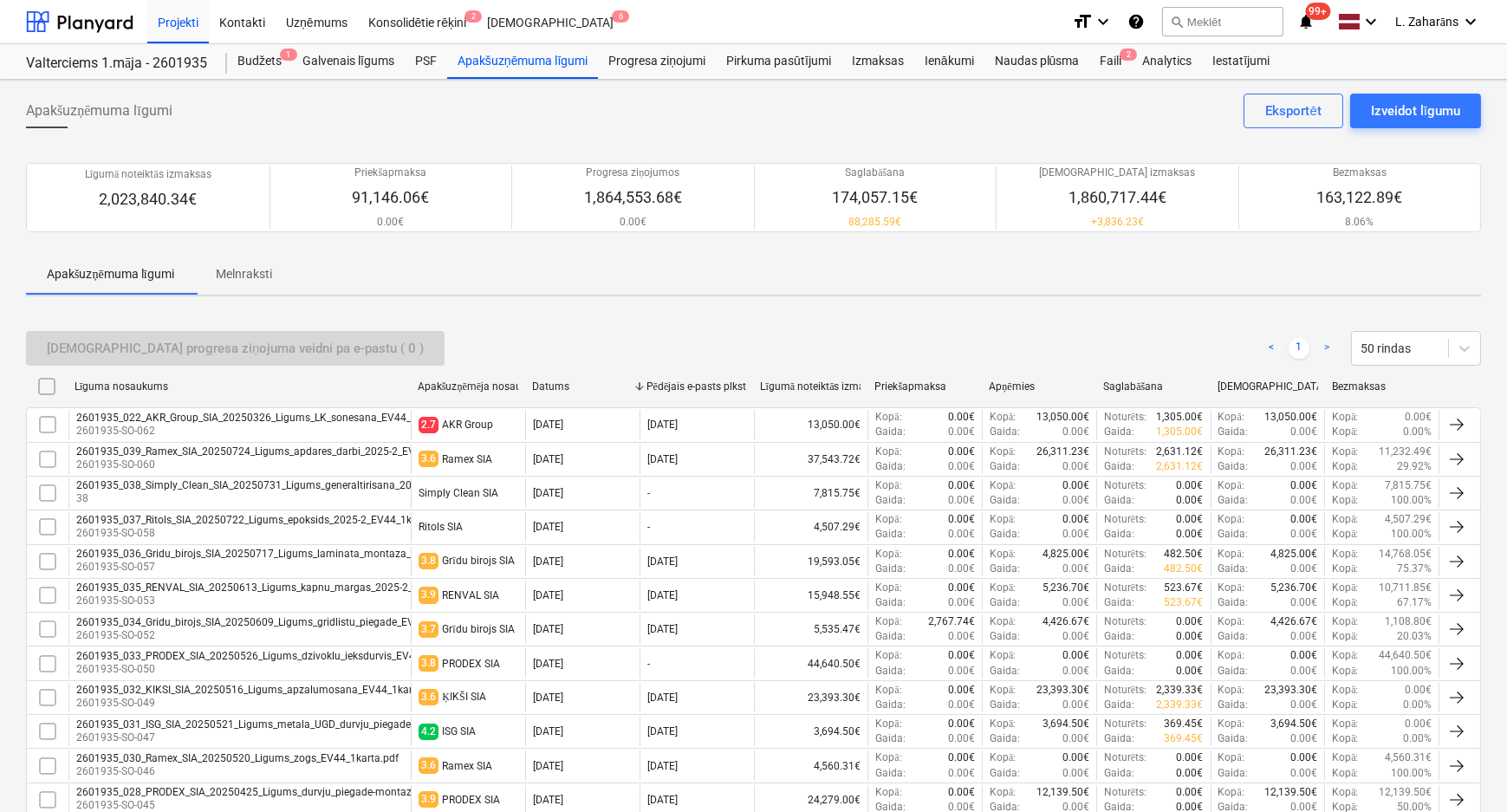
checkbox input "false"
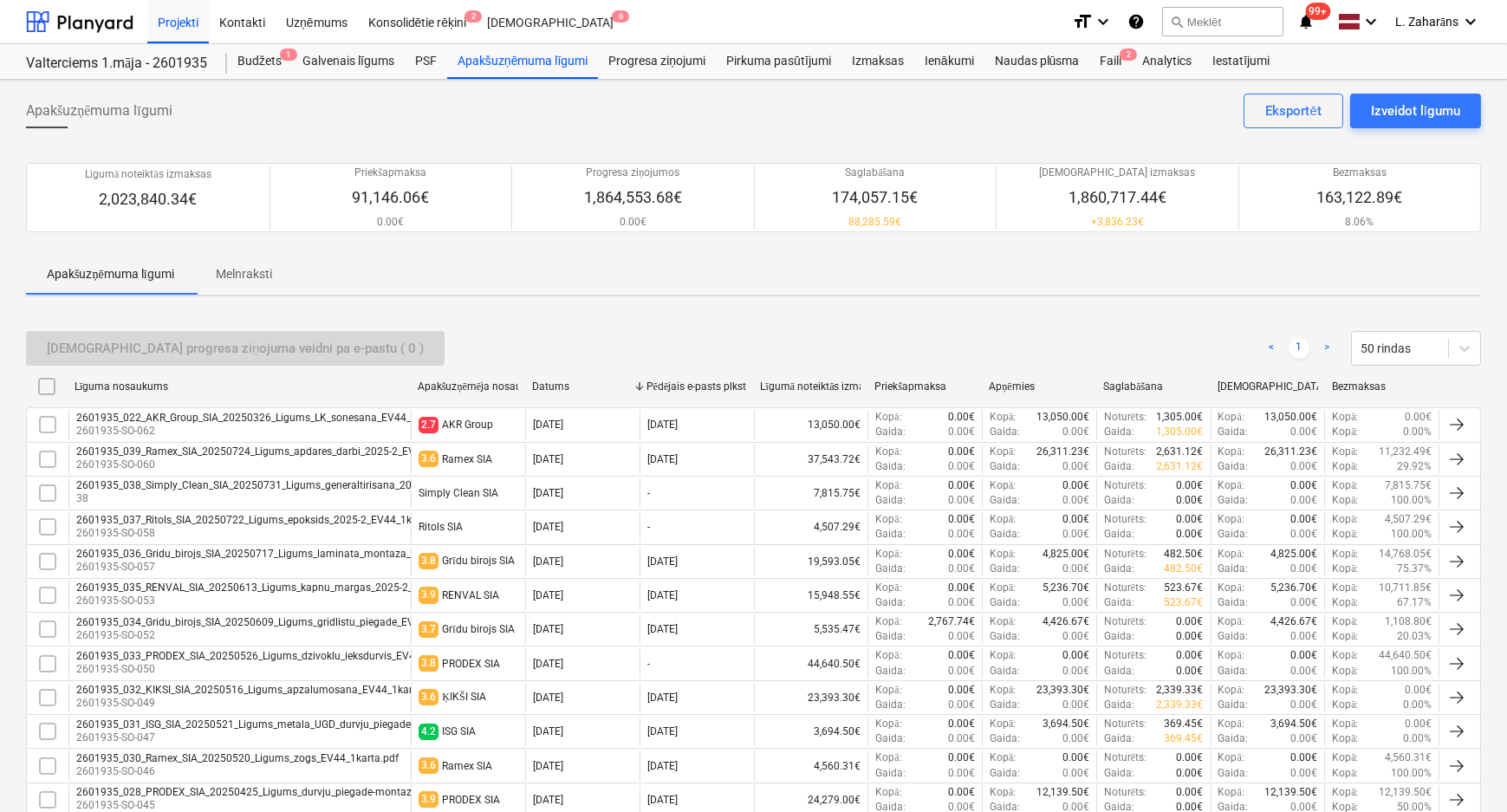
checkbox input "false"
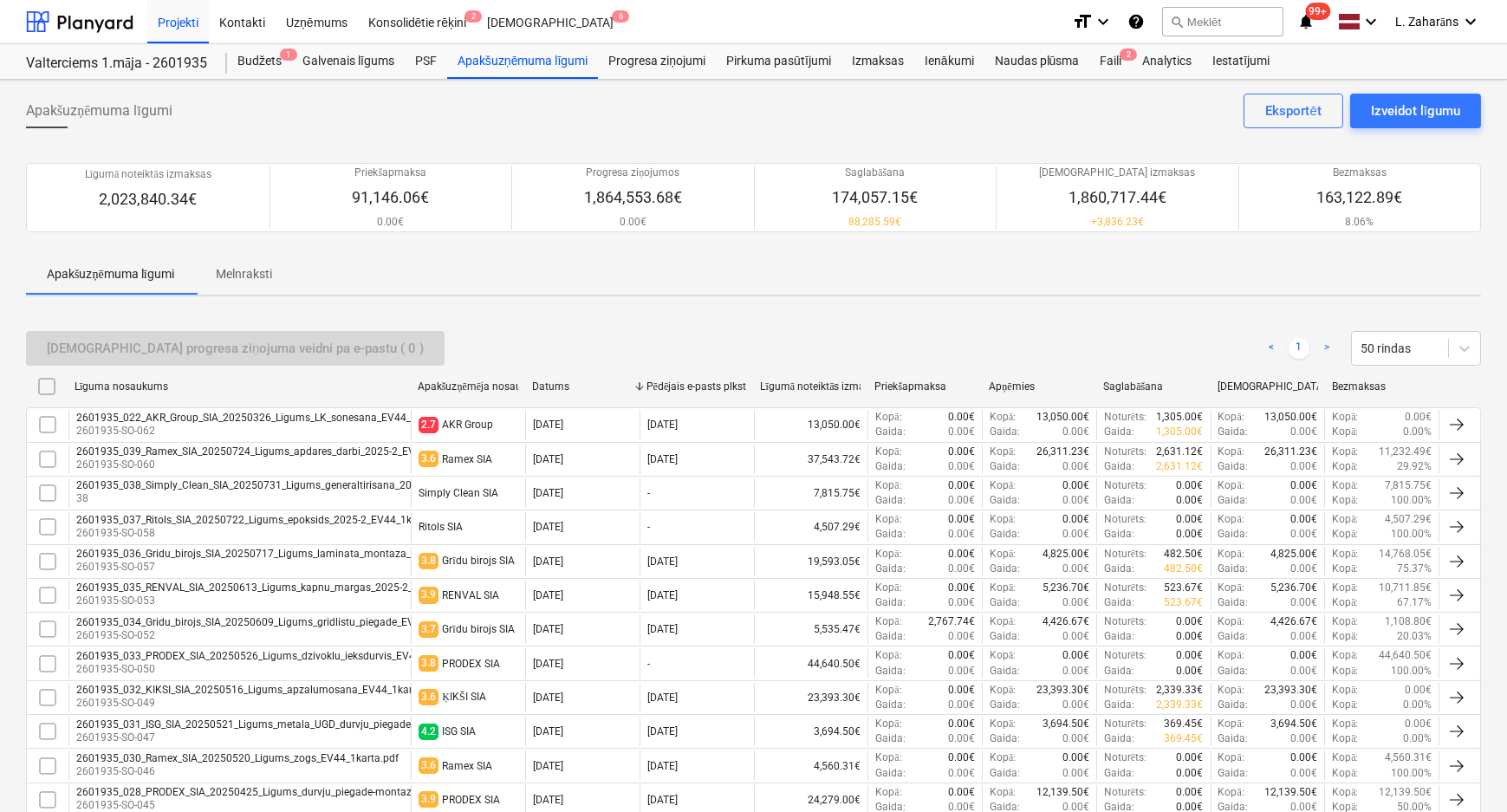
checkbox input "false"
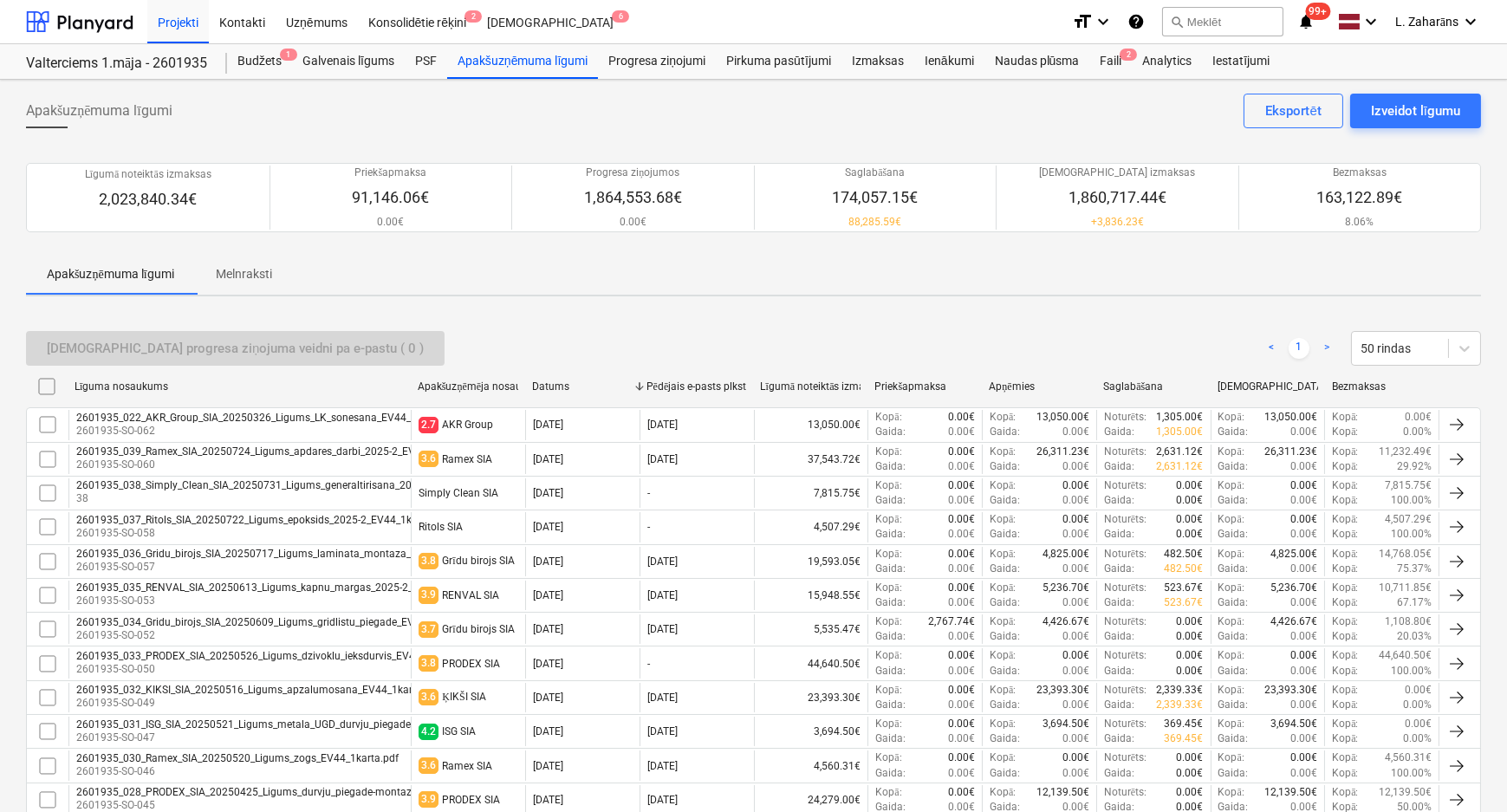
checkbox input "false"
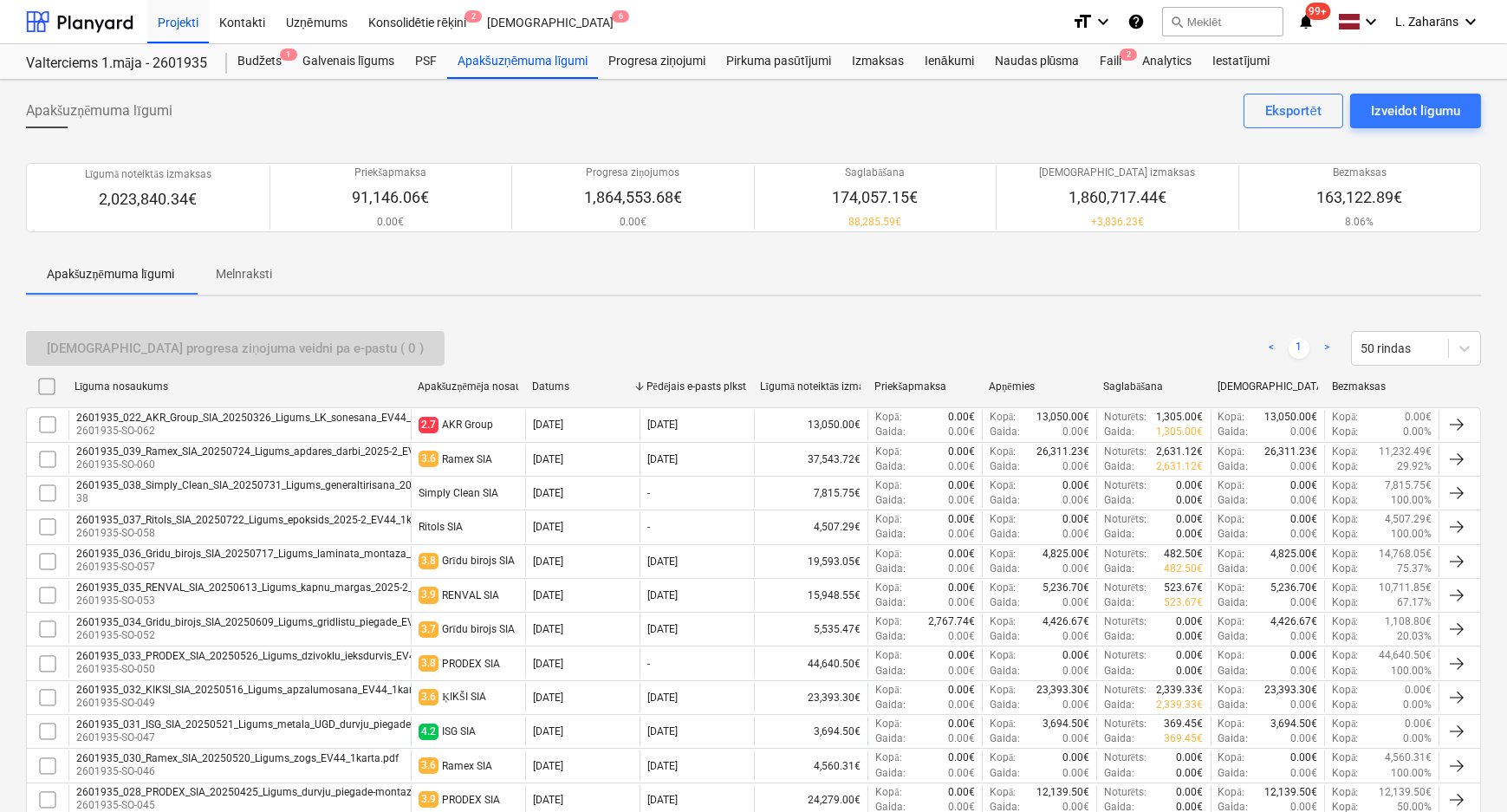
checkbox input "false"
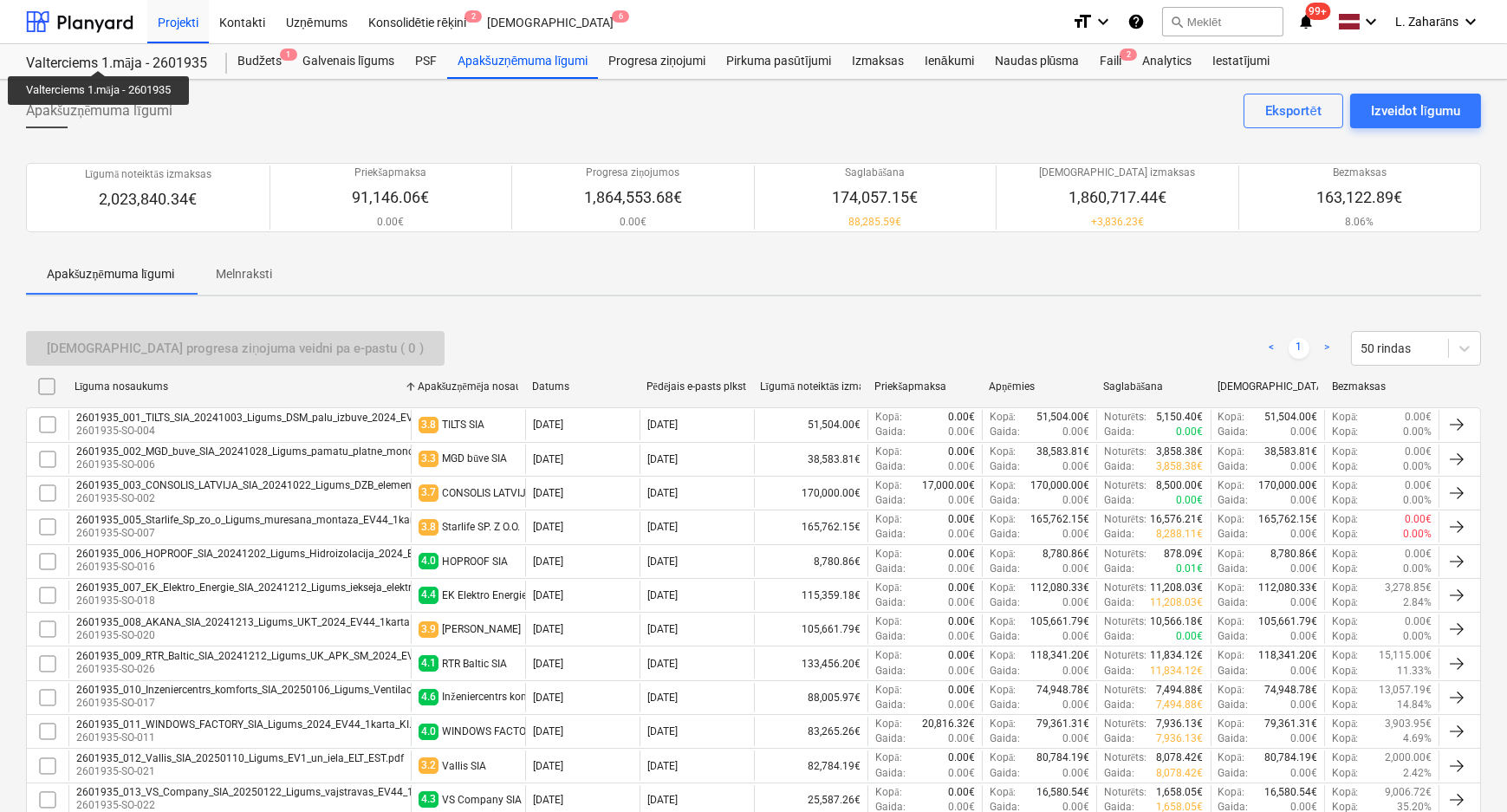
click at [101, 55] on div "Valterciems 1.māja - 2601935" at bounding box center [116, 64] width 180 height 18
click at [101, 23] on div at bounding box center [79, 22] width 107 height 43
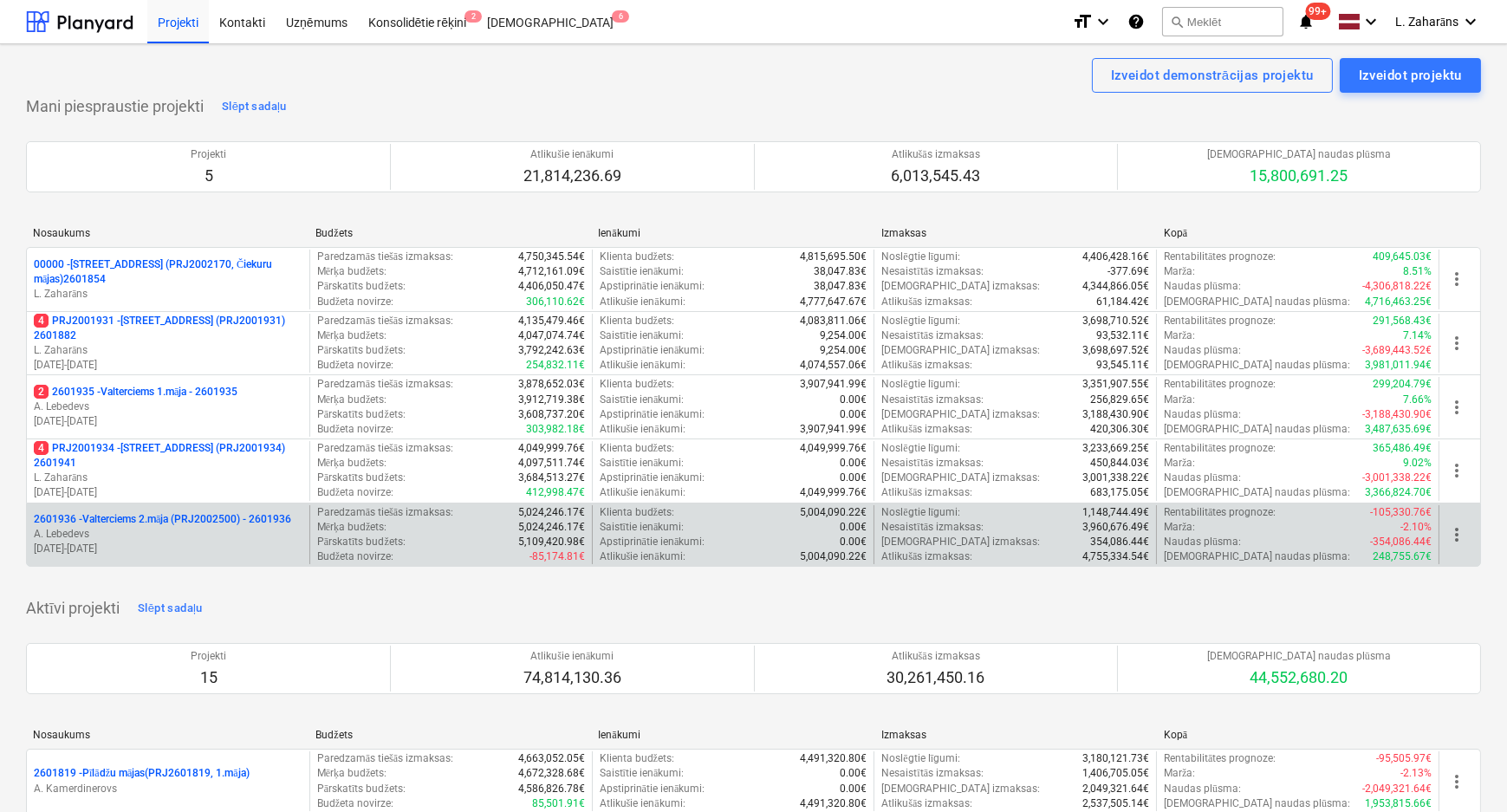
click at [107, 512] on p "2601936 - Valterciems 2.māja (PRJ2002500) - 2601936" at bounding box center [163, 519] width 258 height 14
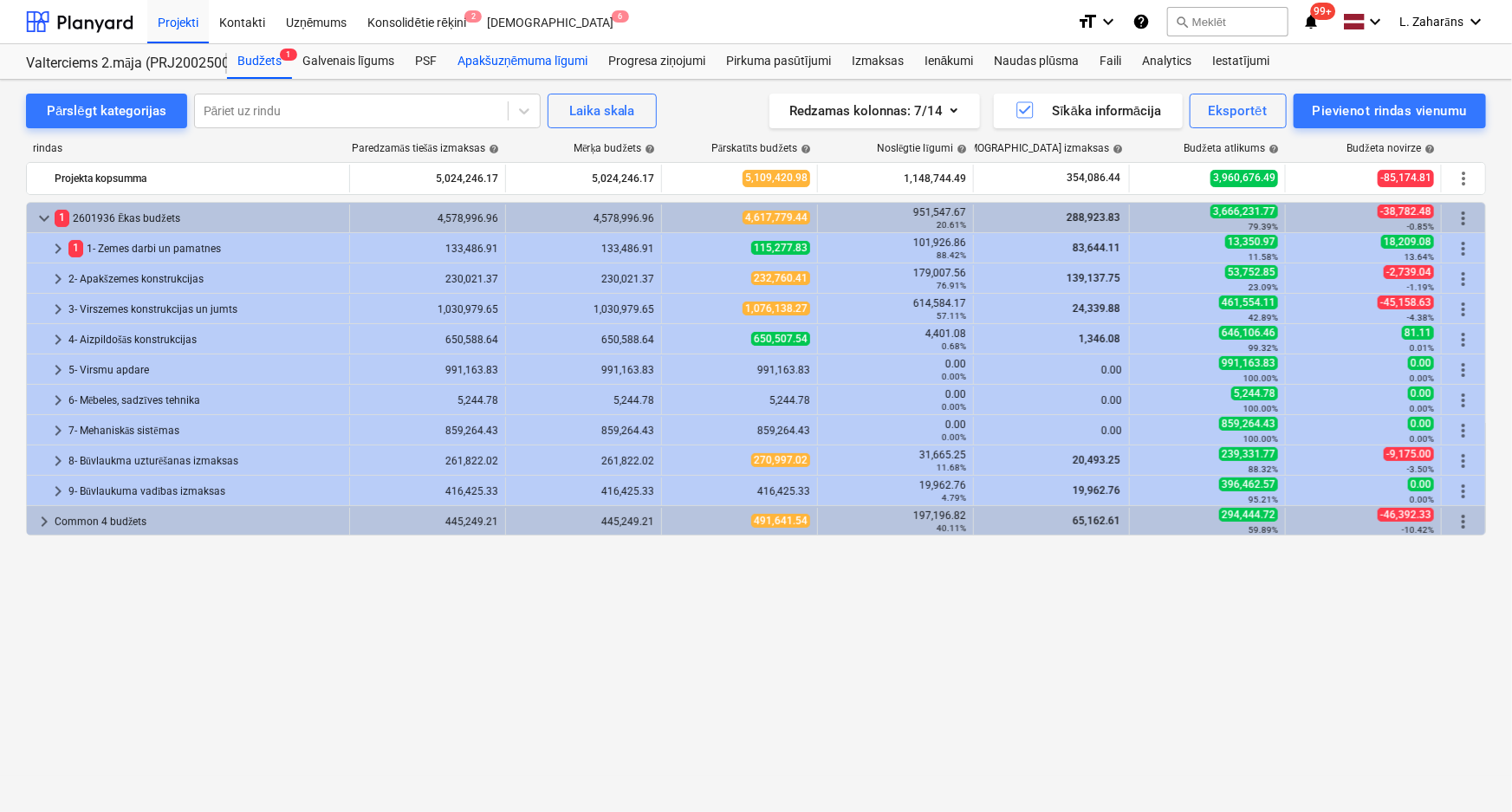
click at [487, 68] on div "Apakšuzņēmuma līgumi" at bounding box center [522, 61] width 150 height 34
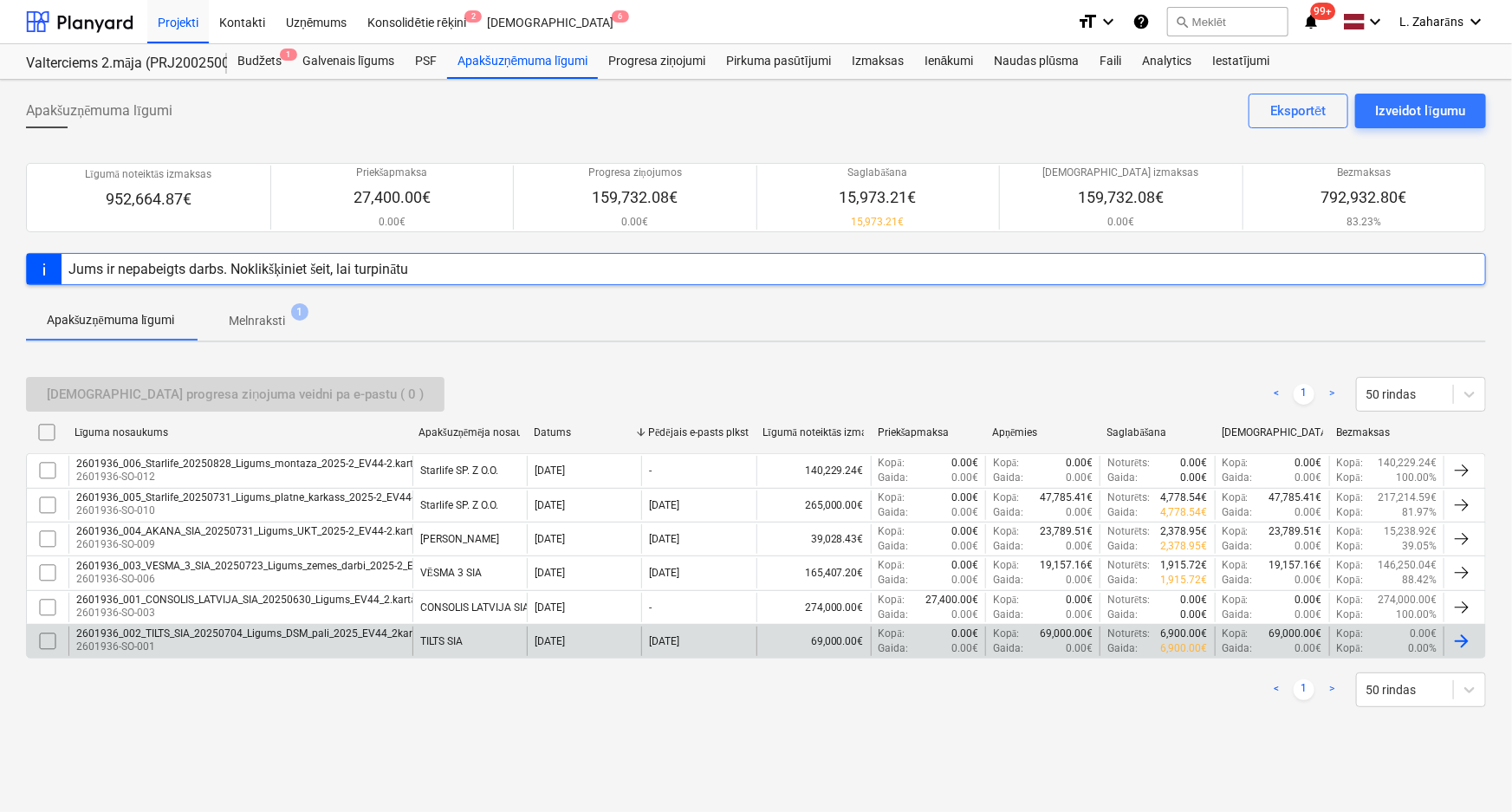
click at [332, 633] on div "2601936_002_TILTS_SIA_20250704_Ligums_DSM_pali_2025_EV44_2karta.pdf" at bounding box center [259, 633] width 364 height 12
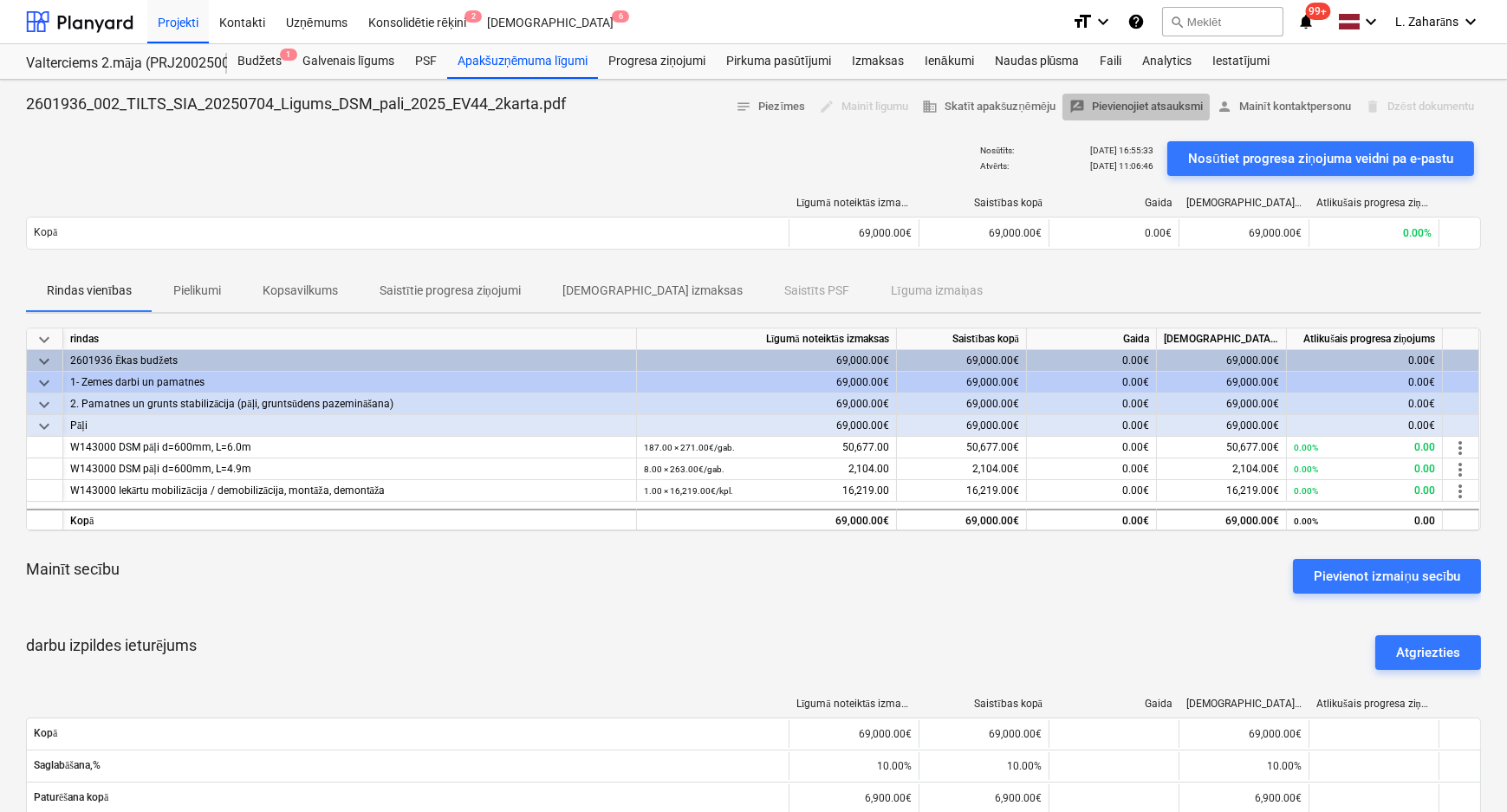
click at [1114, 106] on span "rate_review Pievienojiet atsauksmi" at bounding box center [1137, 107] width 133 height 20
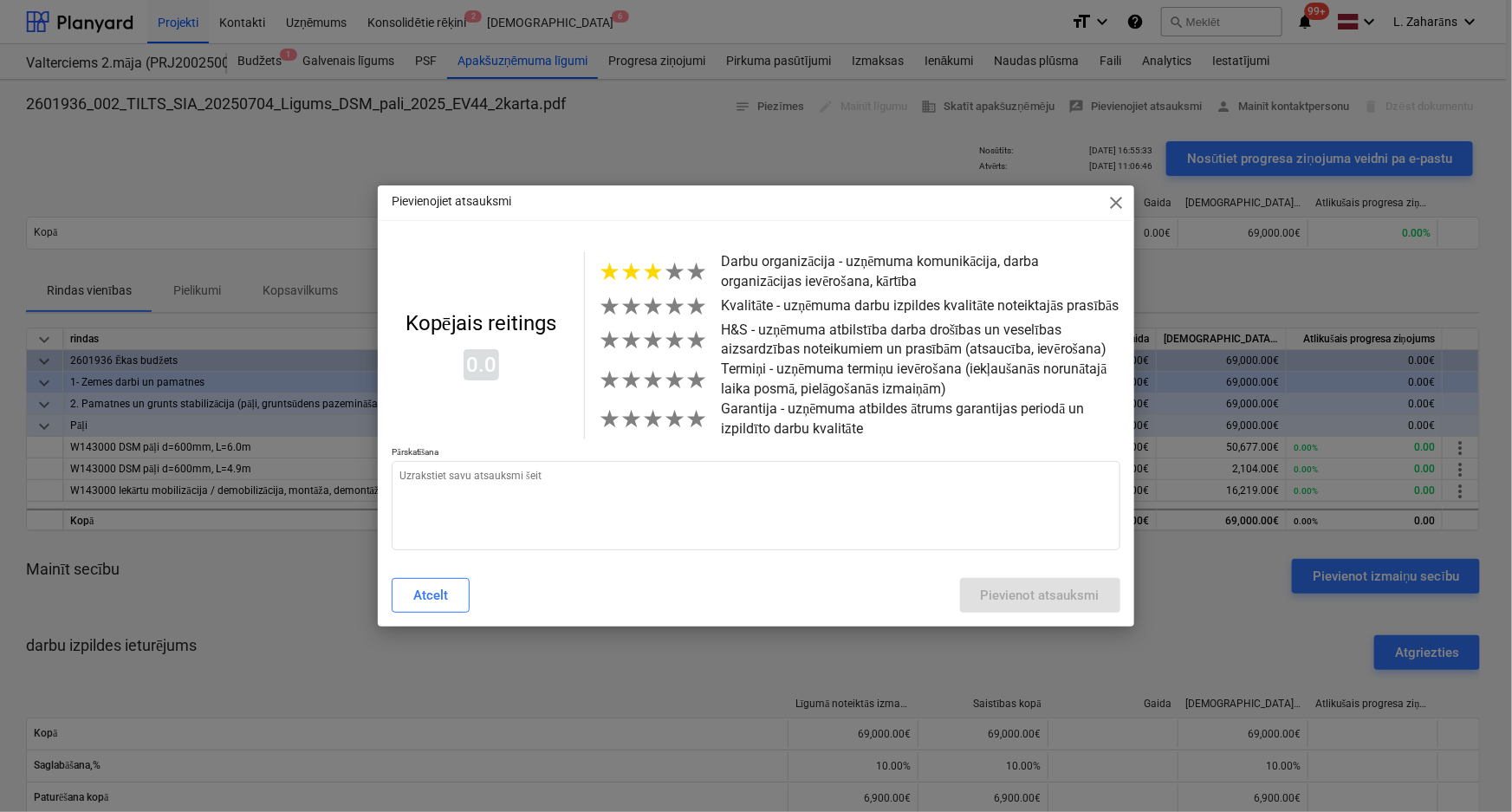
click at [654, 273] on span "★" at bounding box center [653, 272] width 22 height 29
click at [652, 309] on span "★" at bounding box center [653, 306] width 22 height 29
click at [664, 350] on span "★" at bounding box center [675, 341] width 22 height 29
click at [675, 385] on span "★" at bounding box center [675, 380] width 22 height 29
click at [674, 426] on span "★" at bounding box center [675, 419] width 22 height 29
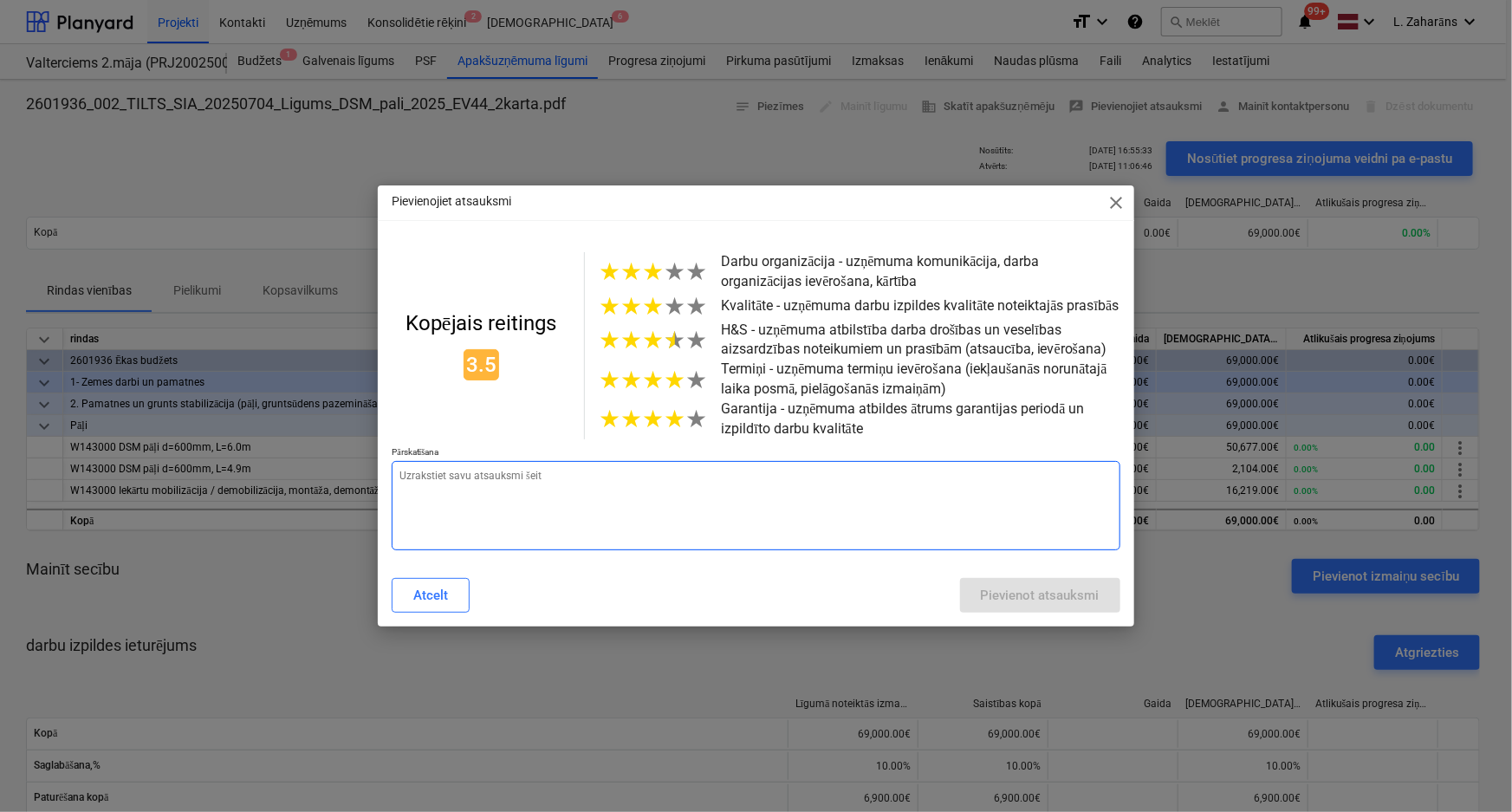
click at [606, 481] on textarea at bounding box center [756, 506] width 729 height 89
type textarea "x"
type textarea "D"
type textarea "x"
type textarea "Da"
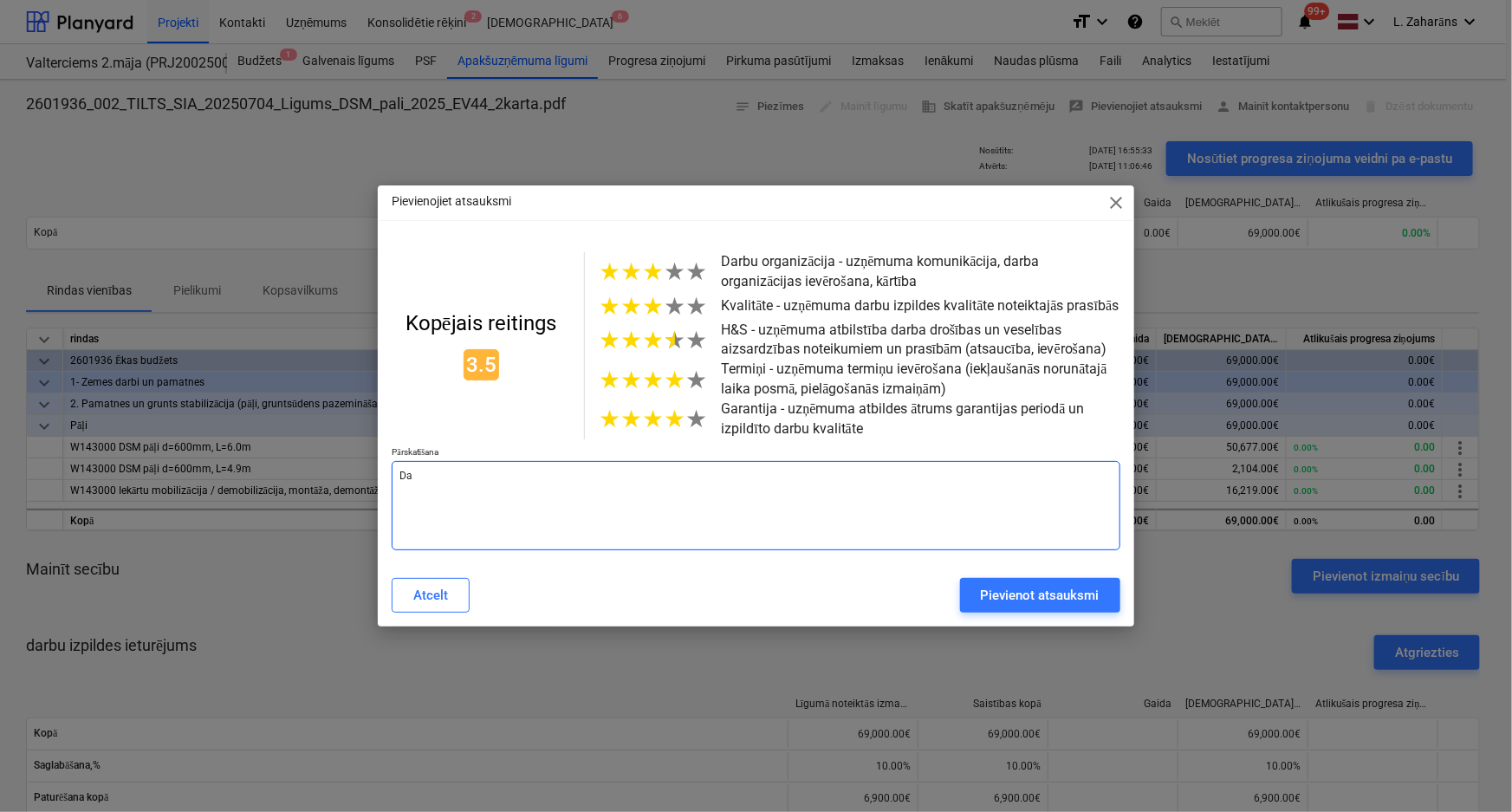
type textarea "x"
type textarea "Dar"
type textarea "x"
type textarea "Darb"
type textarea "x"
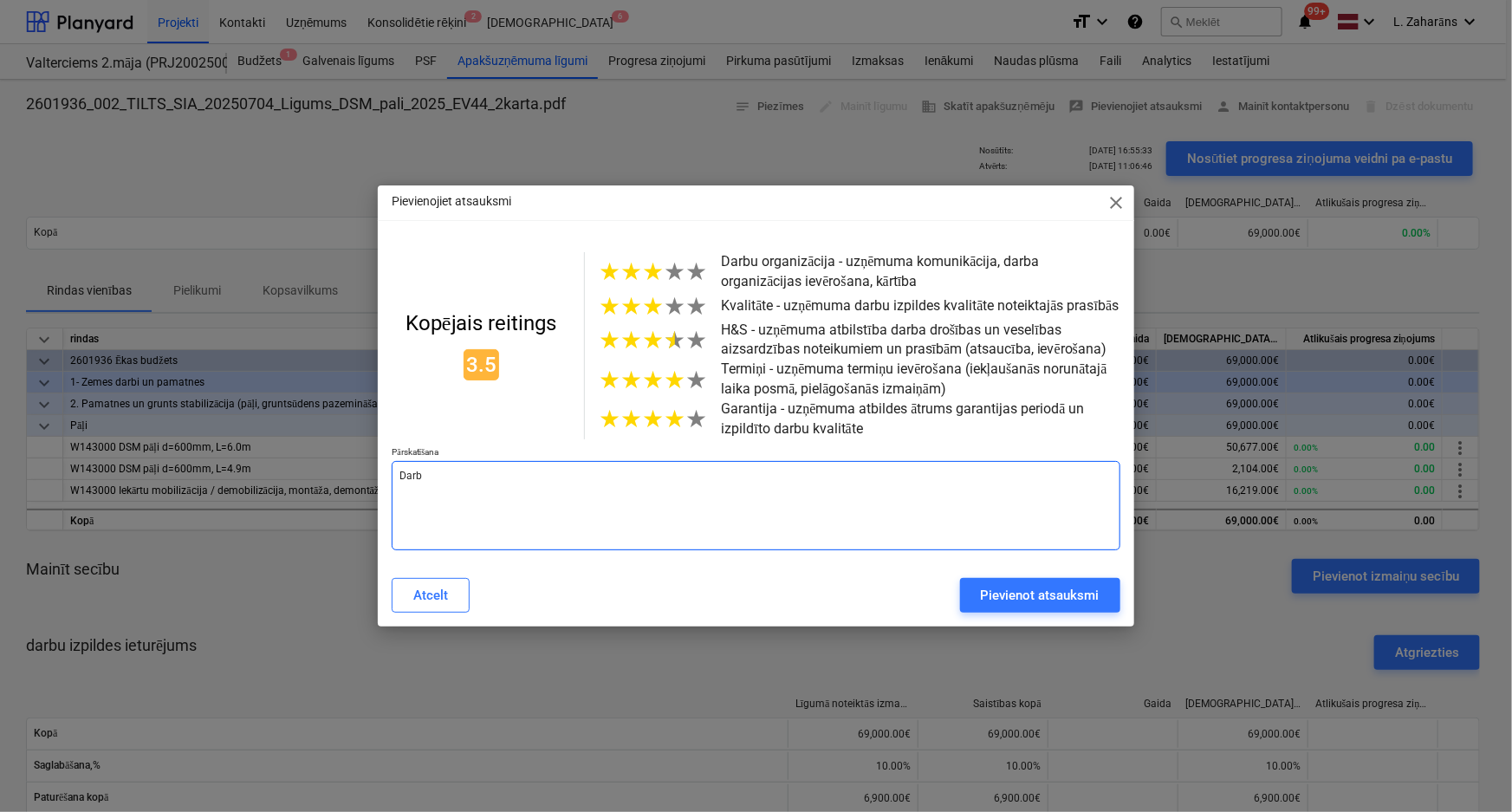
type textarea "Darbu"
type textarea "x"
type textarea "Darbus"
type textarea "x"
type textarea "Darbus"
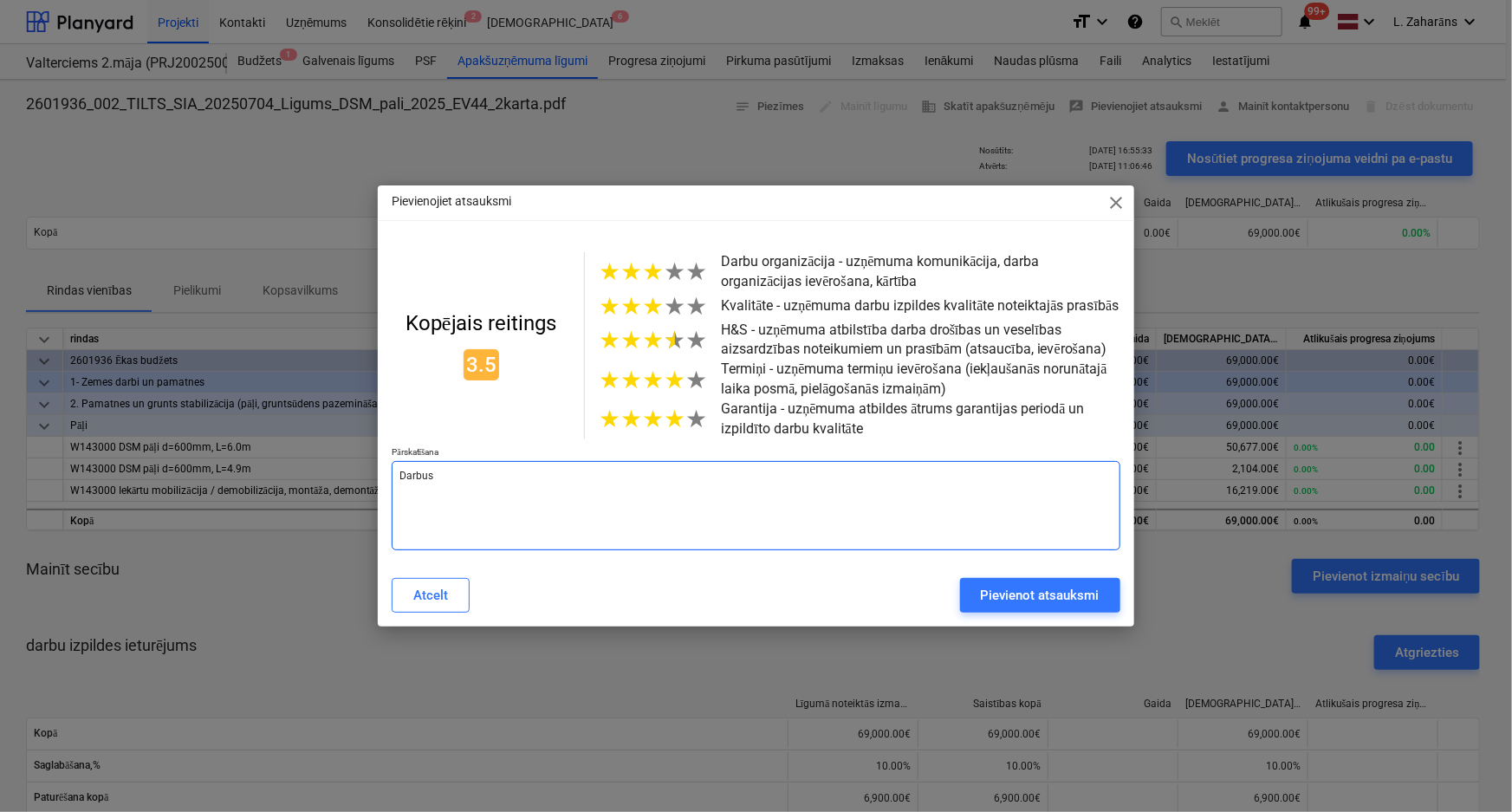
type textarea "x"
type textarea "Darbus i"
type textarea "x"
type textarea "Darbus iz"
type textarea "x"
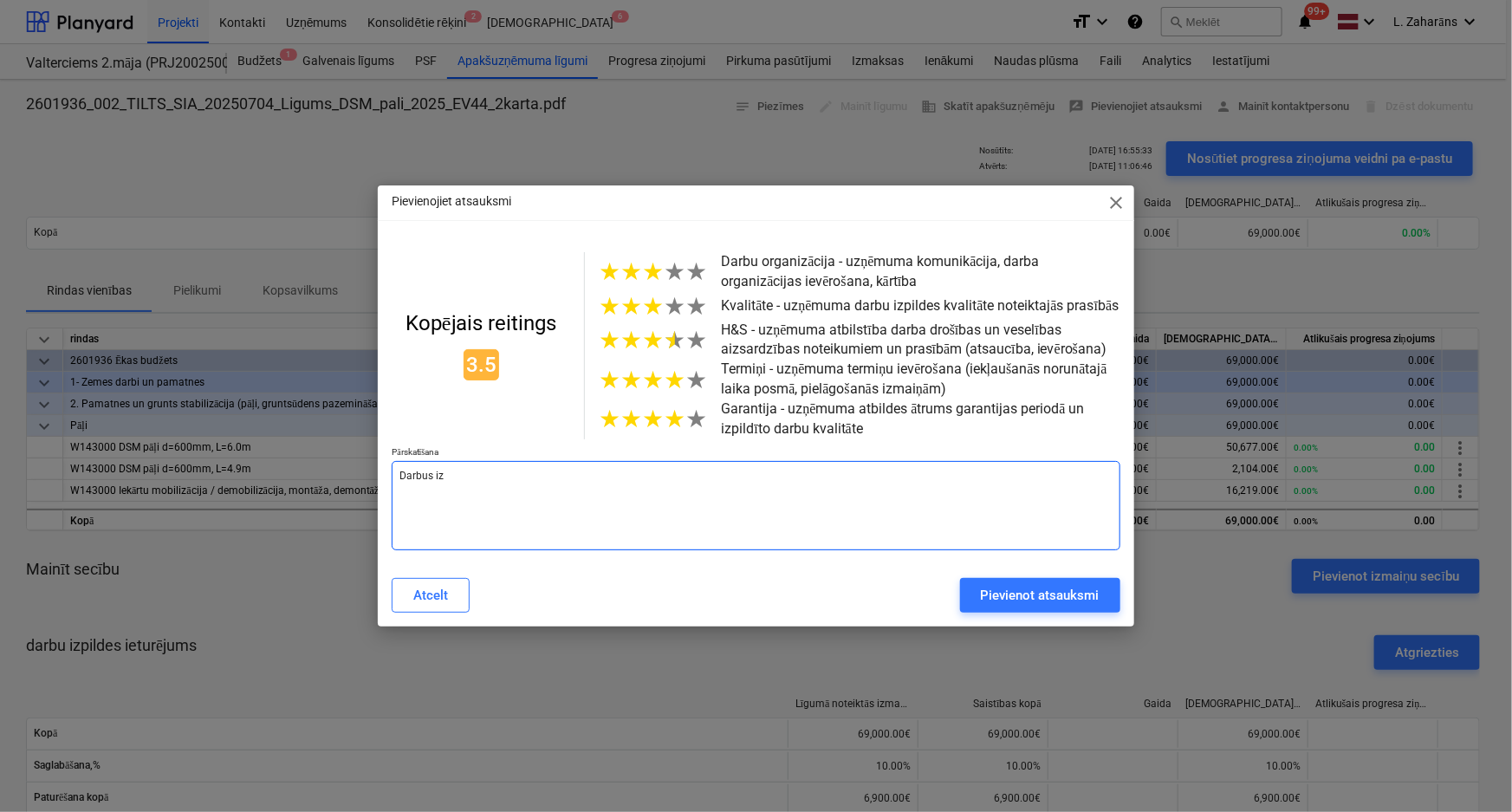
type textarea "Darbus izp"
type textarea "x"
type textarea "Darbus izpi"
type textarea "x"
type textarea "Darbus izpil"
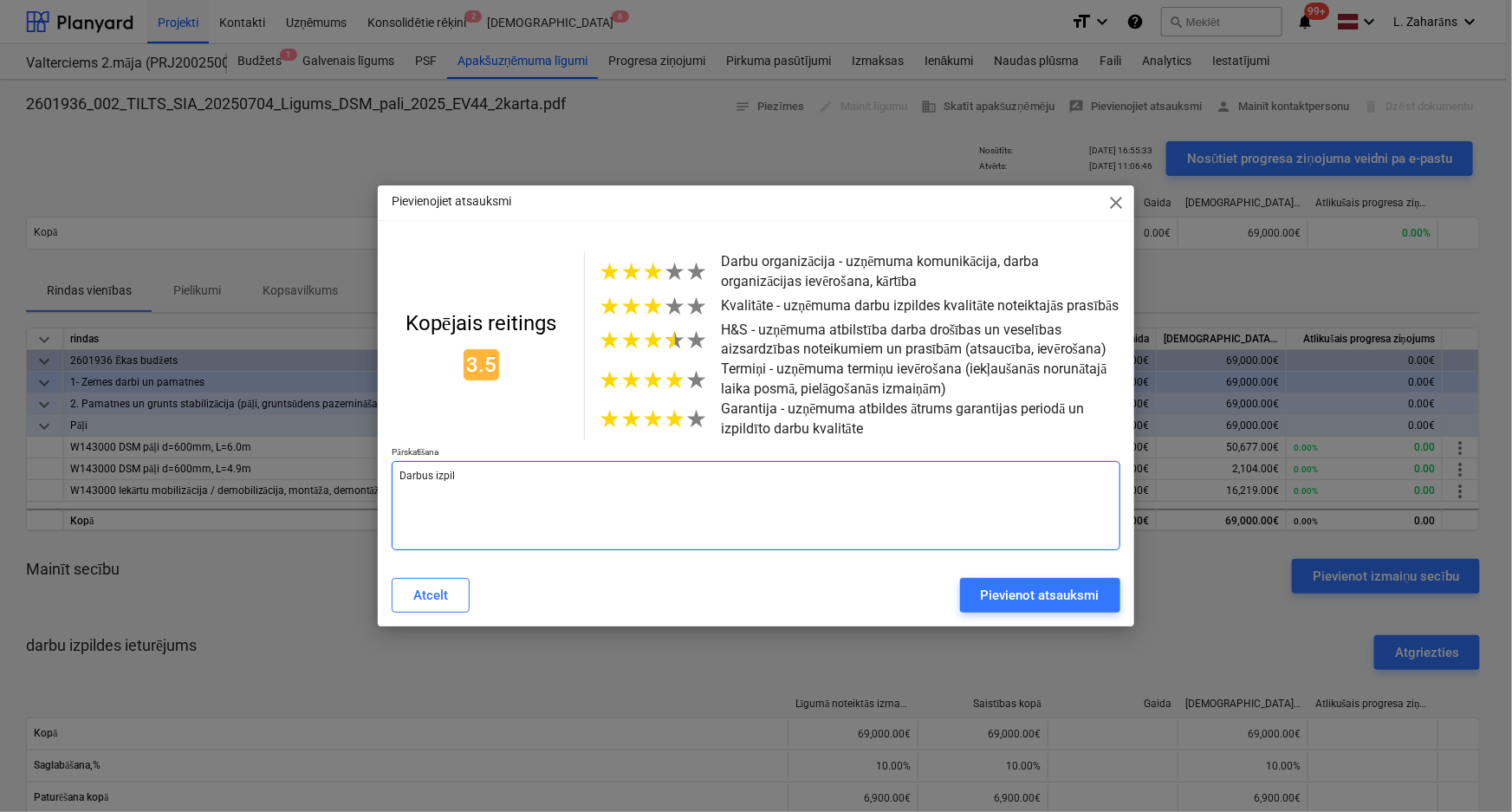
type textarea "x"
type textarea "Darbus izpild"
type textarea "x"
type textarea "Darbus izpildī"
type textarea "x"
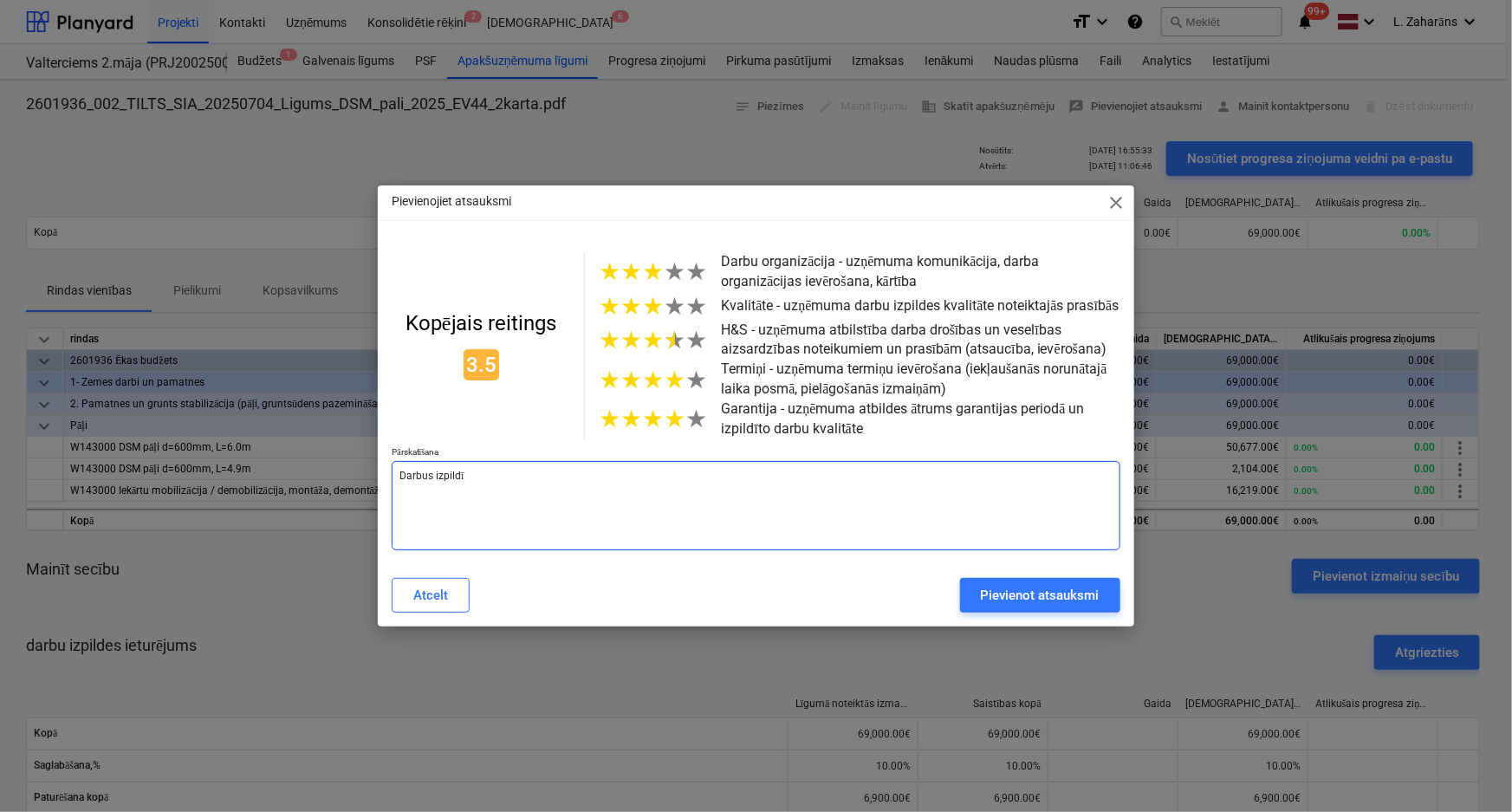
type textarea "Darbus izpildīh"
type textarea "x"
type textarea "Darbus izpildīha"
type textarea "x"
type textarea "Darbus izpildīh"
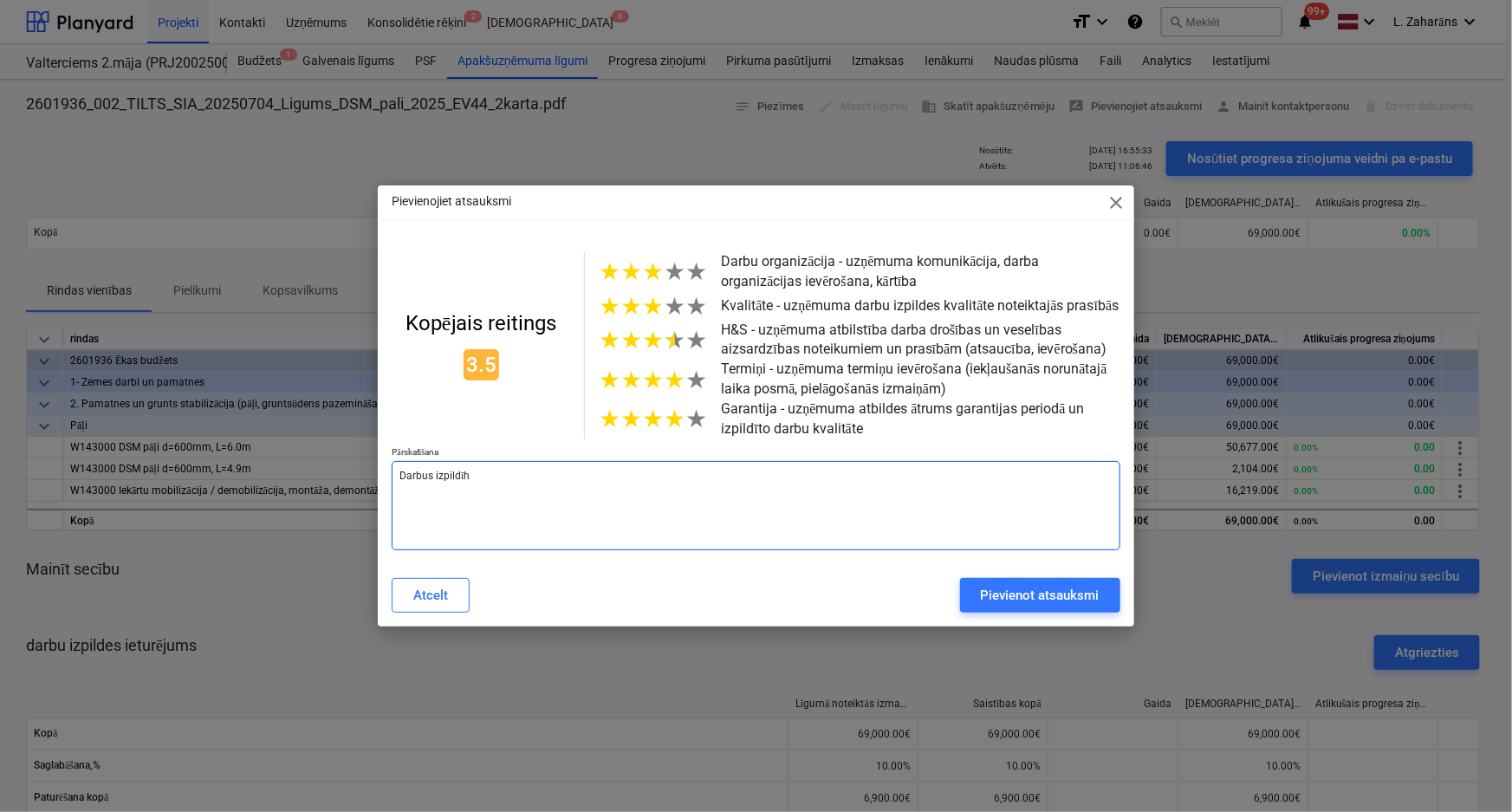
type textarea "x"
type textarea "Darbus izpildī"
type textarea "x"
type textarea "Darbus izpildīj"
type textarea "x"
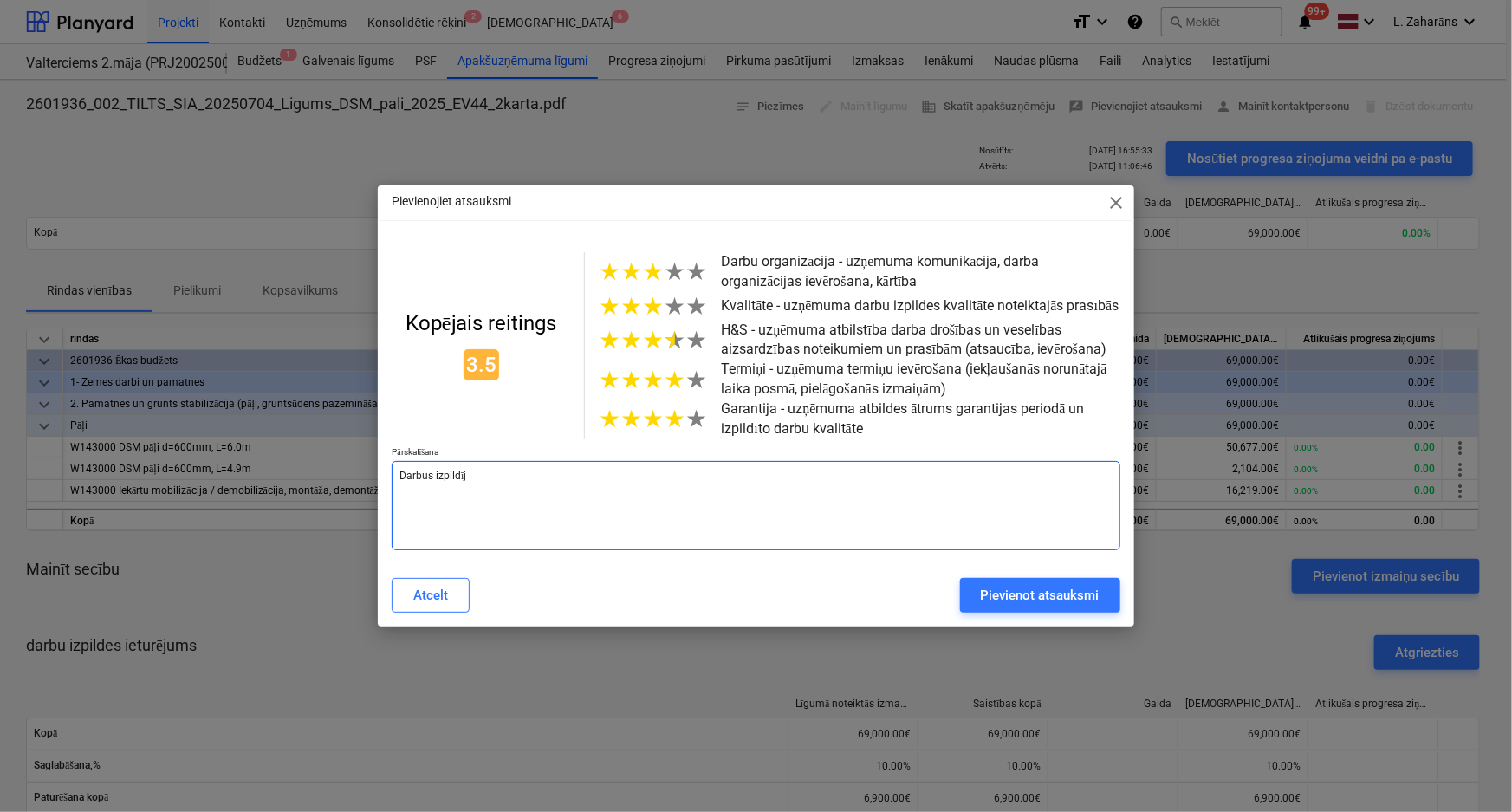
type textarea "Darbus izpildīja"
type textarea "x"
type textarea "Darbus izpildīja"
type textarea "x"
type textarea "Darbus izpildīja ļ"
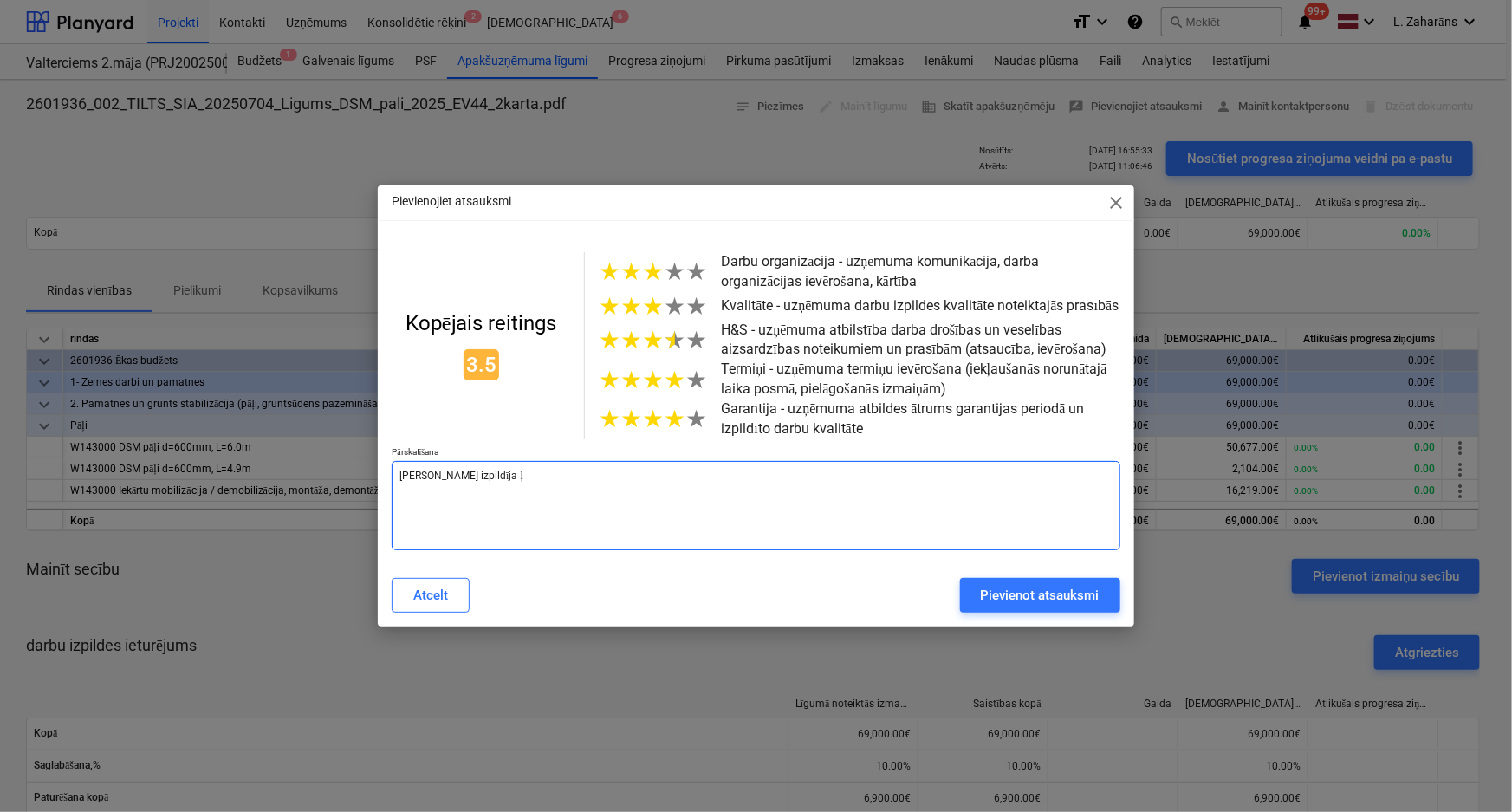
type textarea "x"
type textarea "Darbus izpildīja ļo"
type textarea "x"
type textarea "Darbus izpildīja ļot"
type textarea "x"
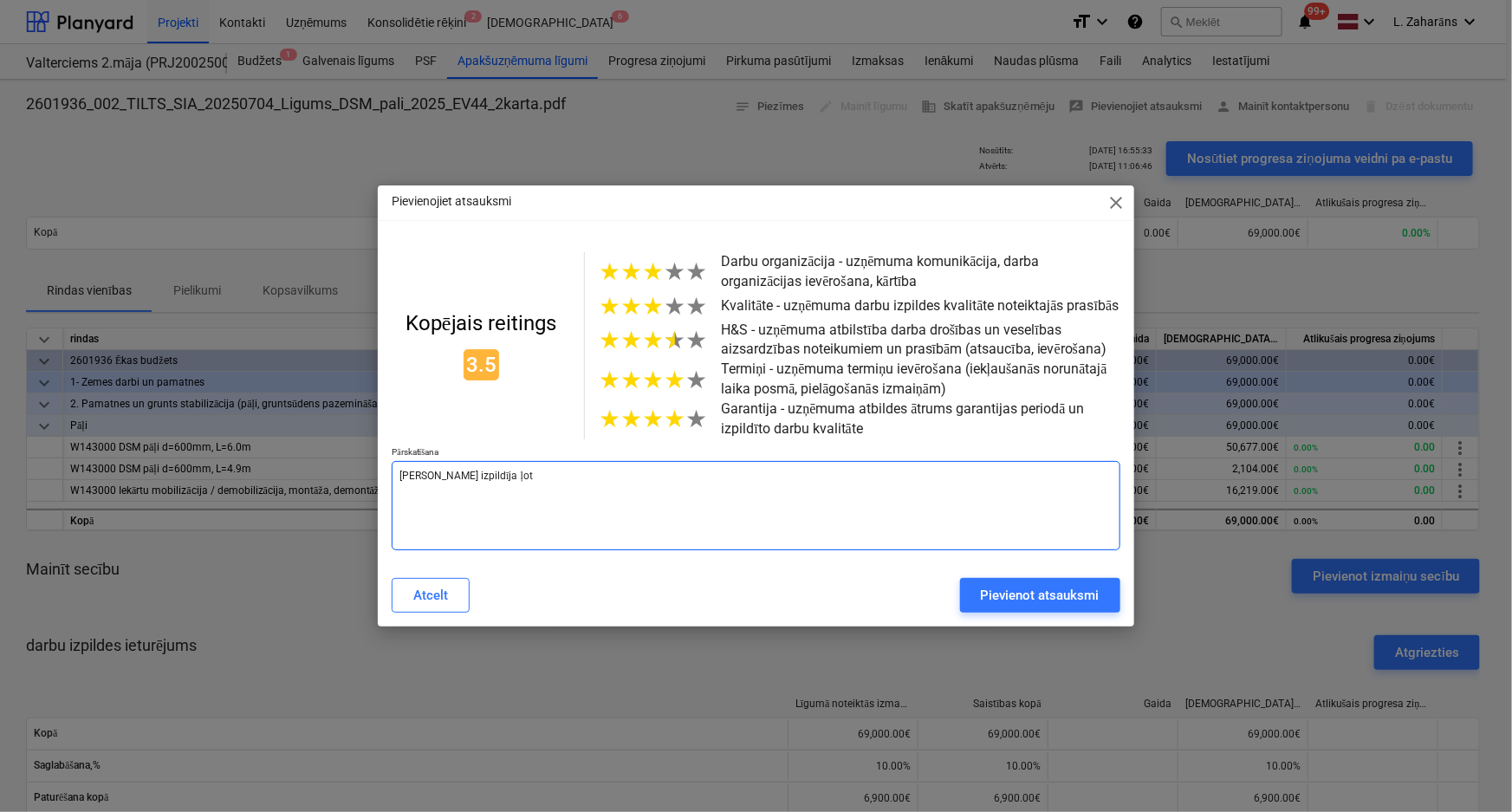
type textarea "Darbus izpildīja ļoti"
type textarea "x"
type textarea "Darbus izpildīja ļoti ā"
type textarea "x"
type textarea "Darbus izpildīja ļoti āt"
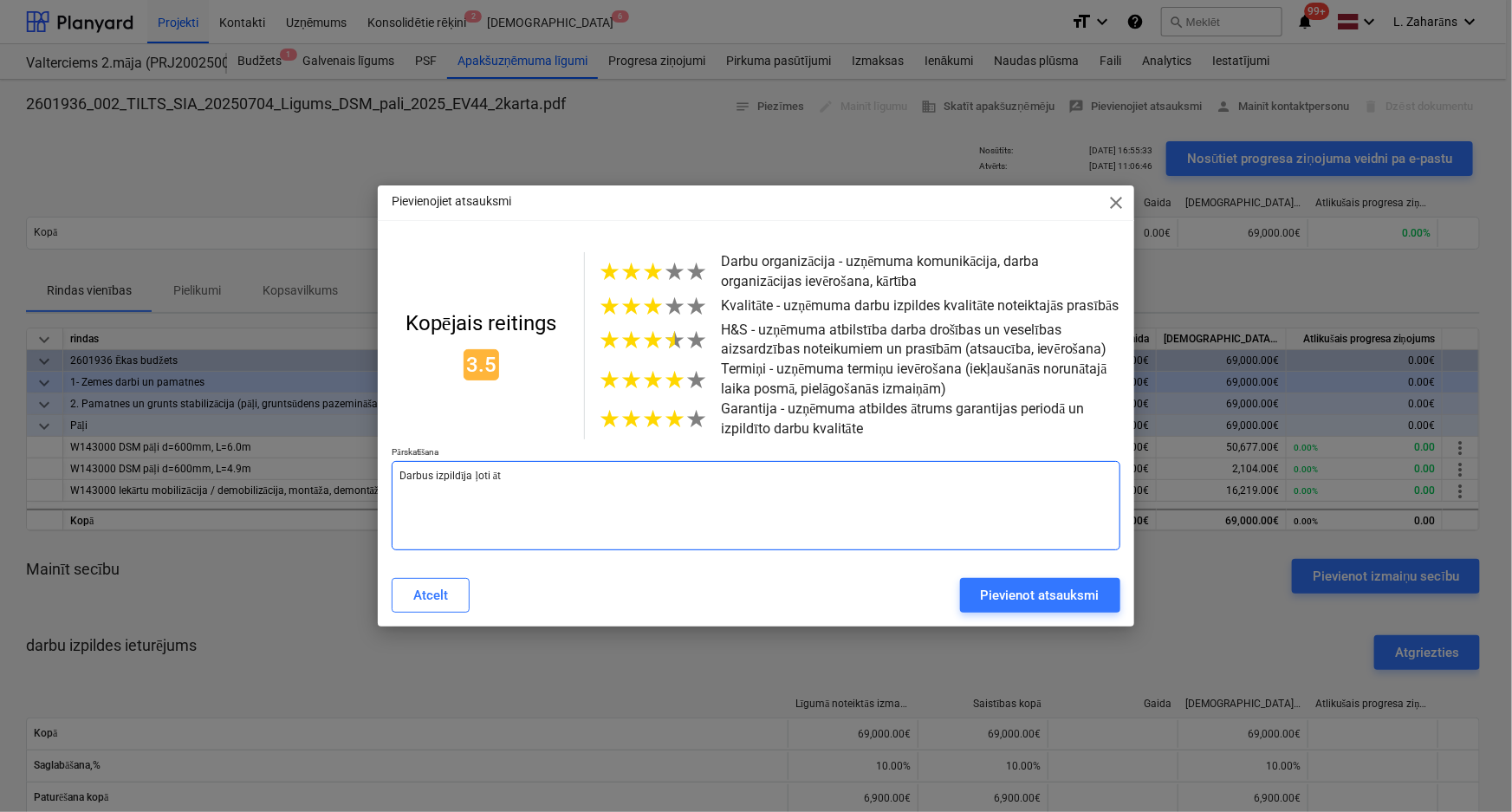
type textarea "x"
type textarea "Darbus izpildīja ļoti ātr"
type textarea "x"
type textarea "Darbus izpildīja ļoti ātri"
type textarea "x"
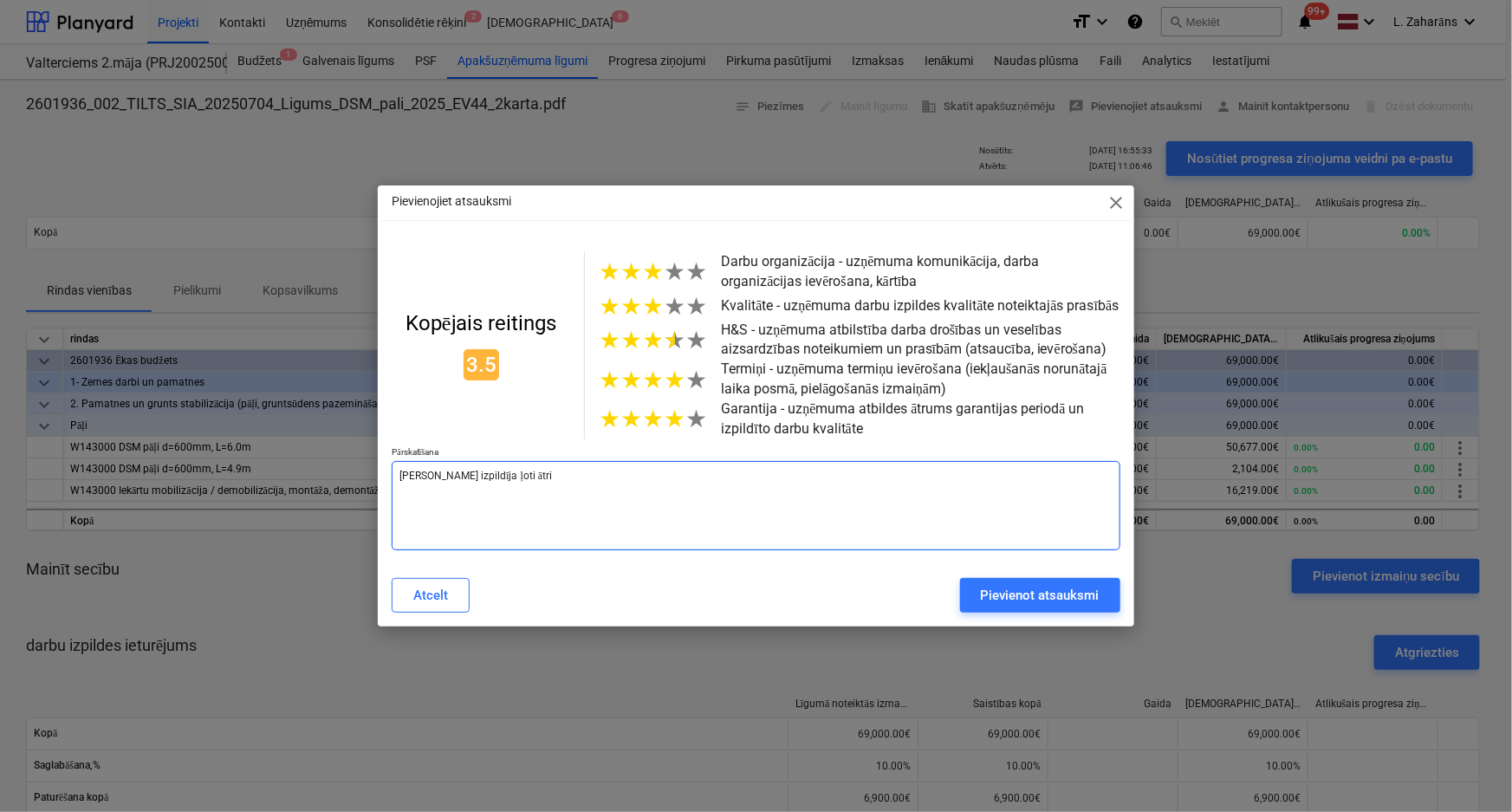
type textarea "Darbus izpildīja ļoti ātri,"
type textarea "x"
type textarea "Darbus izpildīja ļoti ātri,"
type textarea "x"
type textarea "Darbus izpildīja ļoti ātri, b"
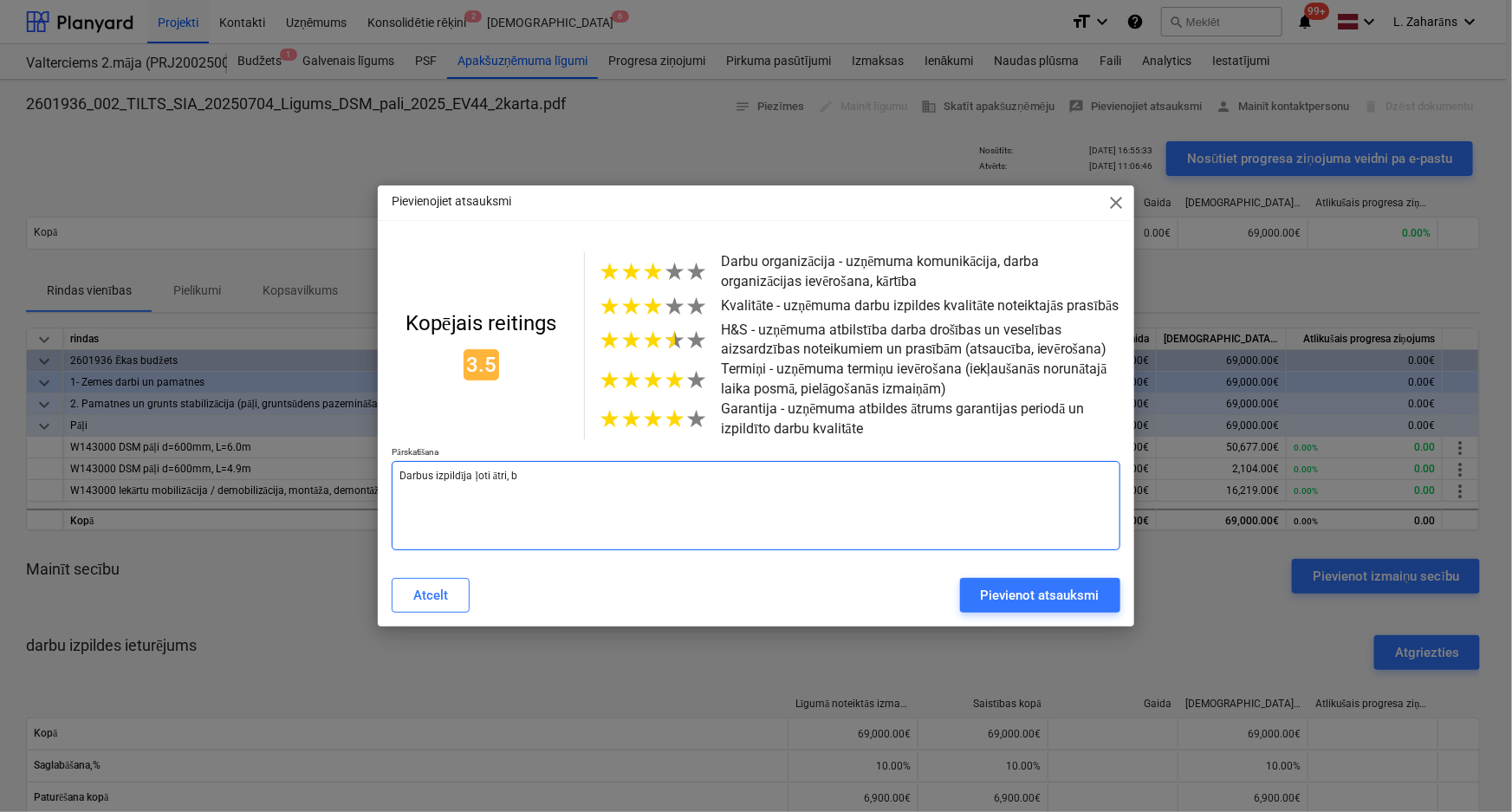
type textarea "x"
type textarea "Darbus izpildīja ļoti ātri, be"
type textarea "x"
type textarea "Darbus izpildīja ļoti ātri, bet"
type textarea "x"
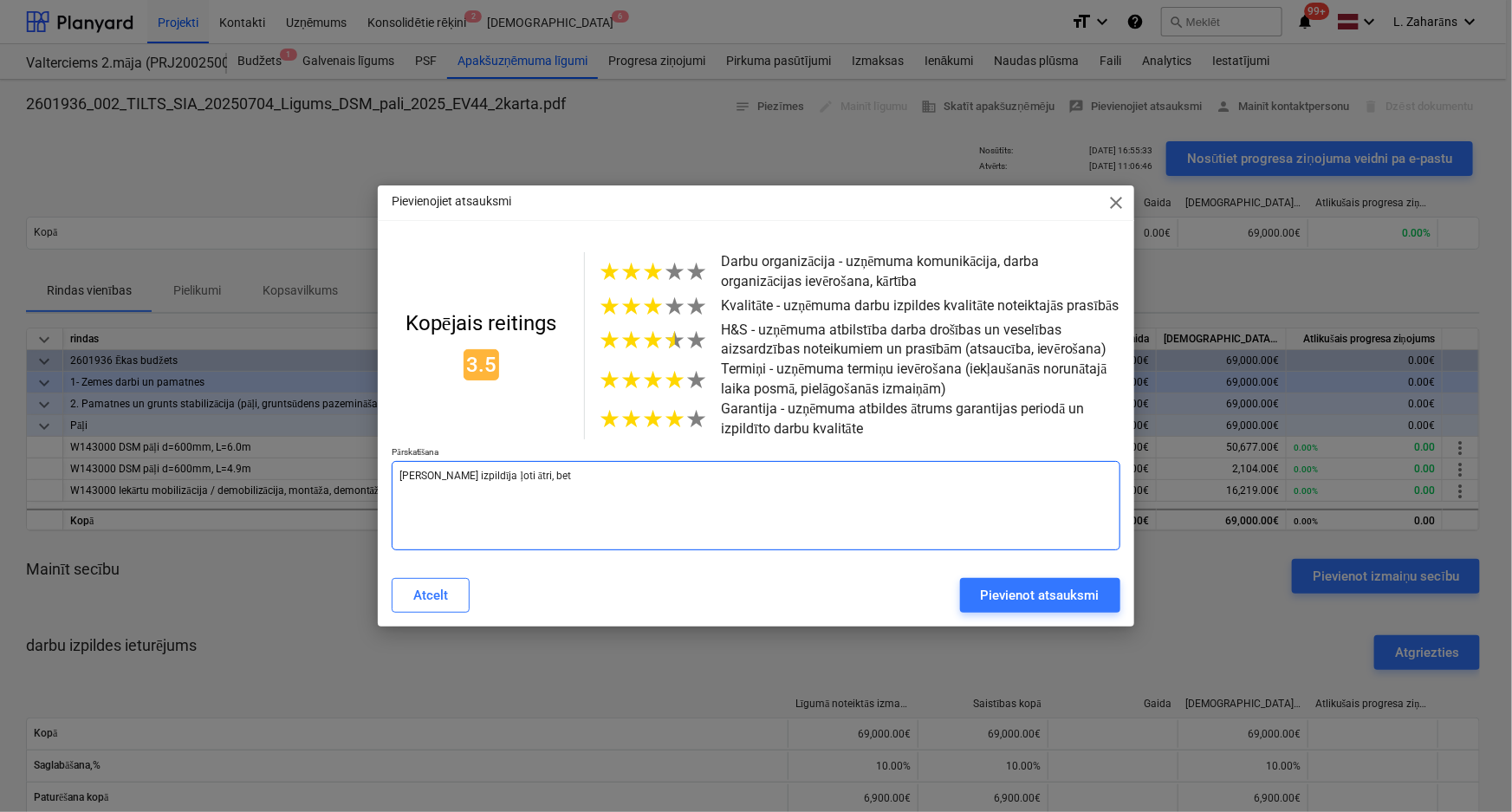
type textarea "Darbus izpildīja ļoti ātri, bet"
type textarea "x"
type textarea "Darbus izpildīja ļoti ātri, bet l"
type textarea "x"
type textarea "Darbus izpildīja ļoti ātri, bet lī"
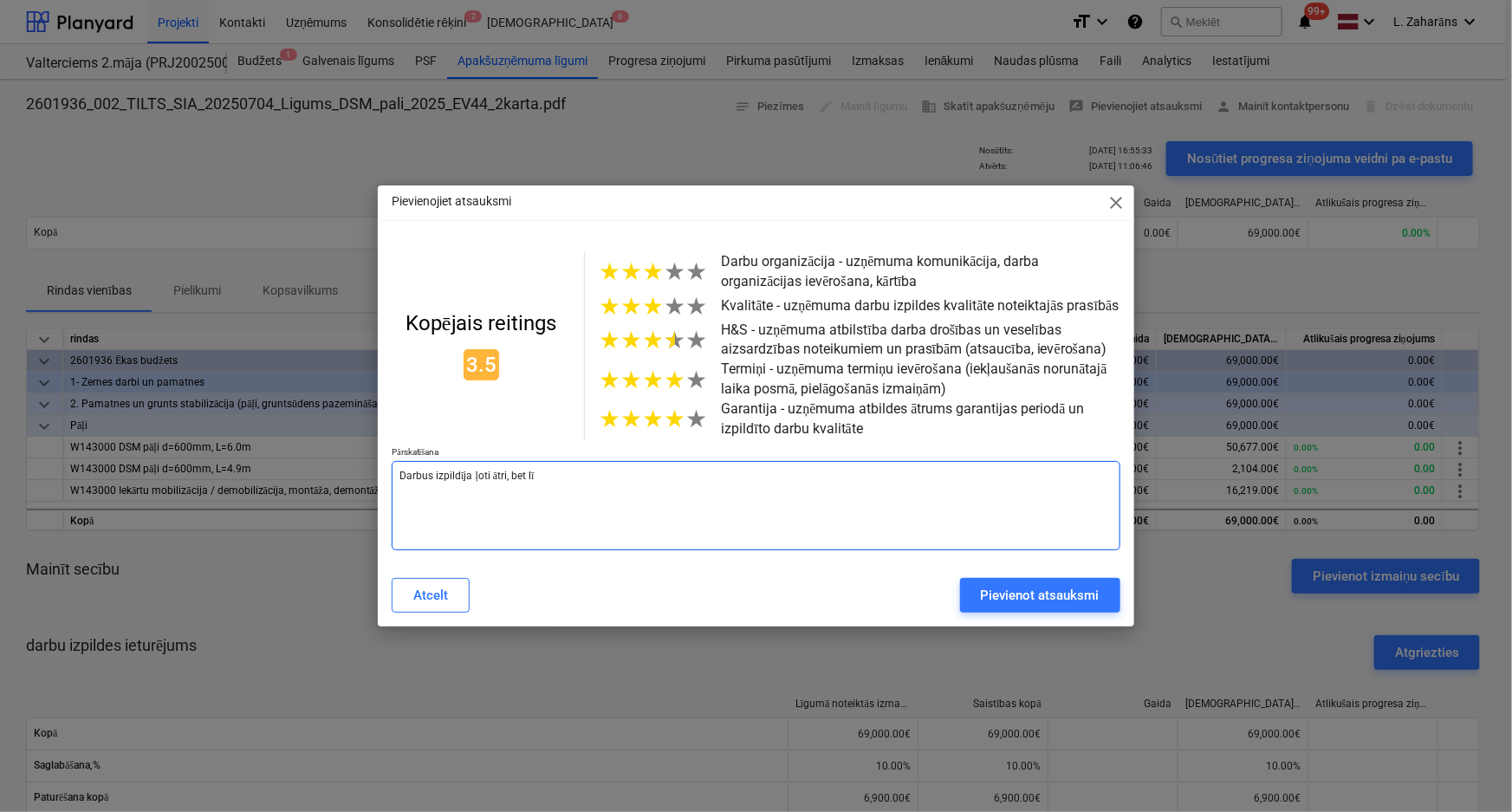
type textarea "x"
type textarea "Darbus izpildīja ļoti ātri, bet līd"
type textarea "x"
type textarea "Darbus izpildīja ļoti ātri, bet līdz"
type textarea "x"
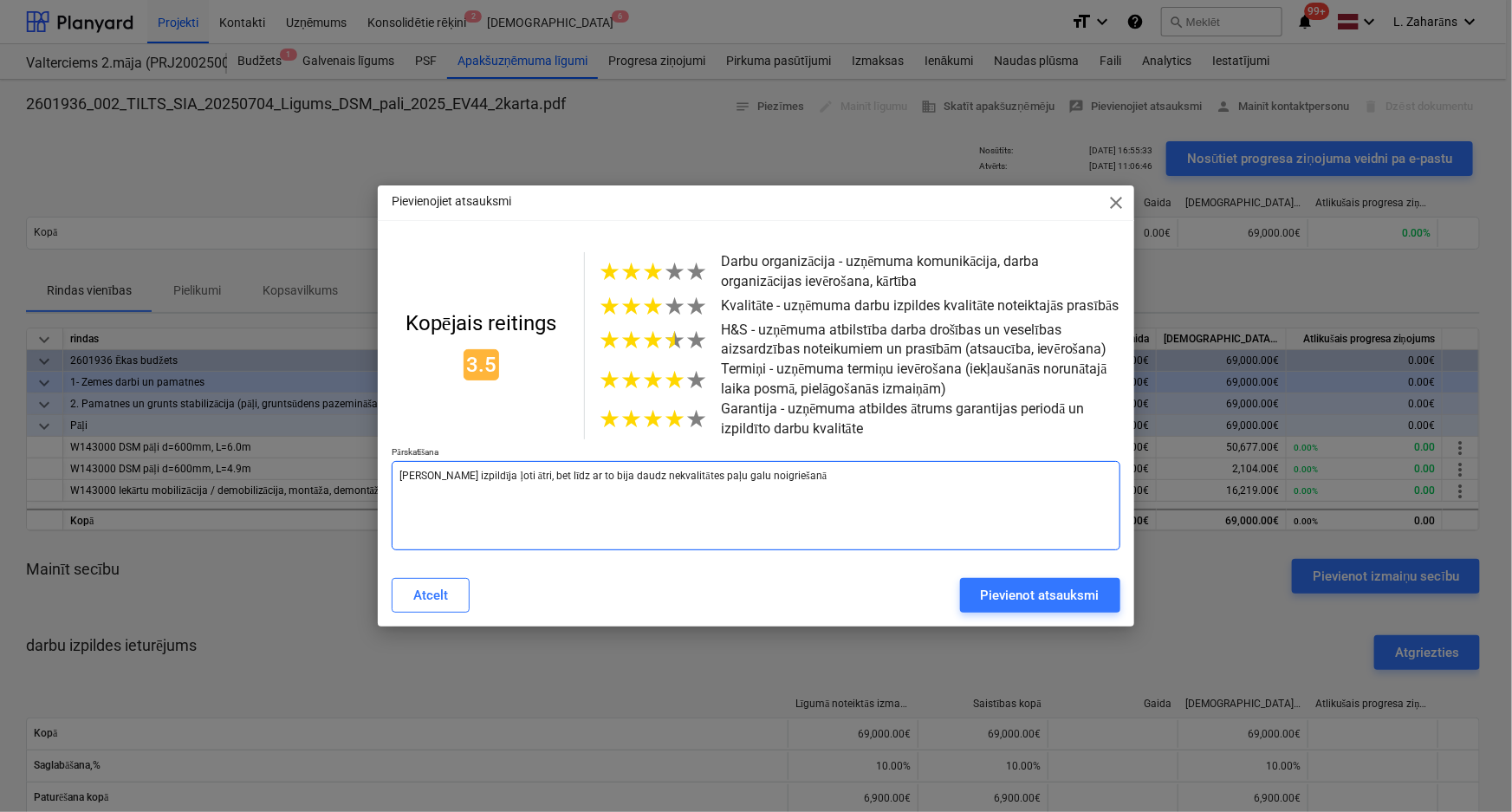
click at [731, 483] on textarea "Darbus izpildīja ļoti ātri, bet līdz ar to bija daudz nekvalitātes paļu galu no…" at bounding box center [756, 506] width 729 height 89
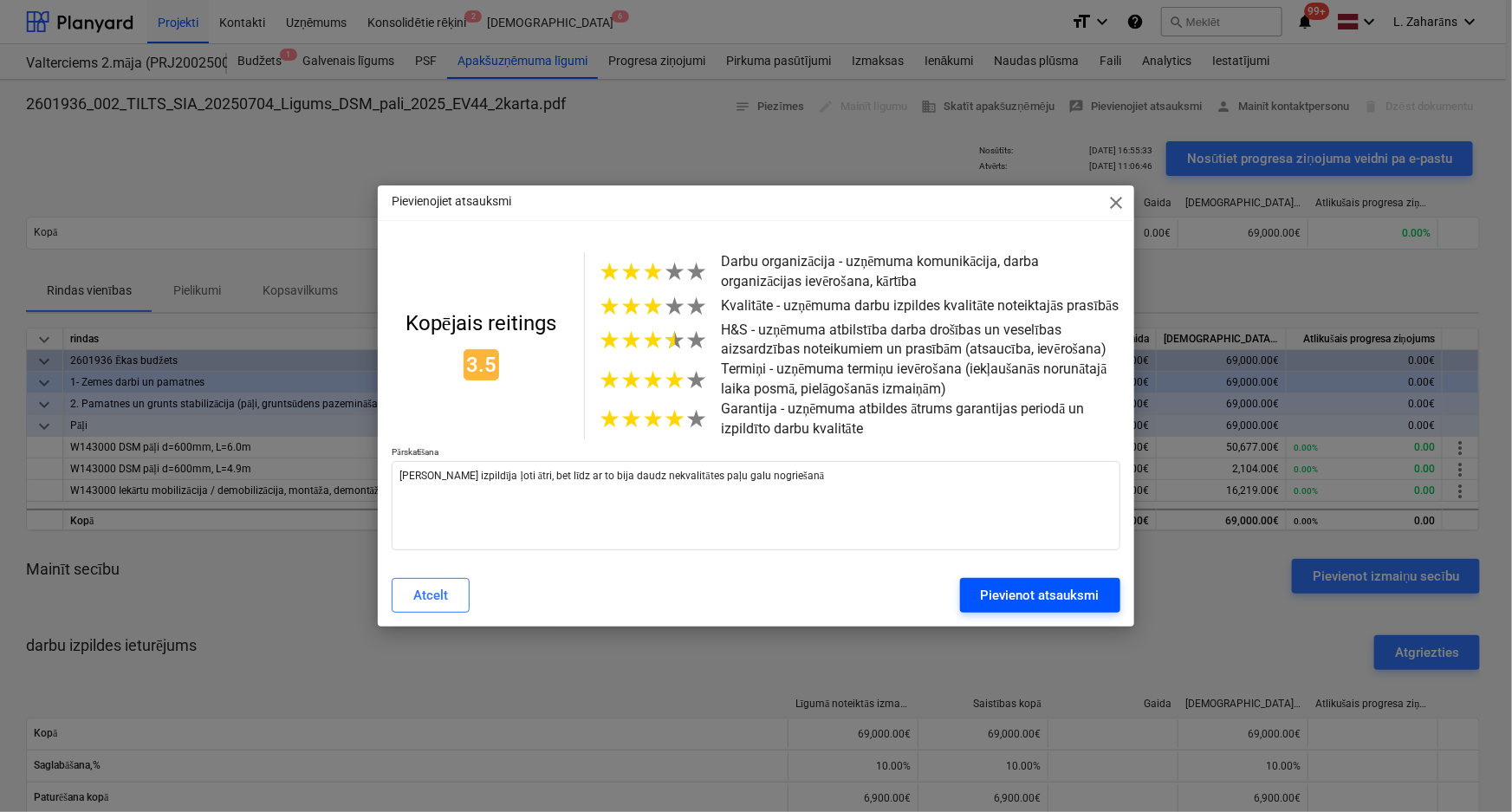
click at [1000, 593] on div "Pievienot atsauksmi" at bounding box center [1041, 595] width 119 height 23
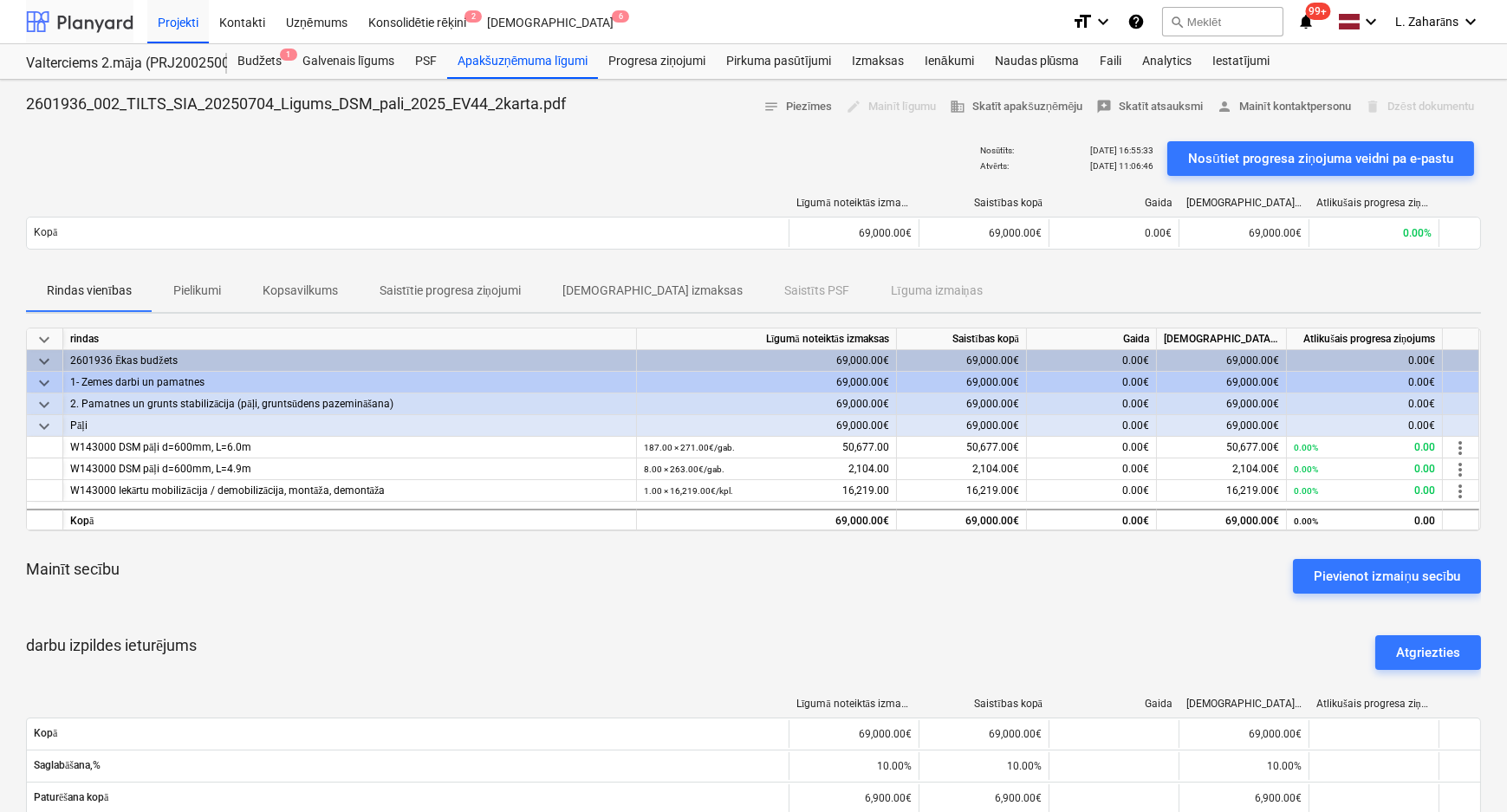
click at [90, 23] on div at bounding box center [79, 22] width 107 height 43
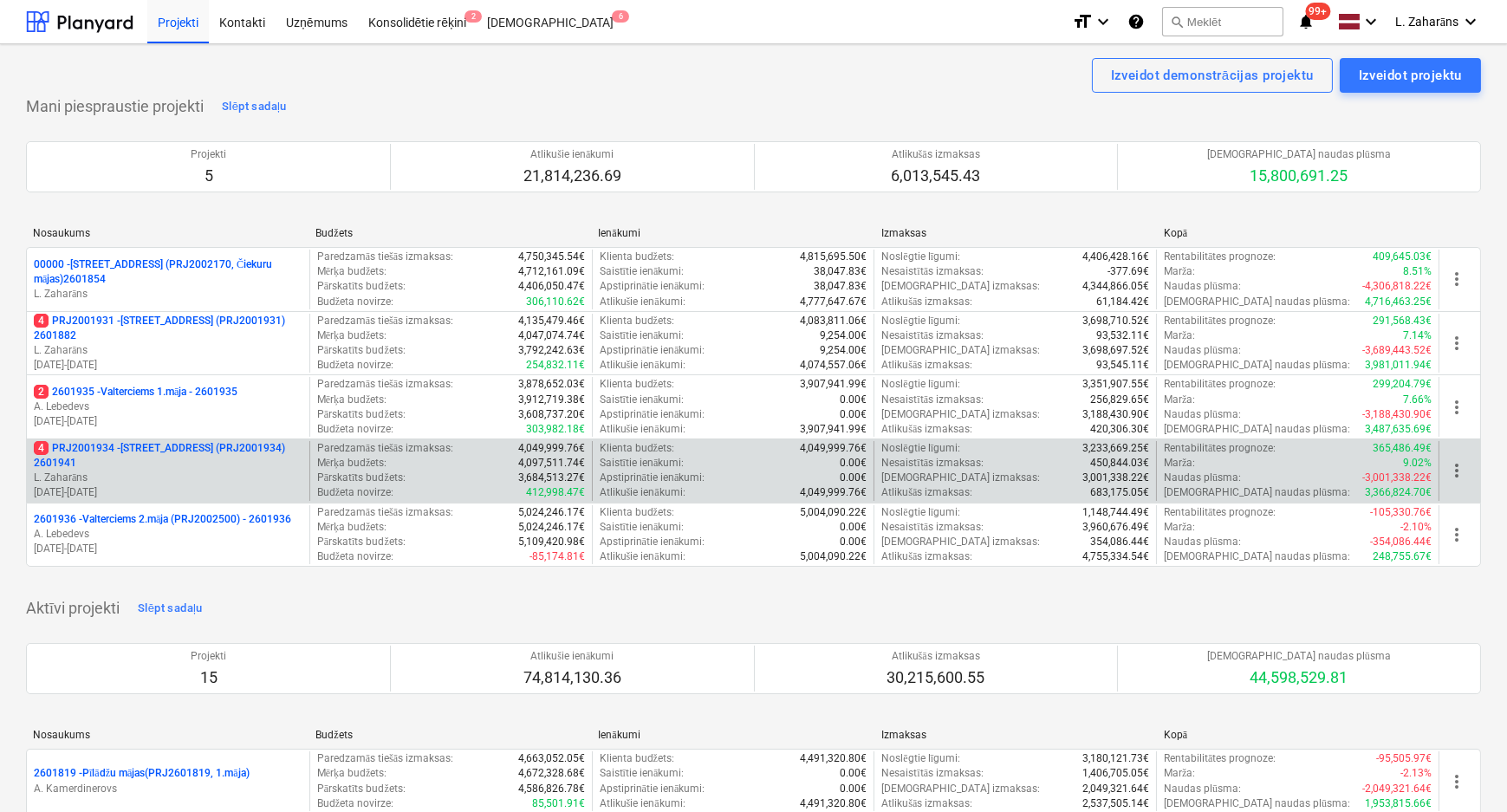
click at [178, 446] on p "4 PRJ2001934 - [STREET_ADDRESS] (PRJ2001934) 2601941" at bounding box center [169, 456] width 269 height 30
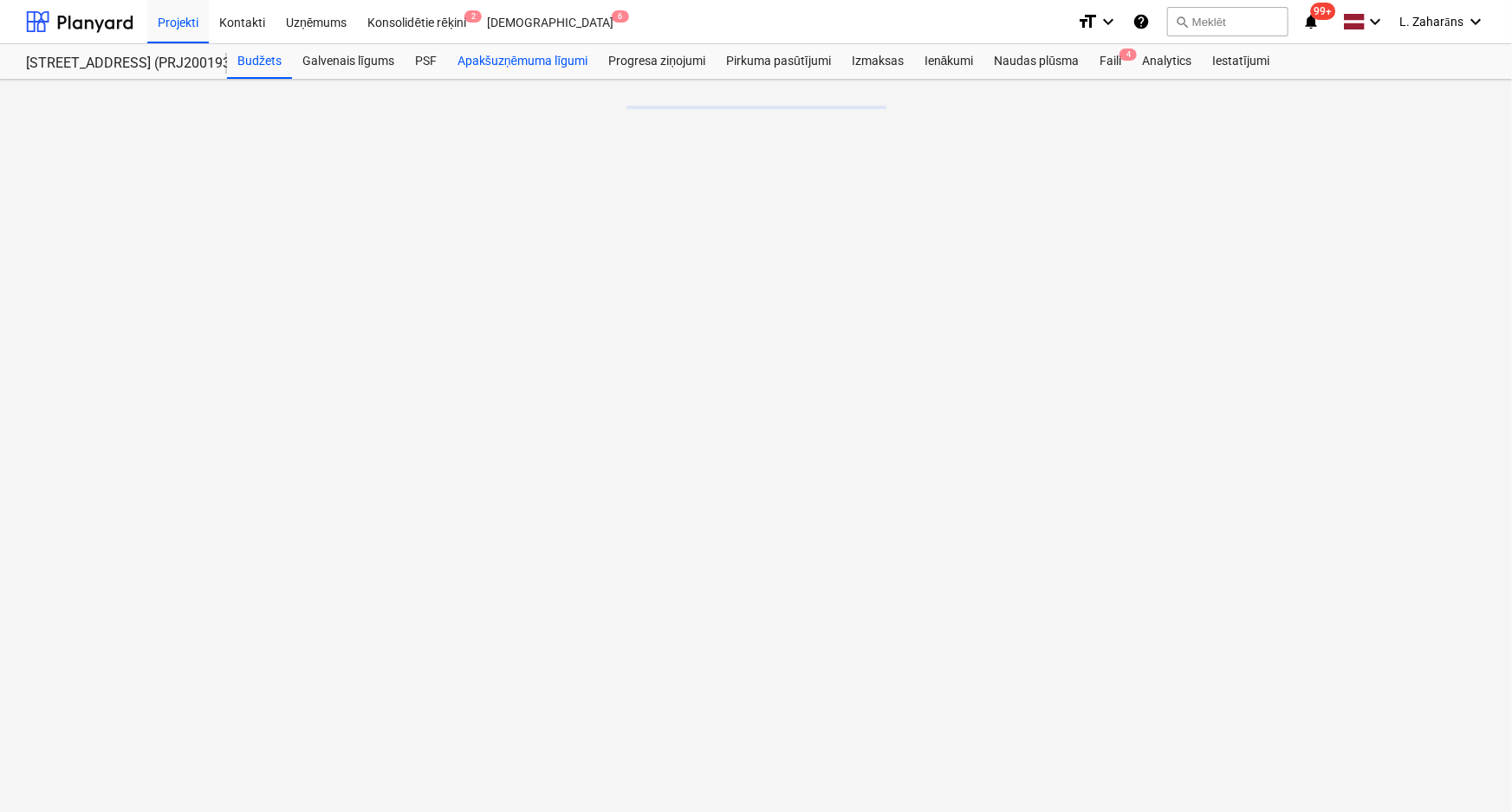
click at [480, 60] on div "Apakšuzņēmuma līgumi" at bounding box center [522, 61] width 150 height 34
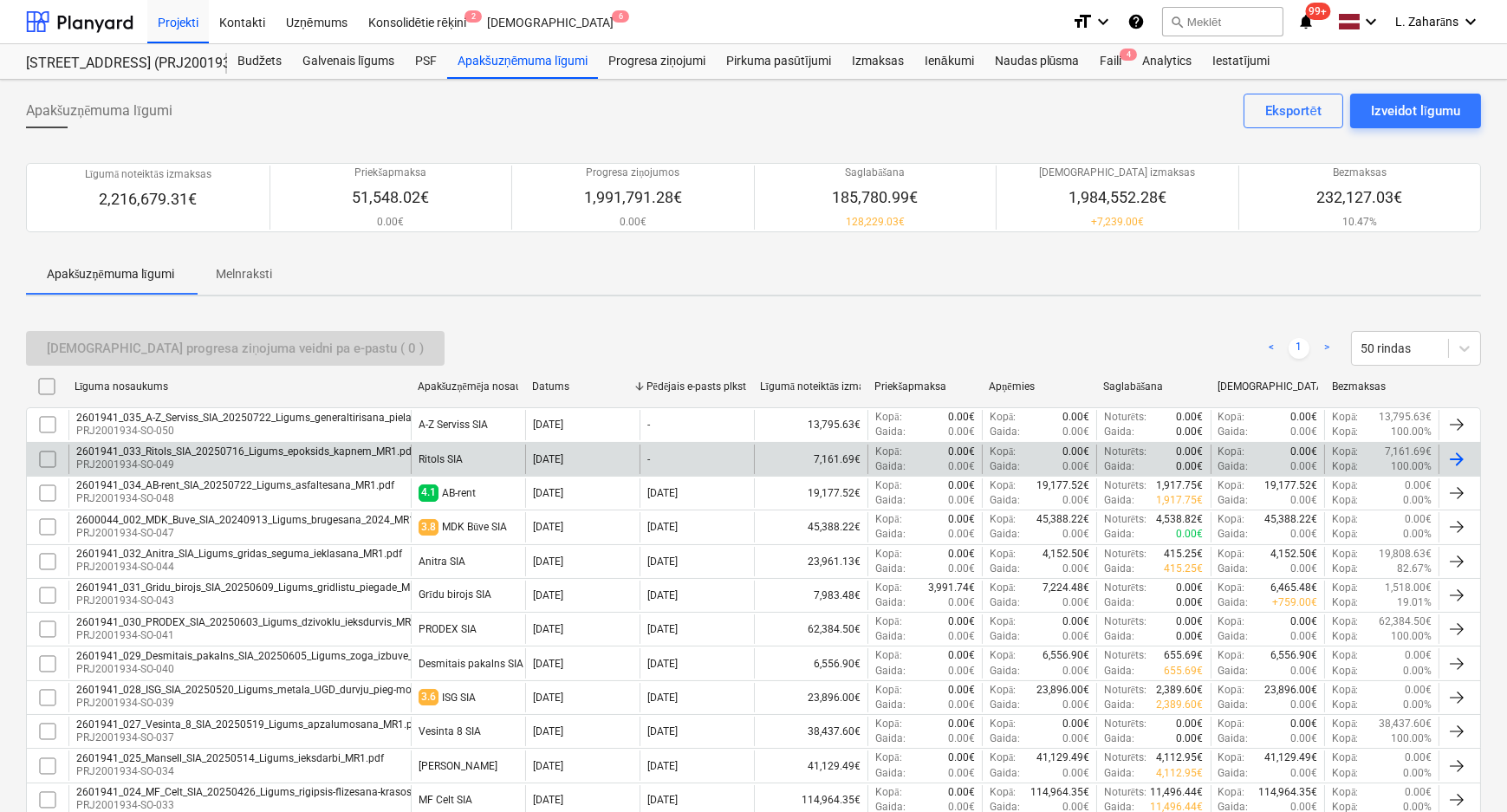
scroll to position [630, 0]
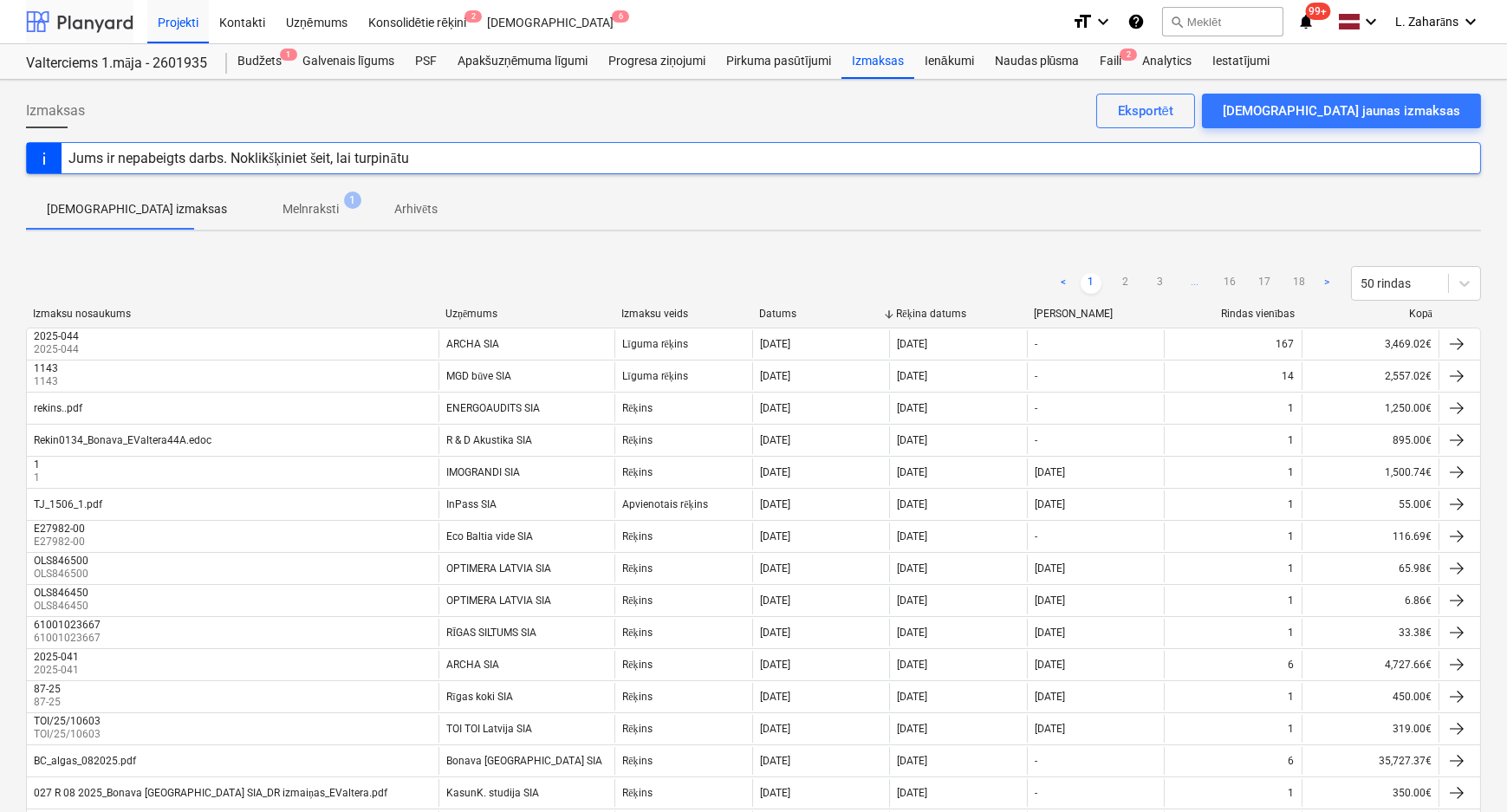
click at [78, 14] on div at bounding box center [79, 22] width 107 height 43
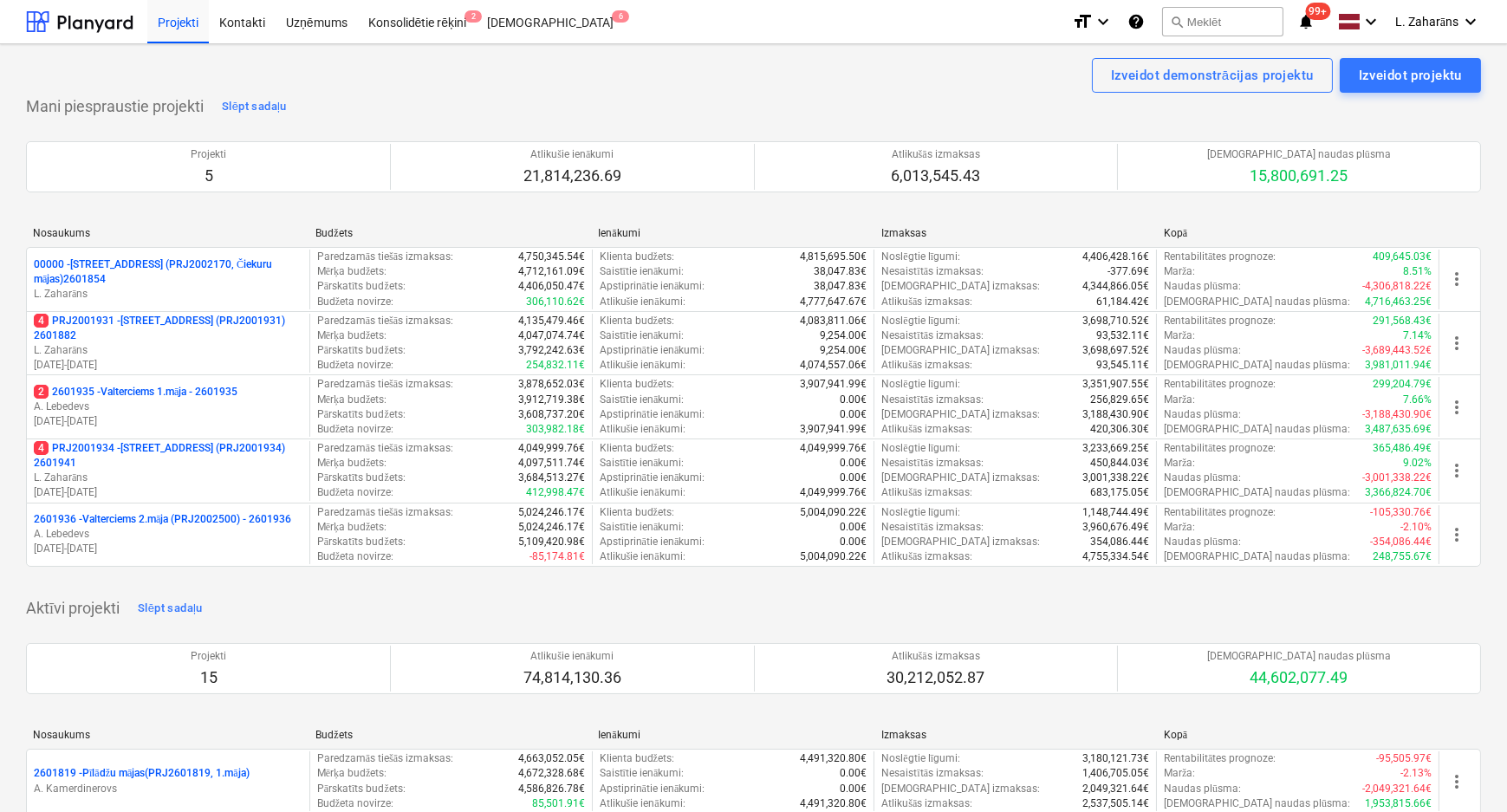
click at [130, 515] on p "2601936 - Valterciems 2.māja (PRJ2002500) - 2601936" at bounding box center [163, 519] width 258 height 14
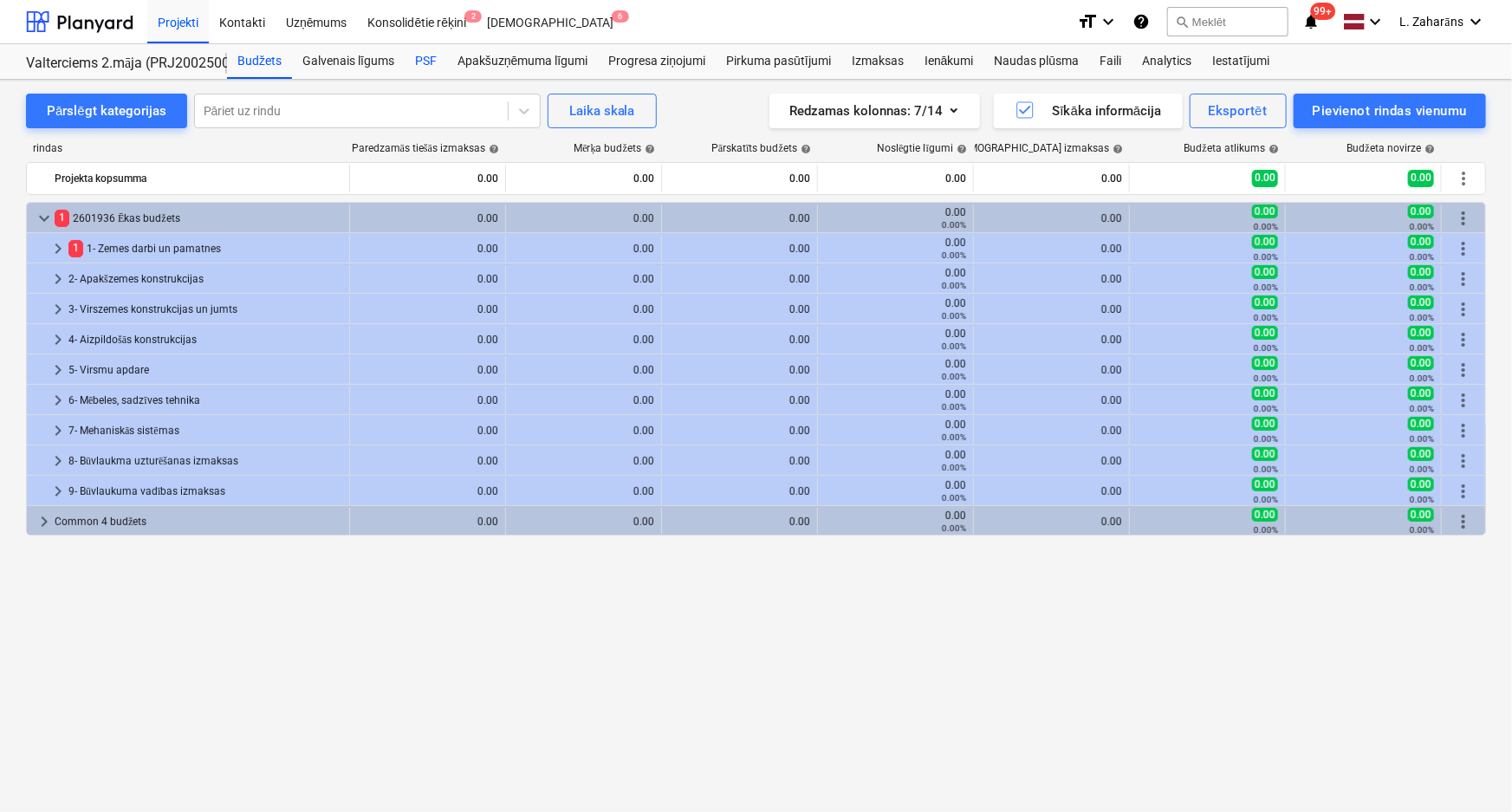
click at [430, 61] on div "PSF" at bounding box center [425, 61] width 42 height 34
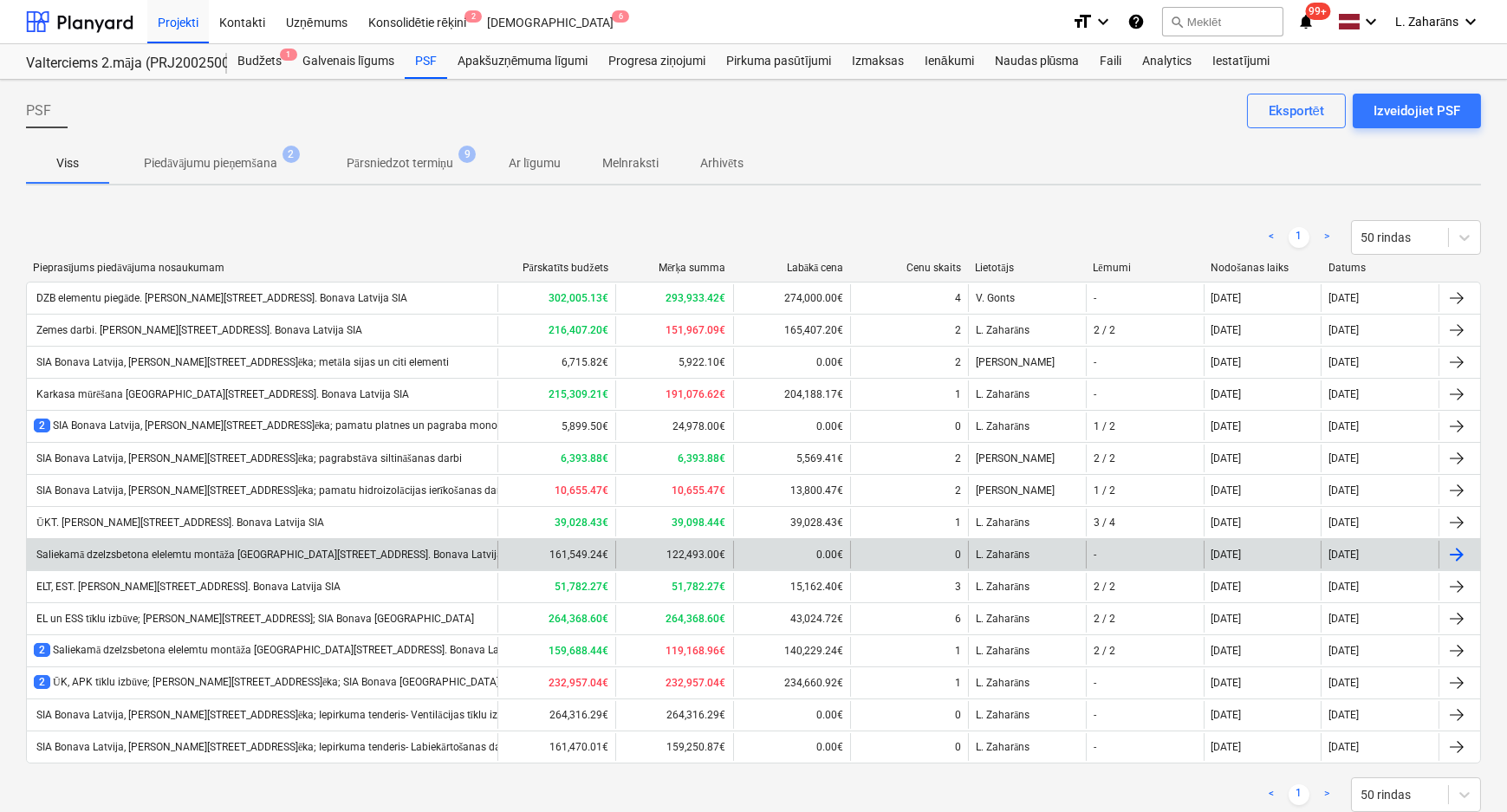
scroll to position [45, 0]
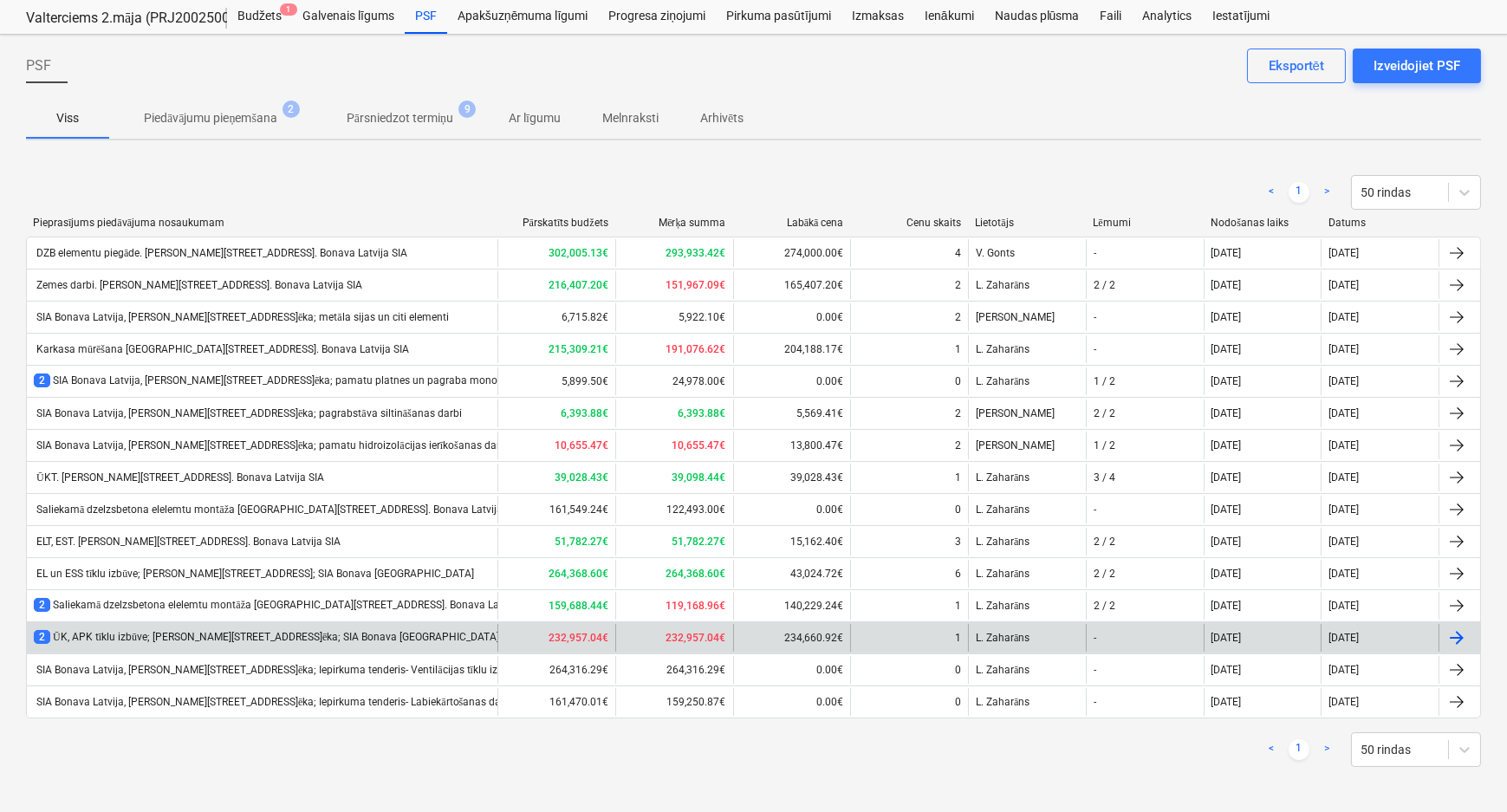
click at [234, 640] on div "2 ŪK, APK tīklu izbūve; Ēvalda Valtera iela 44, 2.ēka; SIA Bonava Latvija" at bounding box center [267, 637] width 465 height 14
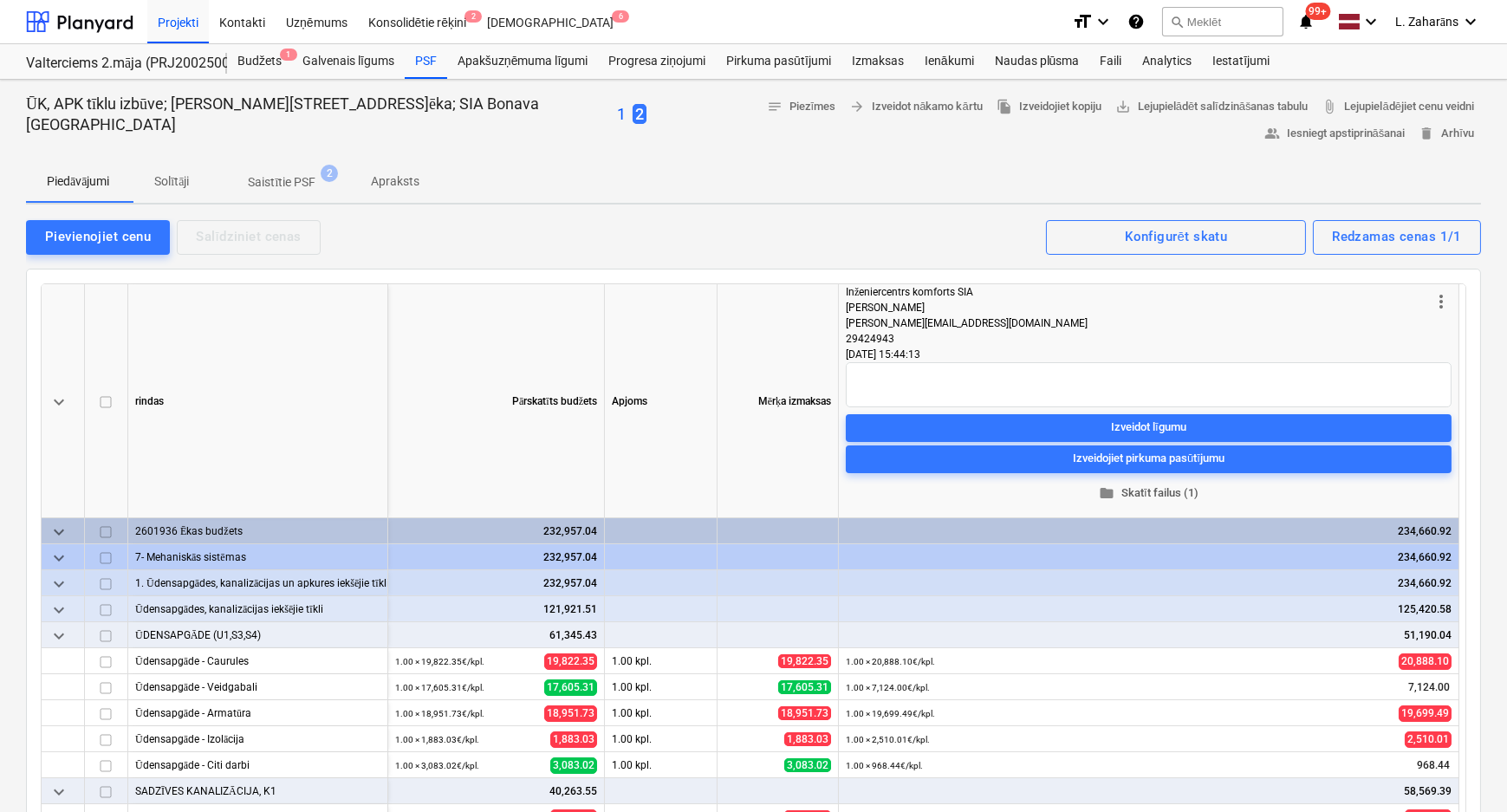
click at [1143, 491] on span "folder Skatīt failus (1)" at bounding box center [1148, 493] width 592 height 20
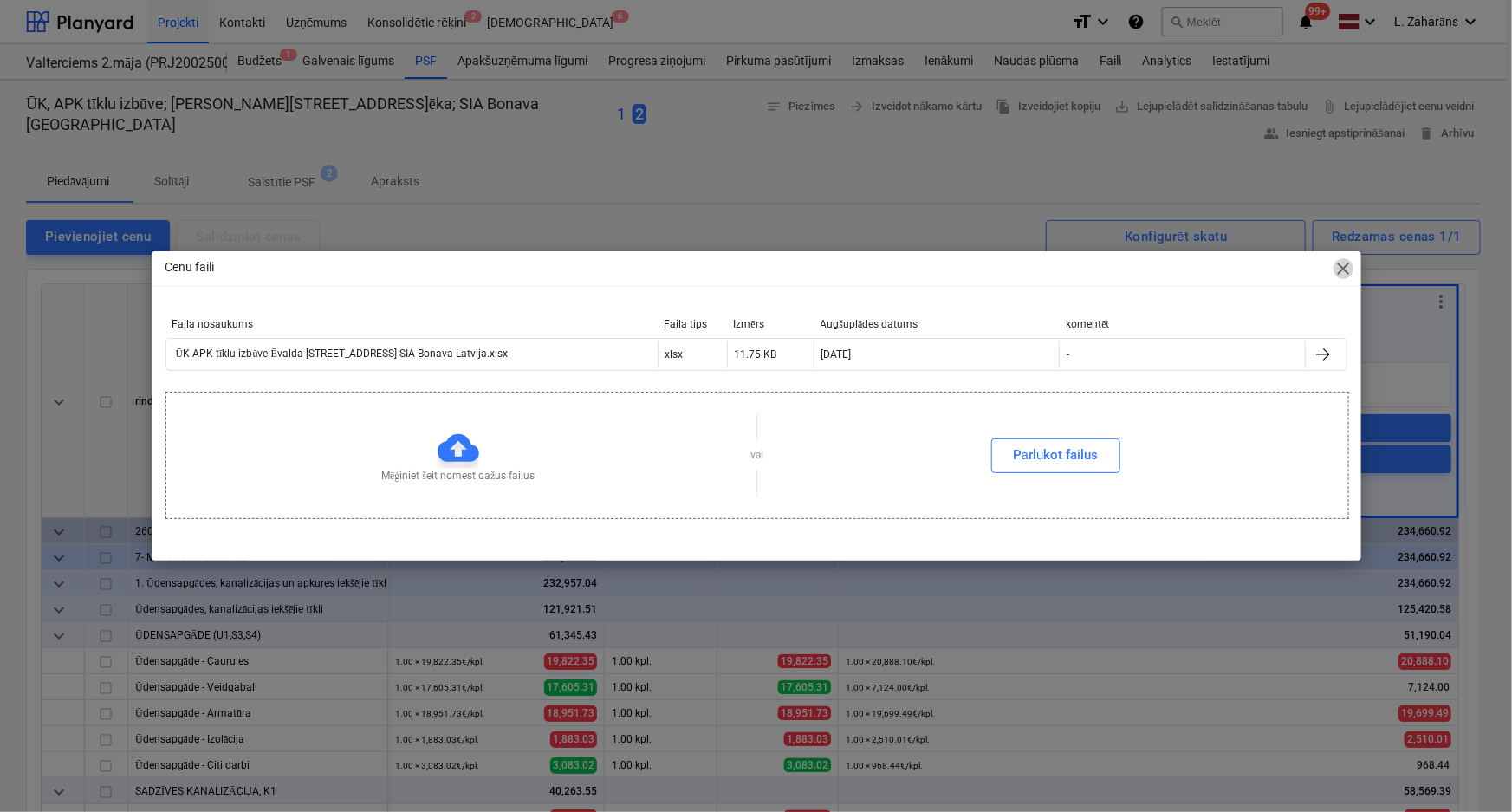
click at [1337, 272] on span "close" at bounding box center [1343, 269] width 21 height 21
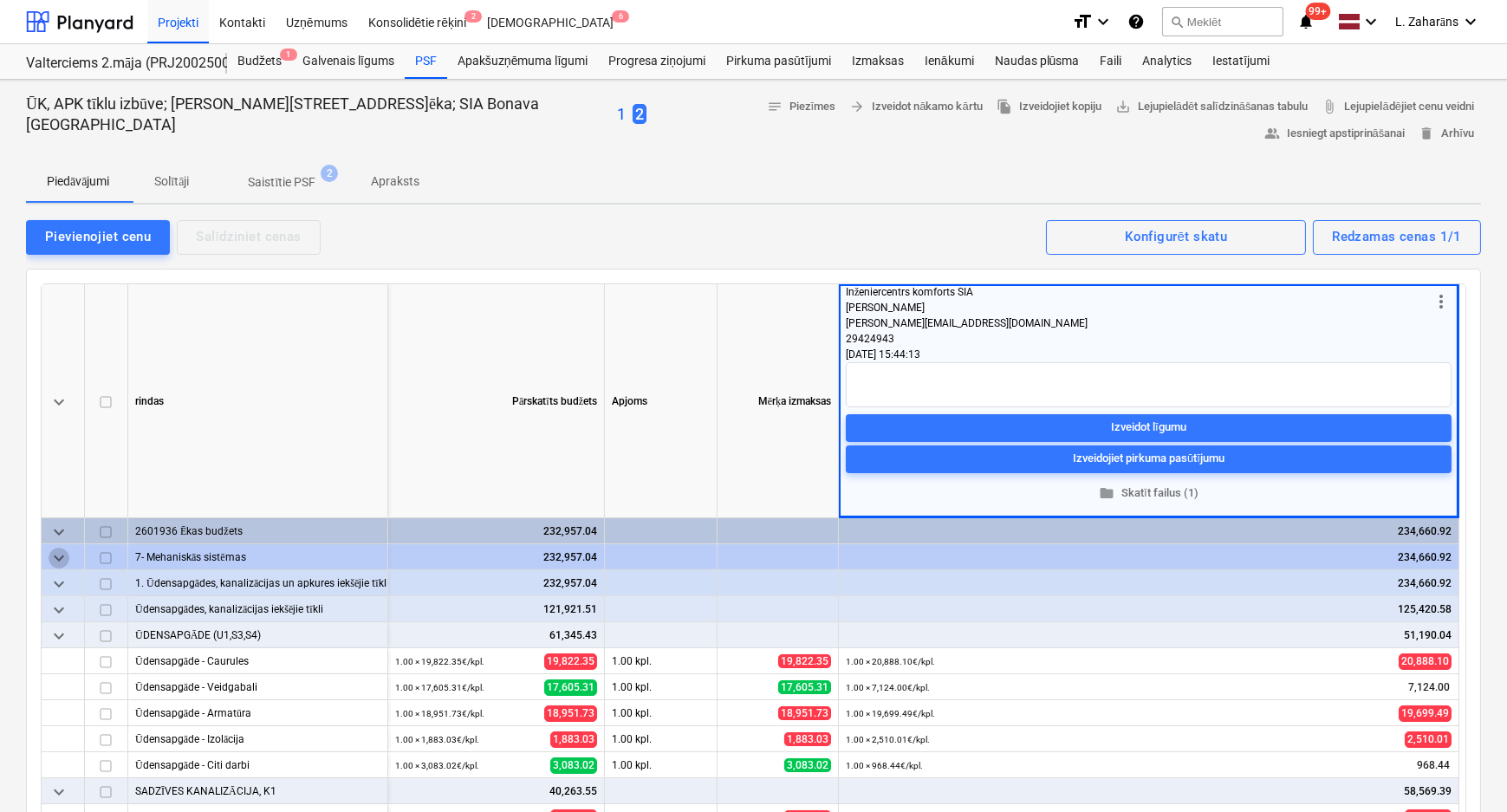
click at [55, 553] on span "keyboard_arrow_down" at bounding box center [59, 557] width 21 height 21
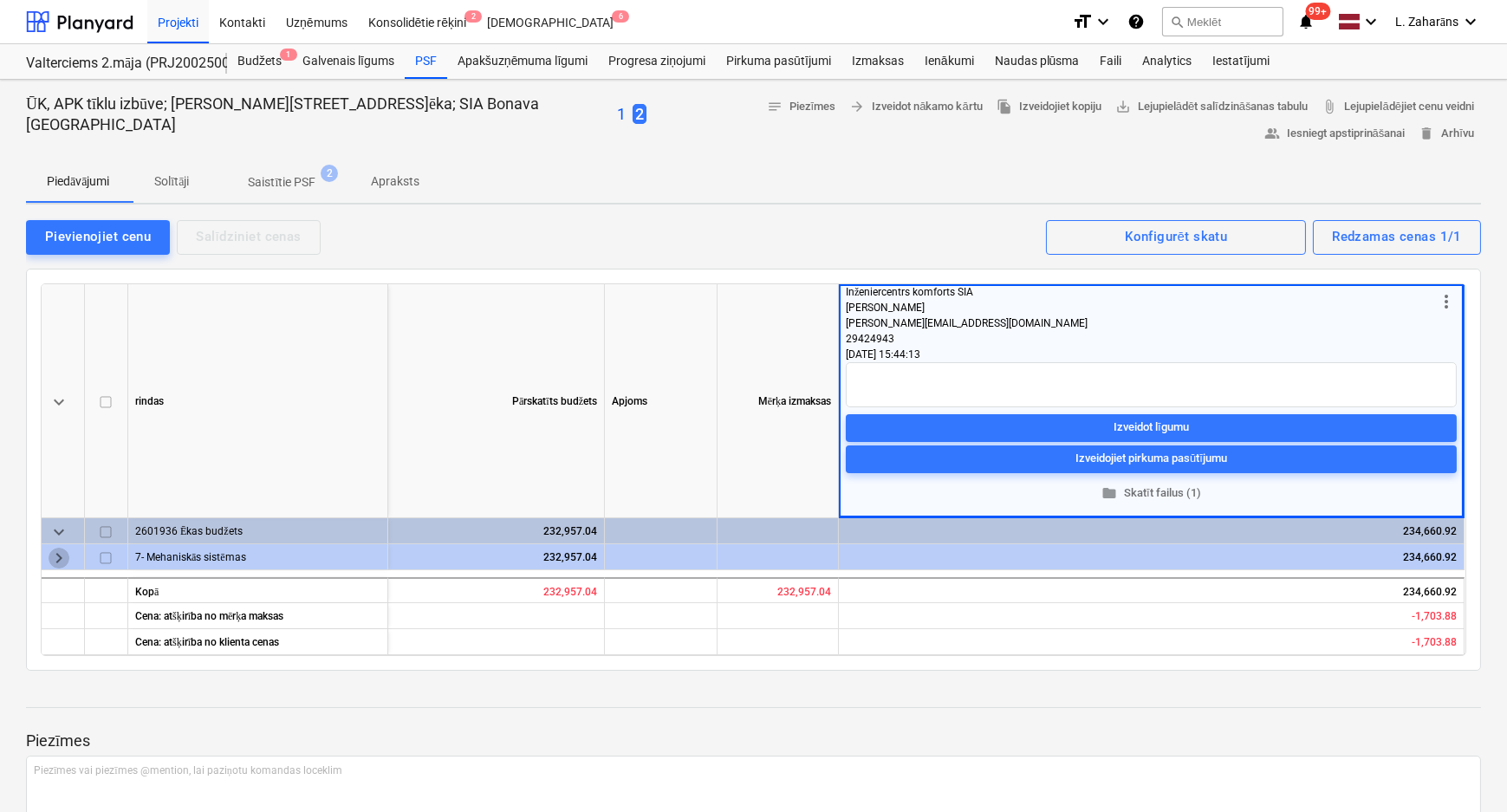
click at [58, 559] on span "keyboard_arrow_right" at bounding box center [59, 557] width 21 height 21
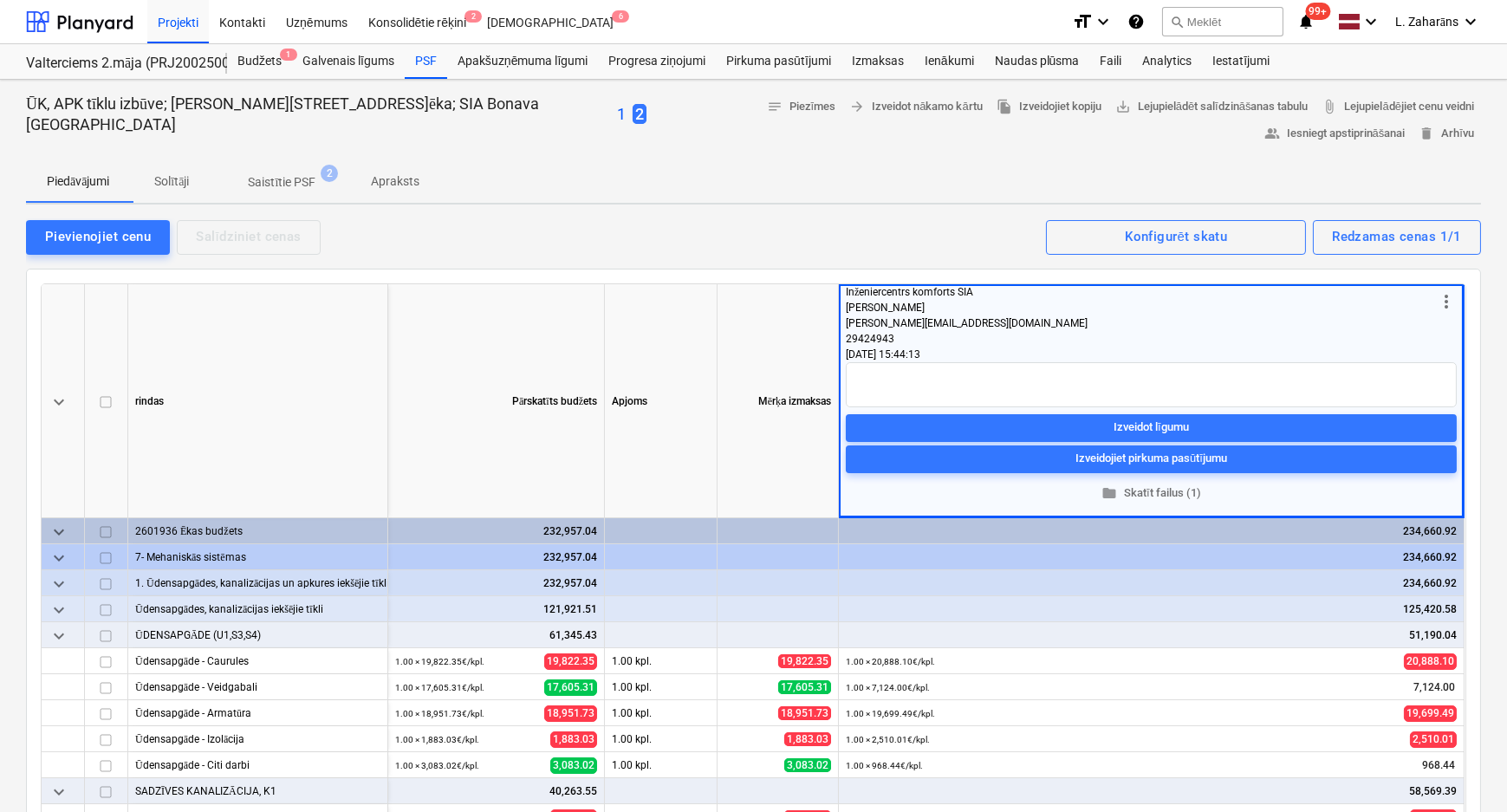
click at [60, 578] on span "keyboard_arrow_down" at bounding box center [59, 583] width 21 height 21
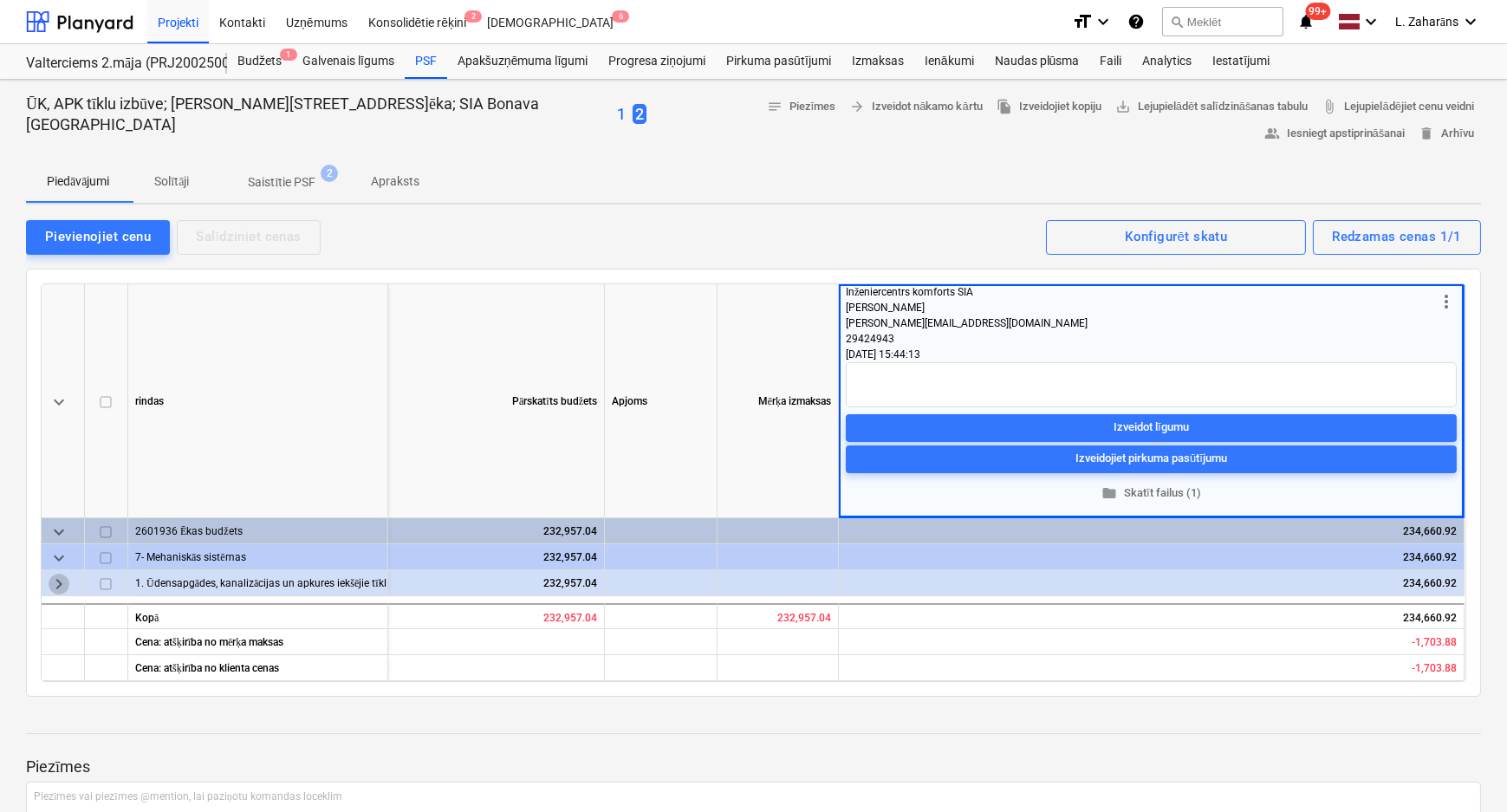
click at [59, 584] on span "keyboard_arrow_right" at bounding box center [59, 583] width 21 height 21
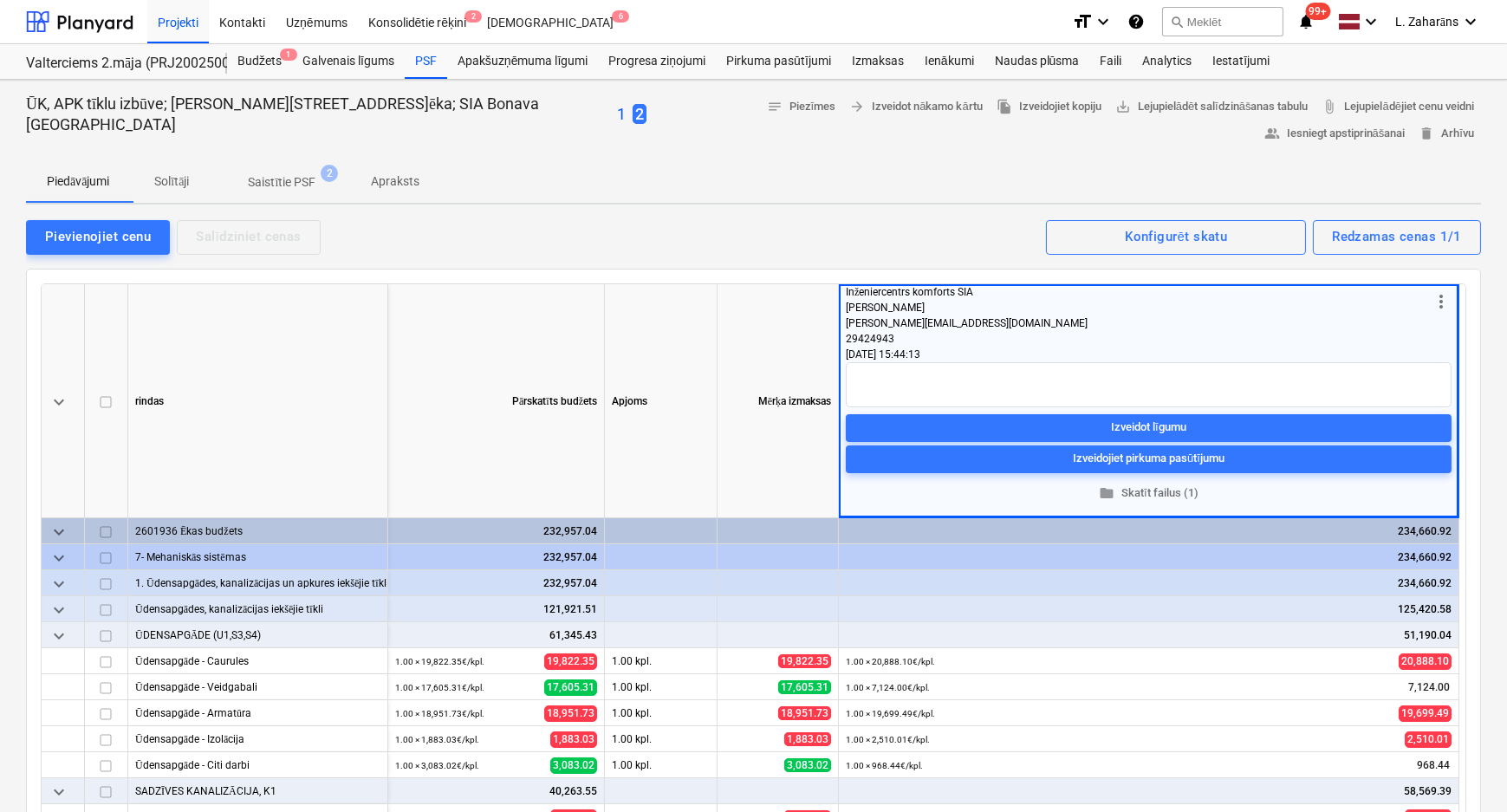
click at [60, 611] on span "keyboard_arrow_down" at bounding box center [59, 609] width 21 height 21
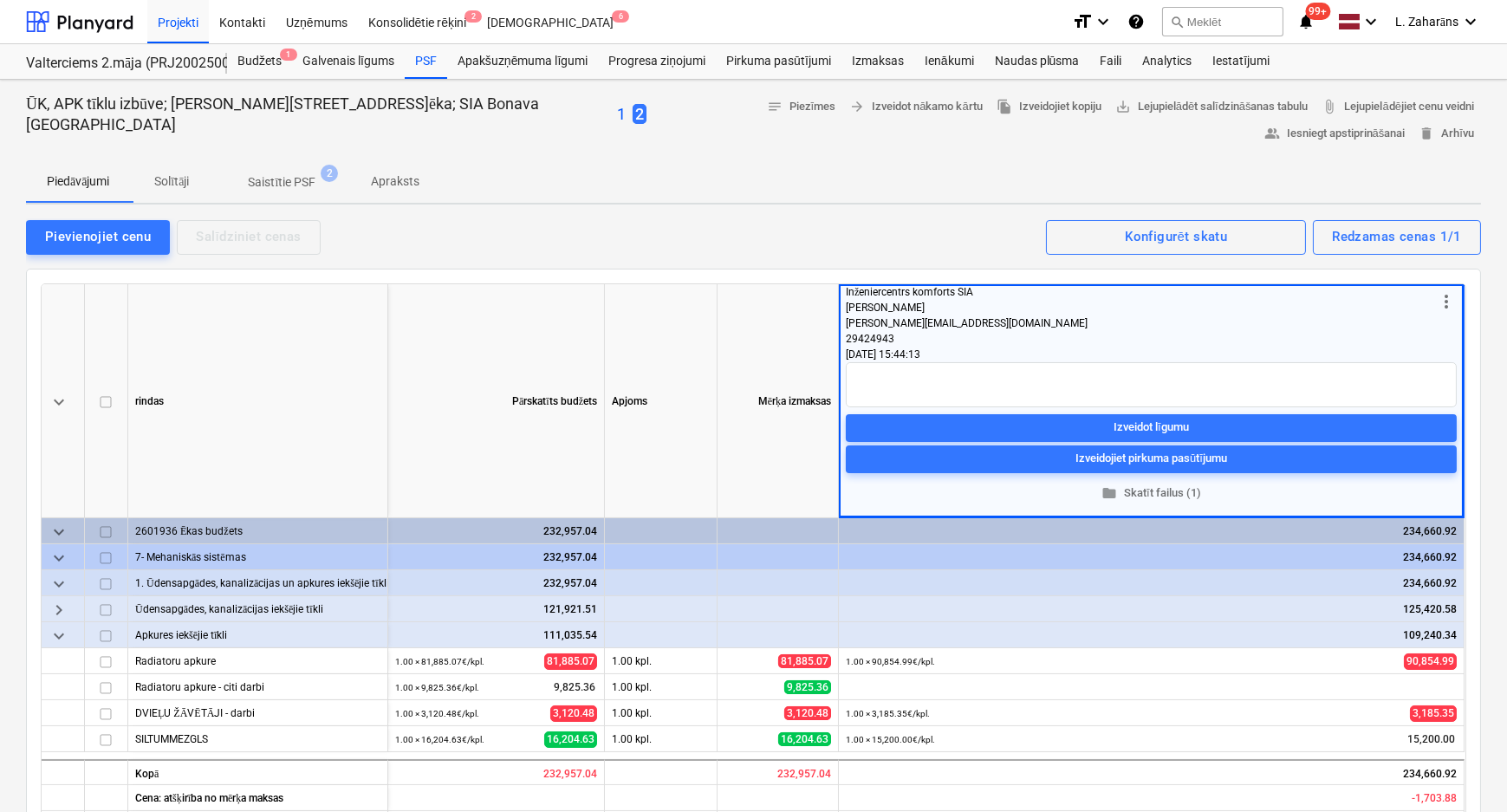
click at [59, 638] on span "keyboard_arrow_down" at bounding box center [59, 634] width 21 height 21
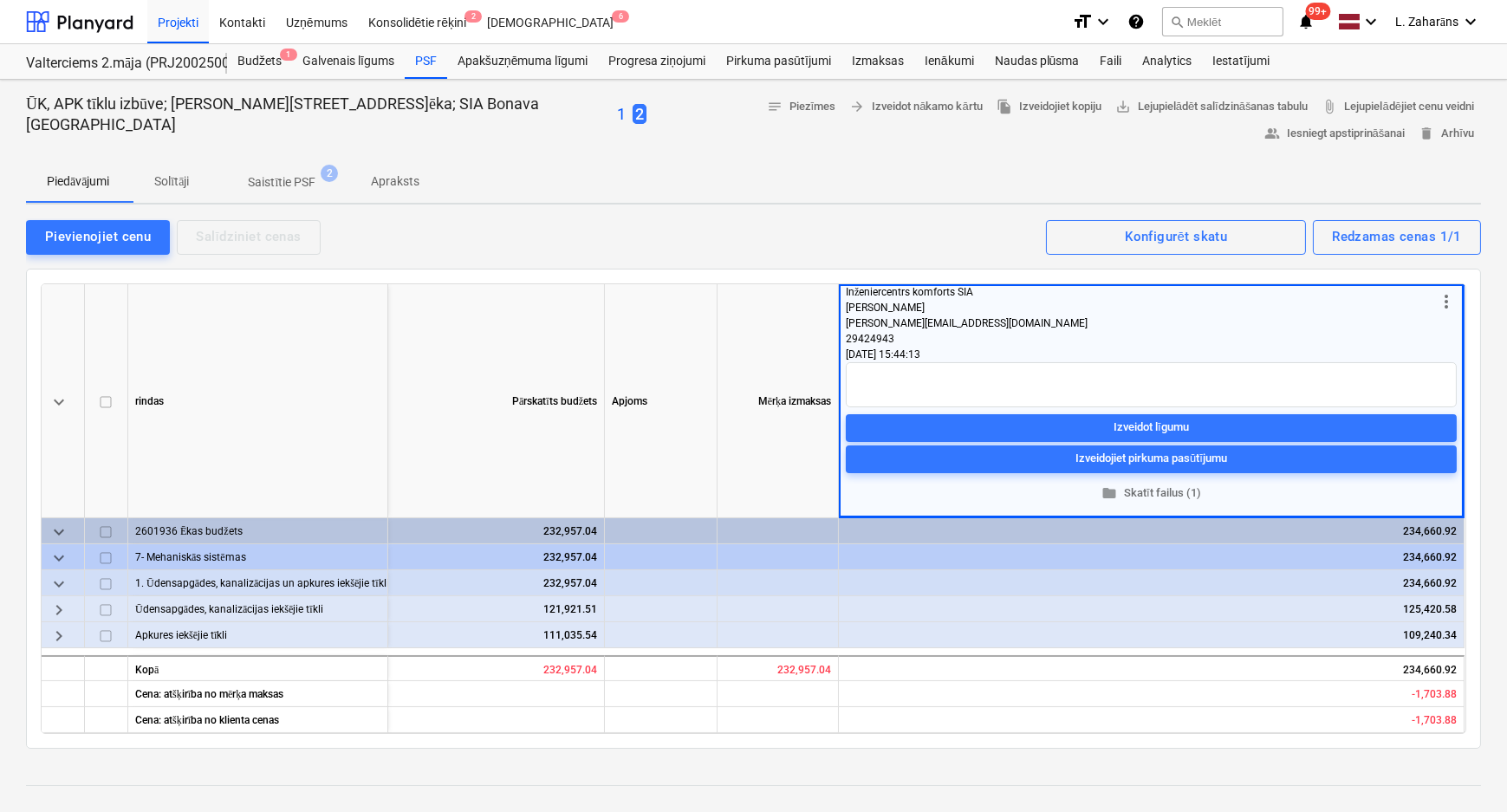
click at [59, 638] on span "keyboard_arrow_right" at bounding box center [59, 634] width 21 height 21
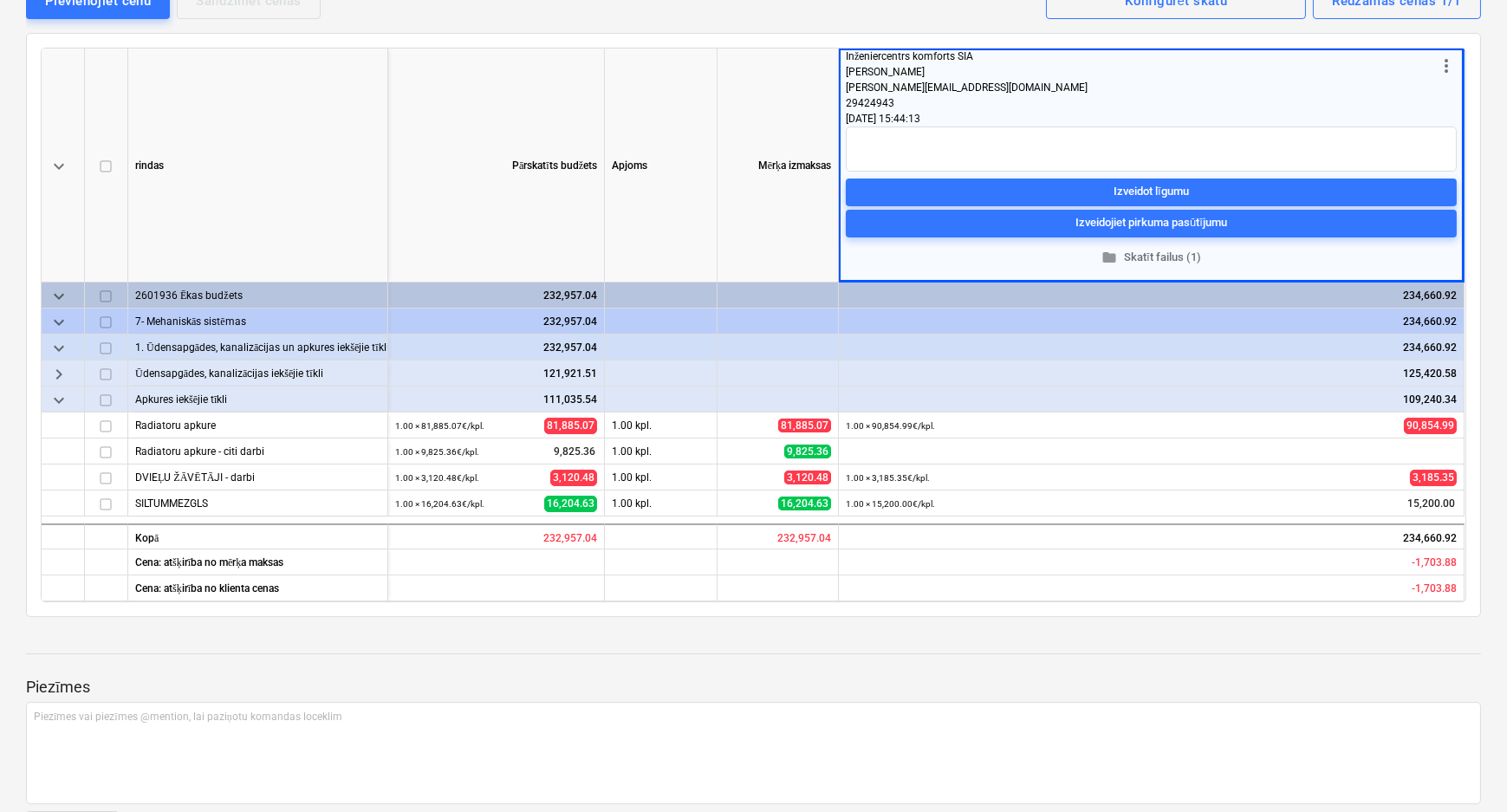
scroll to position [192, 0]
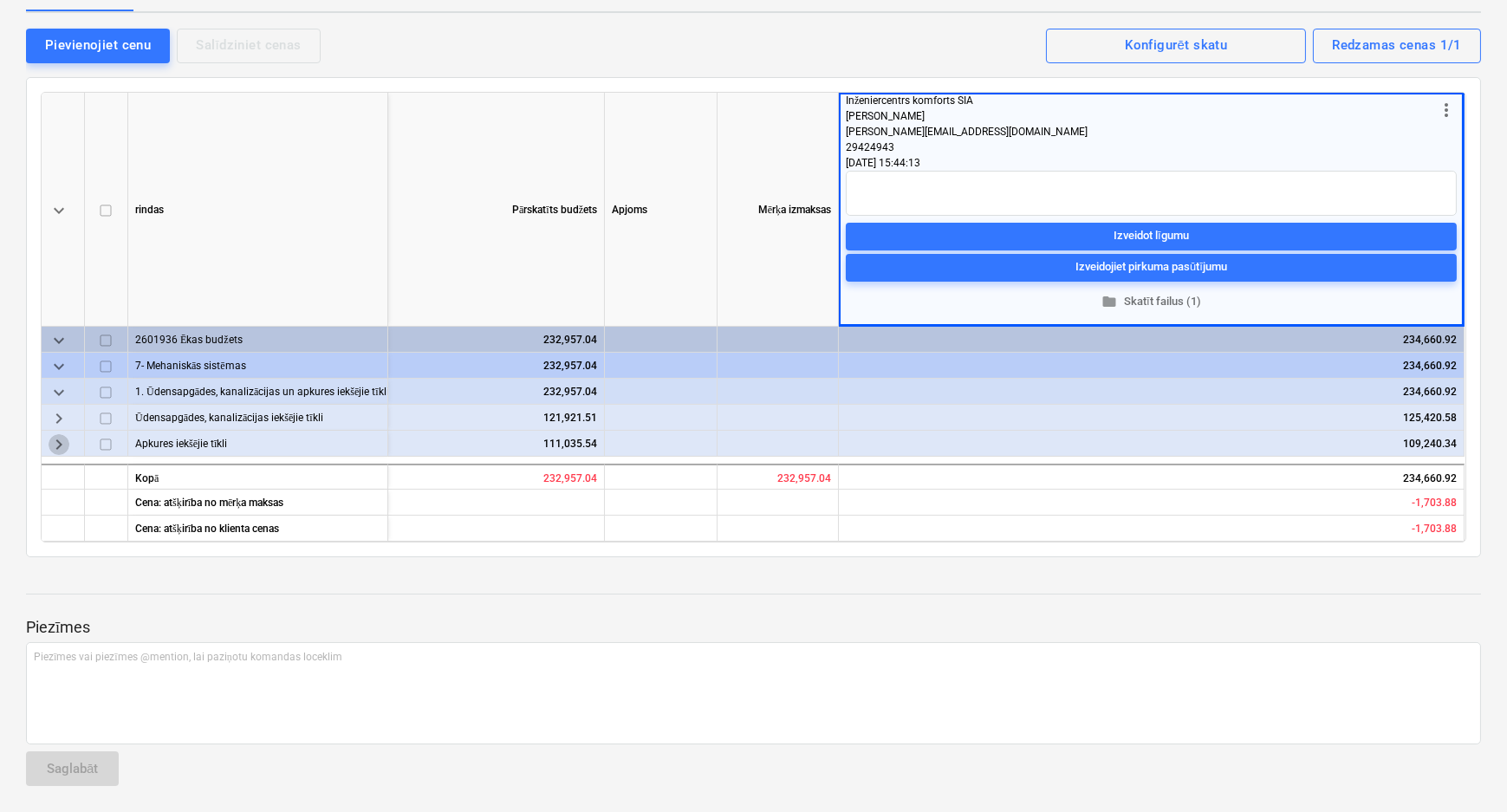
click at [55, 442] on span "keyboard_arrow_right" at bounding box center [59, 443] width 21 height 21
